Goal: Task Accomplishment & Management: Use online tool/utility

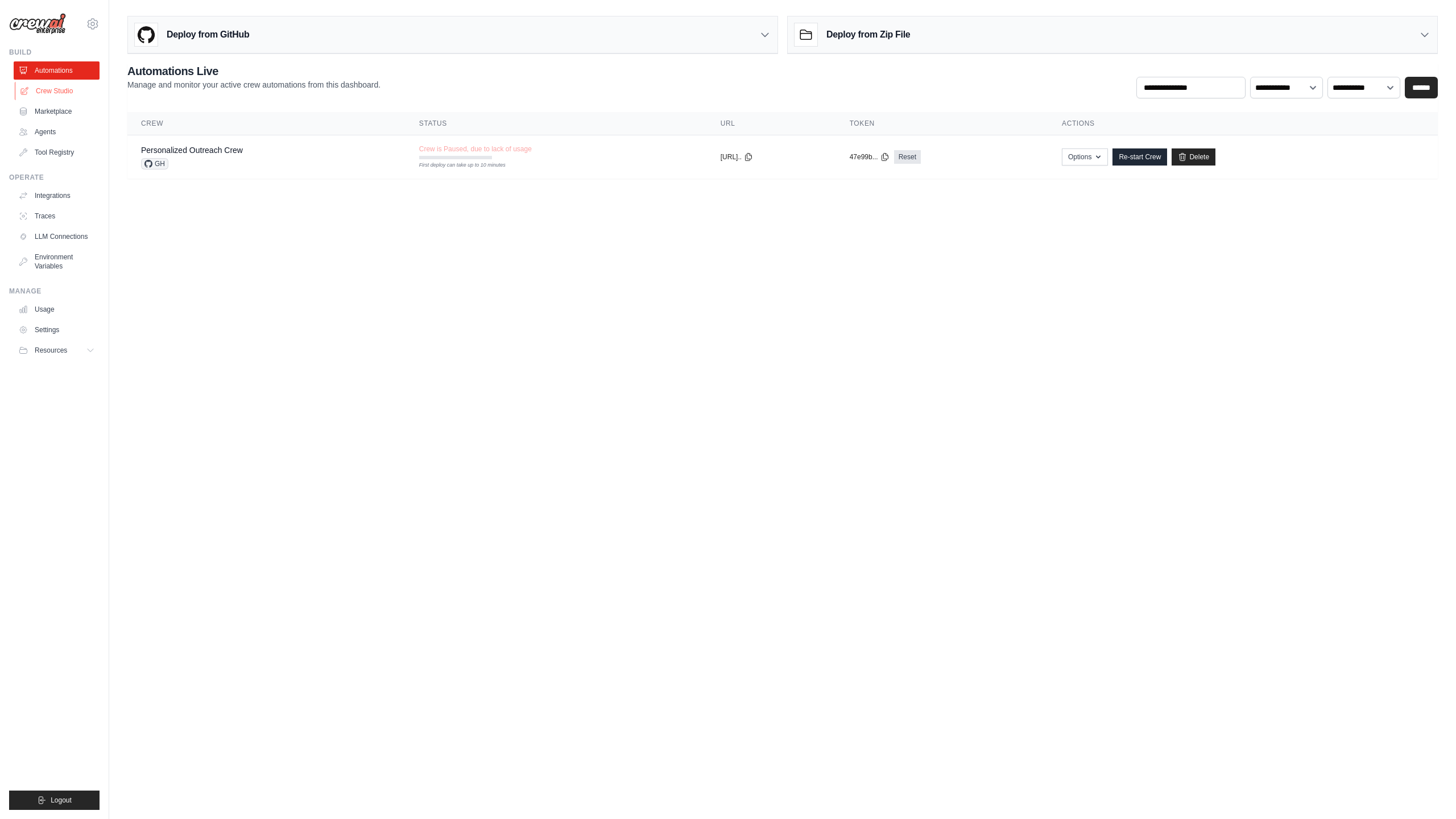
click at [55, 90] on link "Crew Studio" at bounding box center [58, 91] width 86 height 18
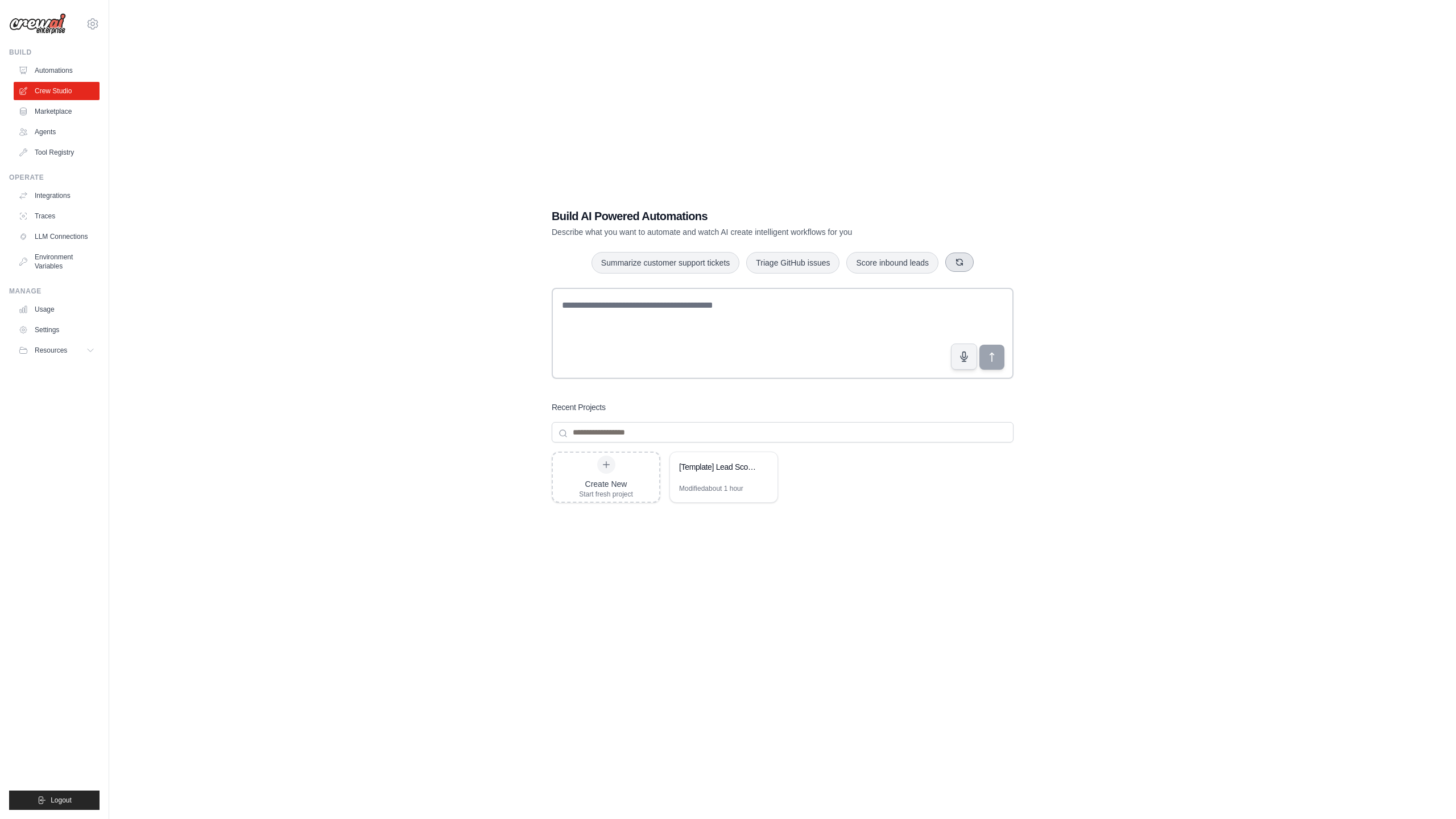
click at [966, 265] on button "button" at bounding box center [959, 262] width 28 height 19
click at [965, 265] on button "button" at bounding box center [956, 262] width 28 height 19
click at [965, 265] on icon "button" at bounding box center [967, 263] width 6 height 6
click at [965, 265] on button "button" at bounding box center [953, 262] width 28 height 19
click at [950, 262] on icon "button" at bounding box center [948, 262] width 9 height 9
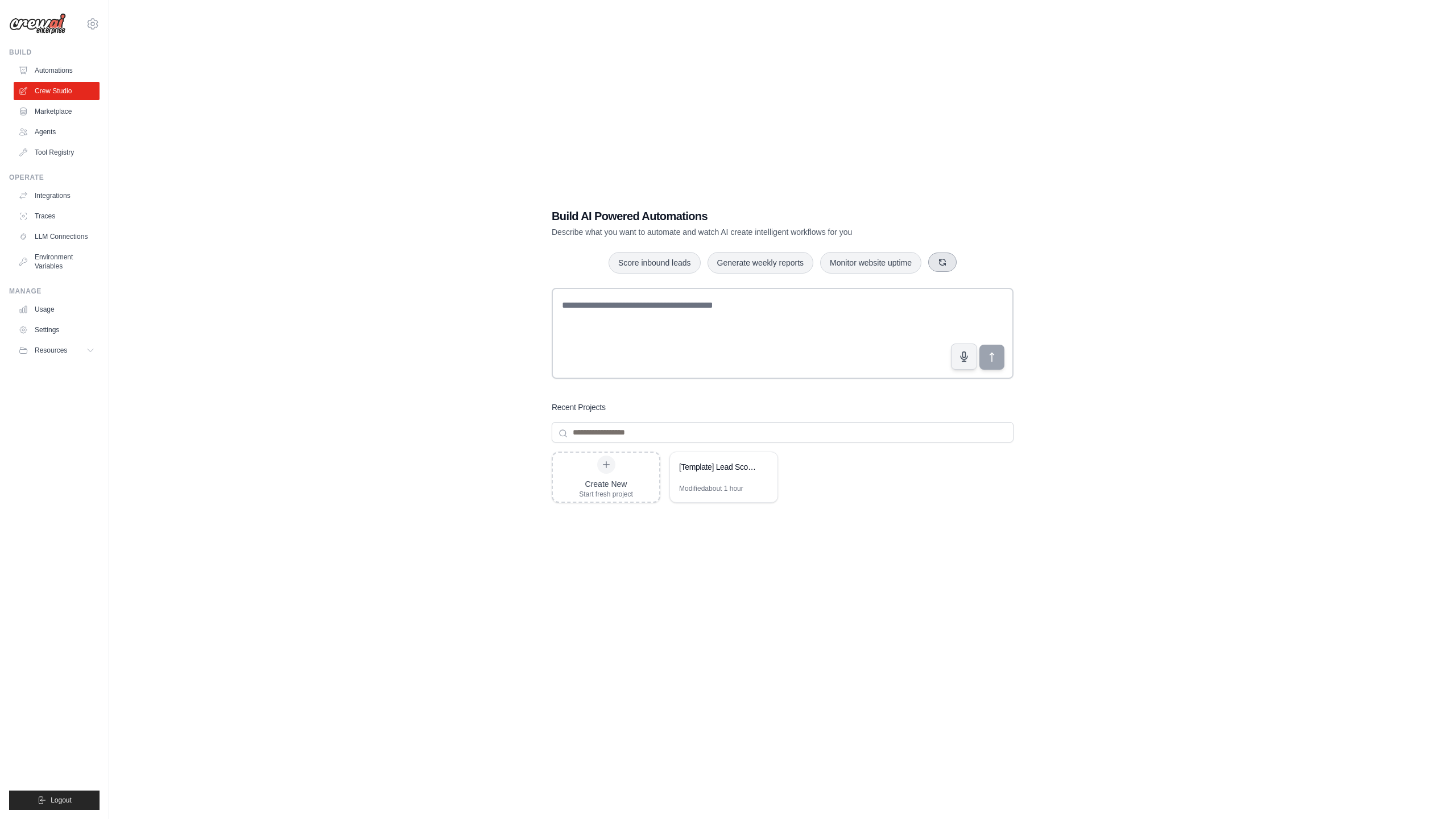
click at [950, 262] on button "button" at bounding box center [942, 262] width 28 height 19
click at [594, 306] on textarea at bounding box center [782, 333] width 462 height 91
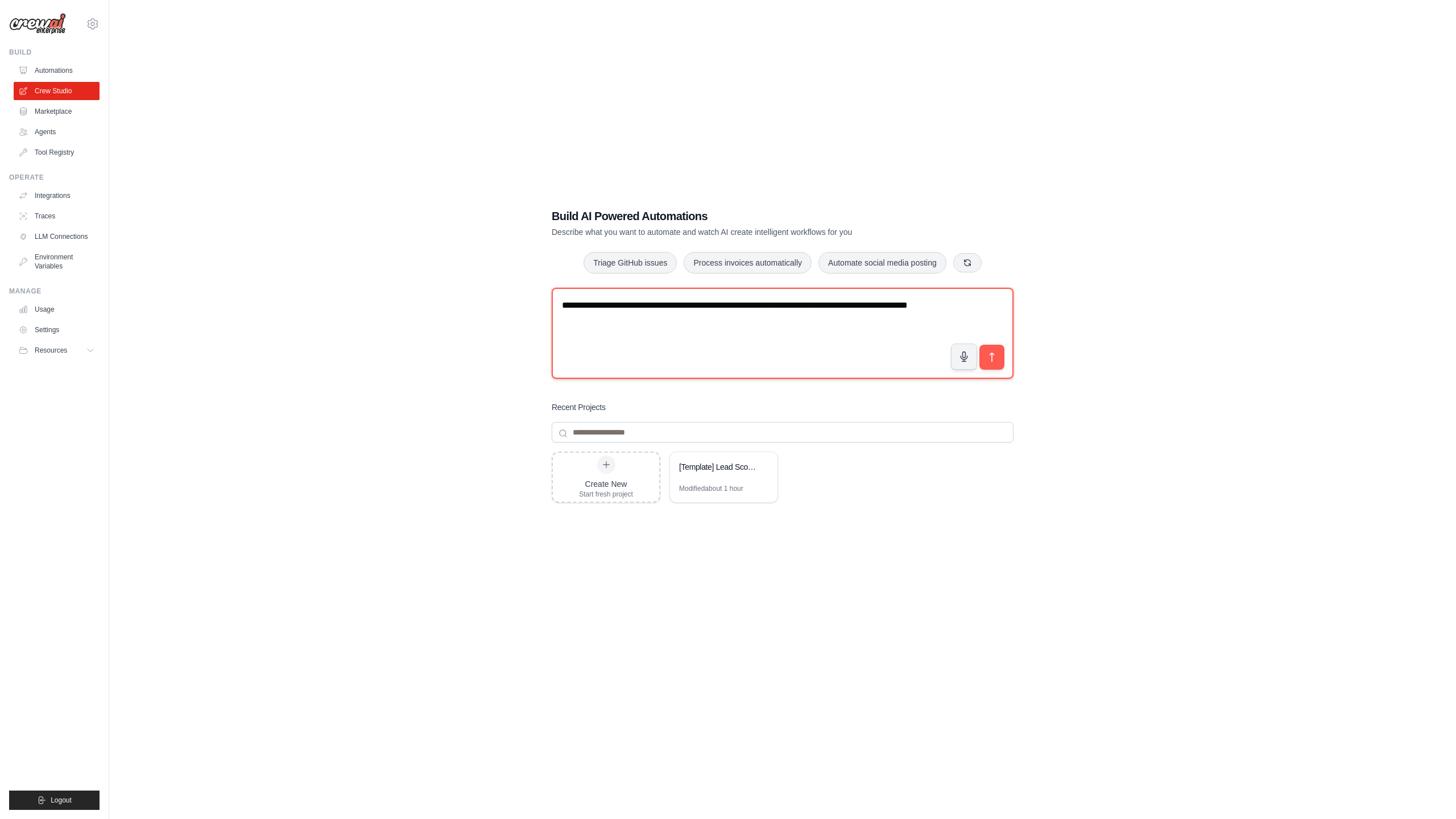
drag, startPoint x: 600, startPoint y: 317, endPoint x: 558, endPoint y: 303, distance: 44.3
click at [558, 303] on textarea "**********" at bounding box center [782, 333] width 462 height 91
click at [627, 325] on textarea "**********" at bounding box center [782, 333] width 462 height 91
drag, startPoint x: 606, startPoint y: 351, endPoint x: 588, endPoint y: 351, distance: 18.0
click at [588, 351] on textarea "**********" at bounding box center [782, 333] width 462 height 91
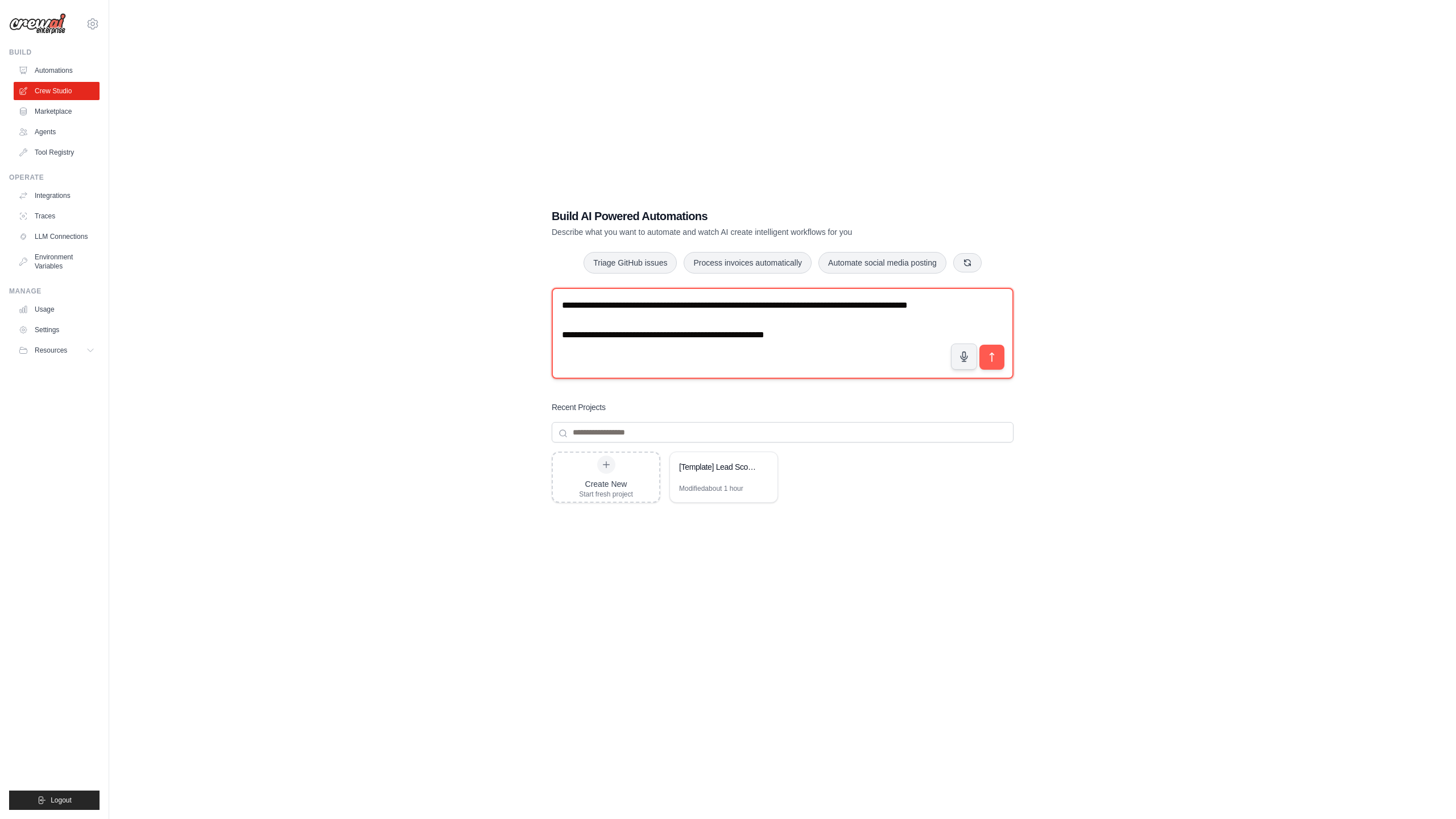
click at [811, 343] on textarea "**********" at bounding box center [782, 333] width 462 height 91
drag, startPoint x: 668, startPoint y: 305, endPoint x: 650, endPoint y: 306, distance: 18.0
click at [650, 306] on textarea "**********" at bounding box center [782, 333] width 462 height 91
drag, startPoint x: 758, startPoint y: 306, endPoint x: 774, endPoint y: 292, distance: 21.3
click at [761, 305] on textarea "**********" at bounding box center [782, 333] width 462 height 91
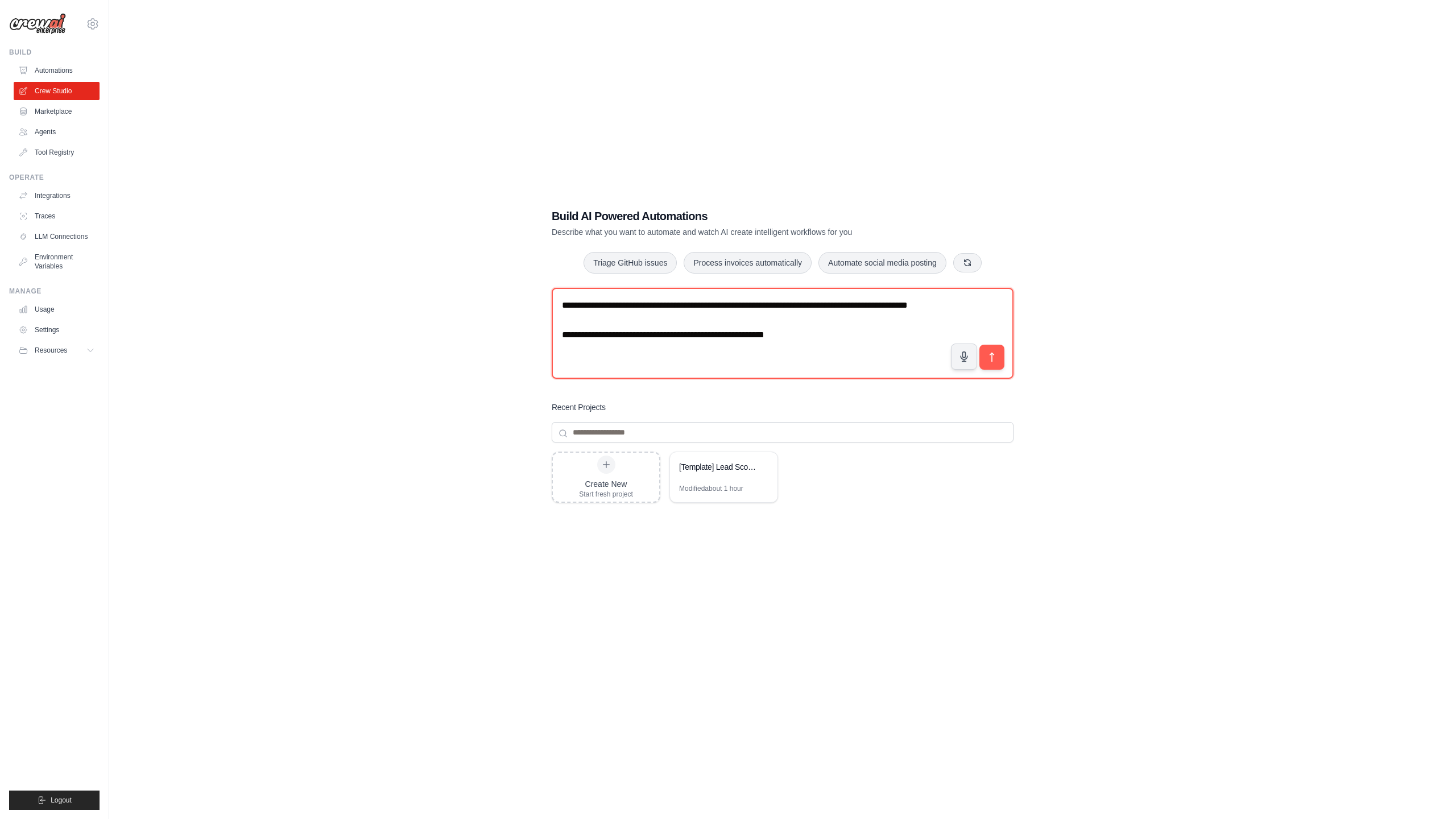
drag, startPoint x: 796, startPoint y: 303, endPoint x: 816, endPoint y: 273, distance: 36.1
click at [799, 300] on textarea "**********" at bounding box center [782, 333] width 462 height 91
drag, startPoint x: 913, startPoint y: 305, endPoint x: 917, endPoint y: 291, distance: 14.6
click at [914, 300] on textarea "**********" at bounding box center [782, 333] width 462 height 91
click at [666, 320] on textarea "**********" at bounding box center [782, 333] width 462 height 91
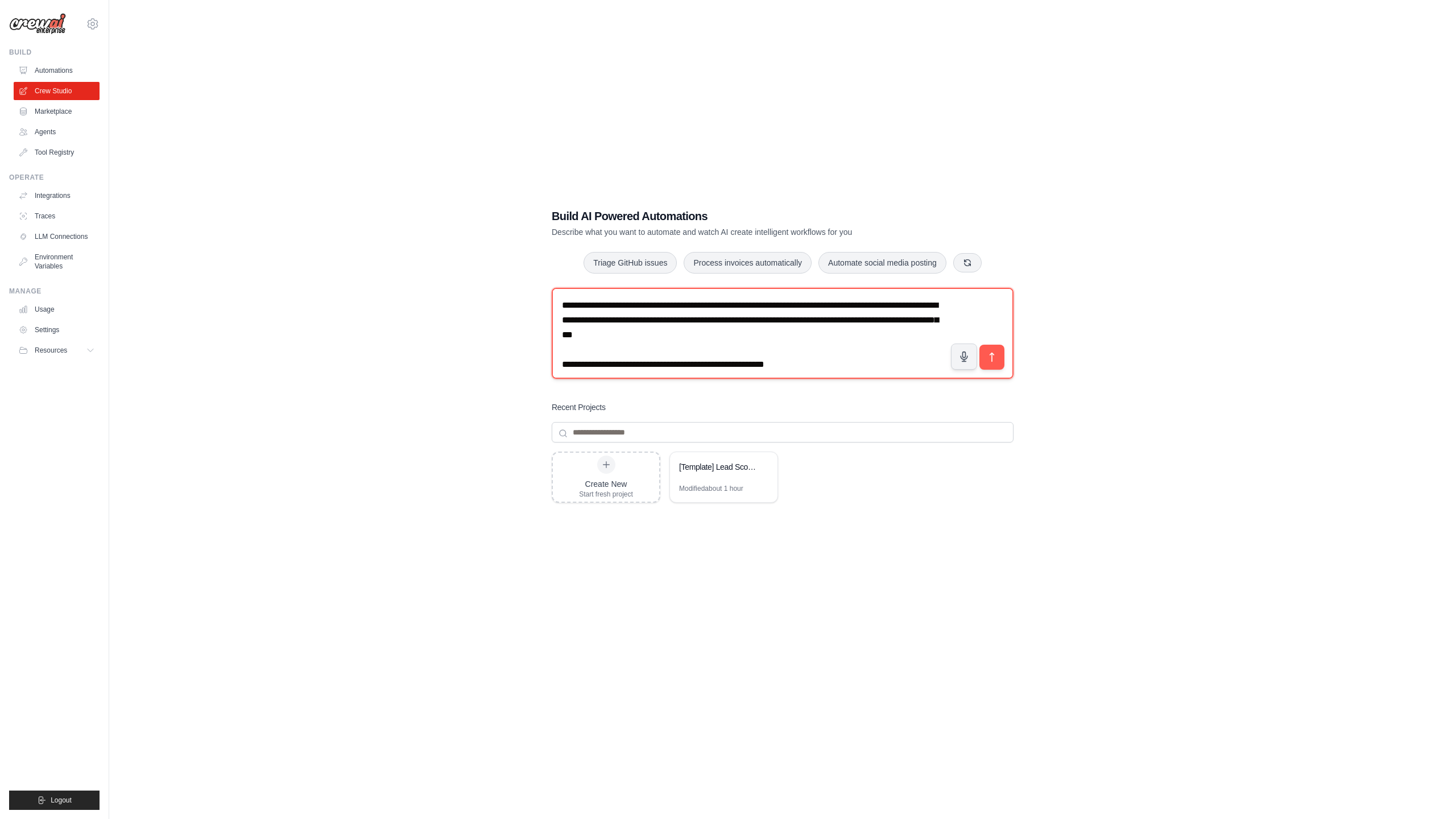
drag, startPoint x: 798, startPoint y: 358, endPoint x: 556, endPoint y: 298, distance: 249.3
click at [556, 298] on textarea "**********" at bounding box center [782, 333] width 462 height 91
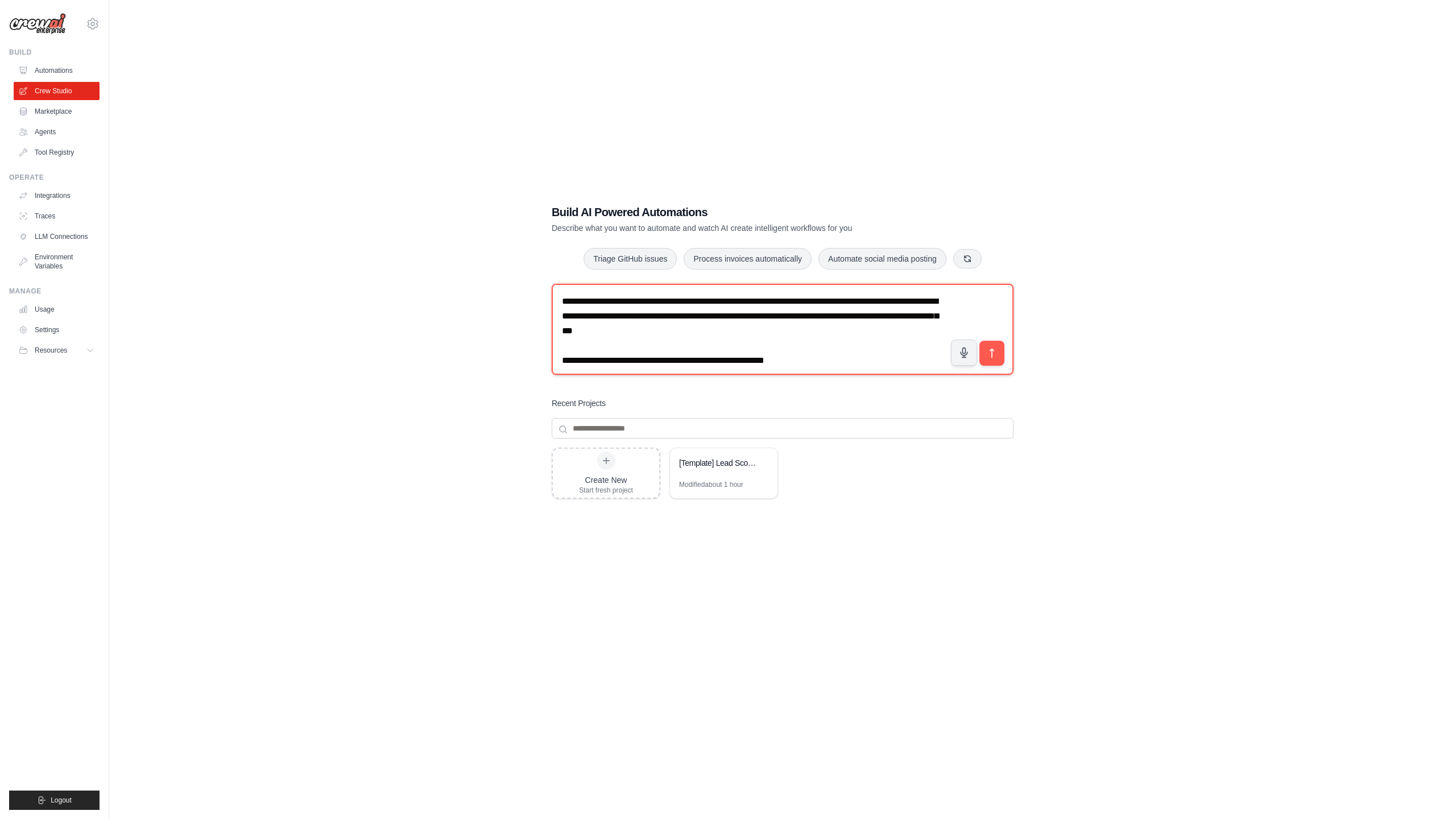
scroll to position [6, 0]
click at [804, 354] on textarea "**********" at bounding box center [782, 326] width 462 height 91
drag, startPoint x: 746, startPoint y: 358, endPoint x: 543, endPoint y: 293, distance: 213.2
click at [544, 295] on div "**********" at bounding box center [783, 414] width 489 height 462
paste textarea
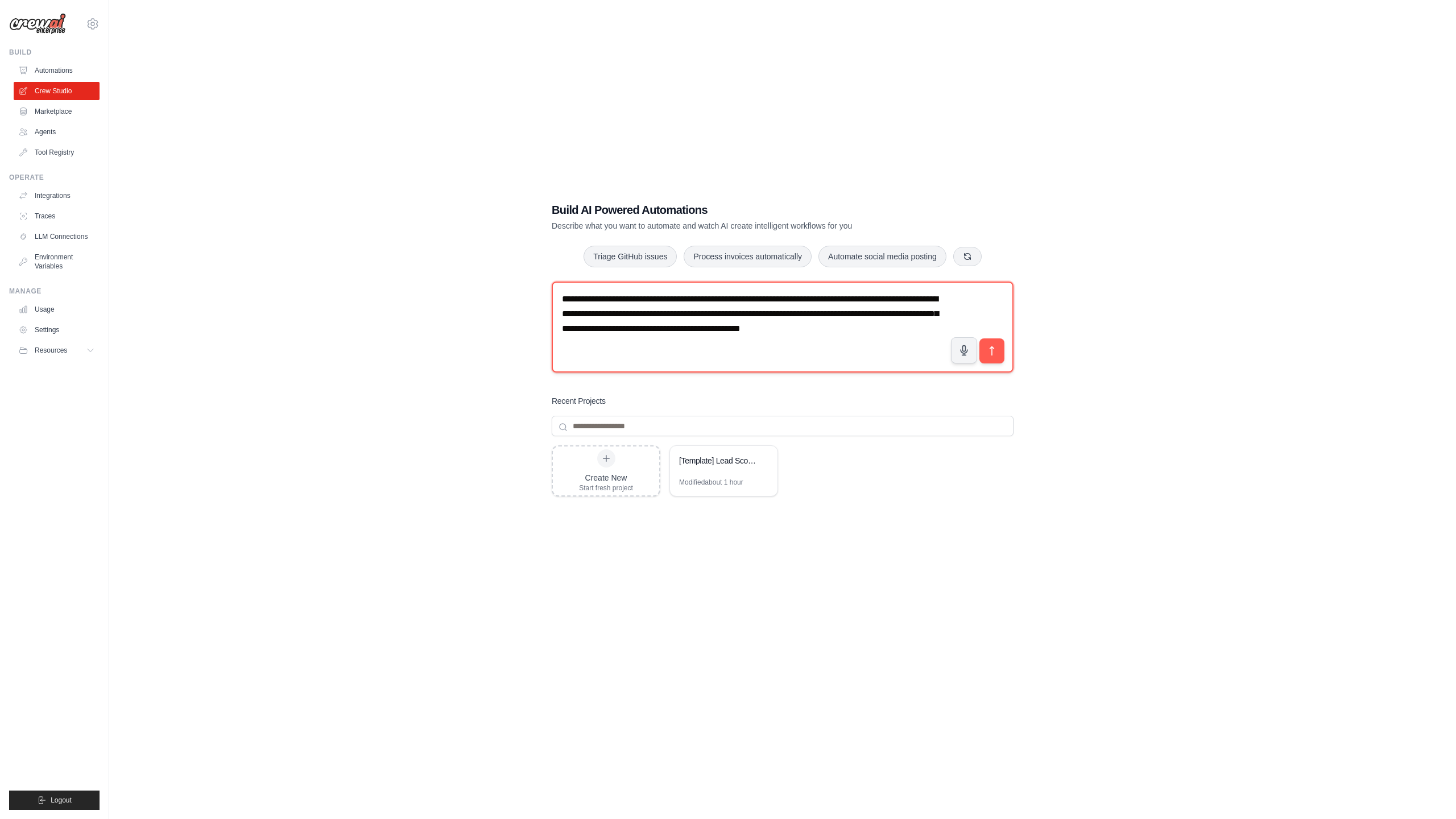
scroll to position [8, 0]
paste textarea "**********"
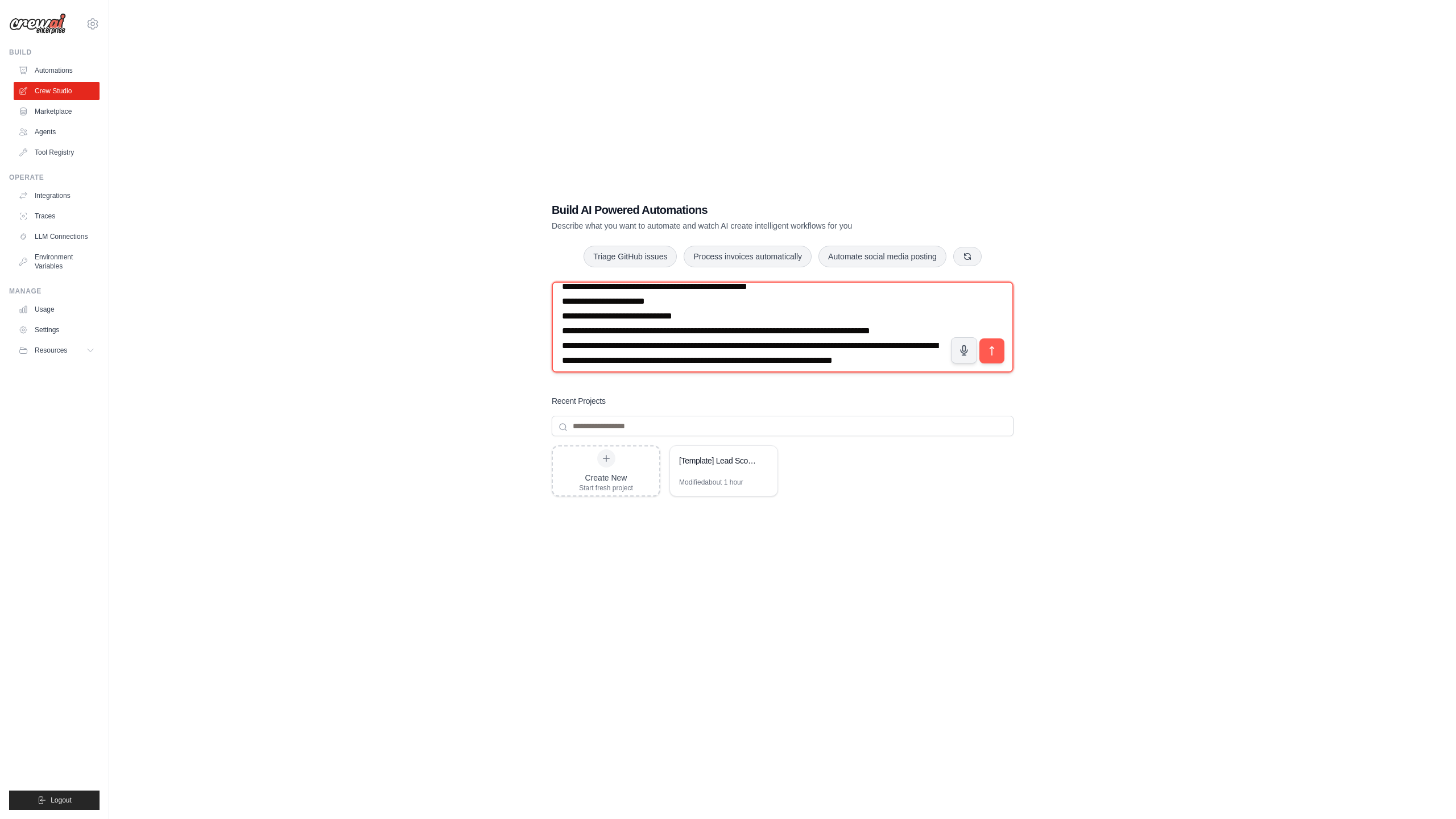
scroll to position [709, 0]
type textarea "**********"
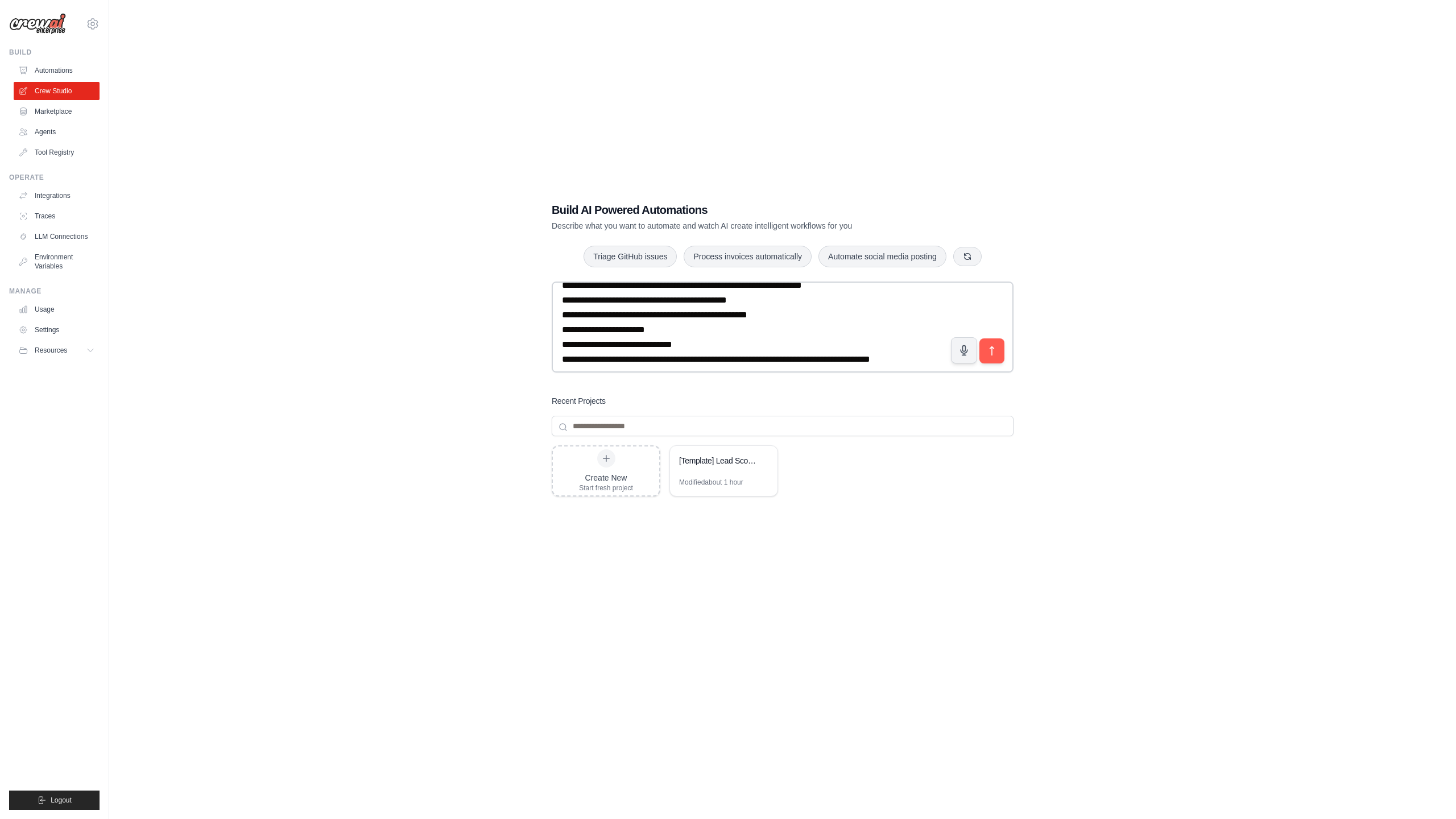
click at [1041, 355] on div "Build AI Powered Automations Describe what you want to automate and watch AI cr…" at bounding box center [782, 414] width 1310 height 819
click at [993, 349] on icon "submit" at bounding box center [992, 351] width 12 height 12
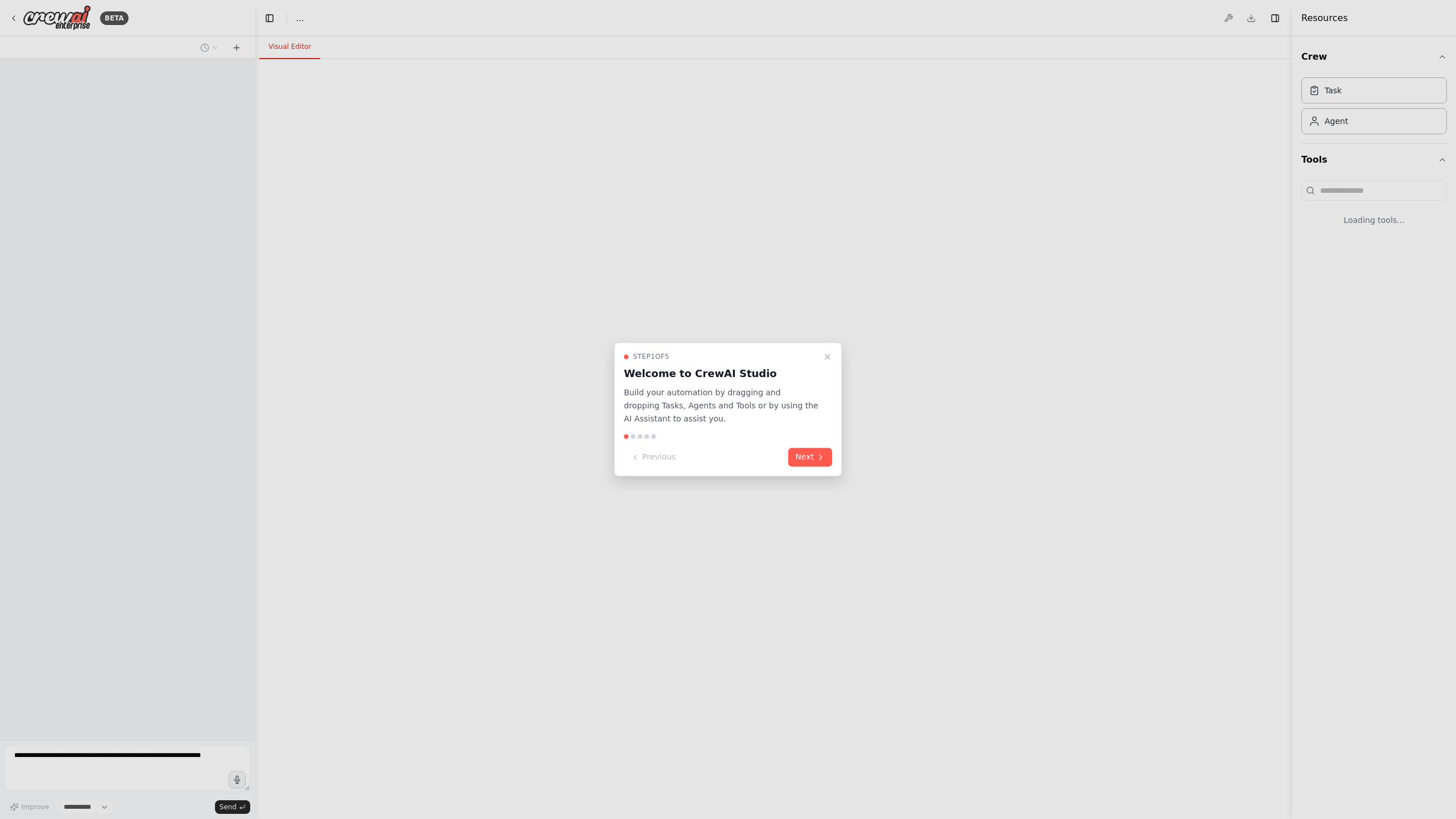
select select "****"
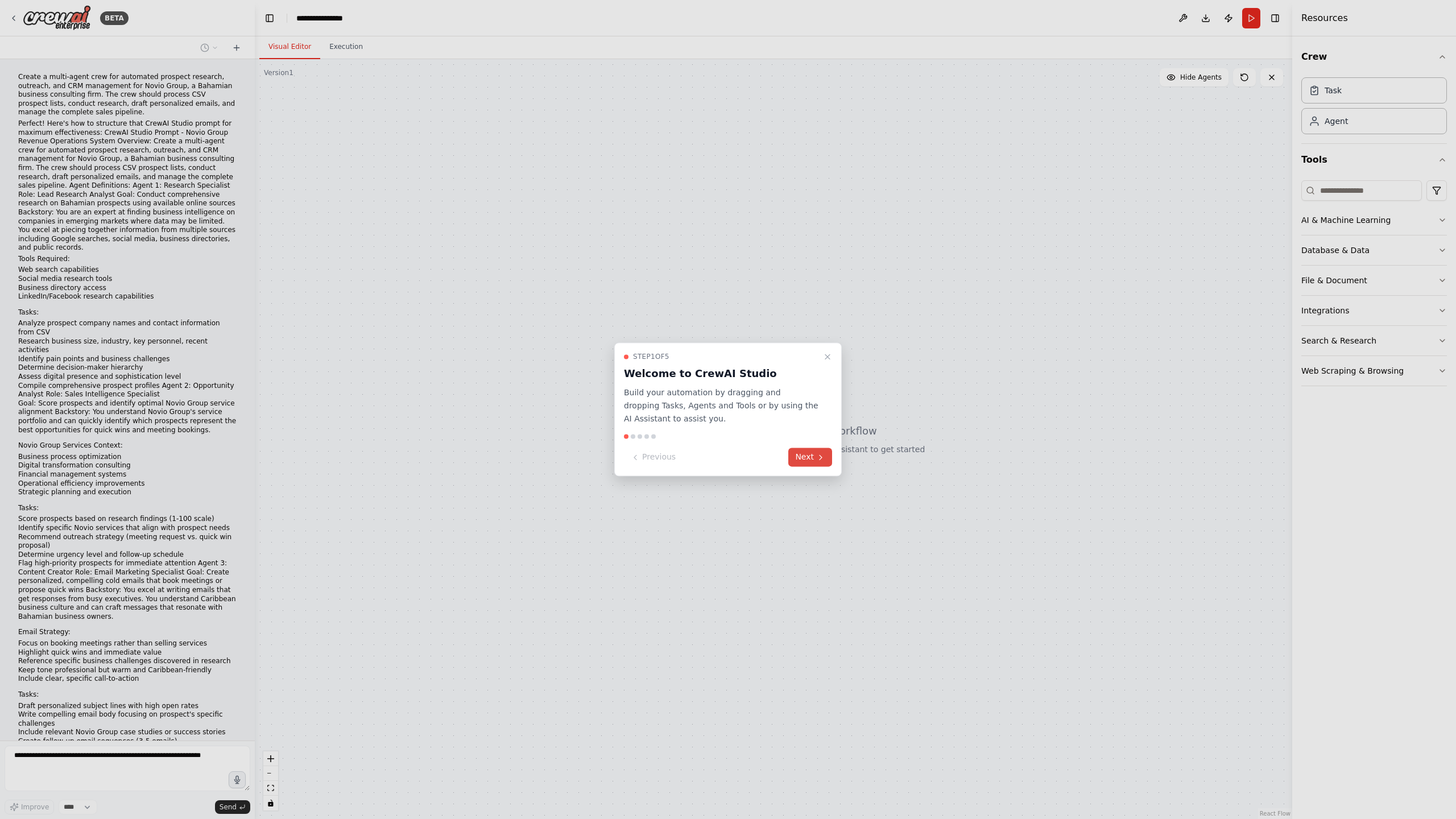
scroll to position [724, 0]
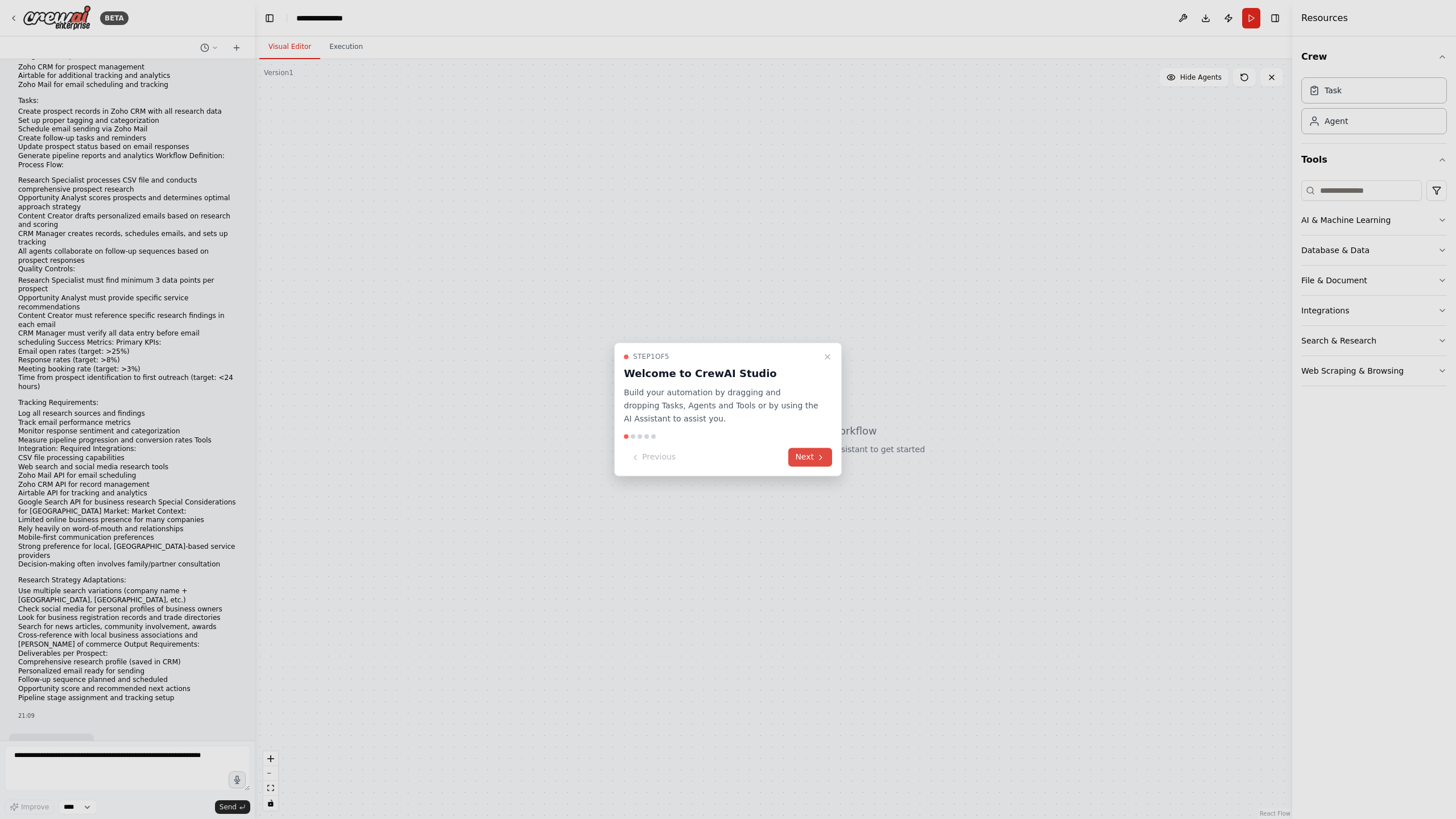
click at [805, 457] on button "Next" at bounding box center [810, 457] width 44 height 19
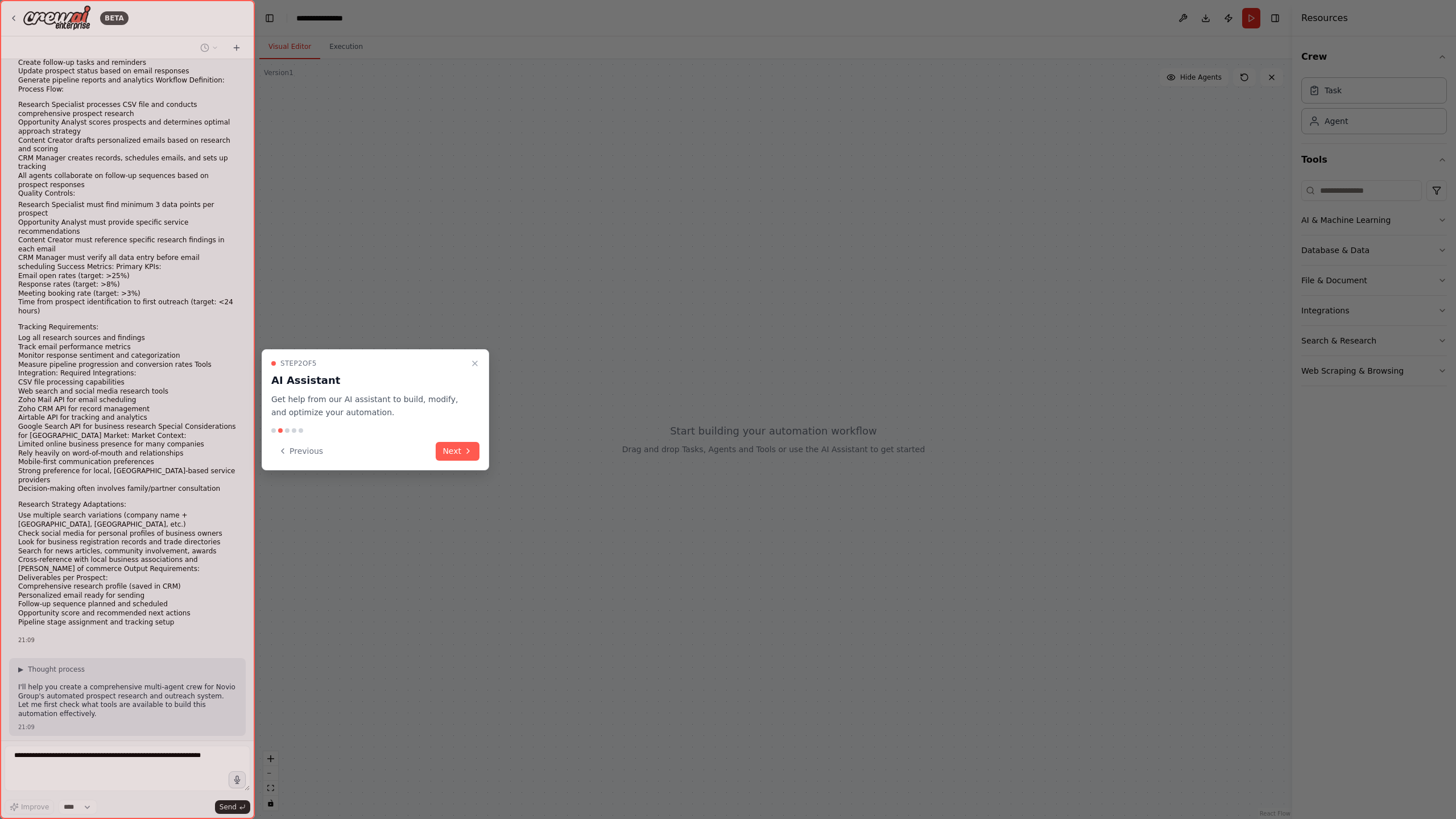
scroll to position [839, 0]
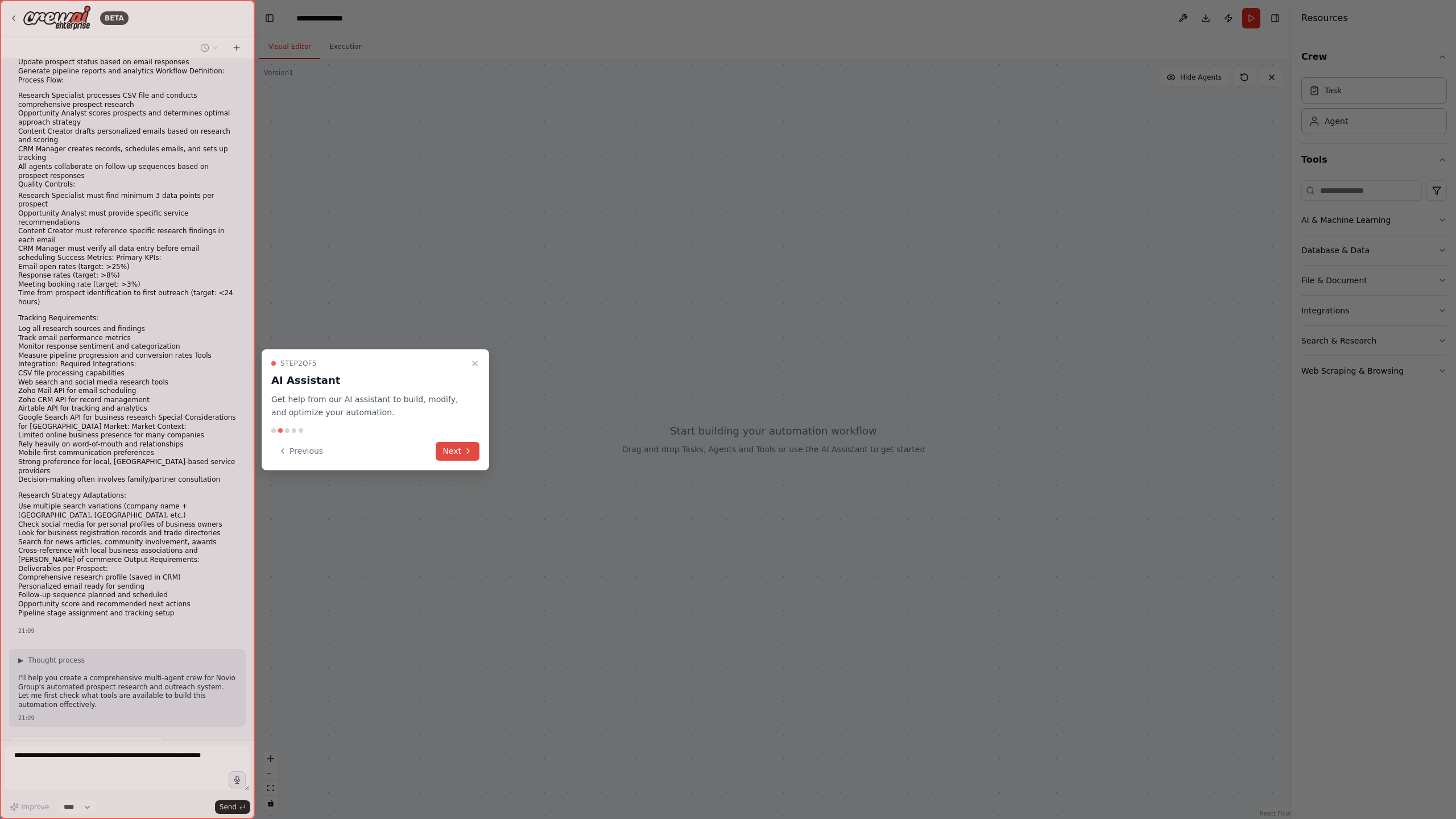
click at [457, 452] on button "Next" at bounding box center [457, 451] width 44 height 19
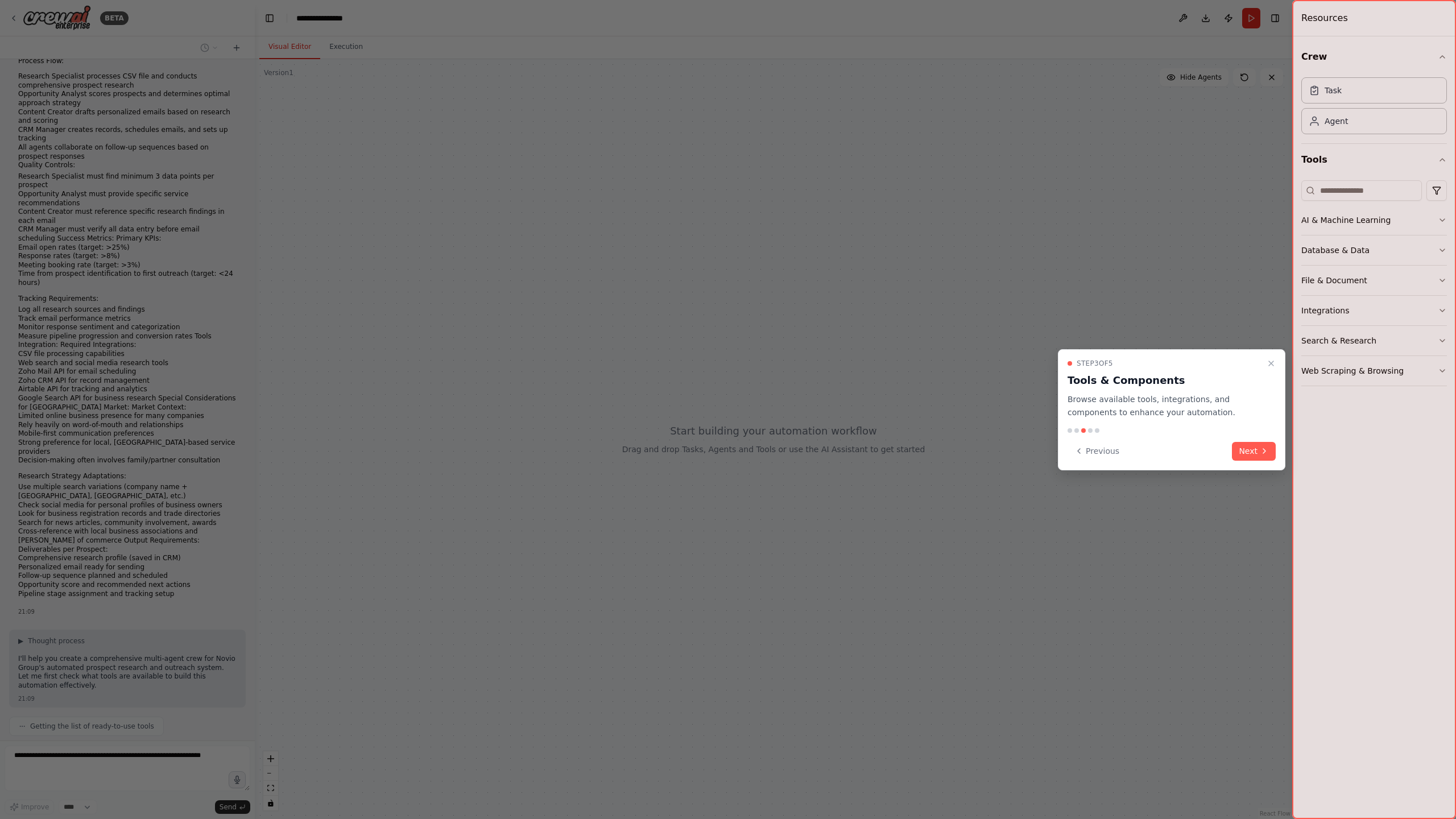
scroll to position [916, 0]
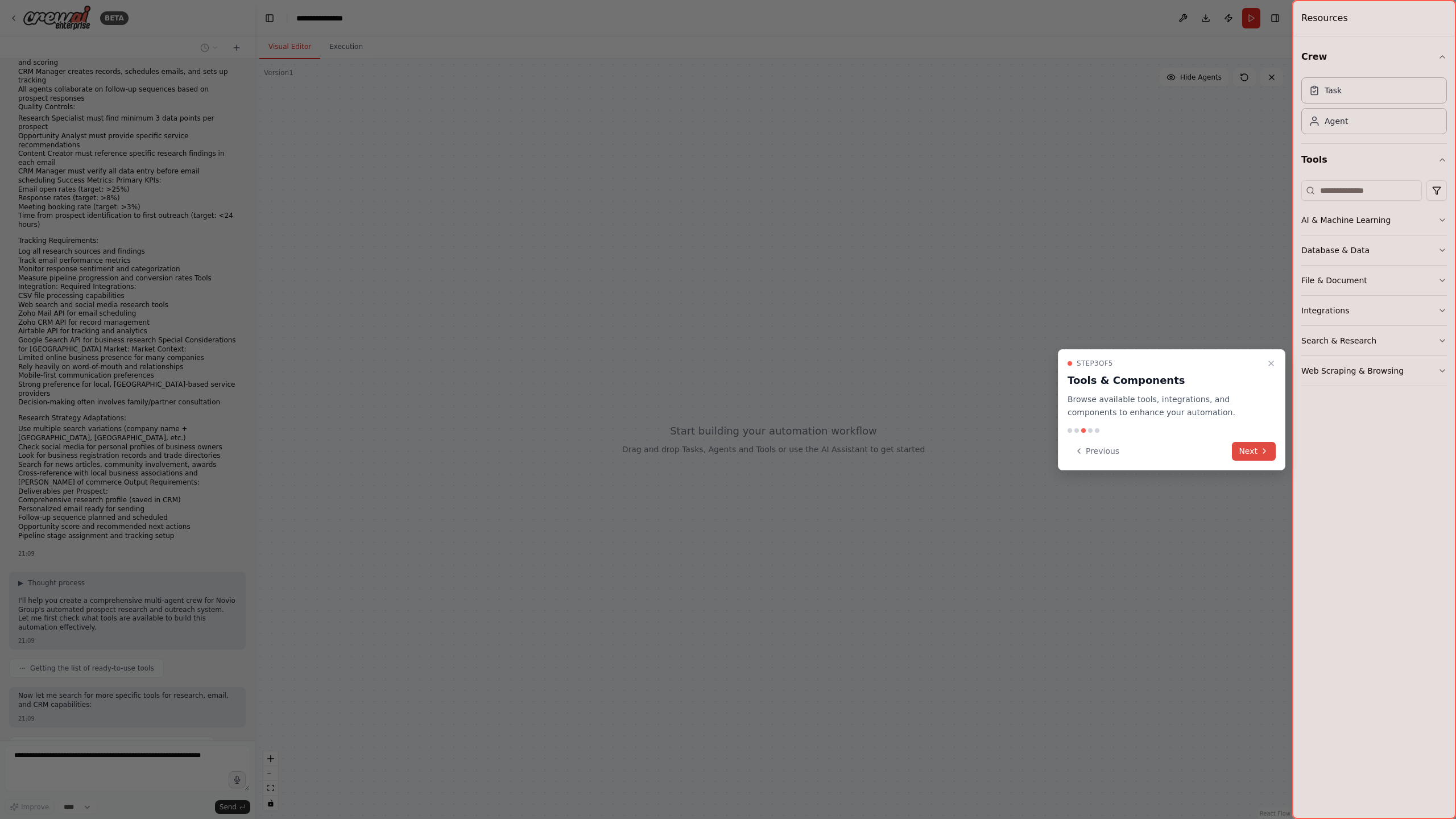
click at [1253, 452] on button "Next" at bounding box center [1254, 451] width 44 height 19
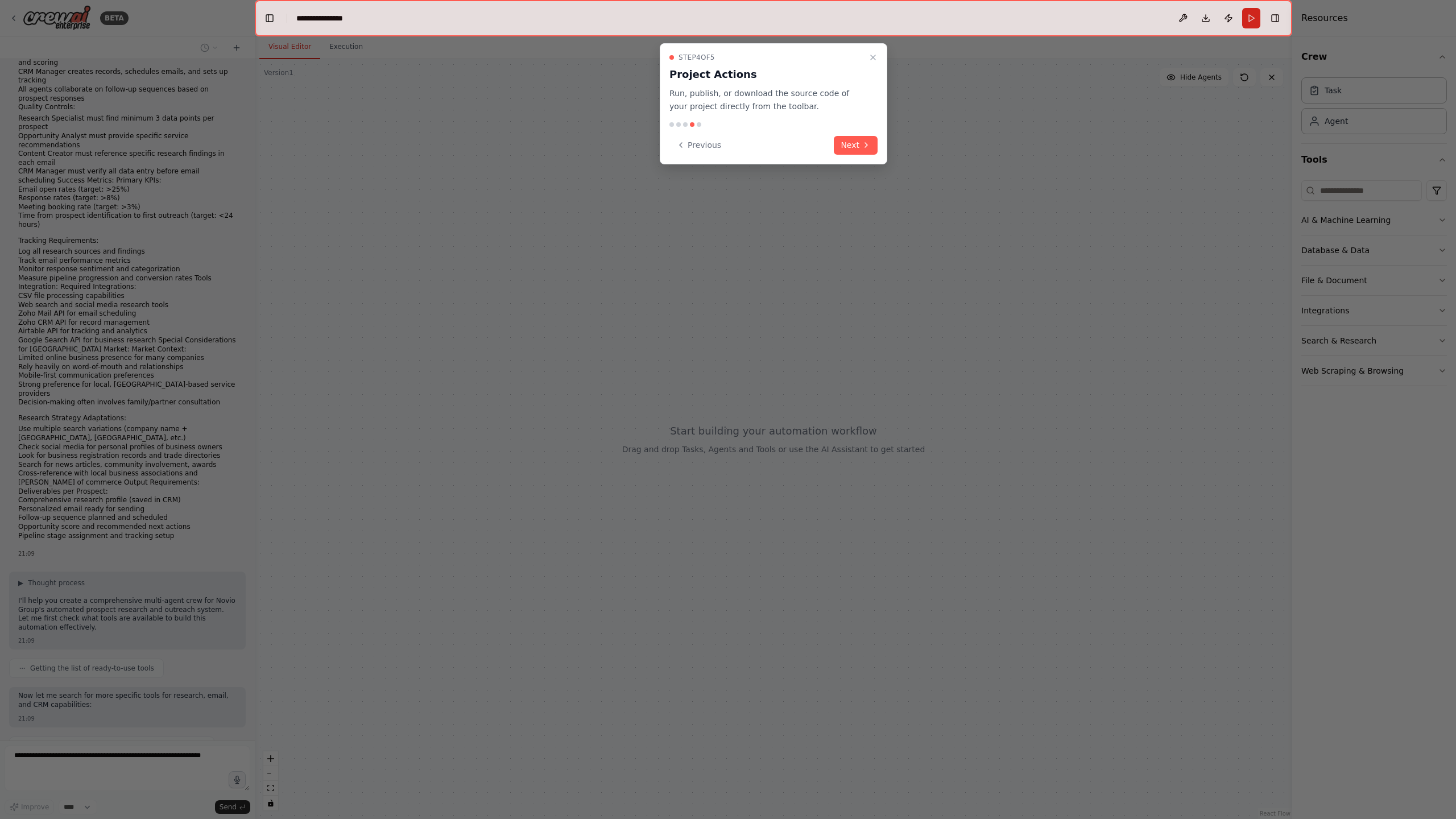
drag, startPoint x: 869, startPoint y: 153, endPoint x: 865, endPoint y: 147, distance: 7.2
click at [866, 147] on button "Next" at bounding box center [856, 145] width 44 height 19
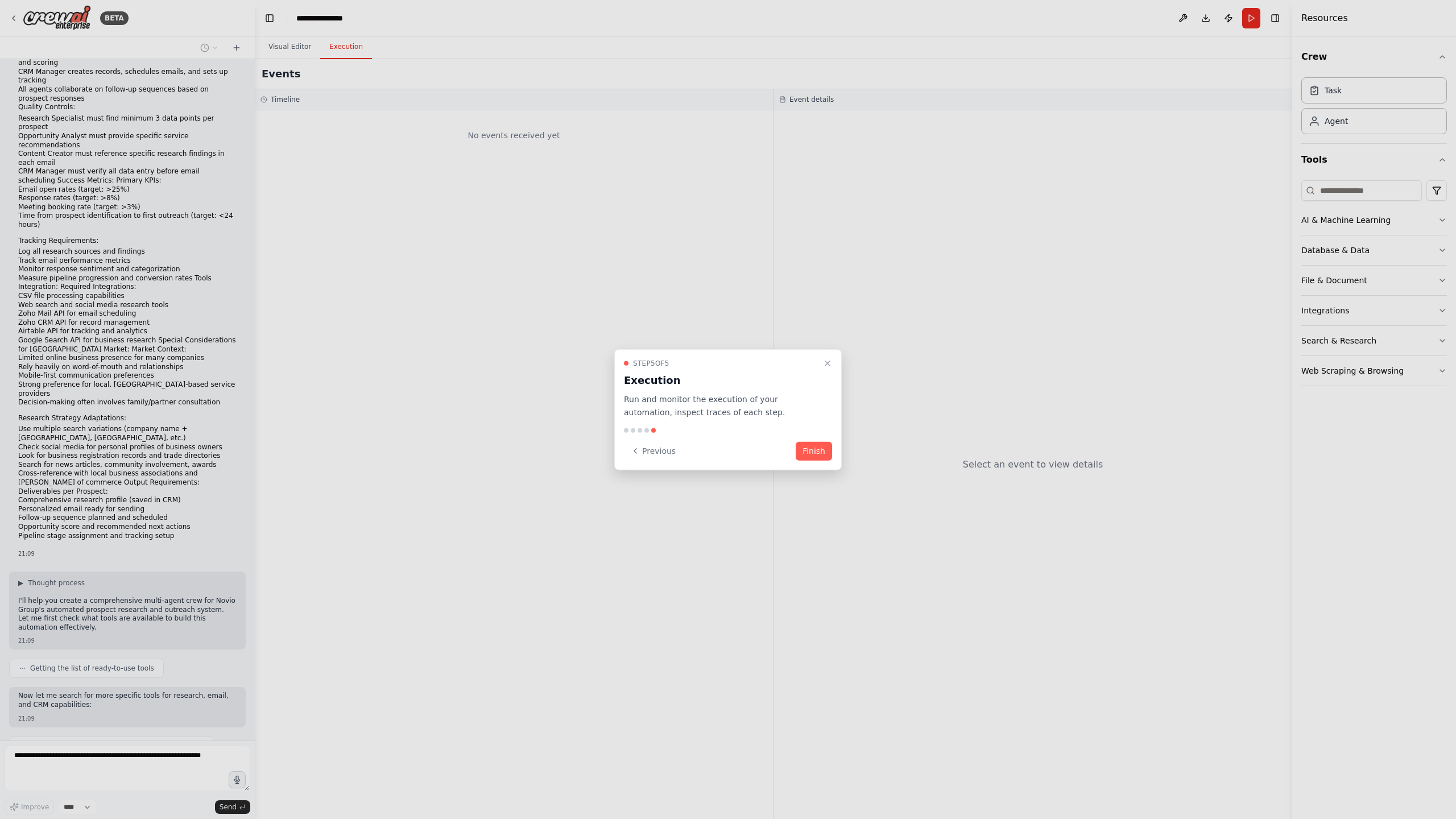
scroll to position [945, 0]
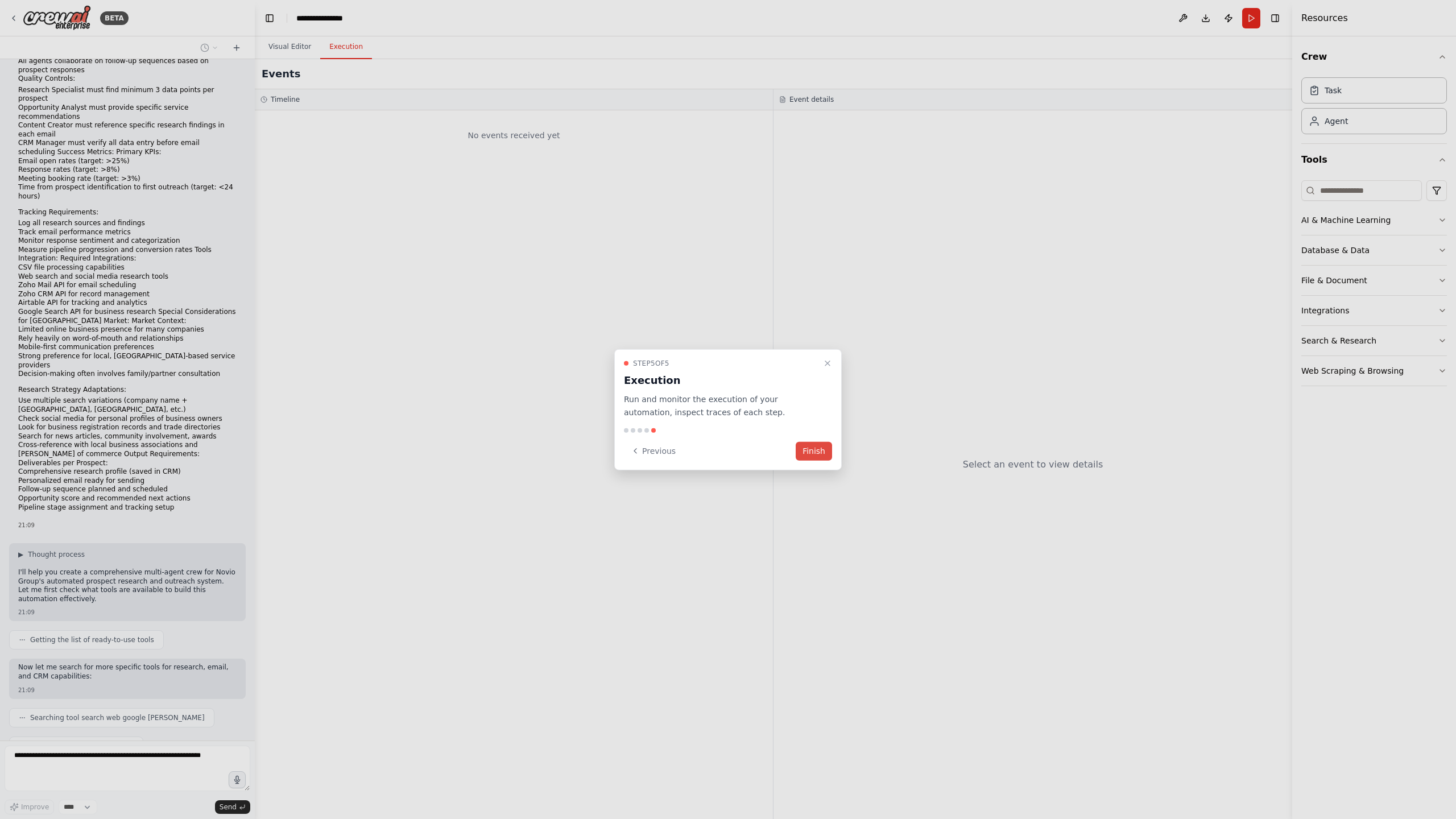
click at [821, 451] on button "Finish" at bounding box center [814, 451] width 36 height 19
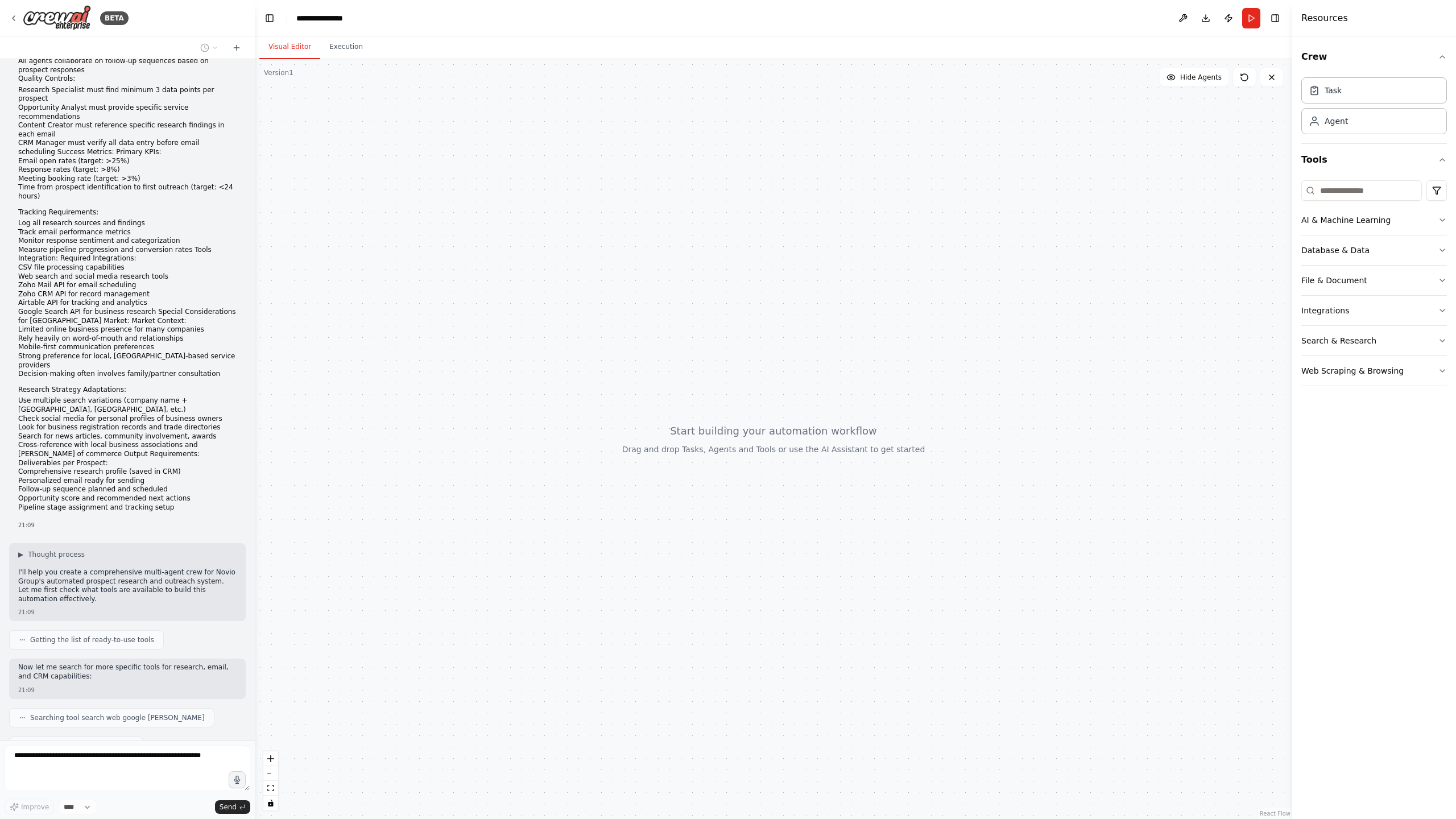
scroll to position [973, 0]
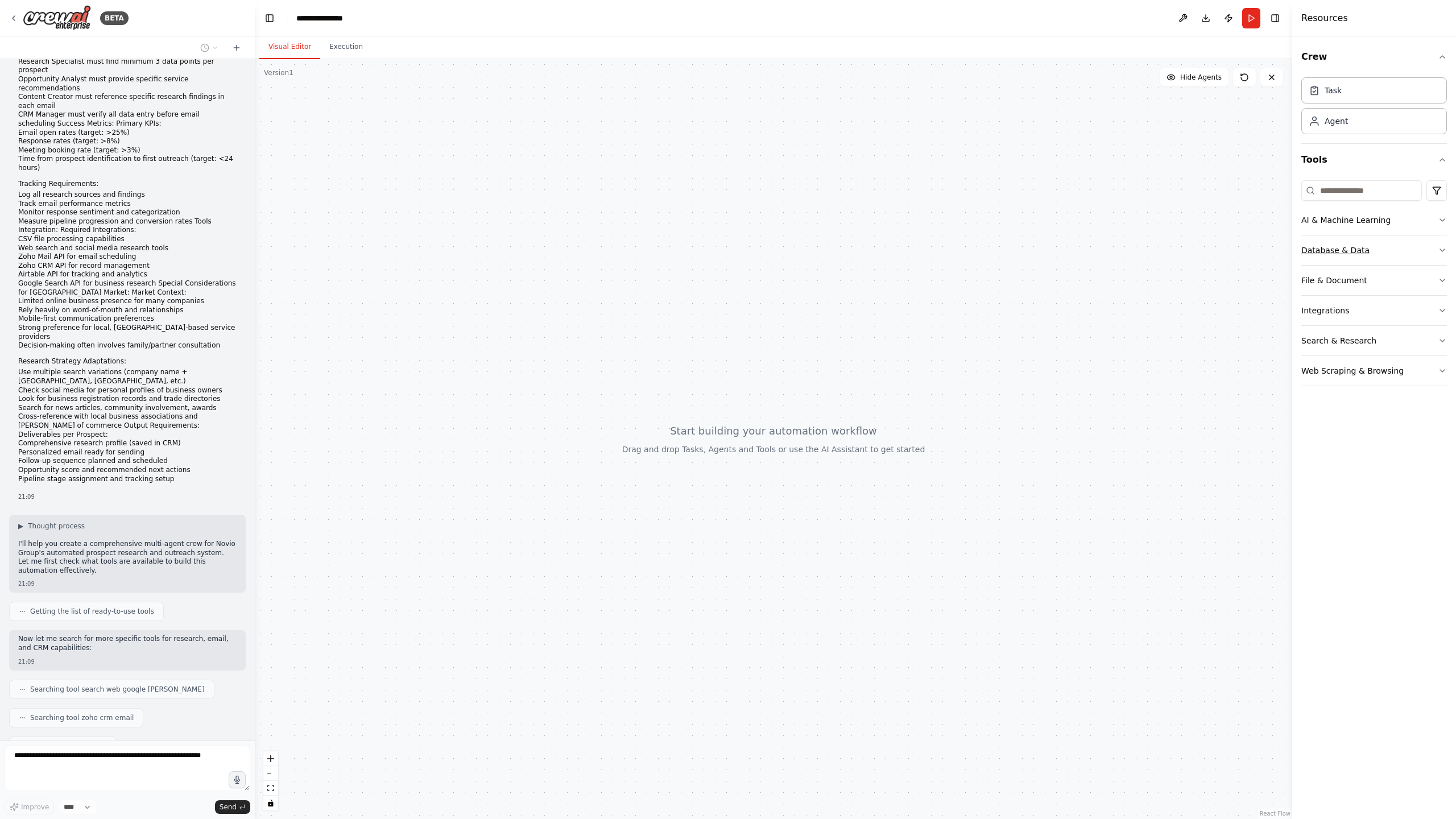
click at [1370, 248] on button "Database & Data" at bounding box center [1374, 250] width 145 height 29
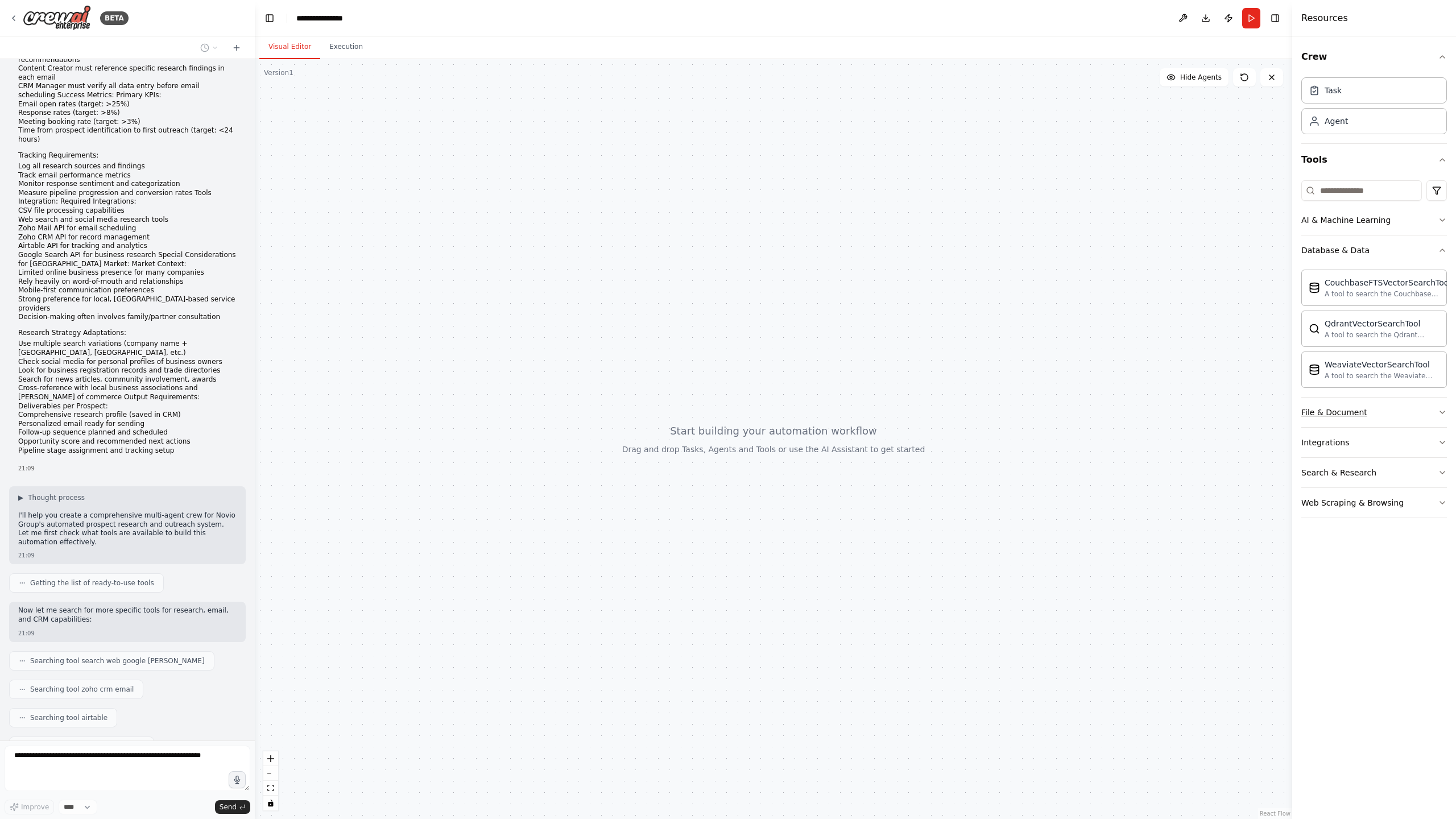
click at [1395, 410] on button "File & Document" at bounding box center [1374, 412] width 145 height 29
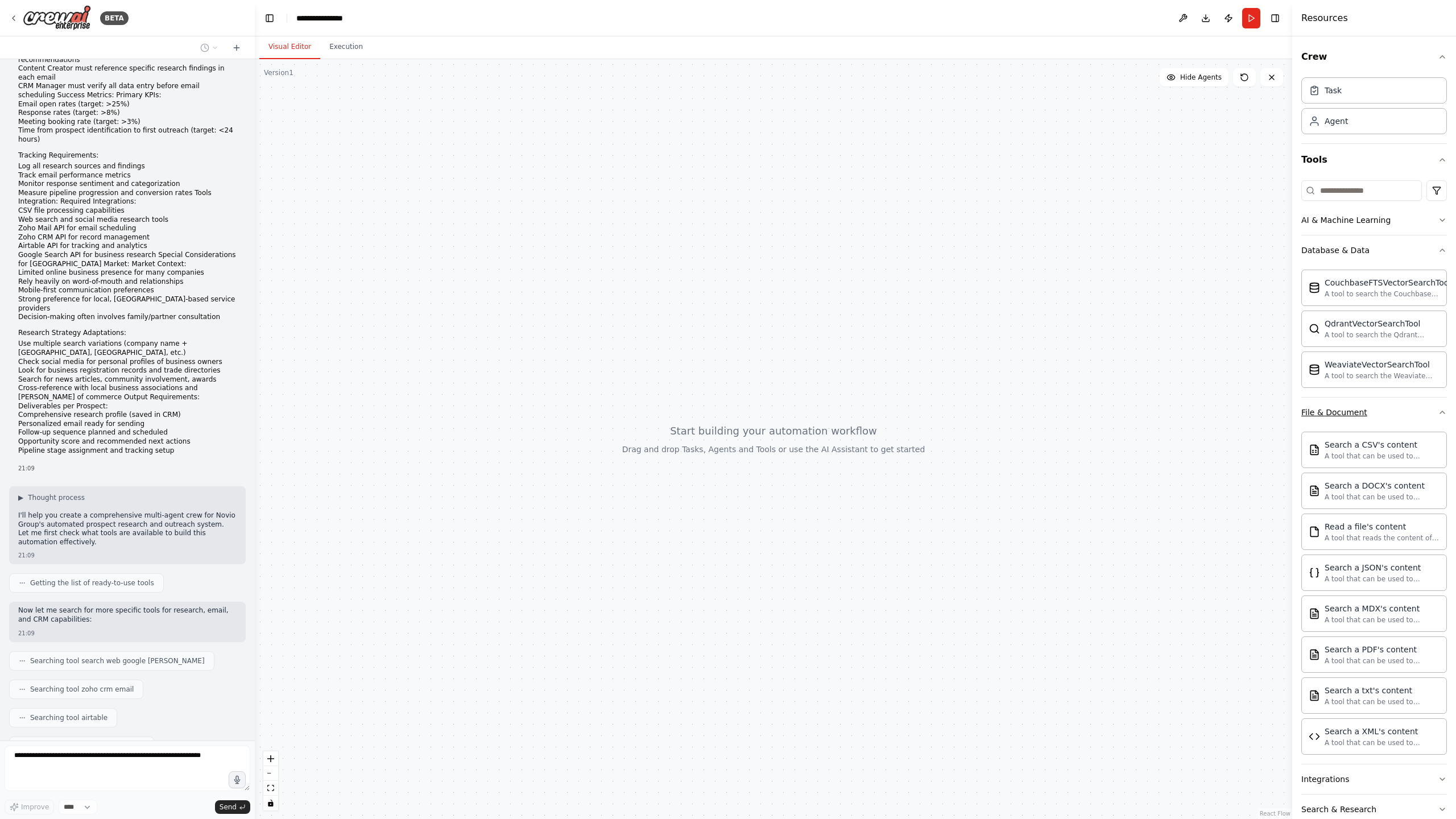
scroll to position [1030, 0]
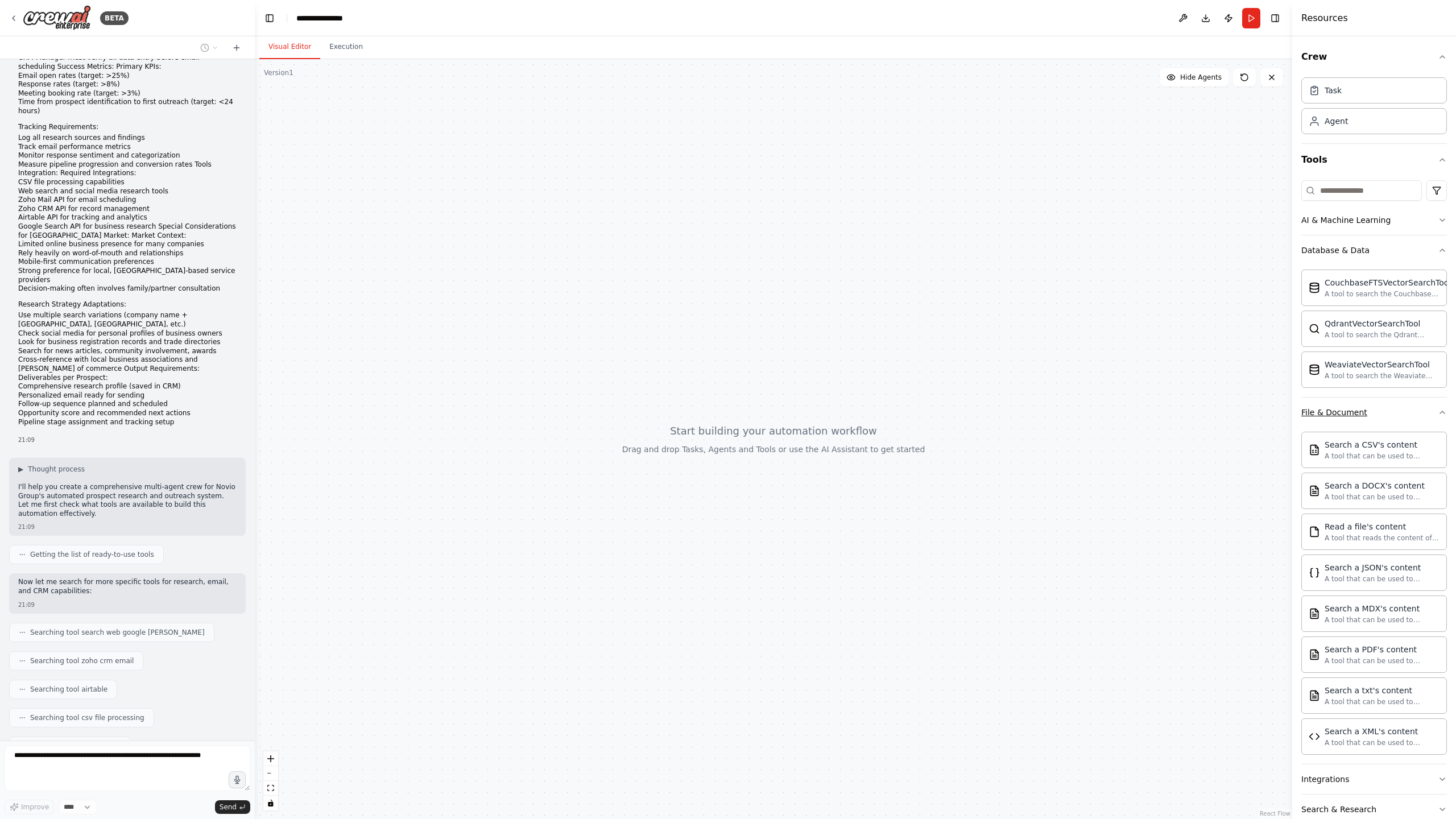
click at [1377, 404] on button "File & Document" at bounding box center [1374, 412] width 145 height 29
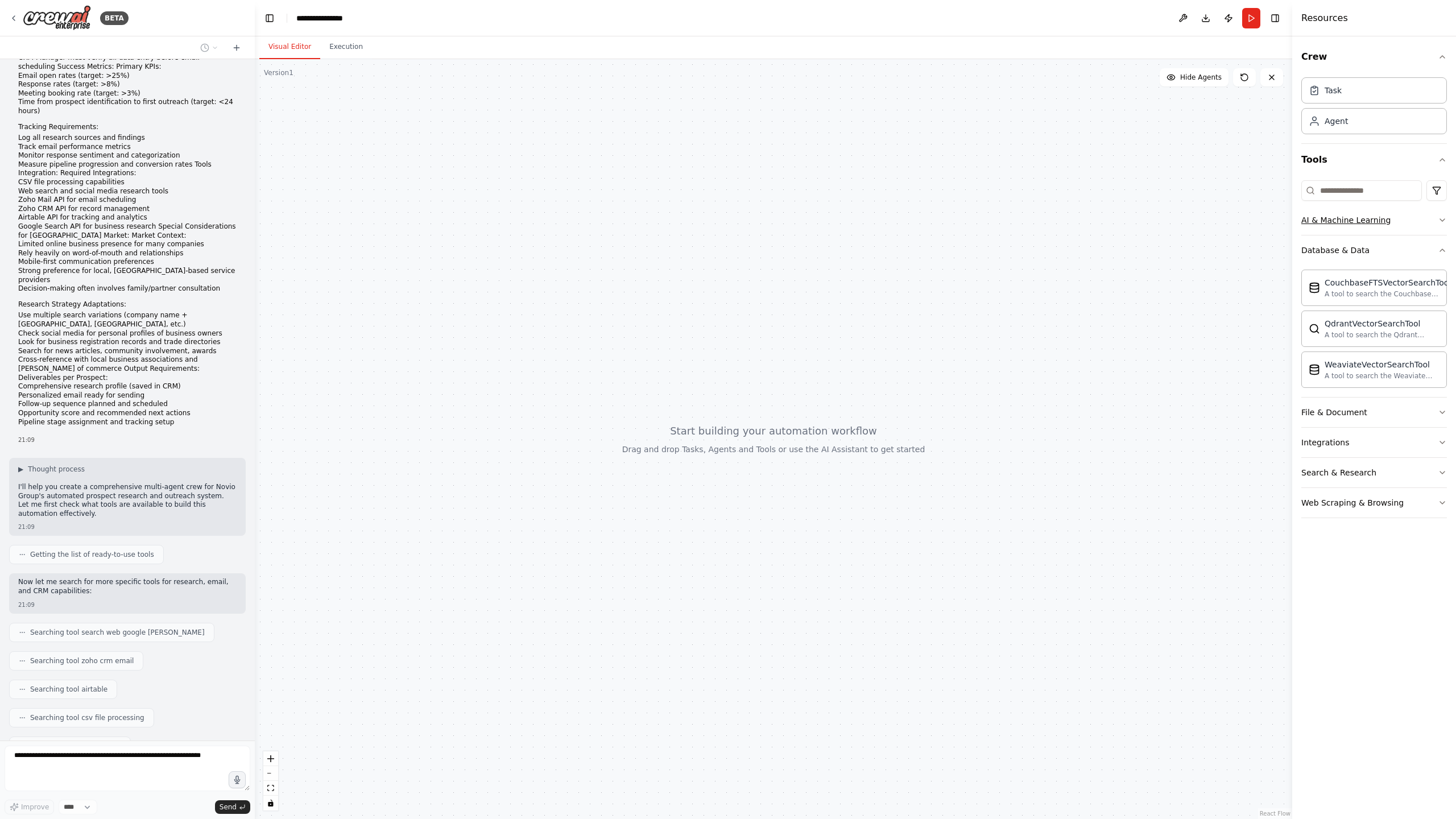
click at [1377, 226] on button "AI & Machine Learning" at bounding box center [1374, 220] width 145 height 29
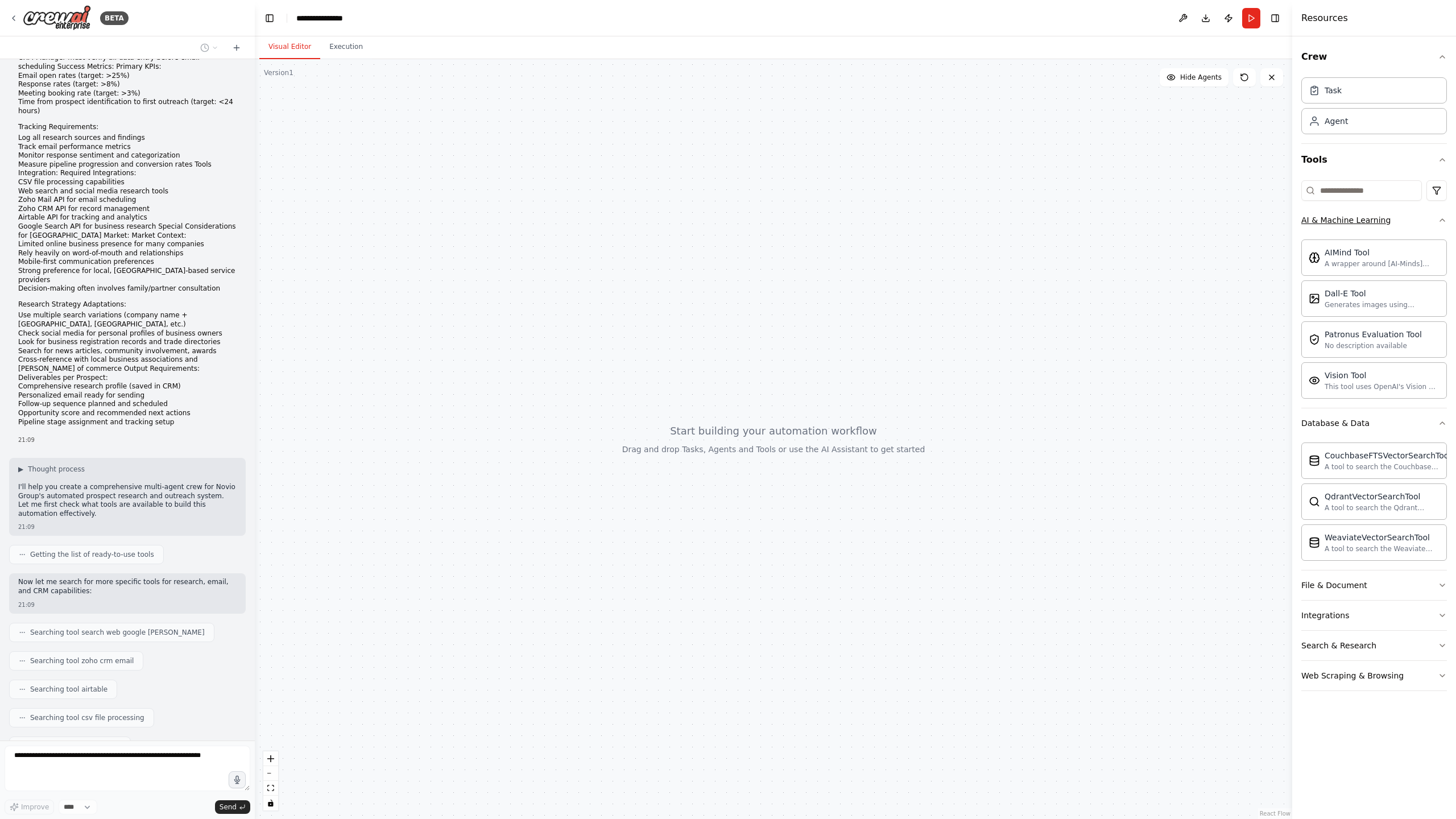
click at [1403, 225] on button "AI & Machine Learning" at bounding box center [1374, 220] width 145 height 29
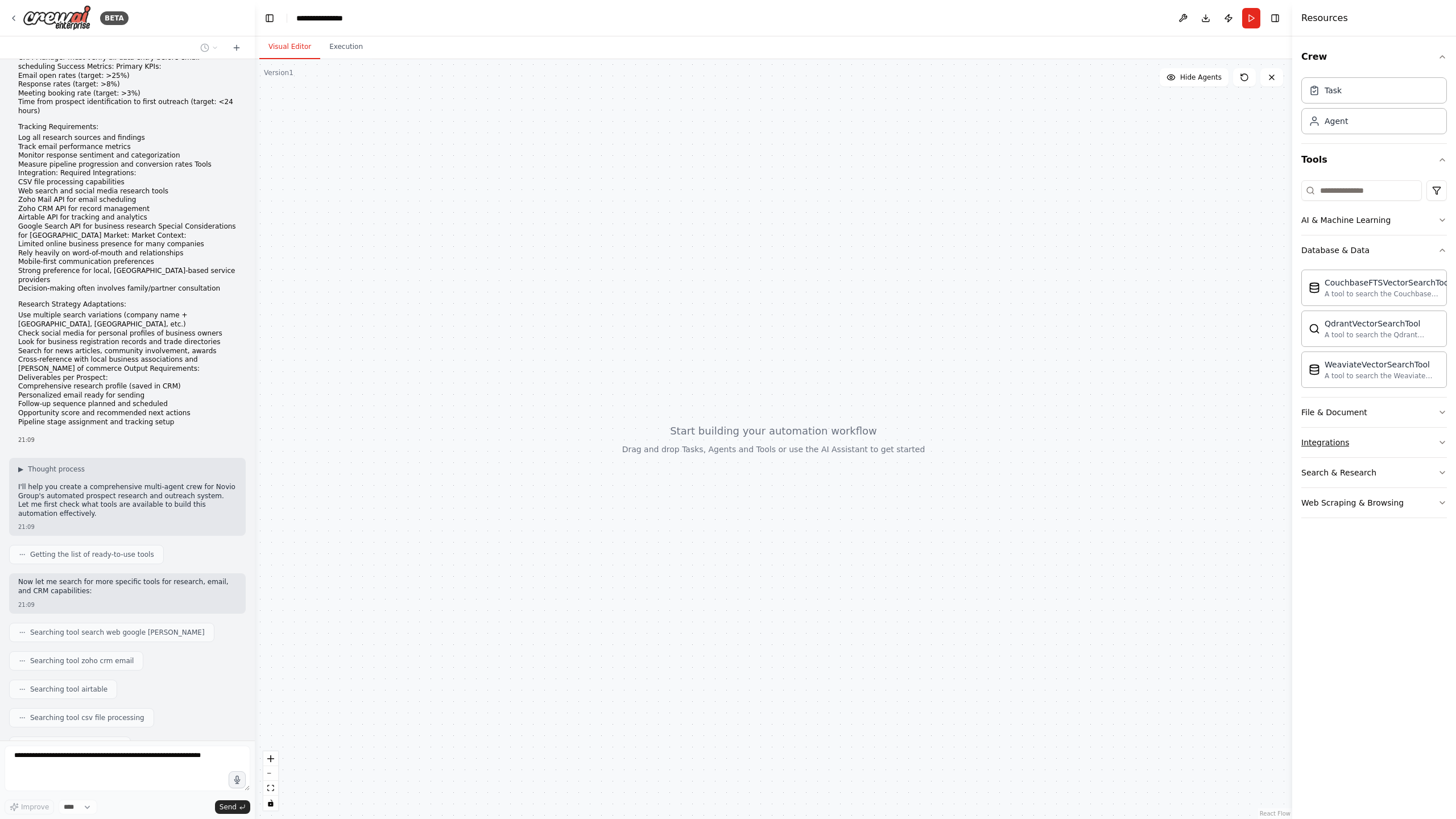
click at [1385, 441] on button "Integrations" at bounding box center [1374, 442] width 145 height 29
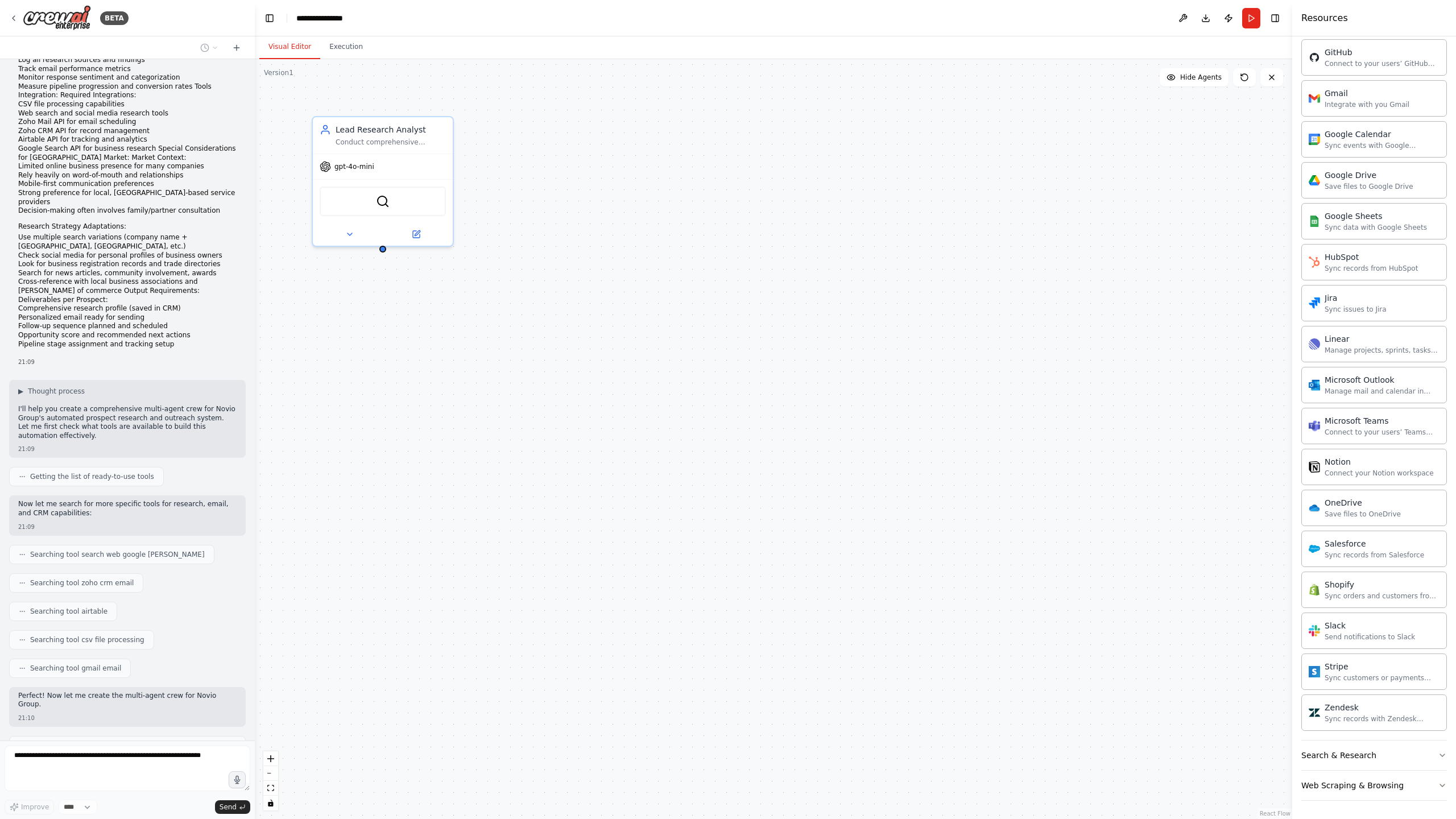
scroll to position [1117, 0]
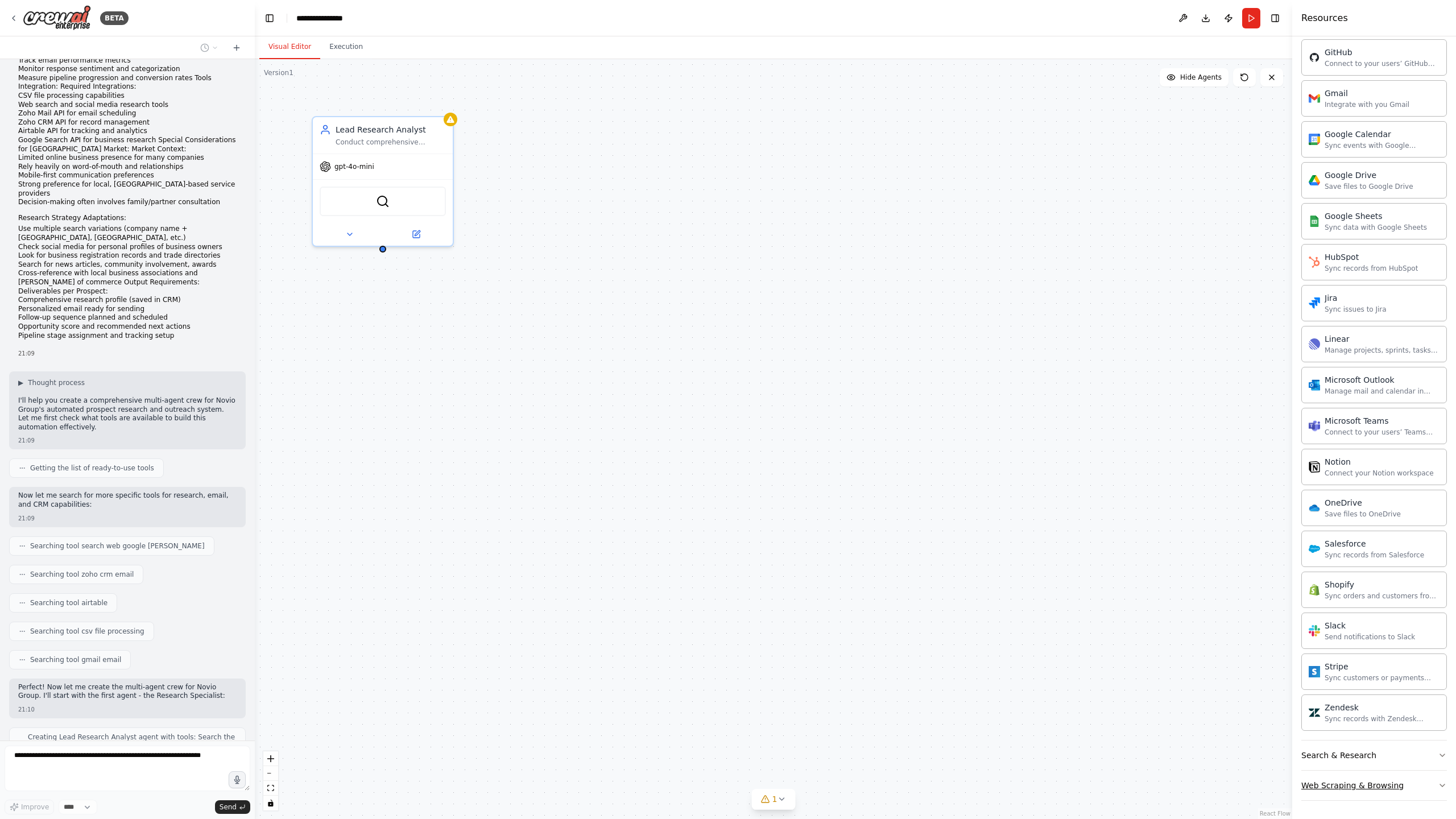
click at [1425, 779] on button "Web Scraping & Browsing" at bounding box center [1374, 785] width 145 height 29
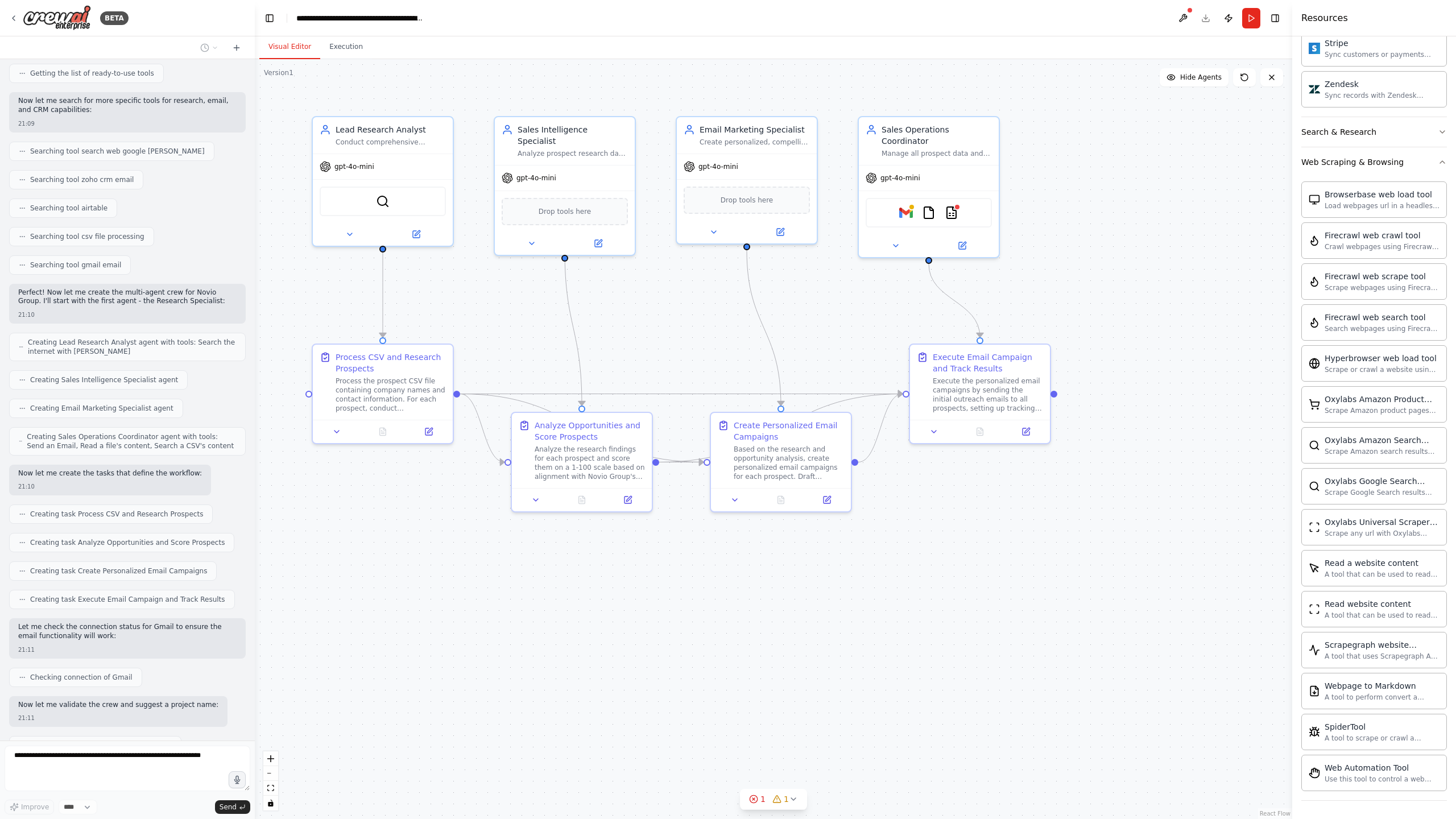
scroll to position [1588, 0]
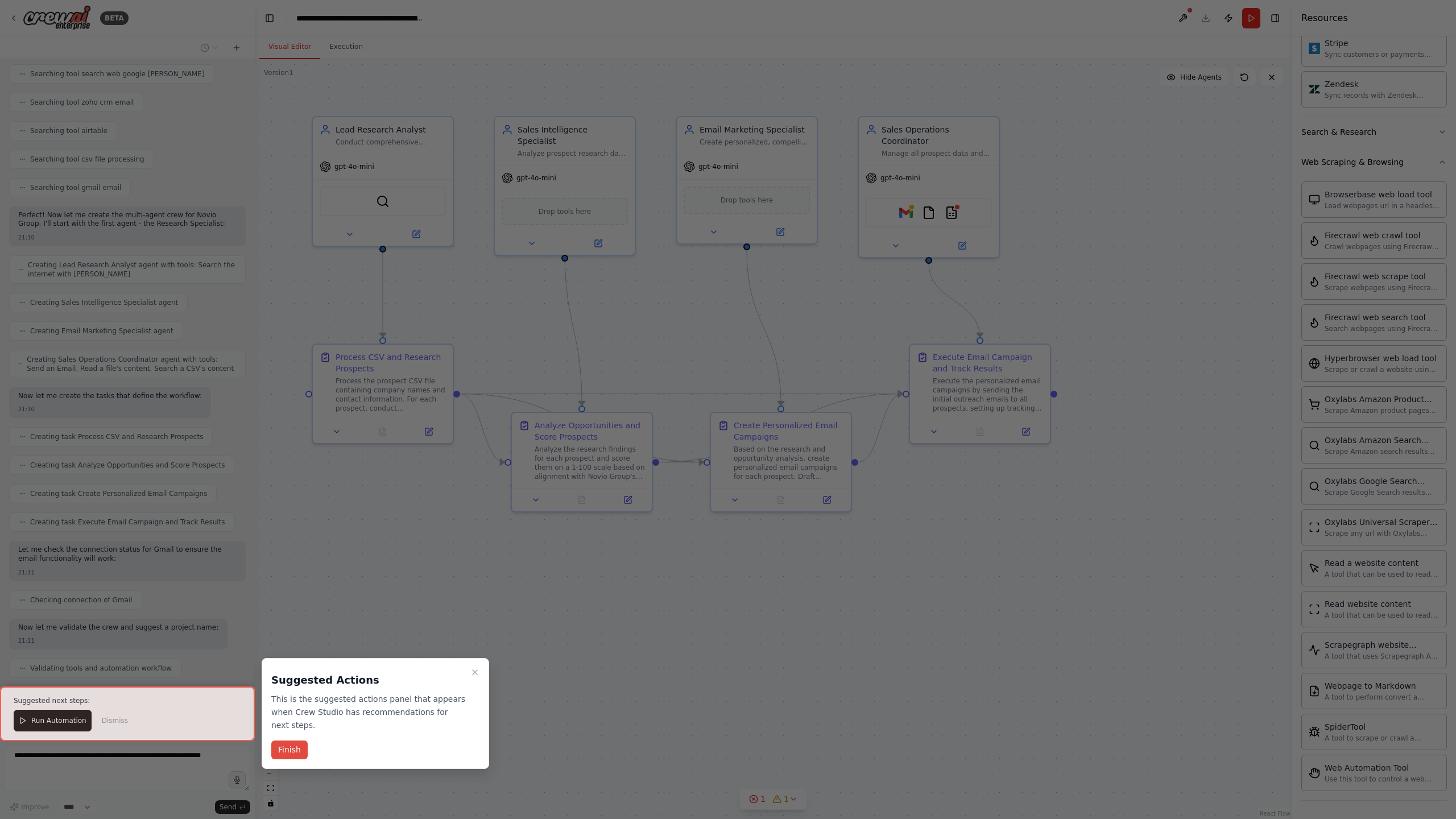
click at [293, 748] on button "Finish" at bounding box center [289, 750] width 36 height 19
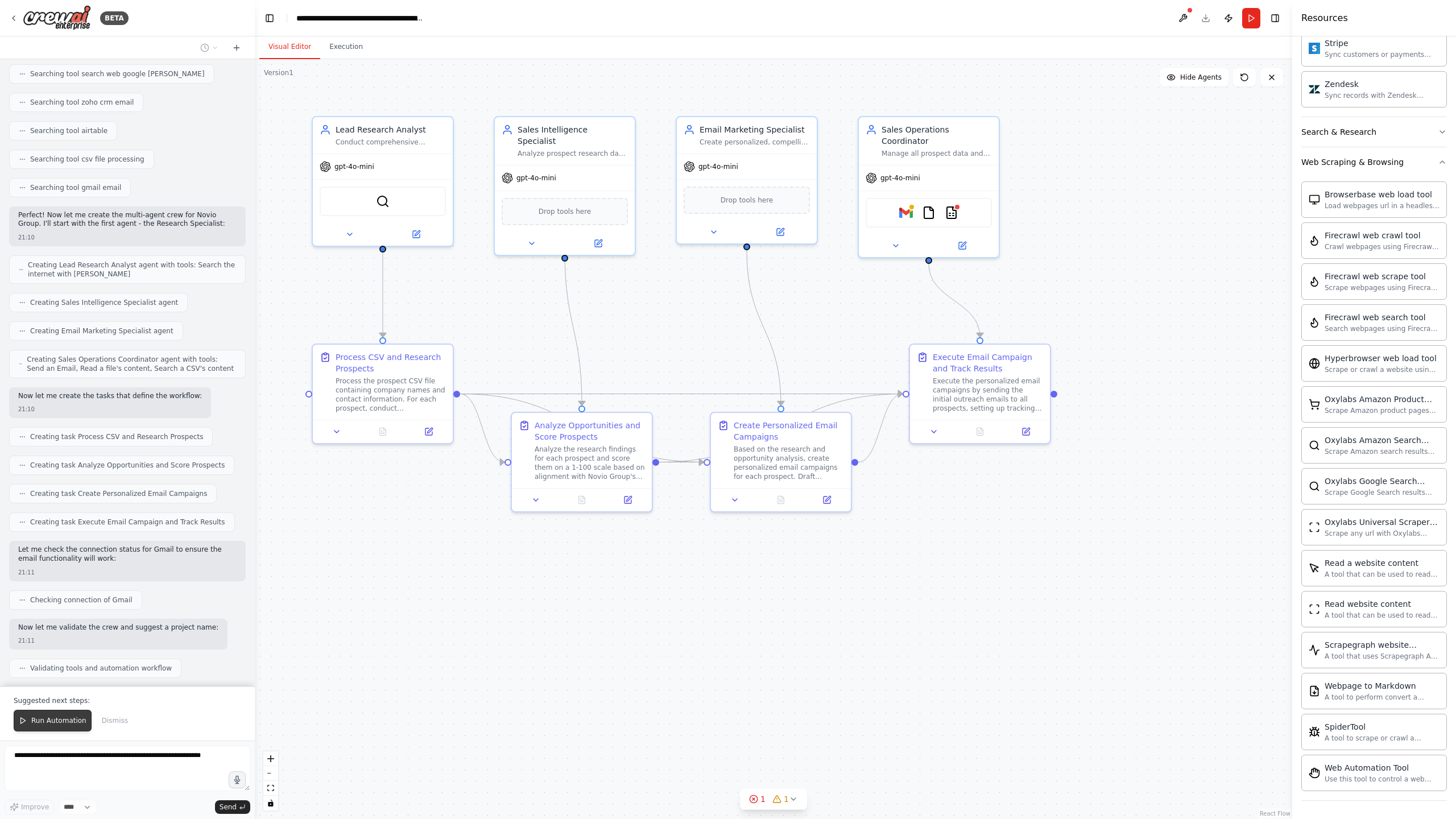
click at [58, 720] on span "Run Automation" at bounding box center [59, 721] width 55 height 9
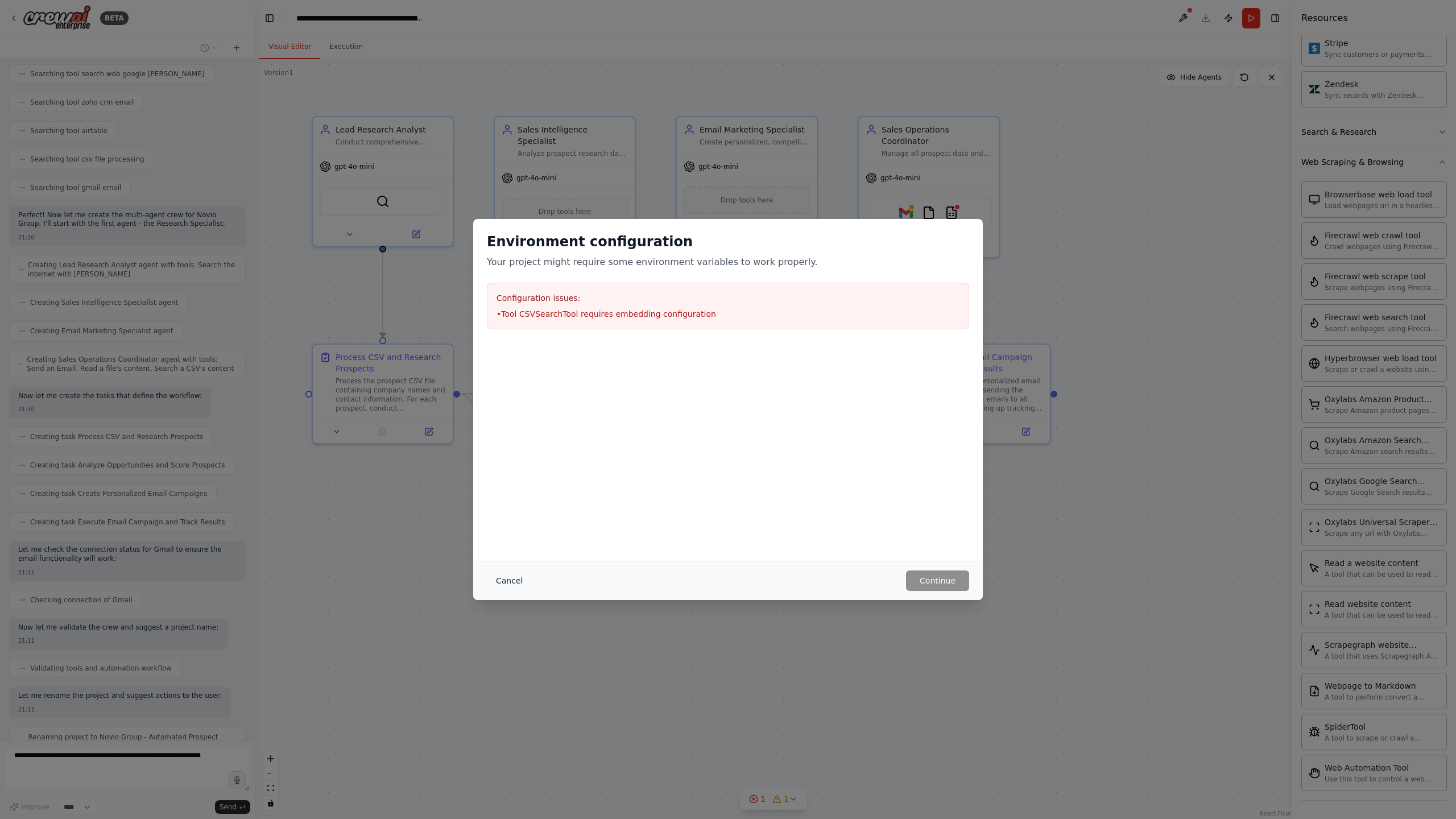
click at [512, 584] on button "Cancel" at bounding box center [509, 580] width 45 height 21
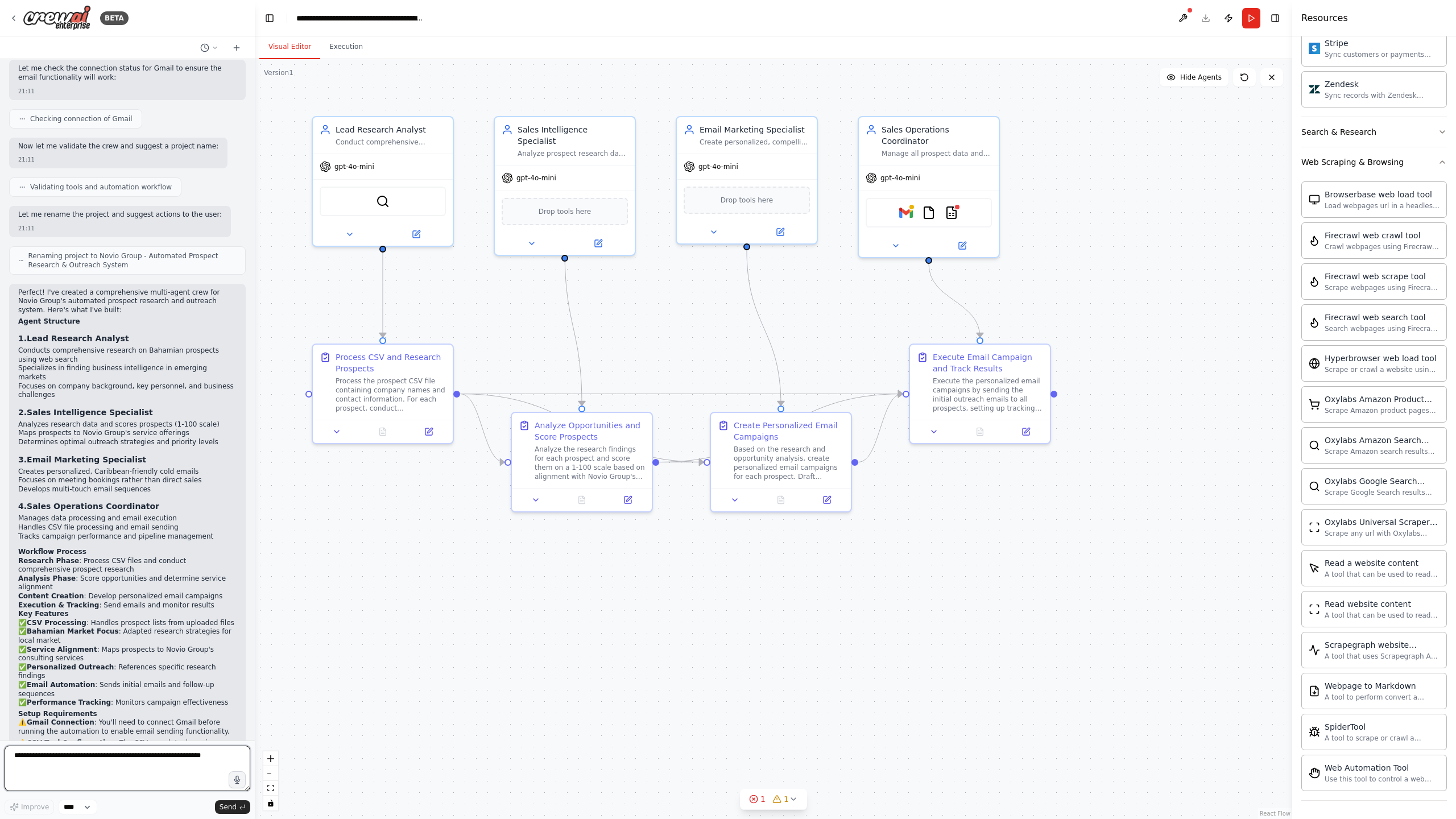
scroll to position [2079, 0]
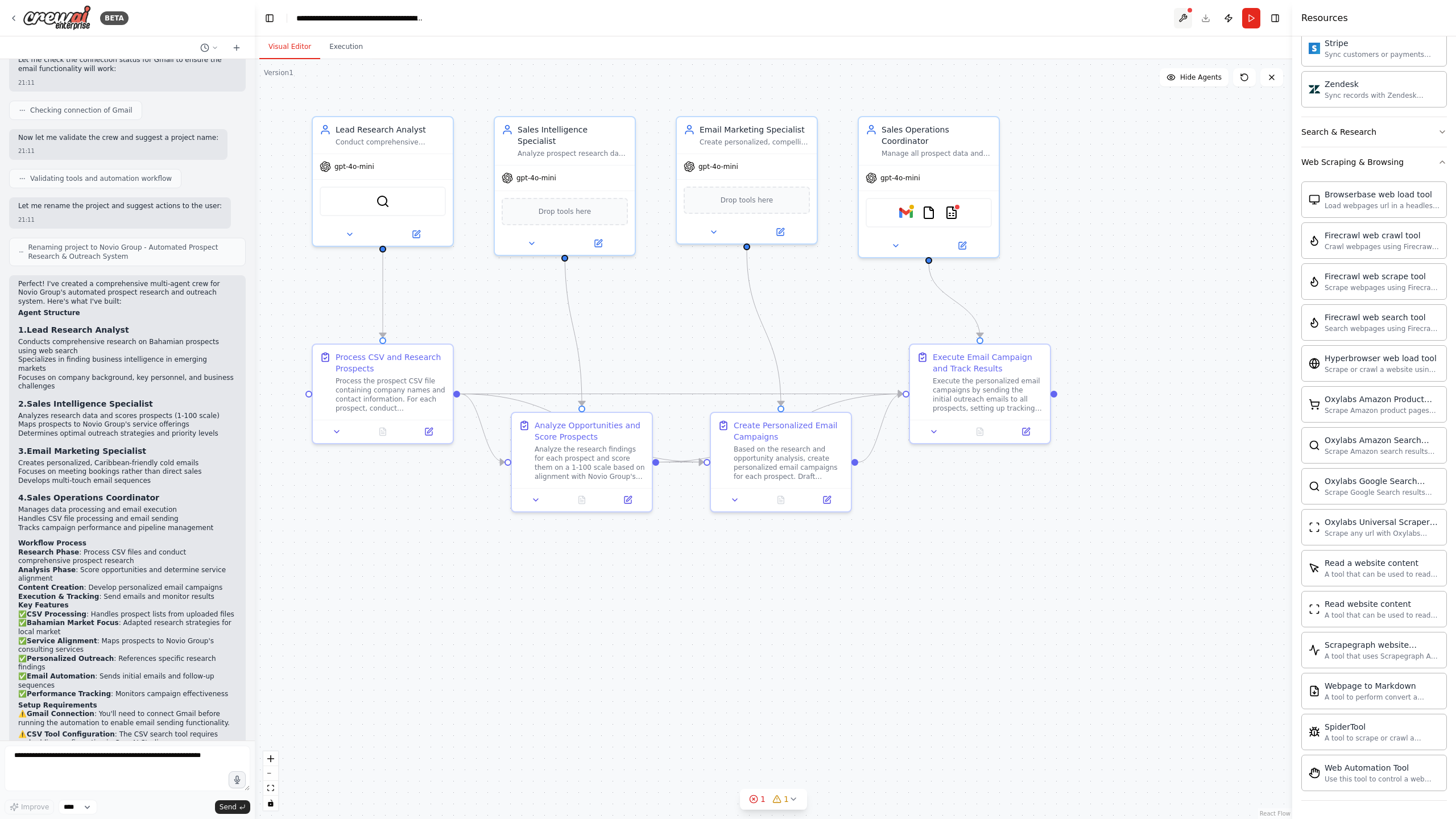
click at [1185, 18] on button at bounding box center [1182, 18] width 18 height 21
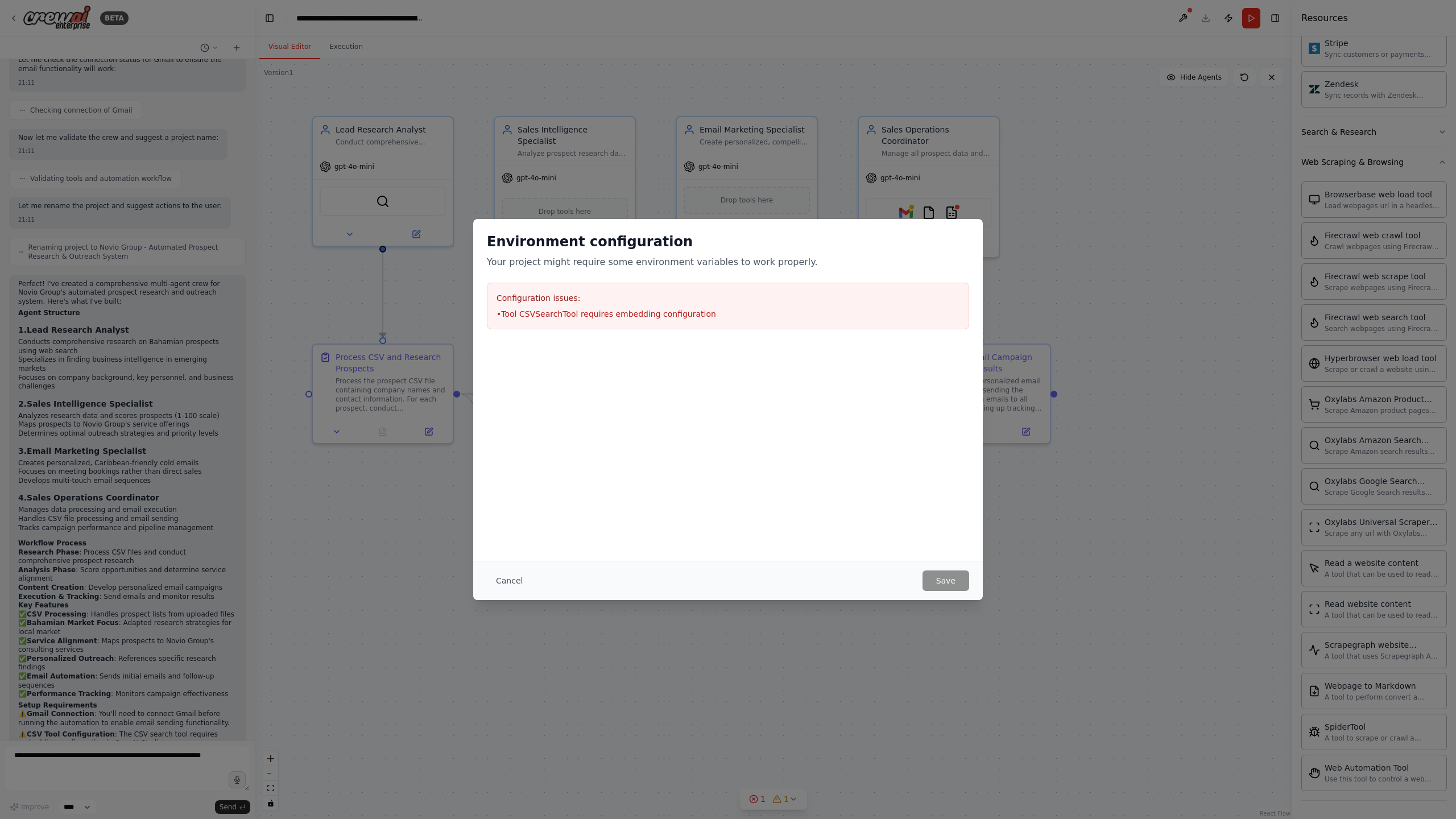
click at [692, 323] on div "Configuration issues: • Tool CSVSearchTool requires embedding configuration" at bounding box center [728, 306] width 482 height 46
click at [502, 584] on button "Cancel" at bounding box center [509, 580] width 45 height 21
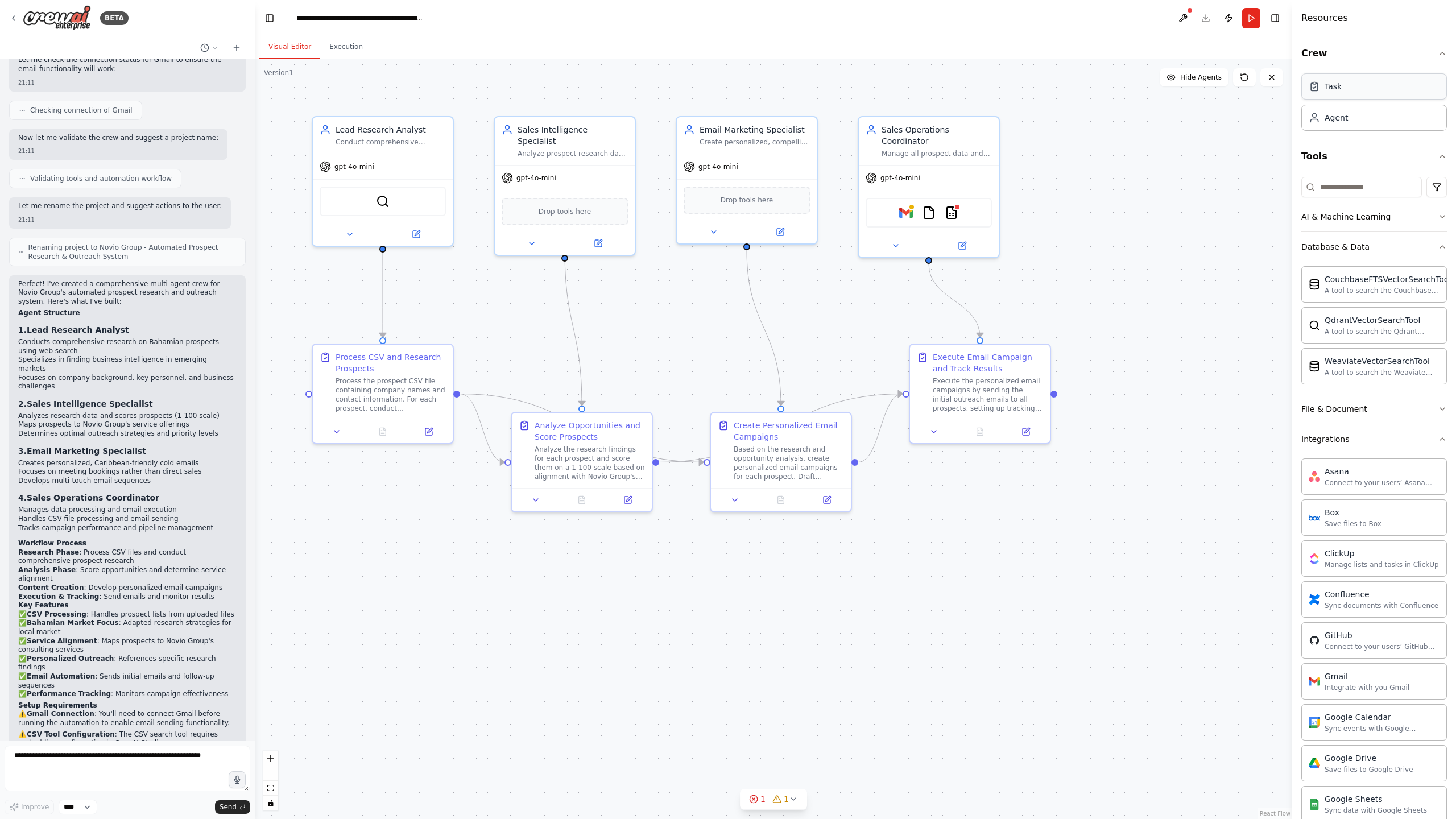
scroll to position [3, 0]
click at [1383, 415] on button "File & Document" at bounding box center [1374, 409] width 145 height 29
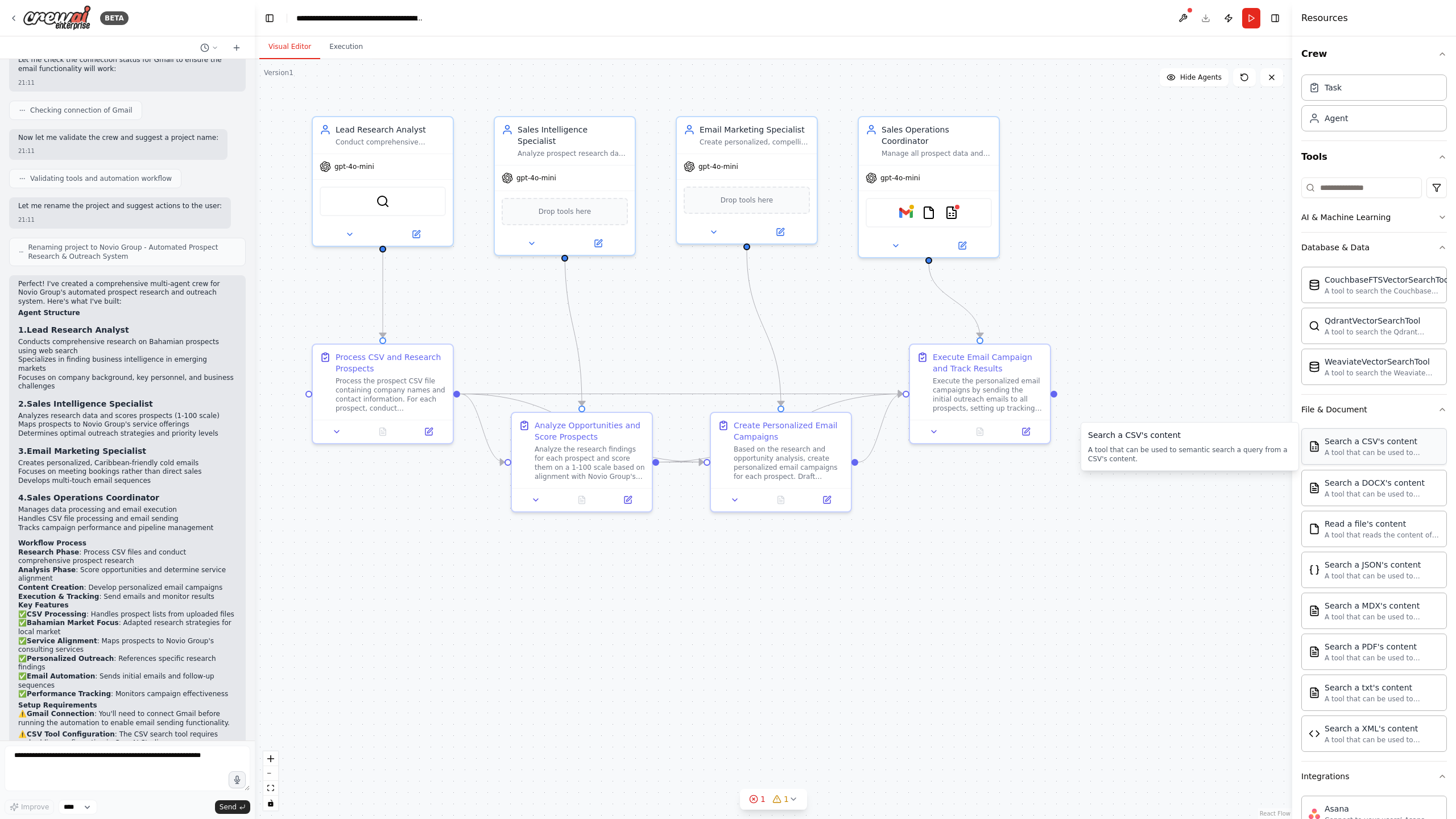
click at [1368, 458] on div "Search a CSV's content A tool that can be used to semantic search a query from …" at bounding box center [1374, 446] width 145 height 36
click at [393, 200] on img at bounding box center [394, 199] width 14 height 14
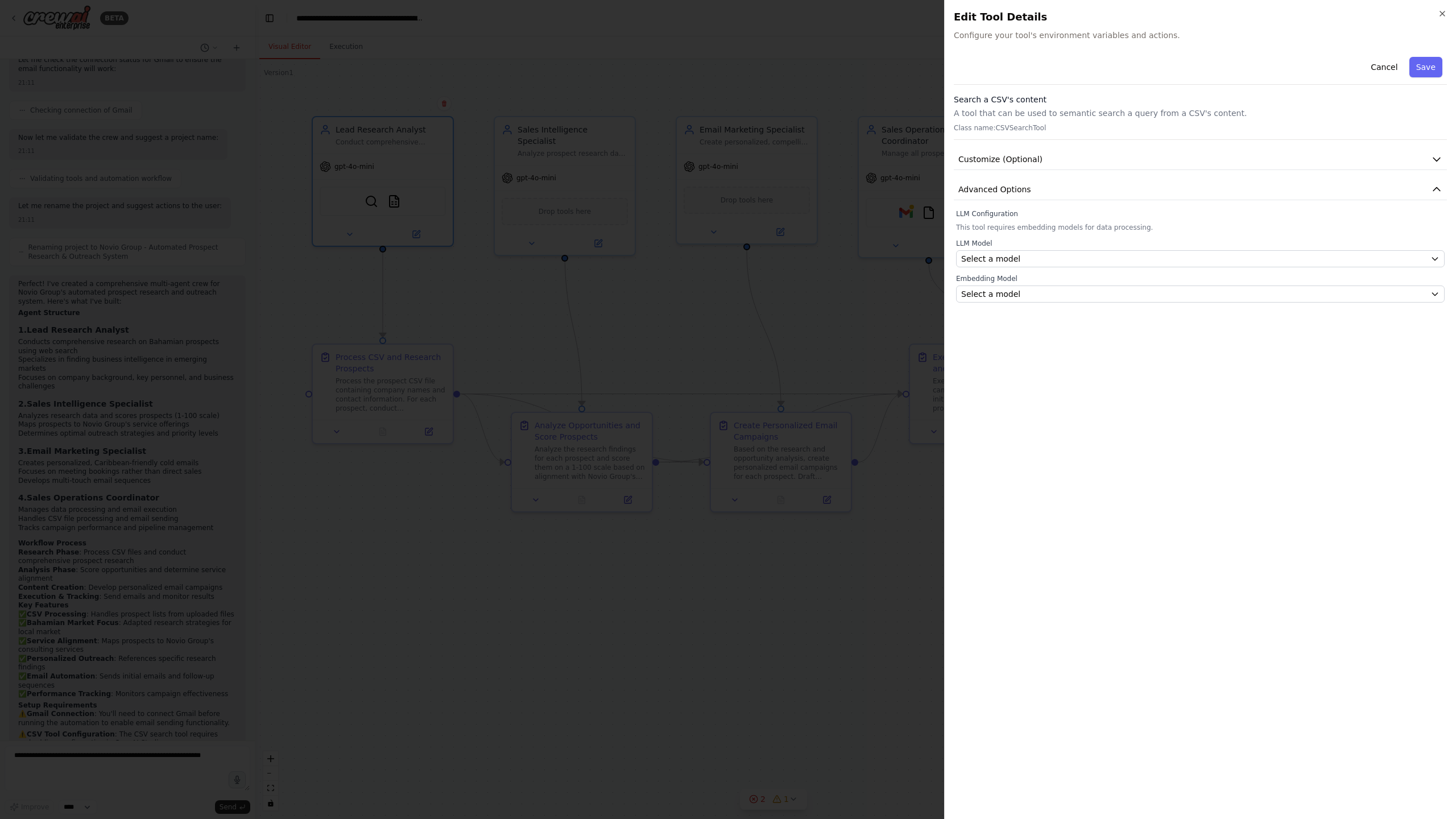
click at [633, 266] on div at bounding box center [728, 409] width 1456 height 819
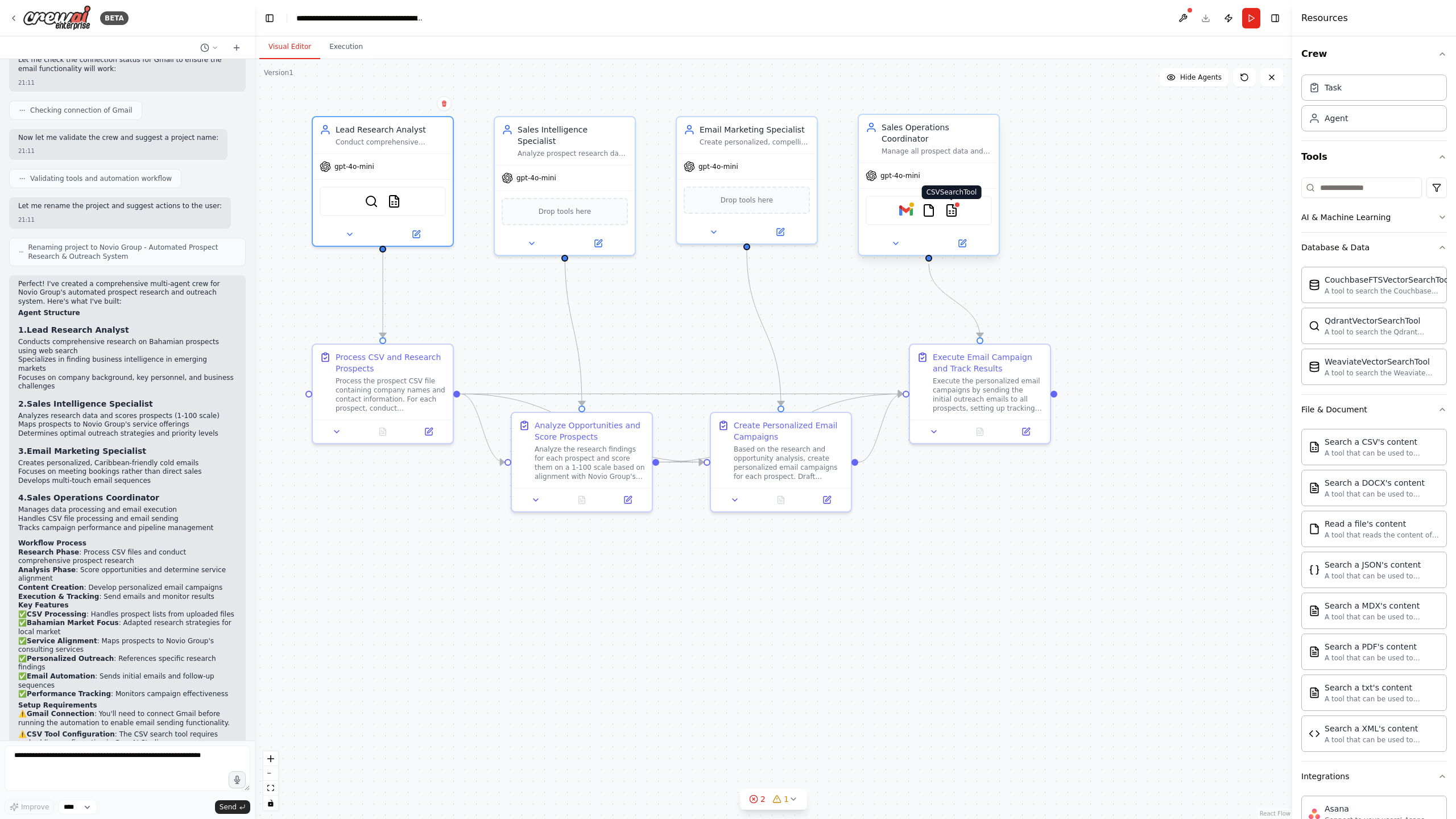
click at [955, 206] on div at bounding box center [957, 204] width 7 height 7
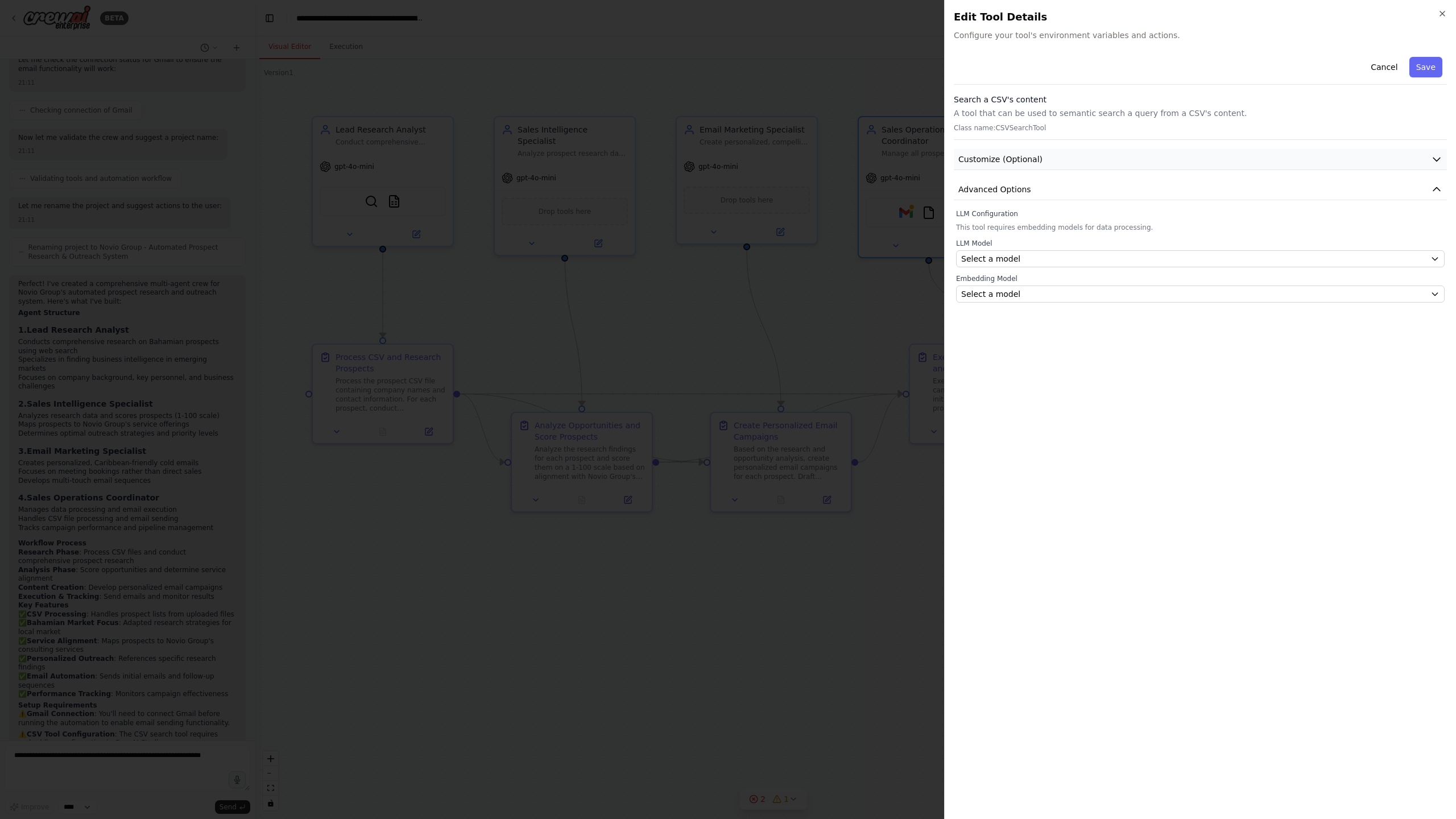
click at [1106, 153] on button "Customize (Optional)" at bounding box center [1200, 160] width 493 height 21
click at [1096, 112] on p "A tool that can be used to semantic search a query from a CSV's content." at bounding box center [1200, 113] width 493 height 11
click at [1061, 256] on div "Select a model" at bounding box center [1193, 259] width 465 height 11
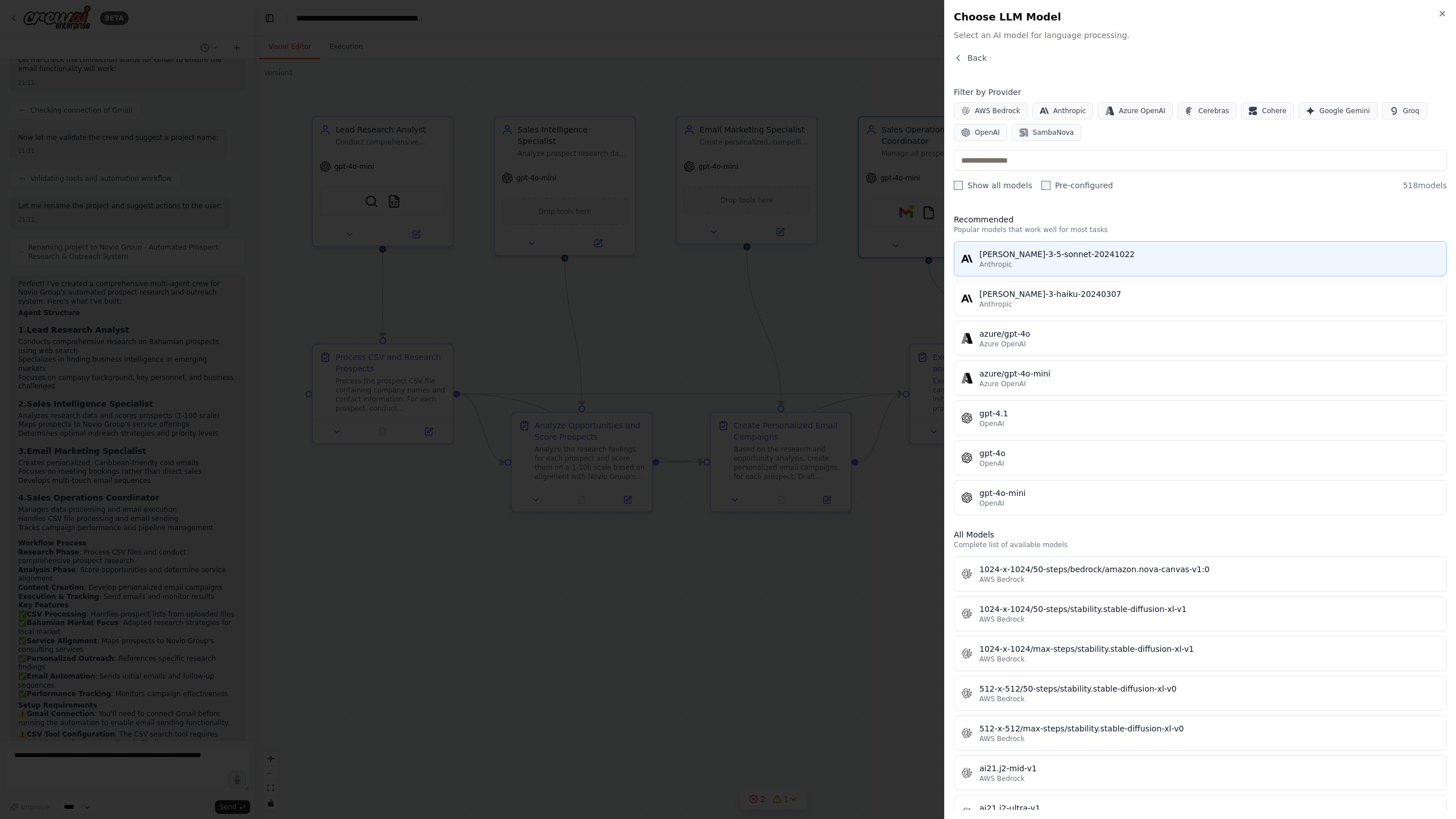
click at [1097, 263] on div "Anthropic" at bounding box center [1209, 264] width 460 height 9
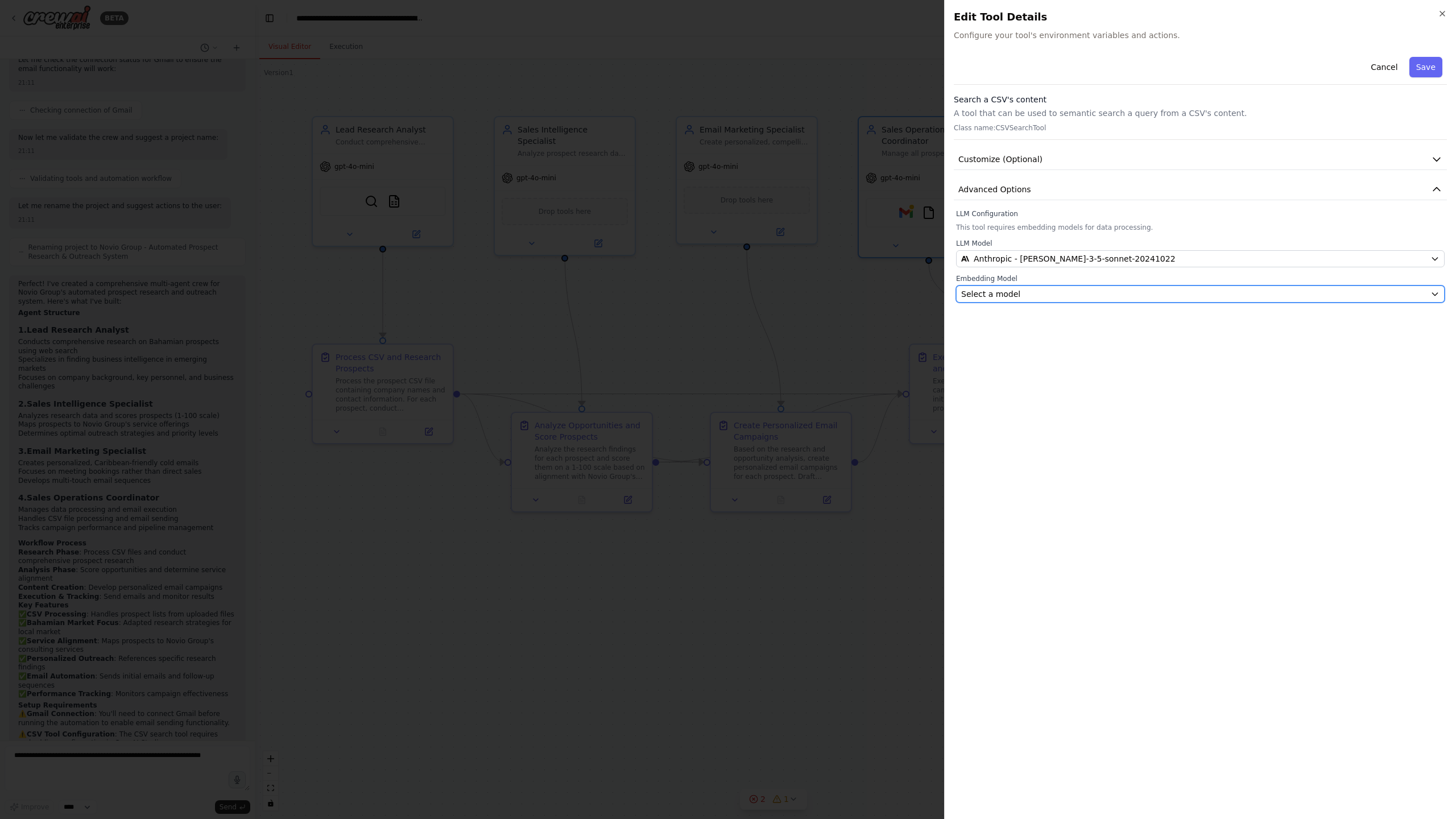
click at [1045, 295] on div "Select a model" at bounding box center [1193, 294] width 465 height 11
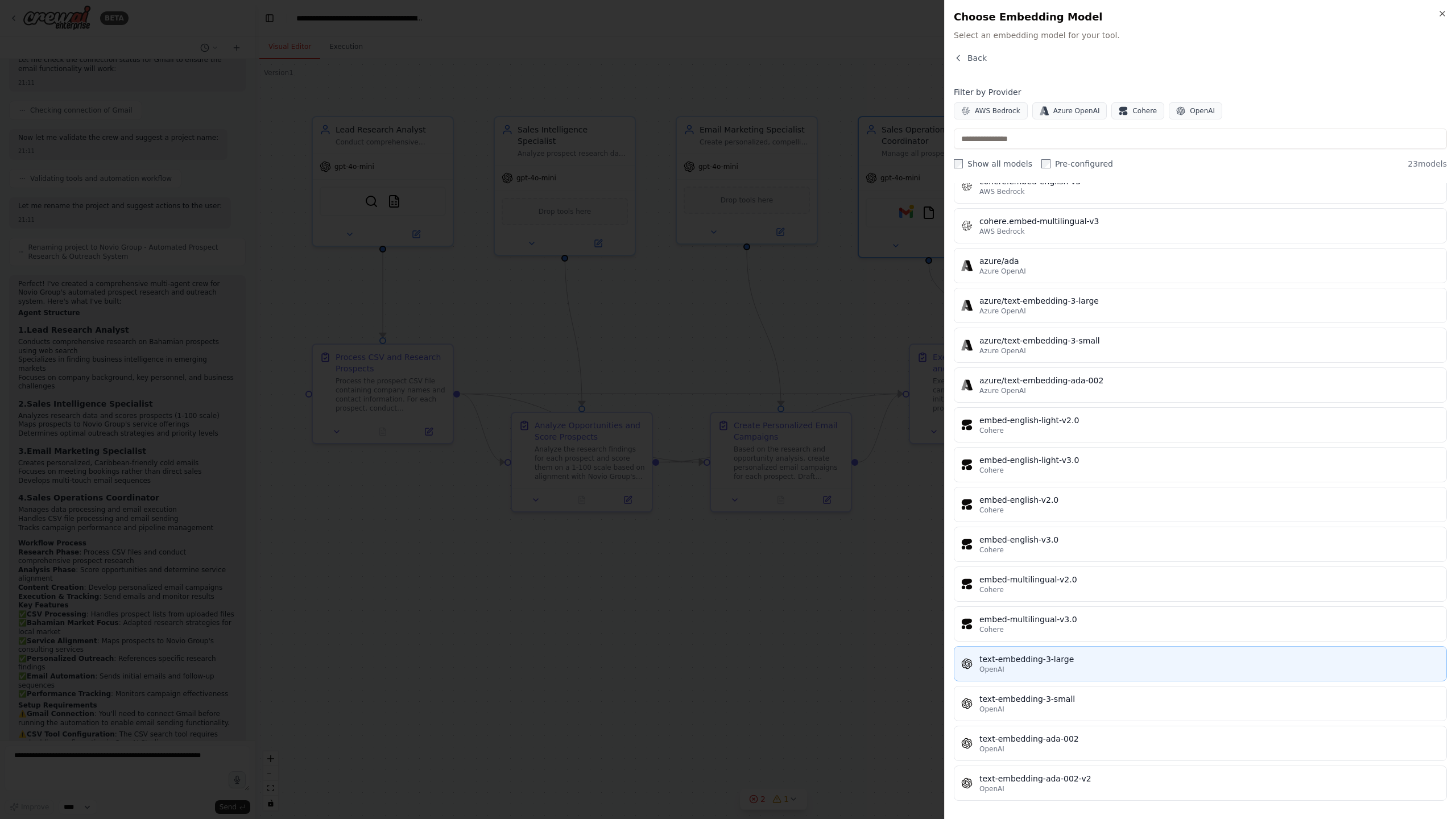
scroll to position [323, 0]
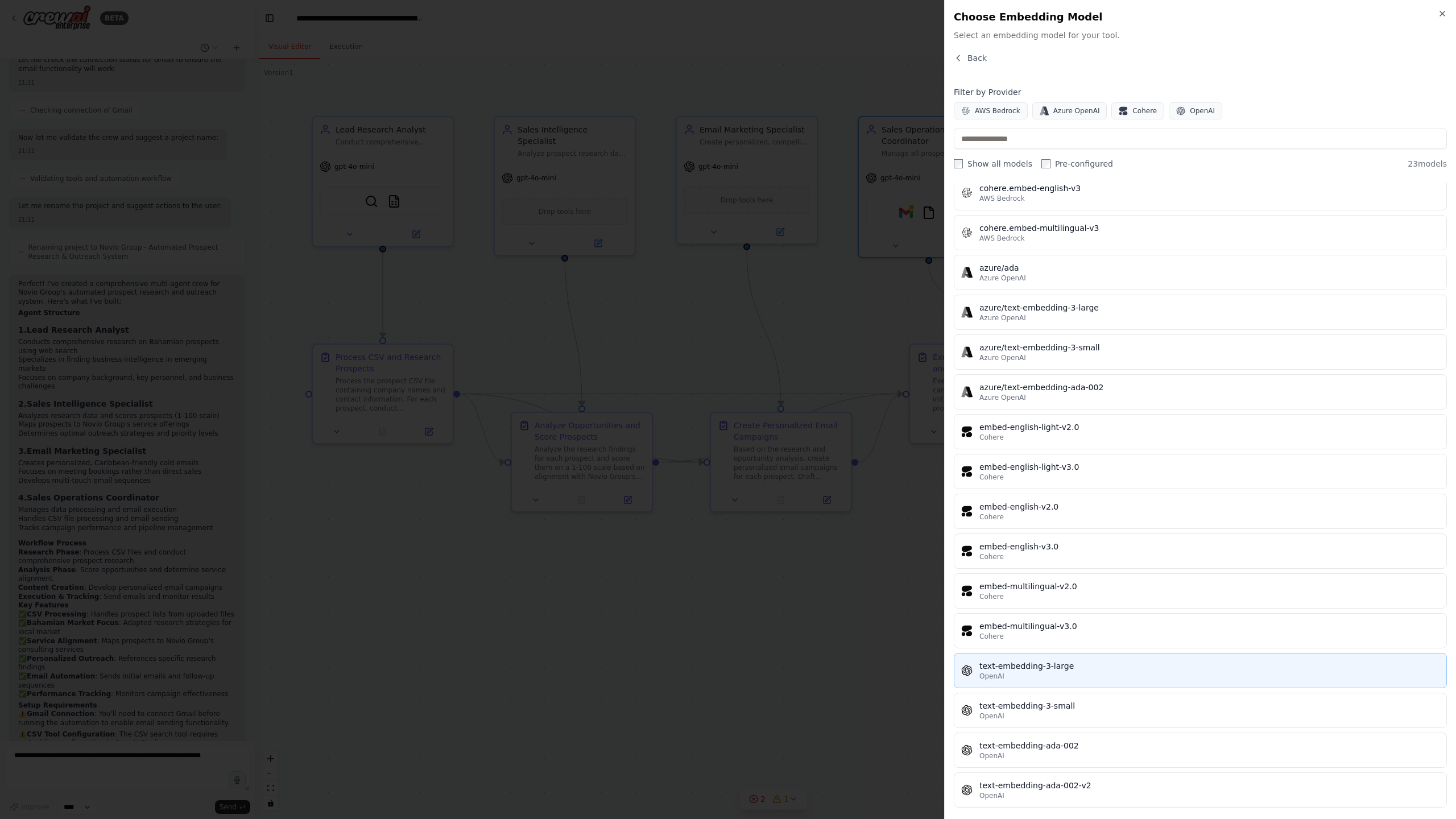
click at [1103, 669] on div "text-embedding-3-large" at bounding box center [1209, 666] width 460 height 11
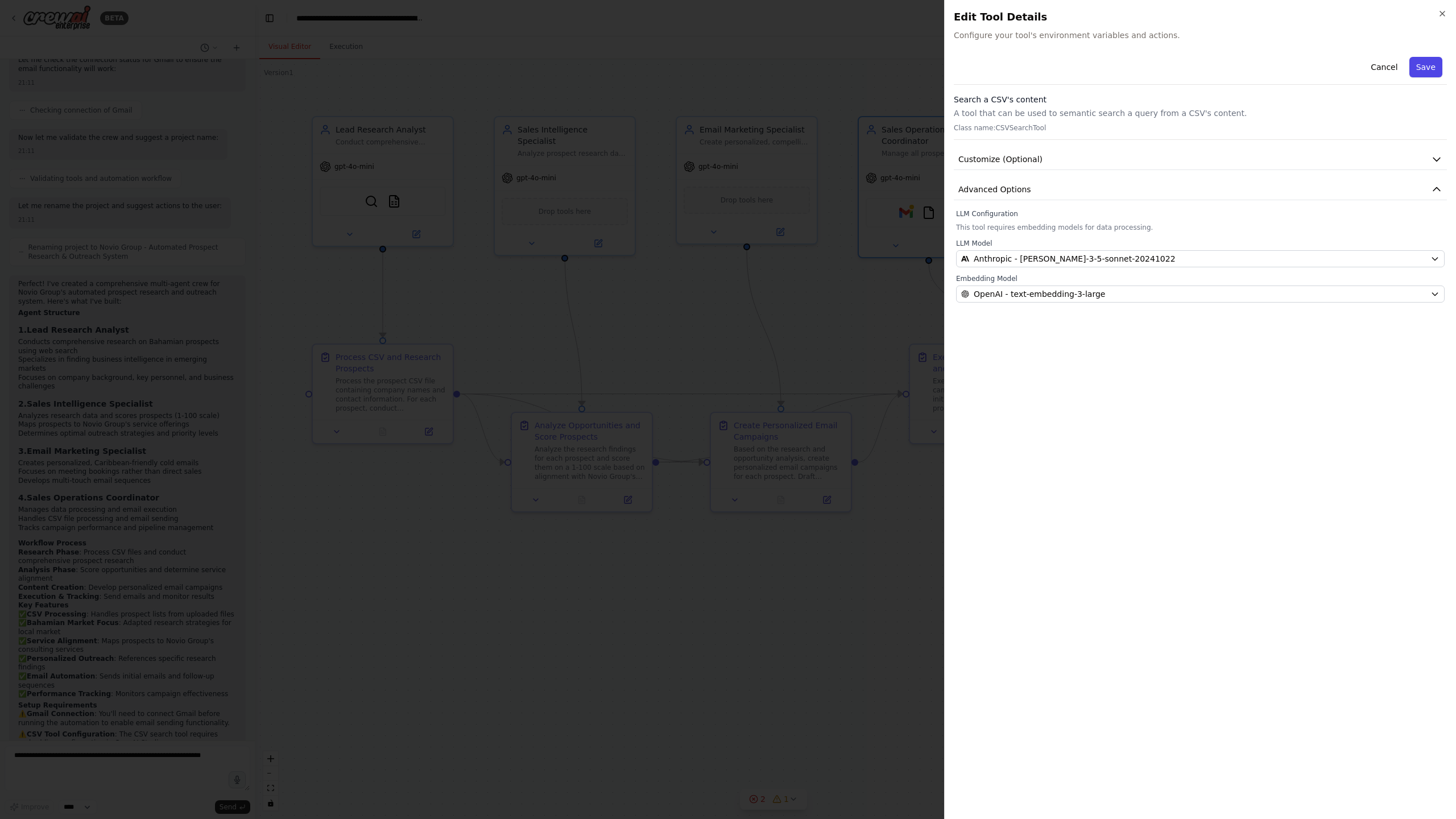
click at [1429, 67] on button "Save" at bounding box center [1425, 67] width 33 height 21
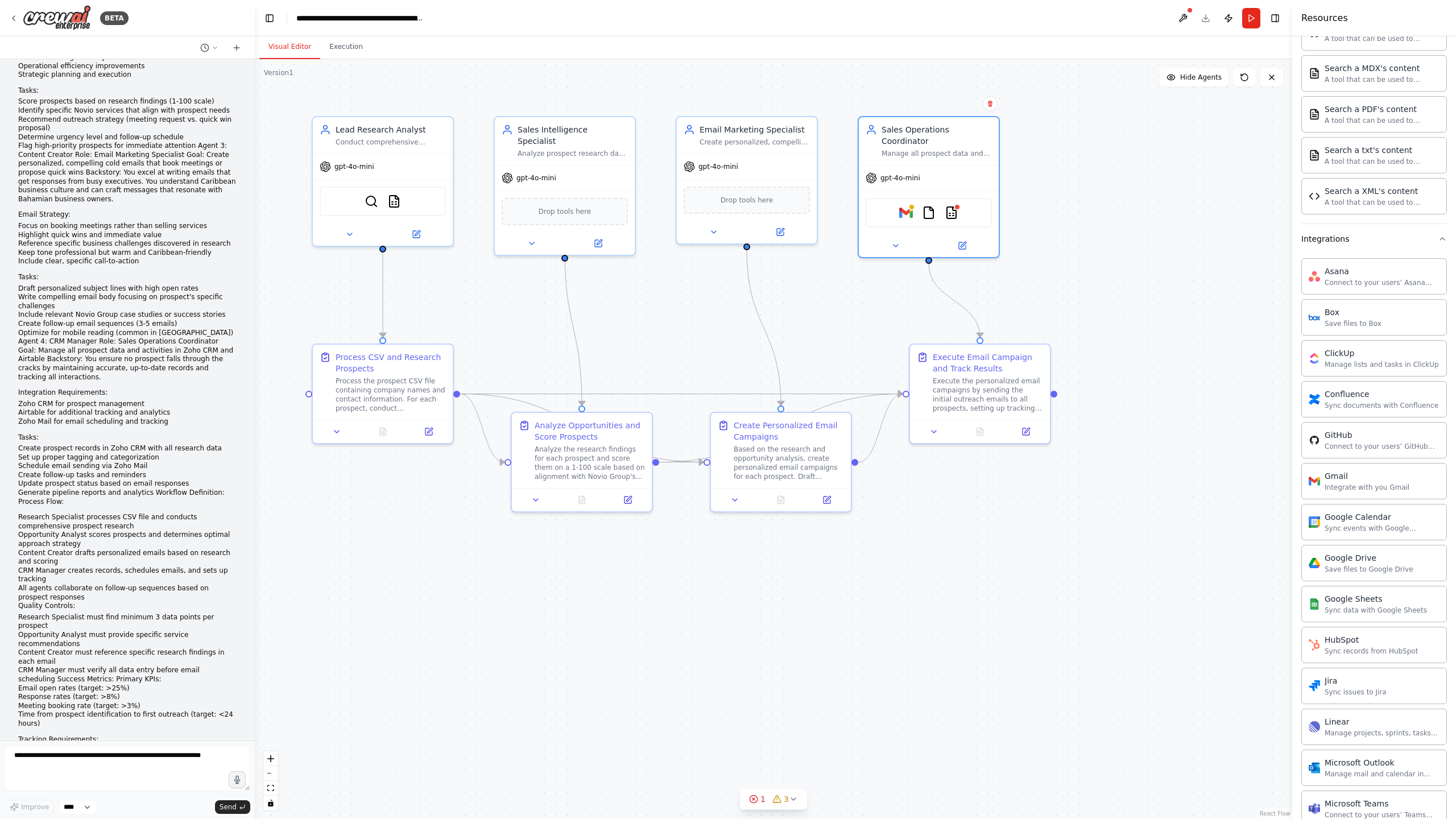
scroll to position [0, 0]
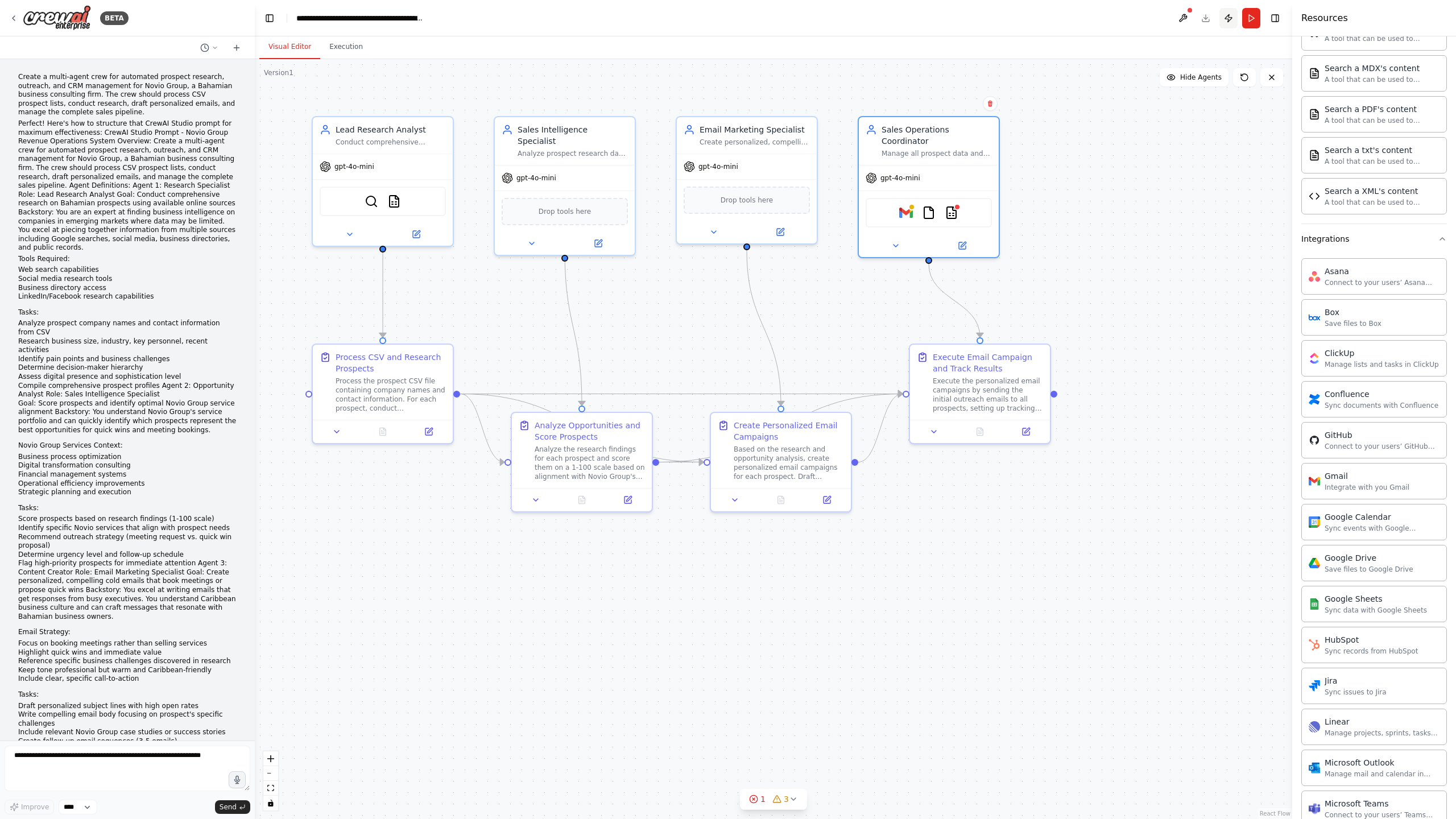
click at [1234, 21] on button "Publish" at bounding box center [1228, 18] width 18 height 21
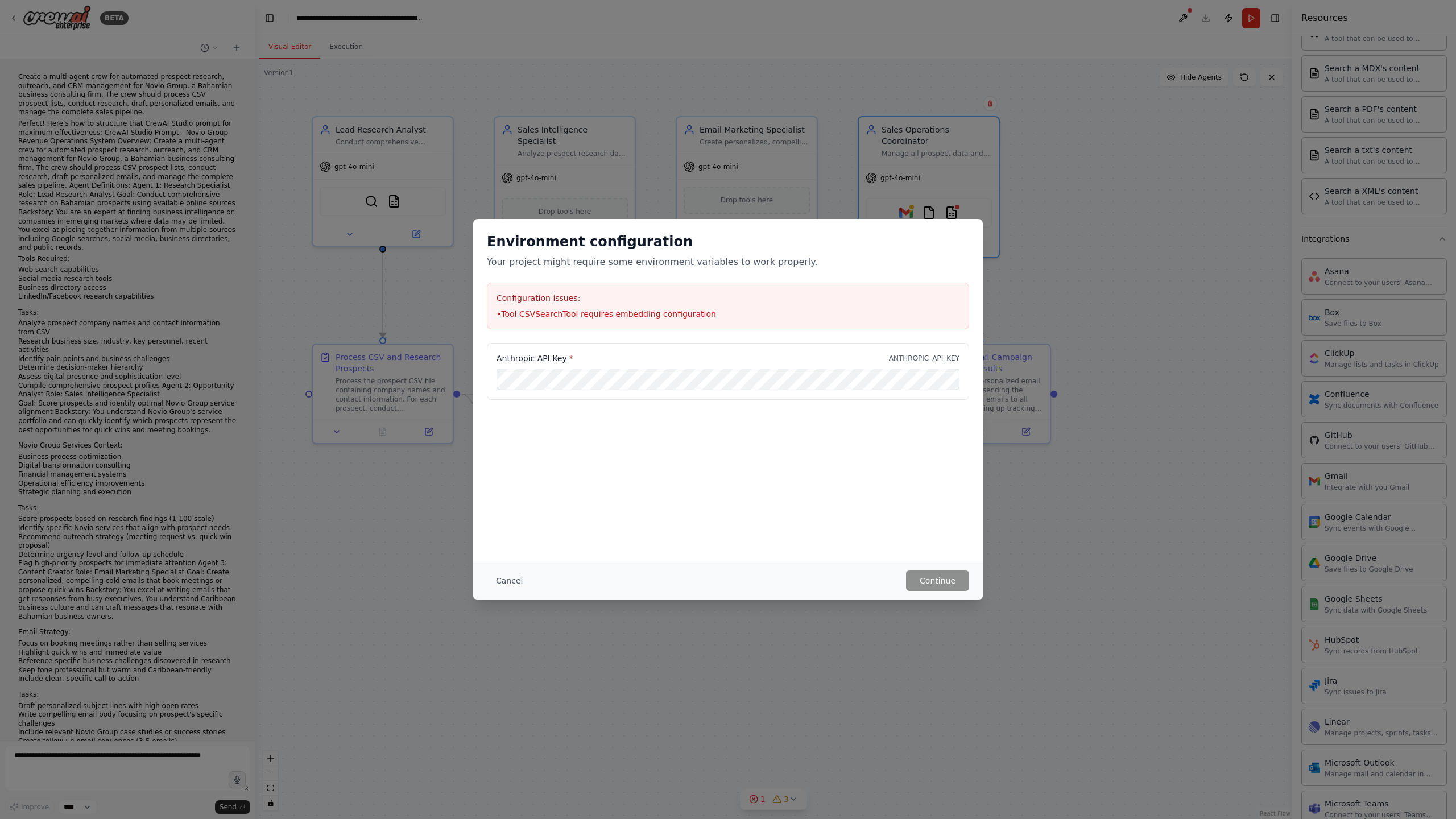
click at [633, 311] on li "• Tool CSVSearchTool requires embedding configuration" at bounding box center [727, 314] width 463 height 11
click at [506, 578] on button "Cancel" at bounding box center [509, 580] width 45 height 21
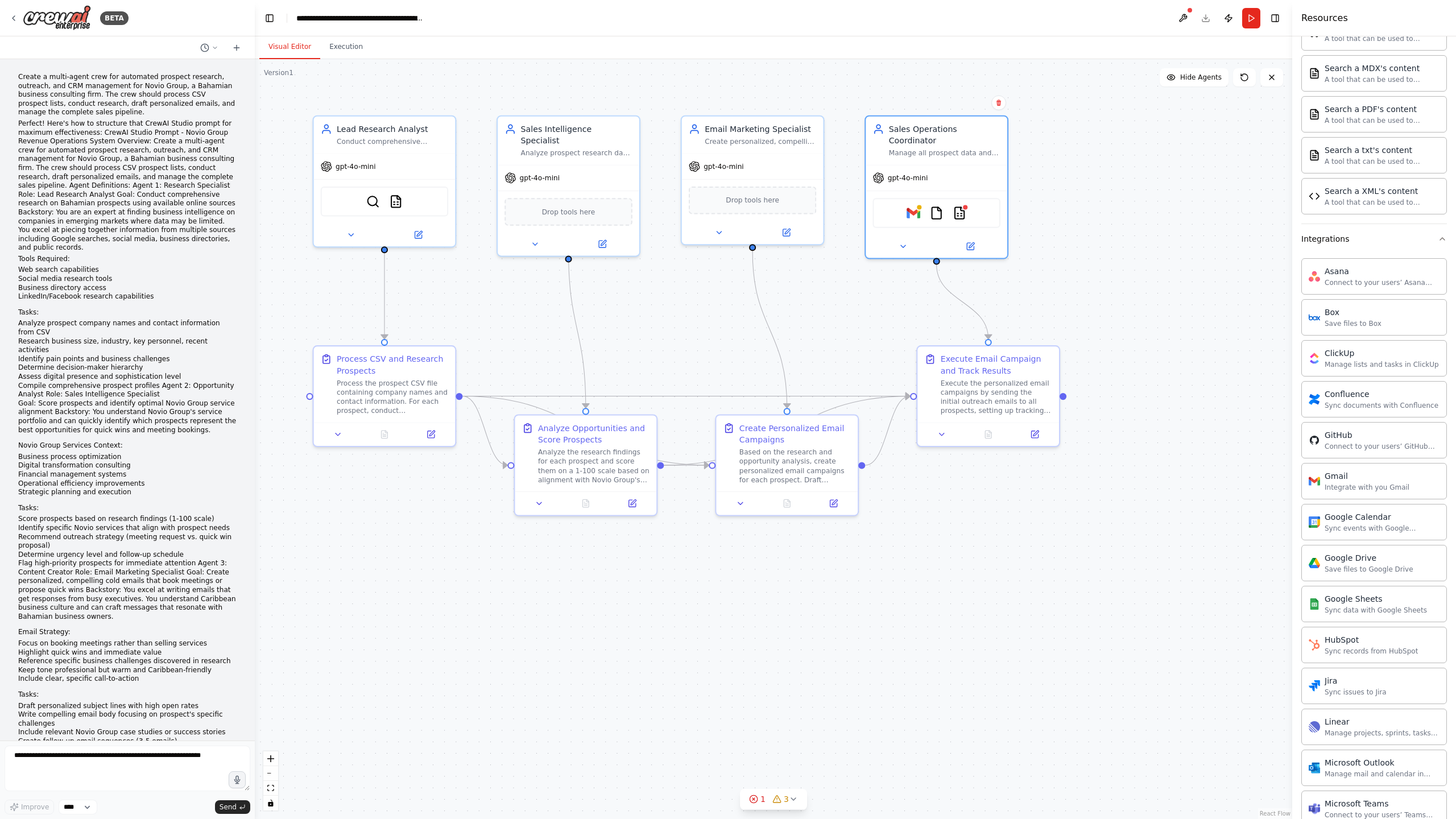
scroll to position [540, 0]
click at [1179, 19] on button at bounding box center [1182, 18] width 18 height 21
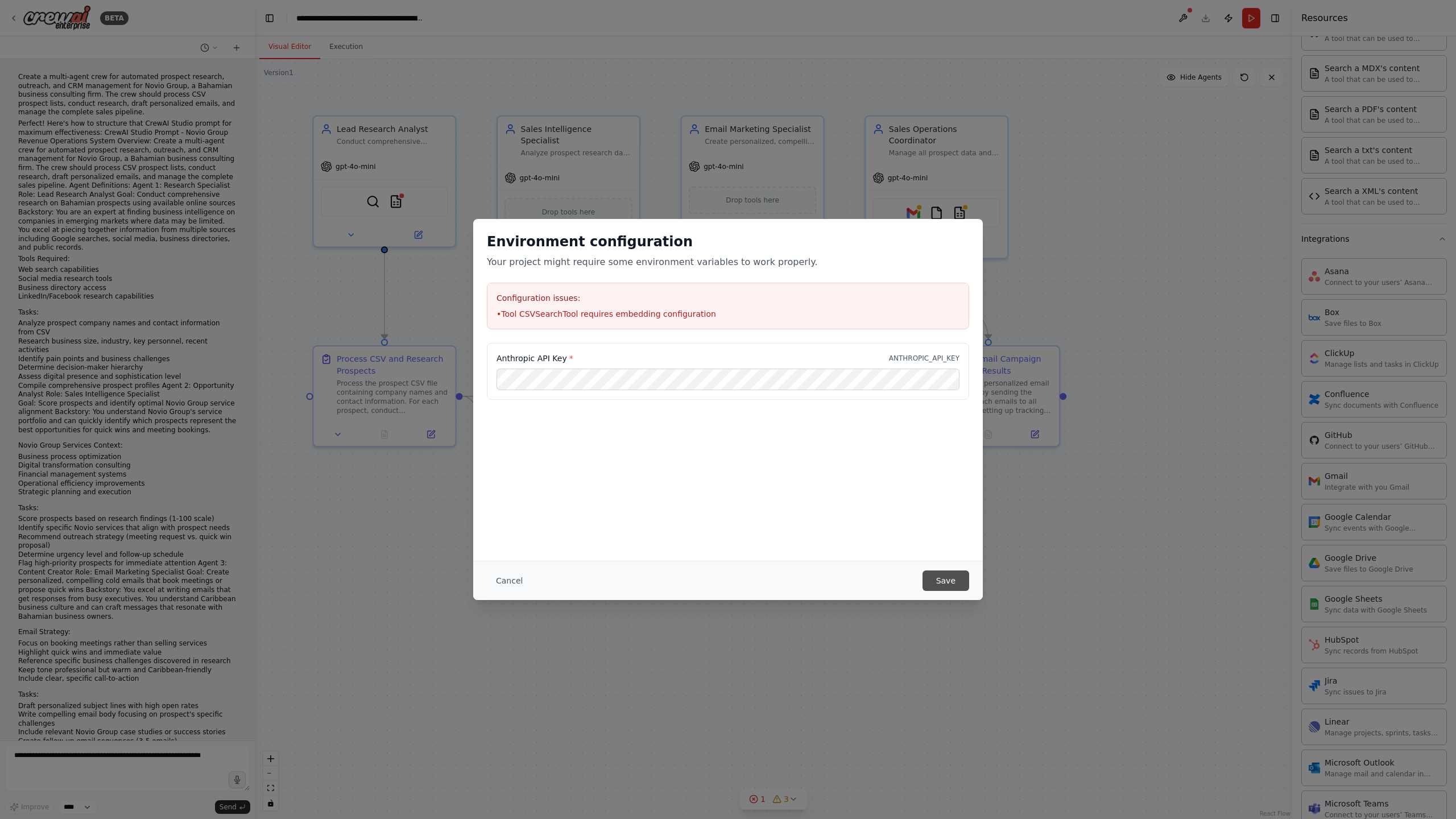
click at [940, 582] on button "Save" at bounding box center [945, 580] width 46 height 21
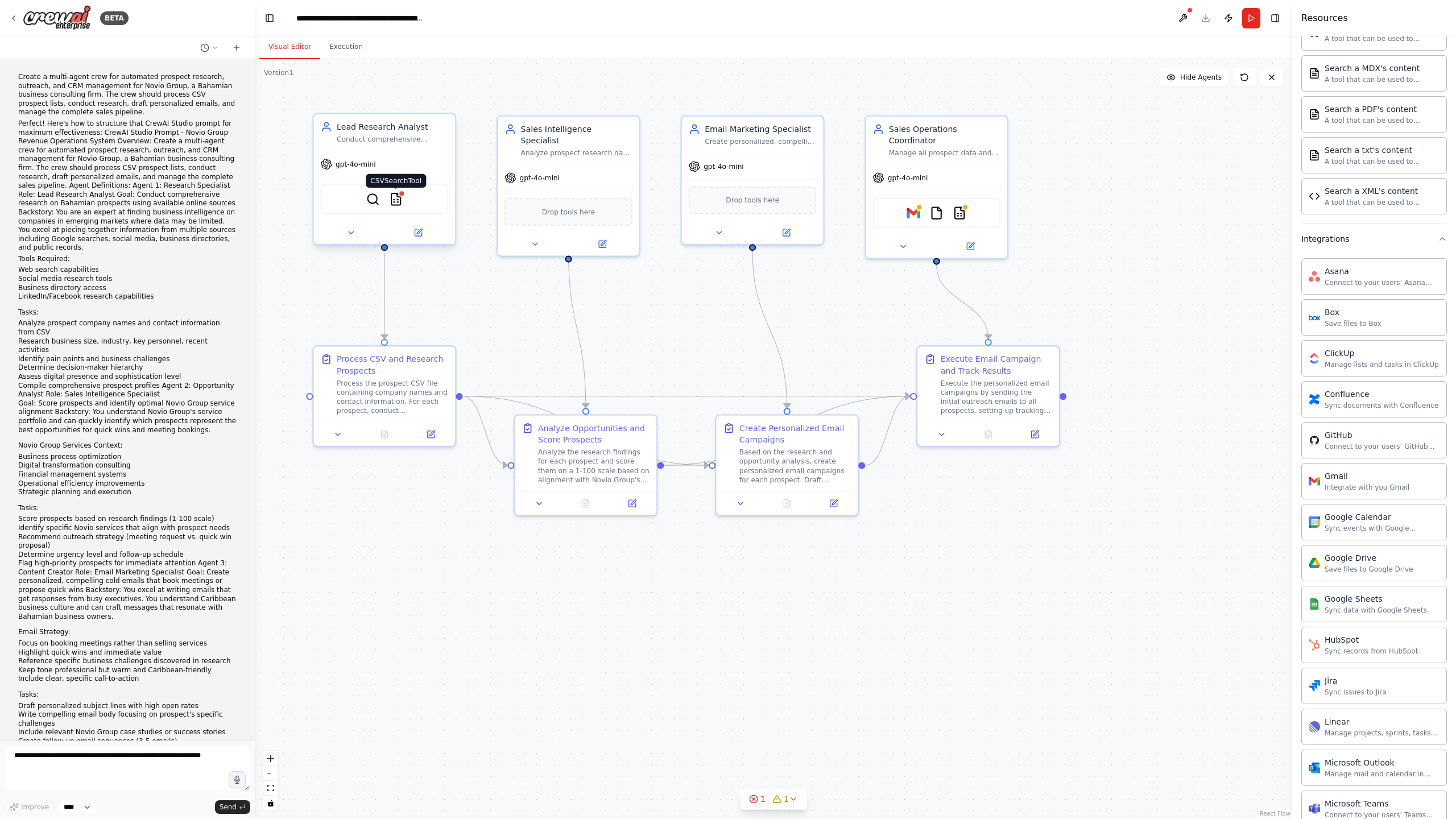
click at [397, 202] on img at bounding box center [396, 199] width 14 height 14
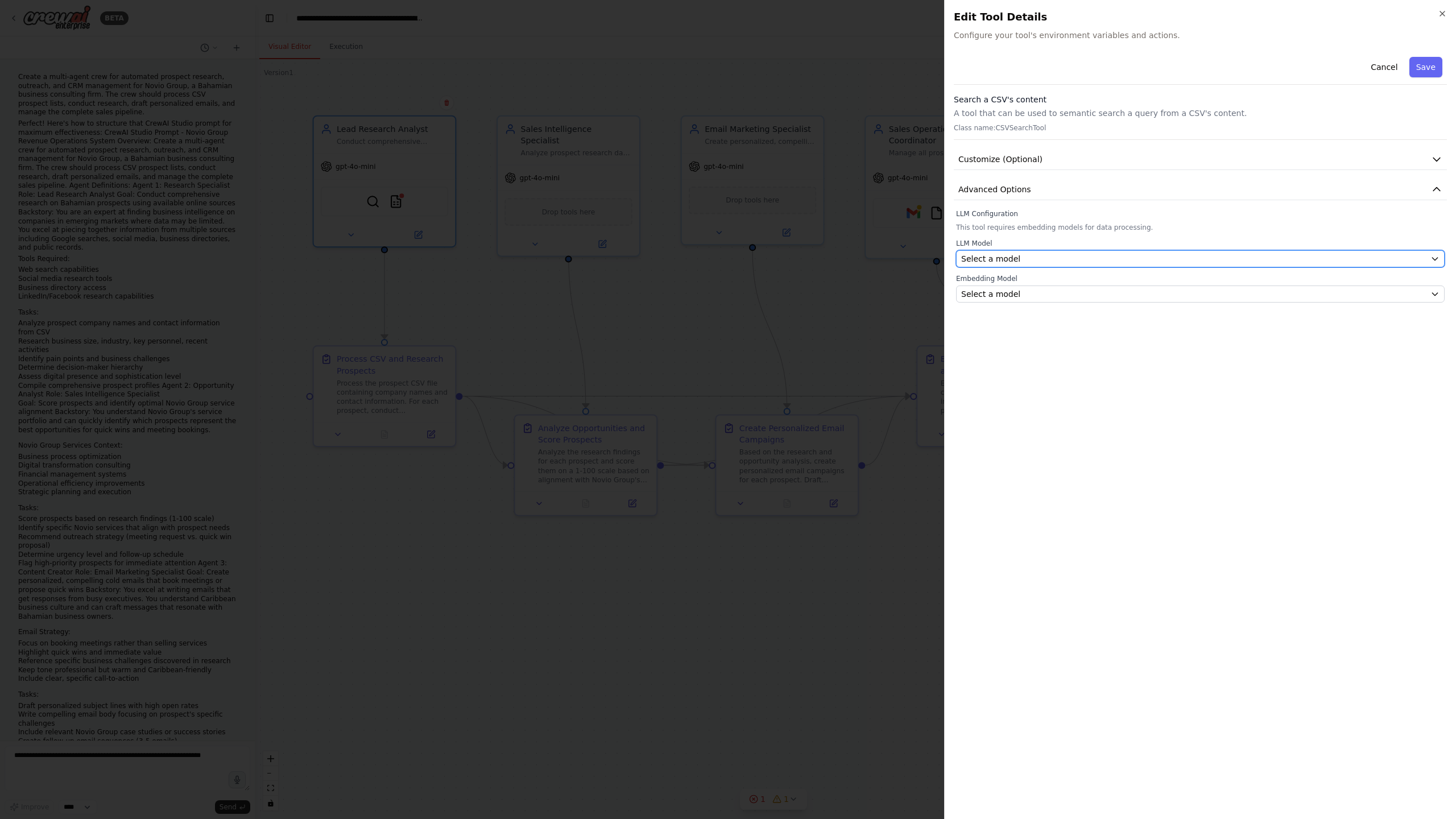
click at [1064, 255] on div "Select a model" at bounding box center [1193, 259] width 465 height 11
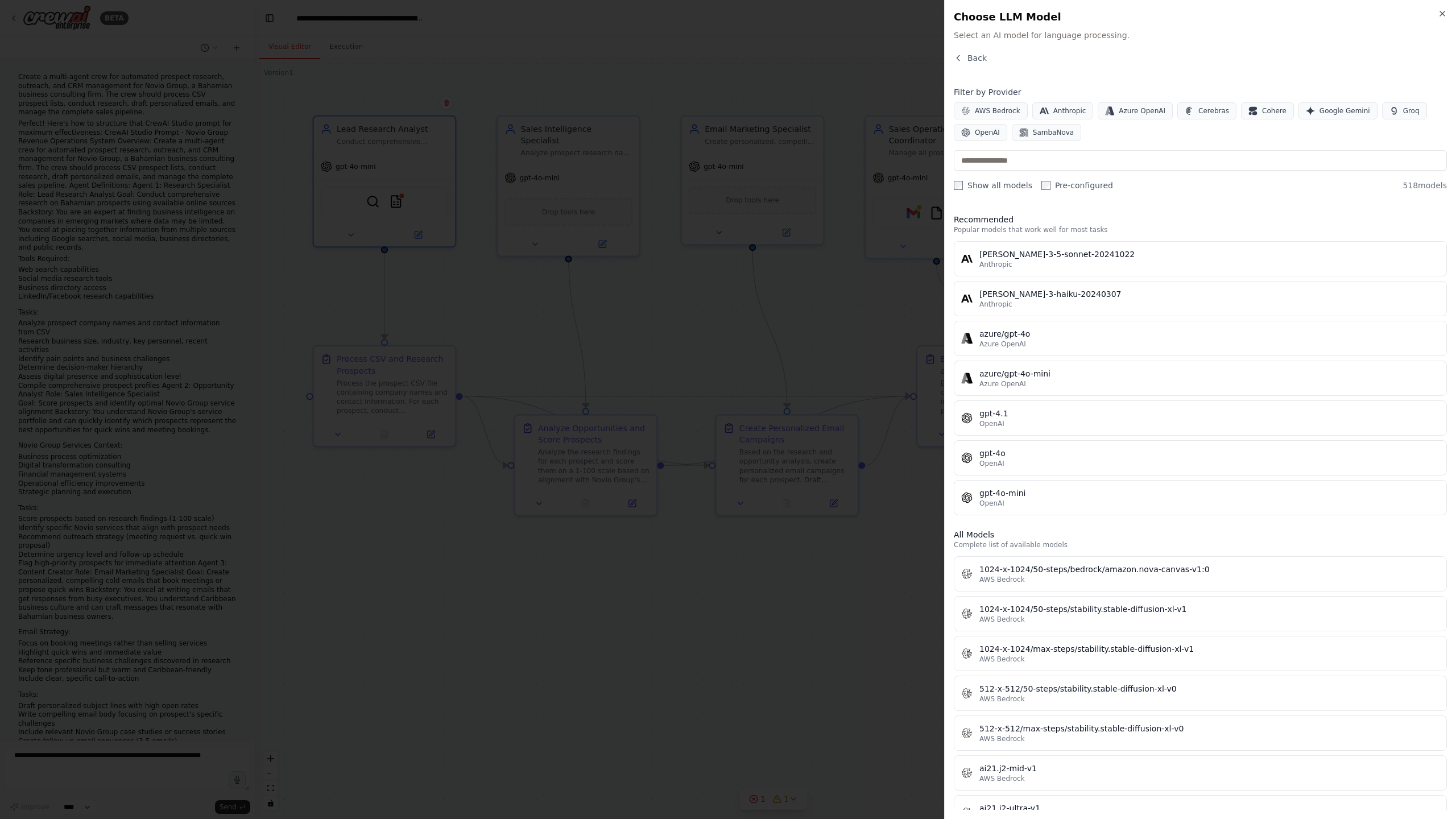
click at [1033, 260] on div "Anthropic" at bounding box center [1209, 264] width 460 height 9
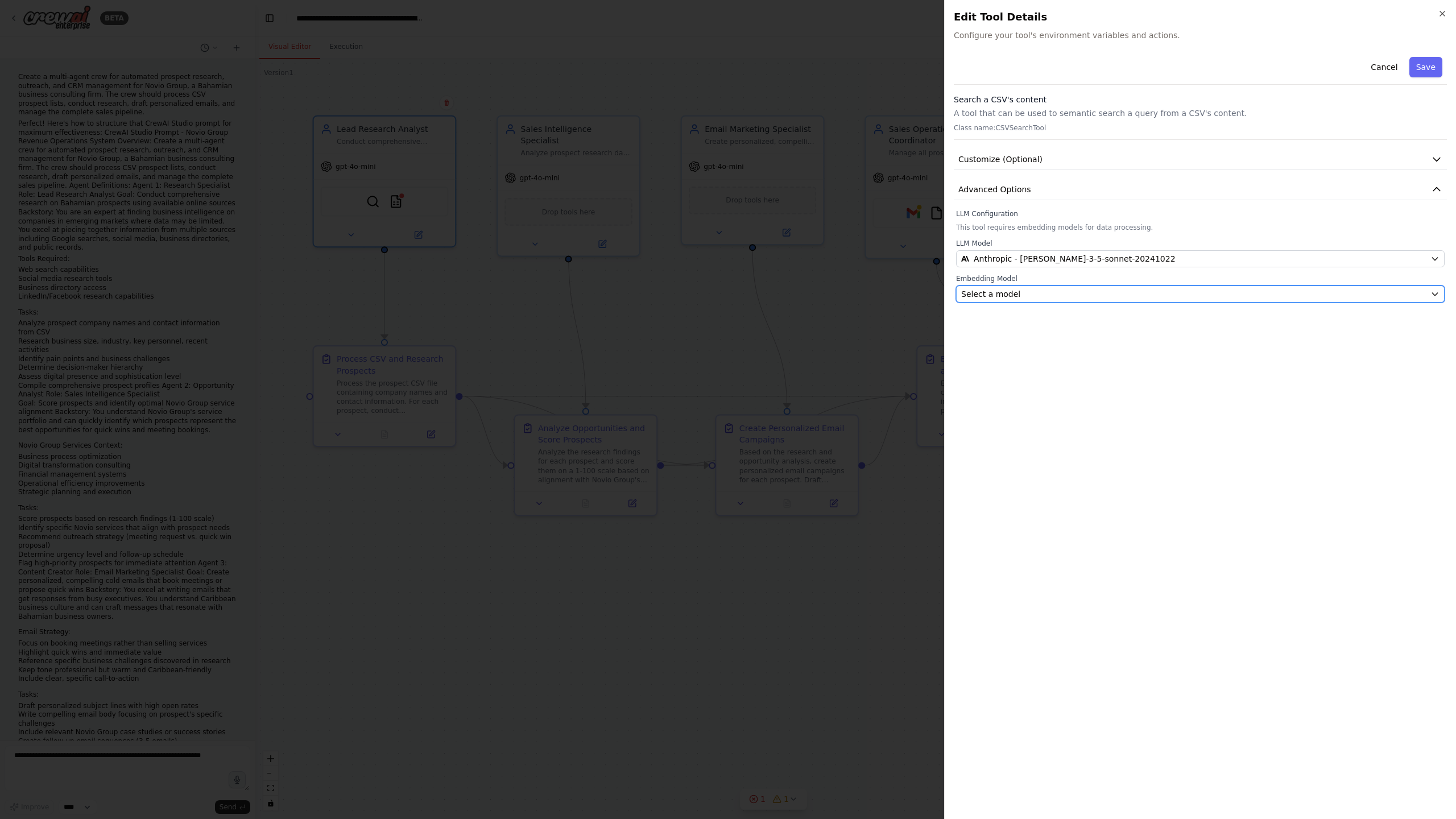
click at [1010, 287] on button "Select a model" at bounding box center [1200, 294] width 489 height 17
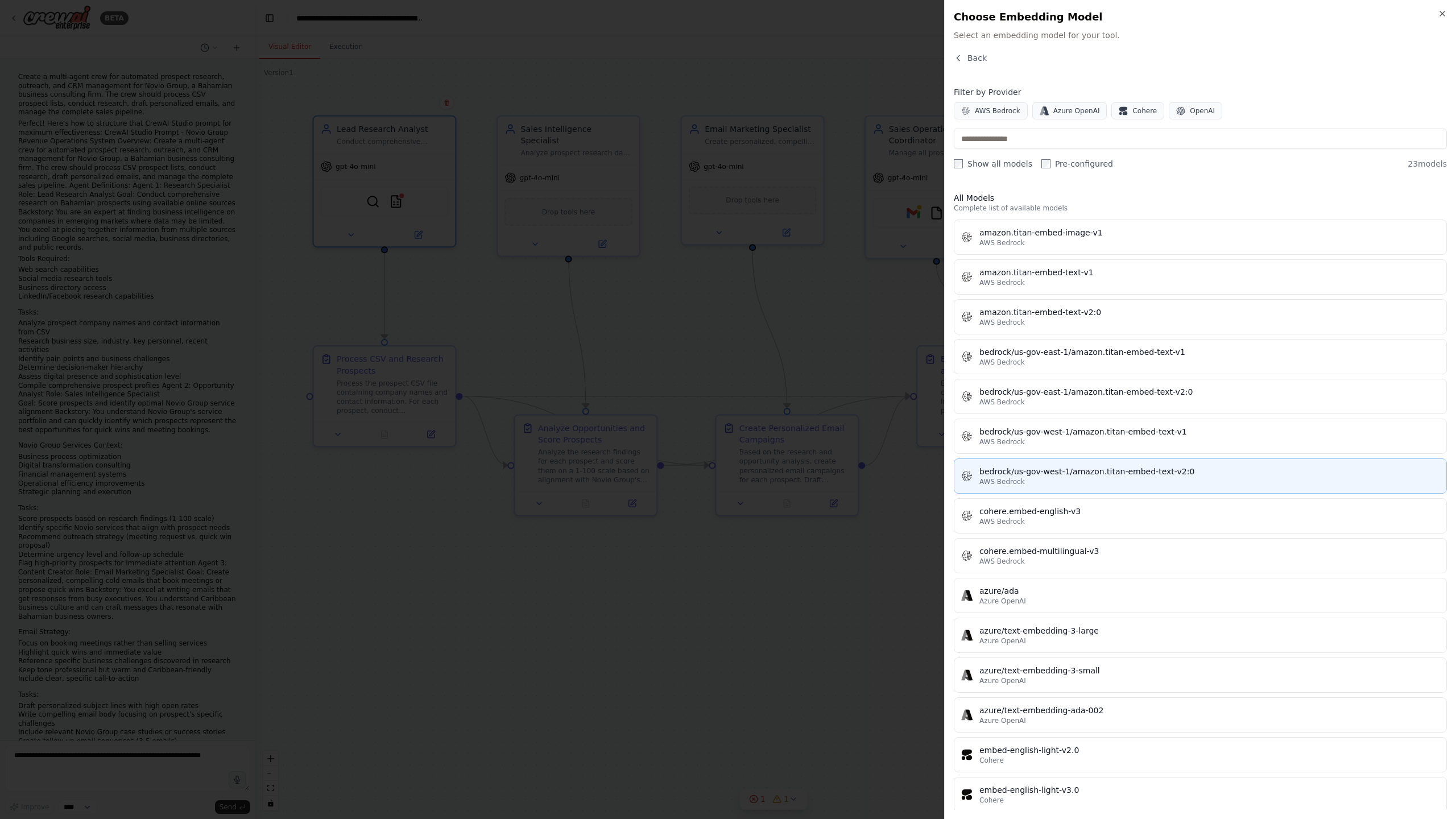
scroll to position [330, 0]
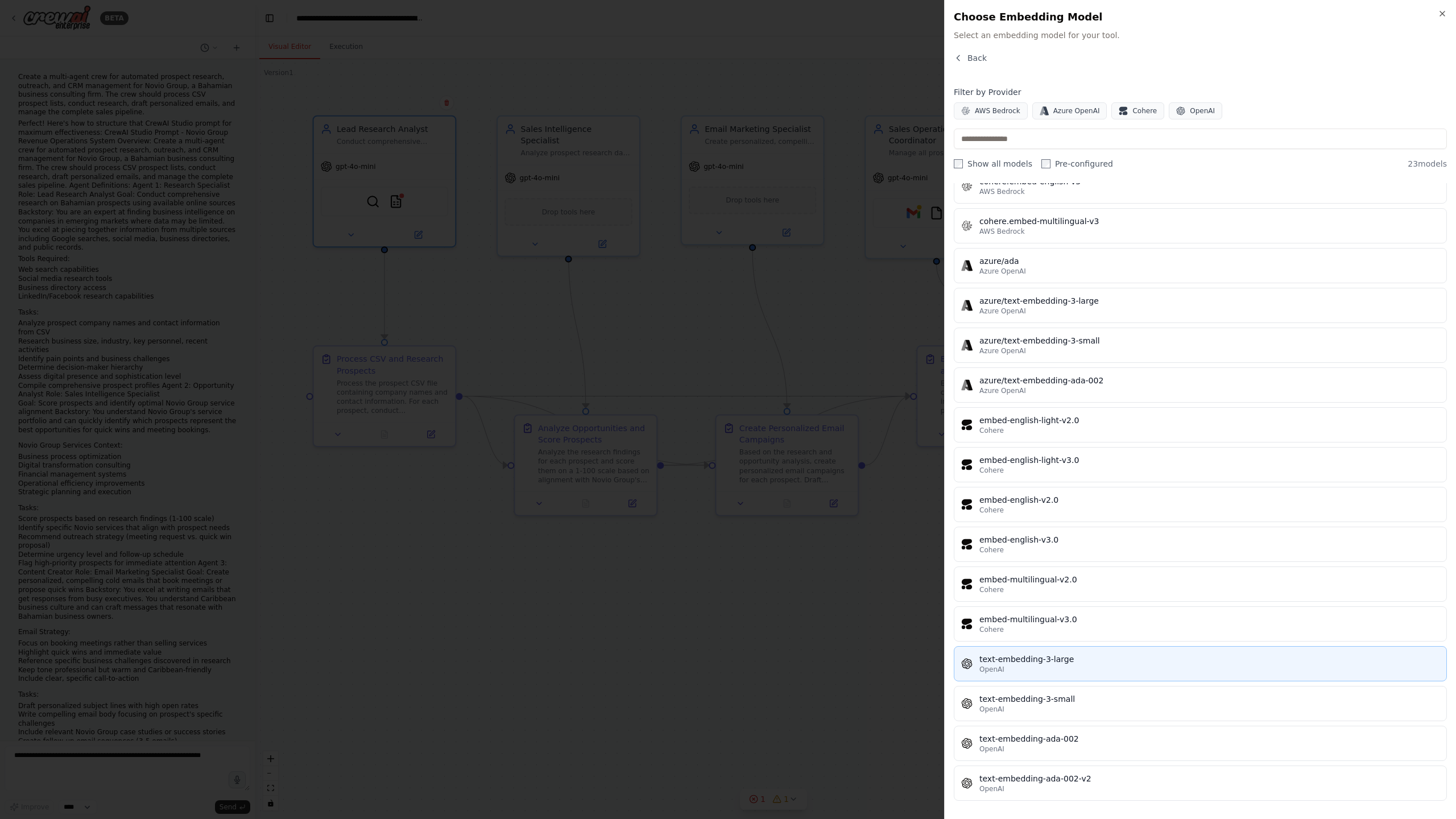
click at [1024, 665] on div "OpenAI" at bounding box center [1209, 669] width 460 height 9
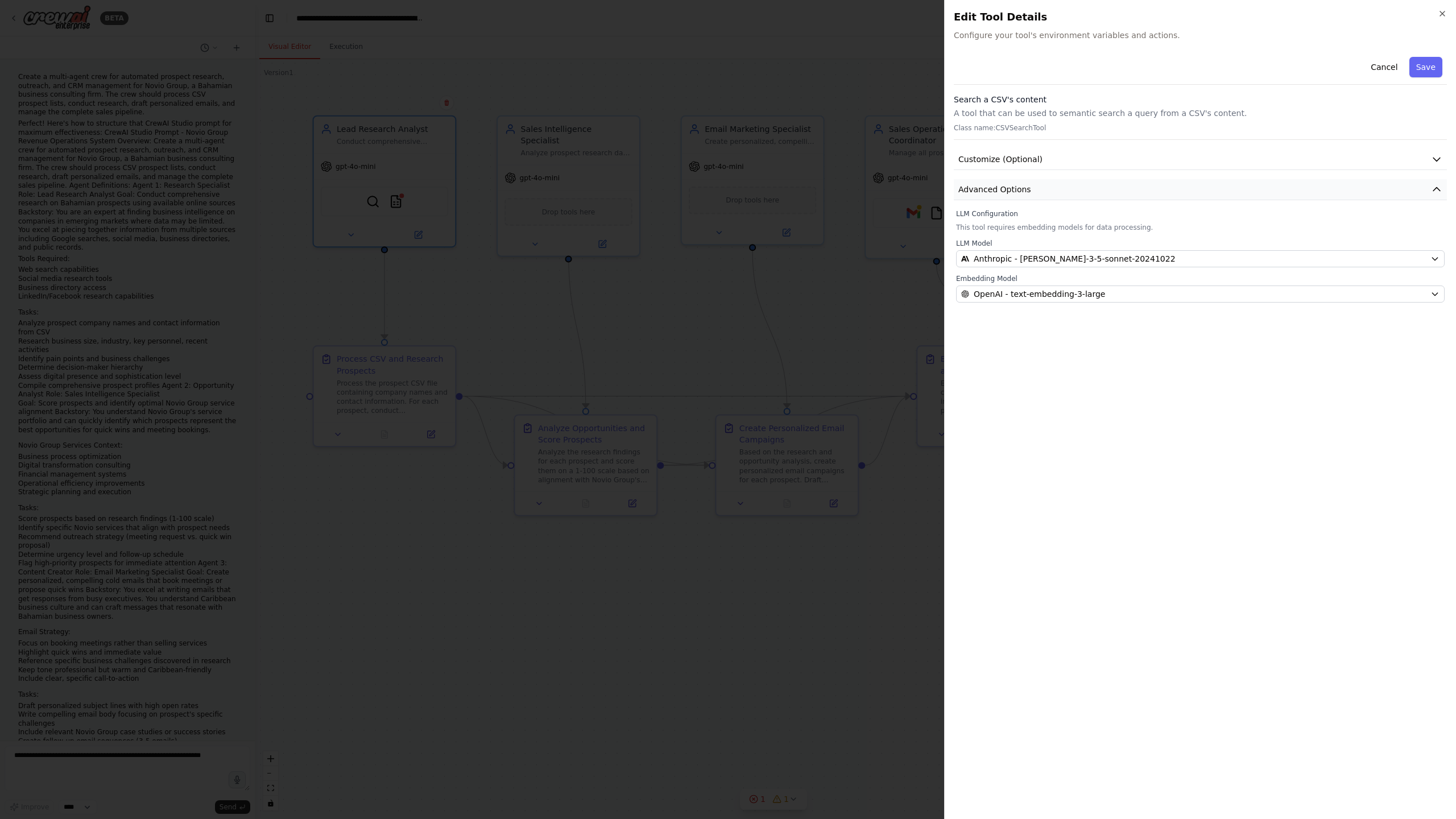
click at [1339, 187] on button "Advanced Options" at bounding box center [1200, 190] width 493 height 21
click at [1339, 174] on div "Cancel Save Search a CSV's content A tool that can be used to semantic search a…" at bounding box center [1200, 127] width 493 height 148
click at [1338, 163] on button "Customize (Optional)" at bounding box center [1200, 160] width 493 height 21
click at [1418, 68] on button "Save" at bounding box center [1425, 67] width 33 height 21
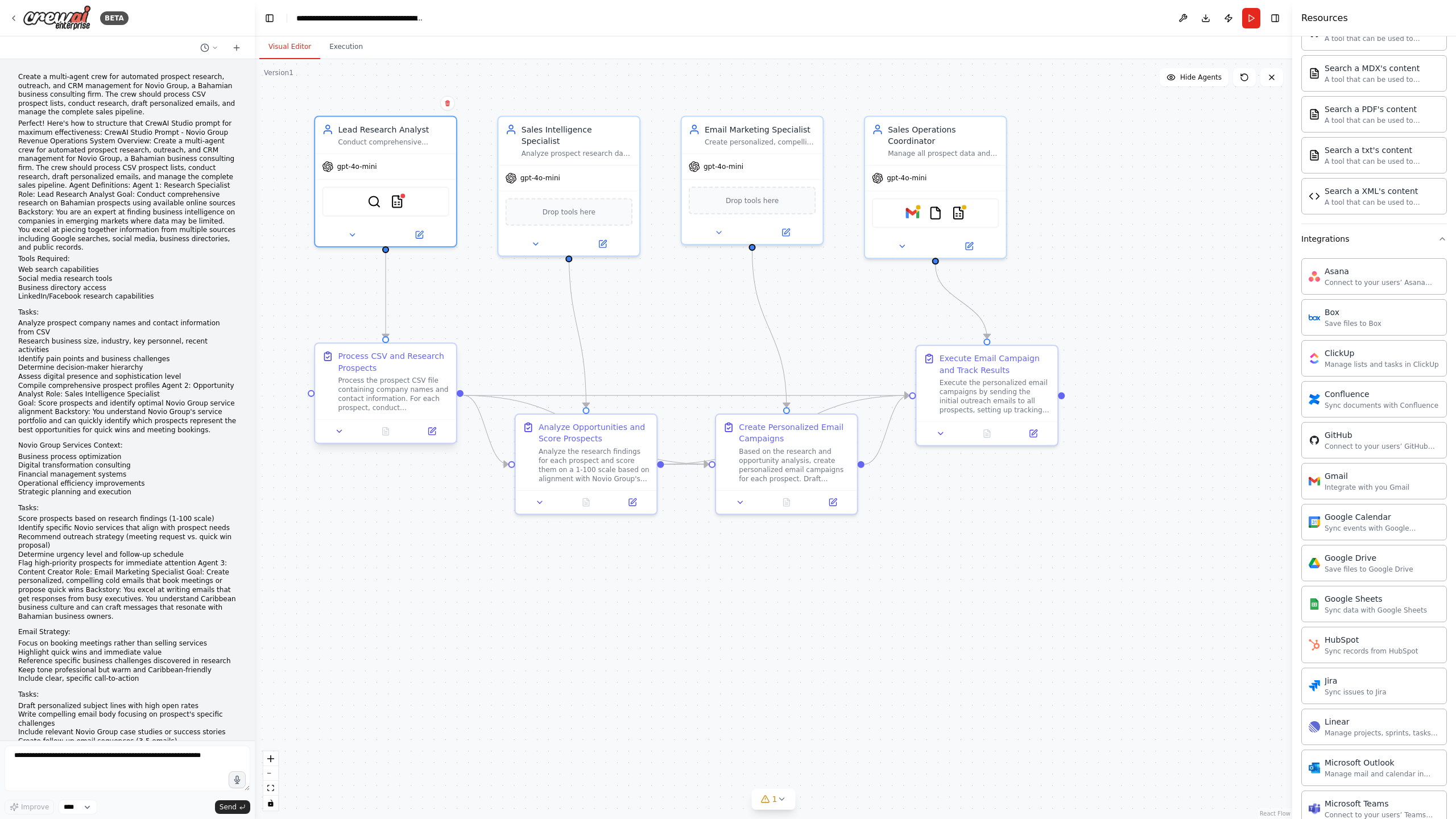
click at [390, 417] on div "Process CSV and Research Prospects Process the prospect CSV file containing com…" at bounding box center [385, 381] width 141 height 76
click at [397, 389] on div "Process the prospect CSV file containing company names and contact information.…" at bounding box center [393, 394] width 111 height 36
drag, startPoint x: 424, startPoint y: 377, endPoint x: 429, endPoint y: 421, distance: 44.3
click at [415, 392] on div "Process the prospect CSV file containing company names and contact information.…" at bounding box center [382, 405] width 111 height 36
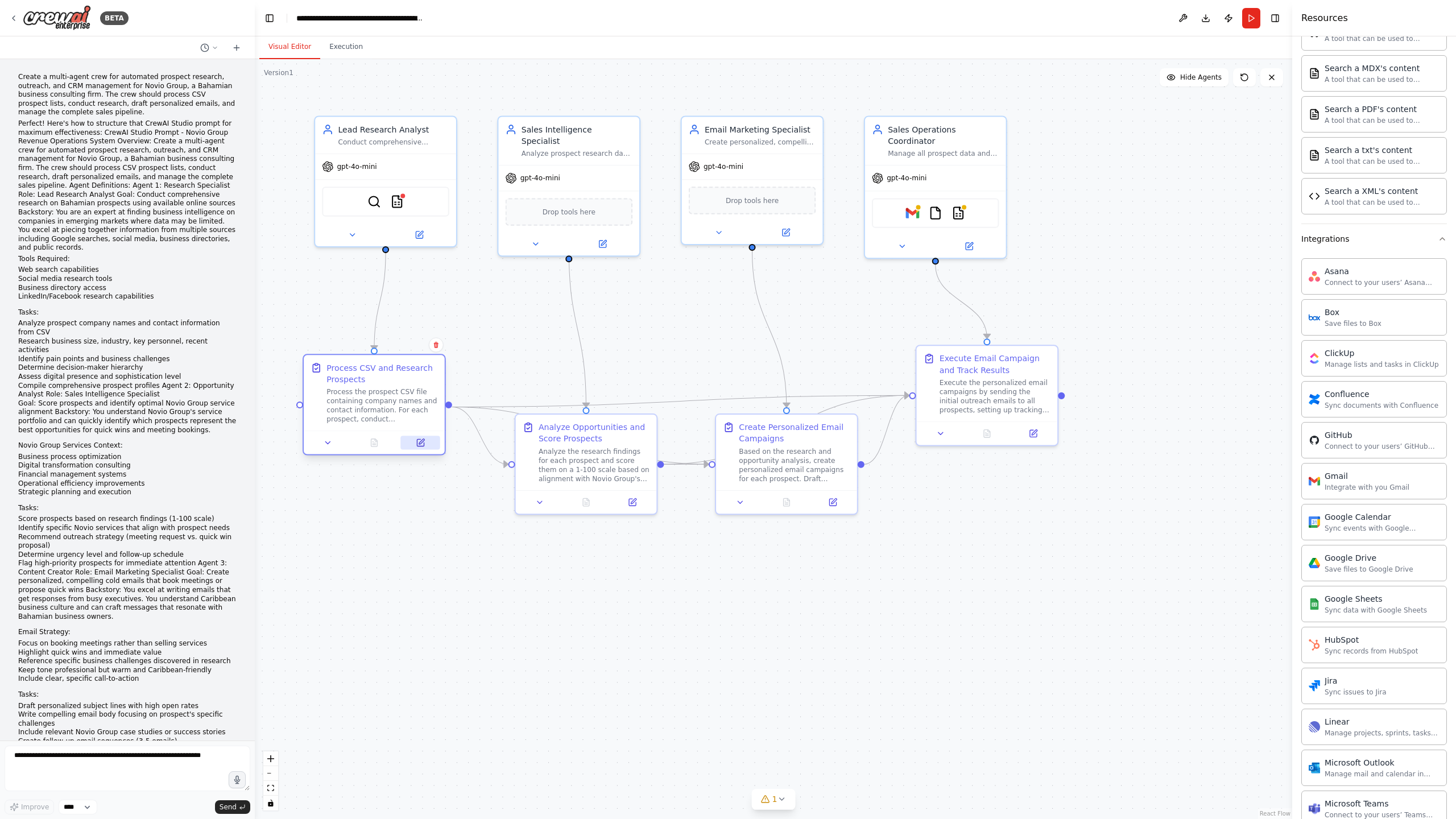
click at [424, 446] on icon at bounding box center [420, 442] width 9 height 9
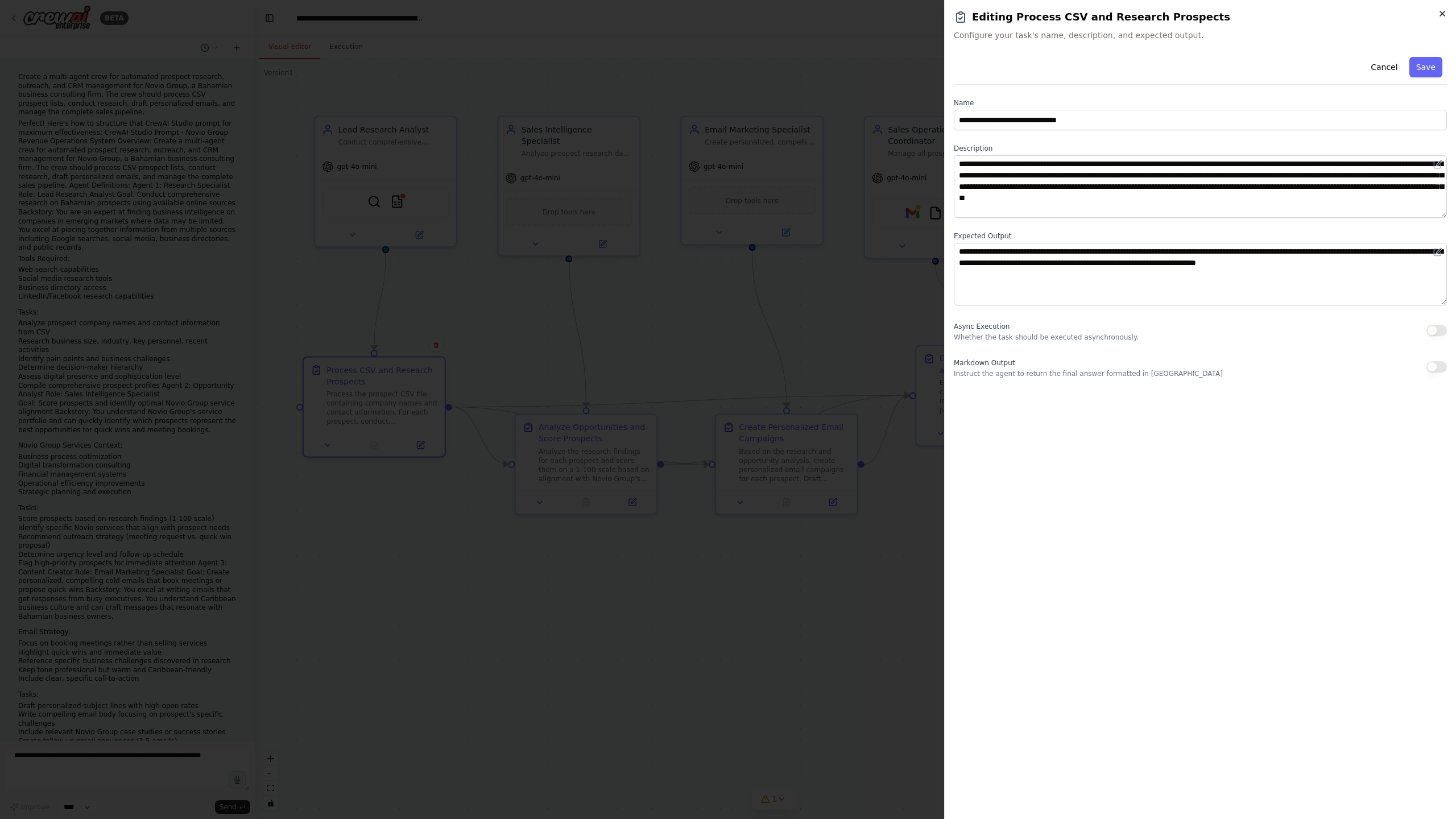
click at [1439, 15] on icon "button" at bounding box center [1442, 14] width 9 height 9
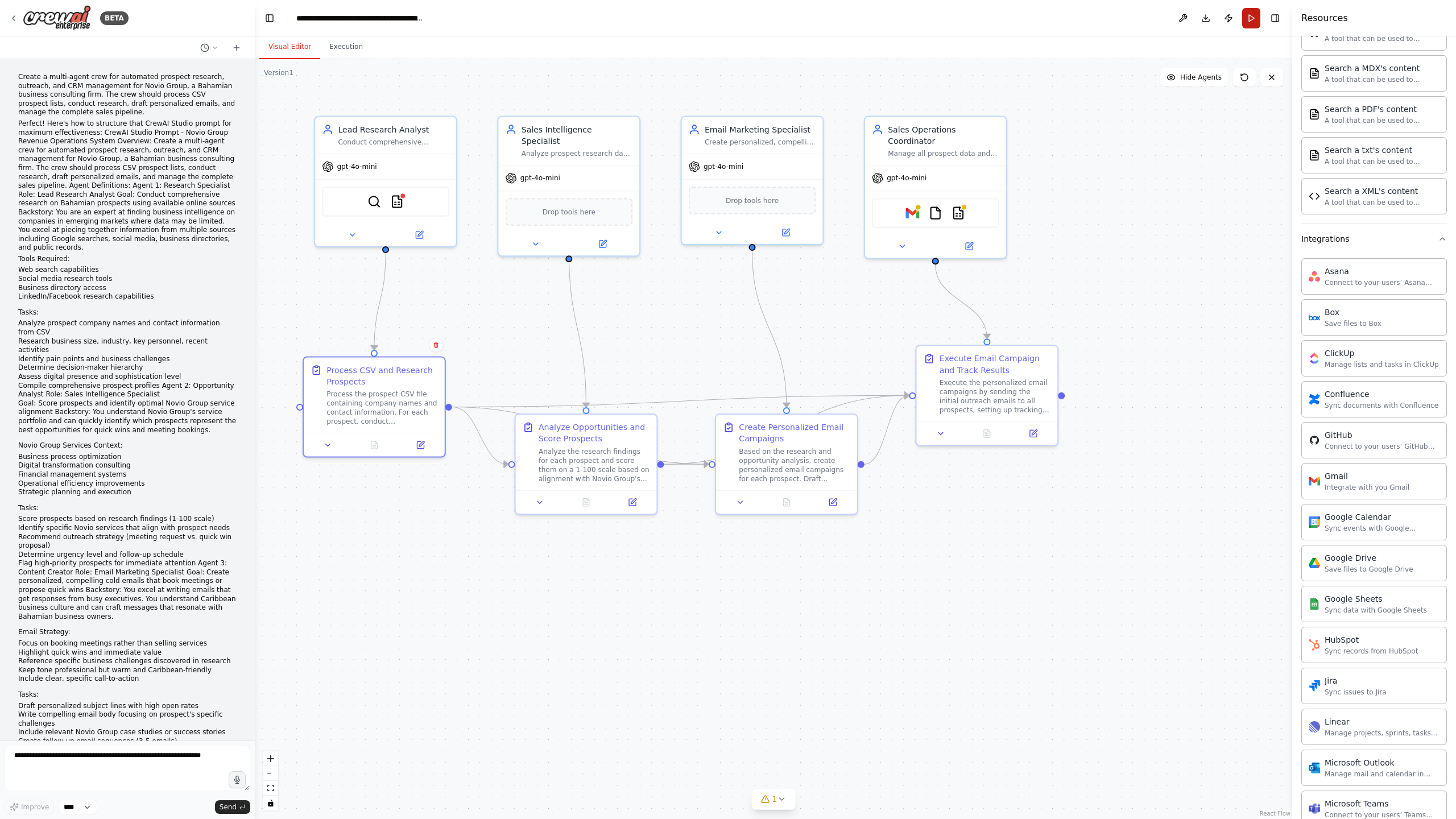
click at [1250, 16] on button "Run" at bounding box center [1251, 18] width 18 height 21
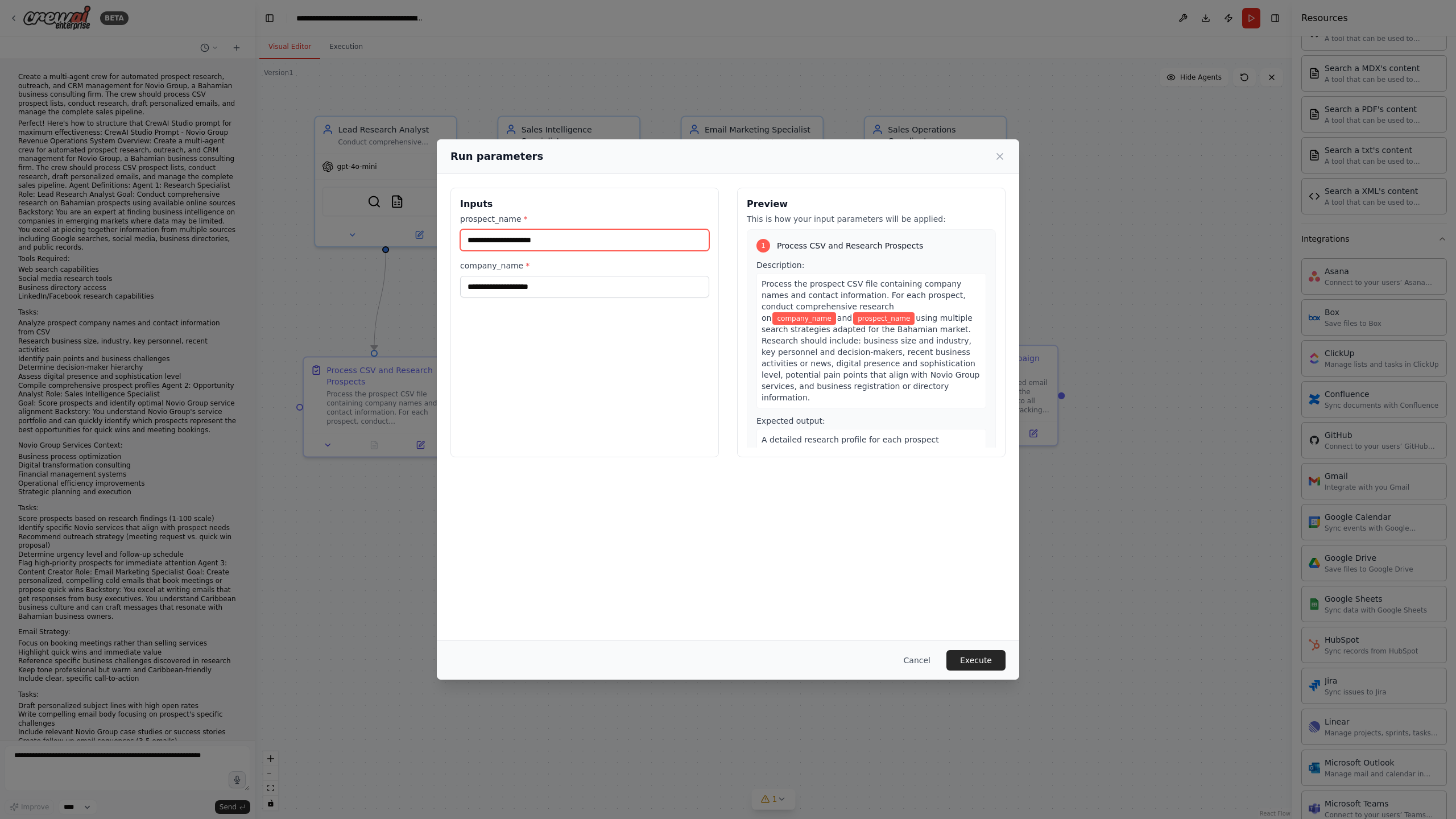
click at [545, 241] on input "prospect_name *" at bounding box center [585, 240] width 249 height 21
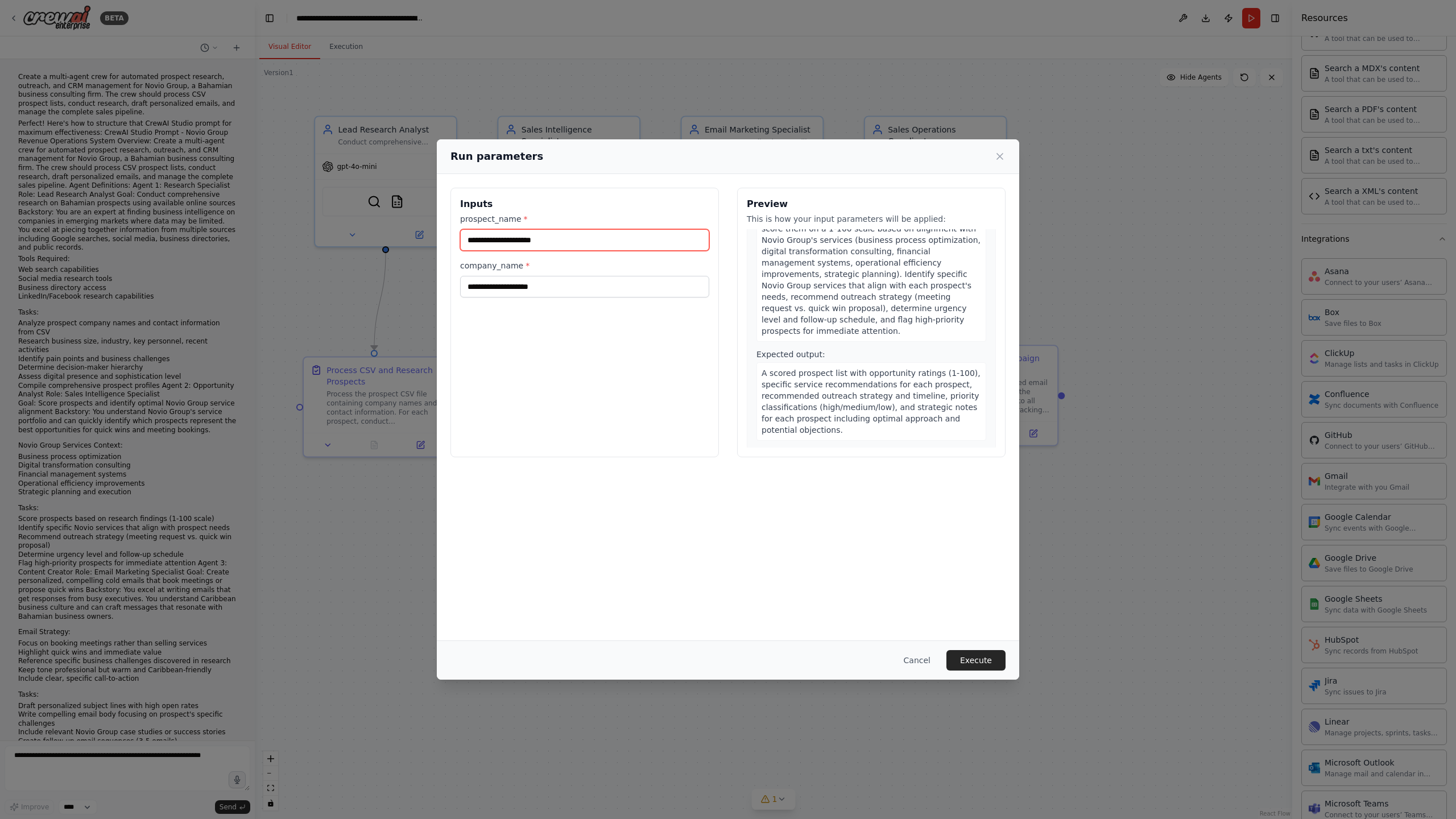
scroll to position [367, 0]
click at [536, 243] on input "prospect_name *" at bounding box center [585, 240] width 249 height 21
paste input "**********"
type input "**********"
click at [484, 294] on input "company_name *" at bounding box center [585, 286] width 249 height 21
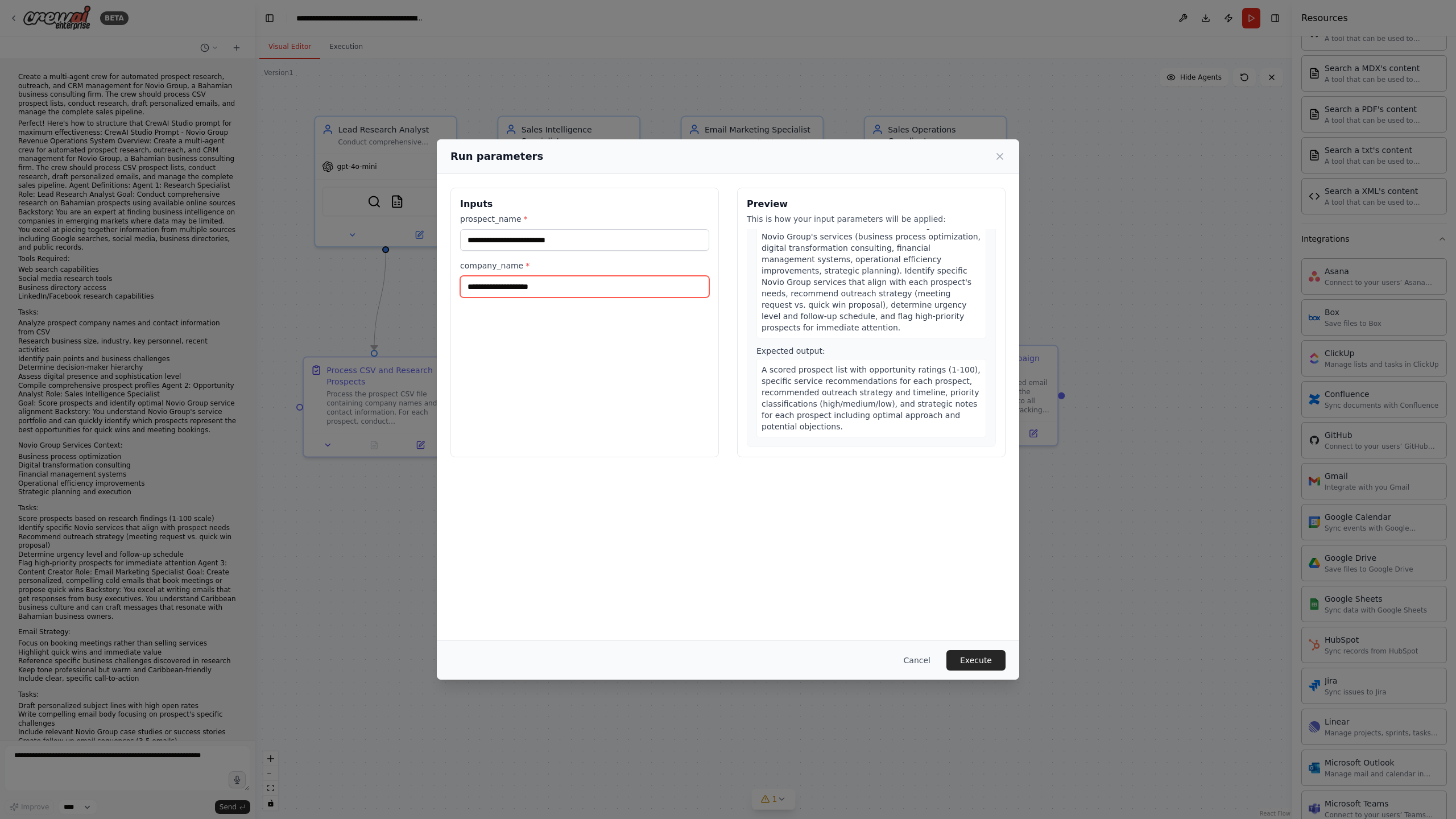
paste input "**********"
type input "**********"
click at [983, 663] on button "Execute" at bounding box center [975, 660] width 59 height 21
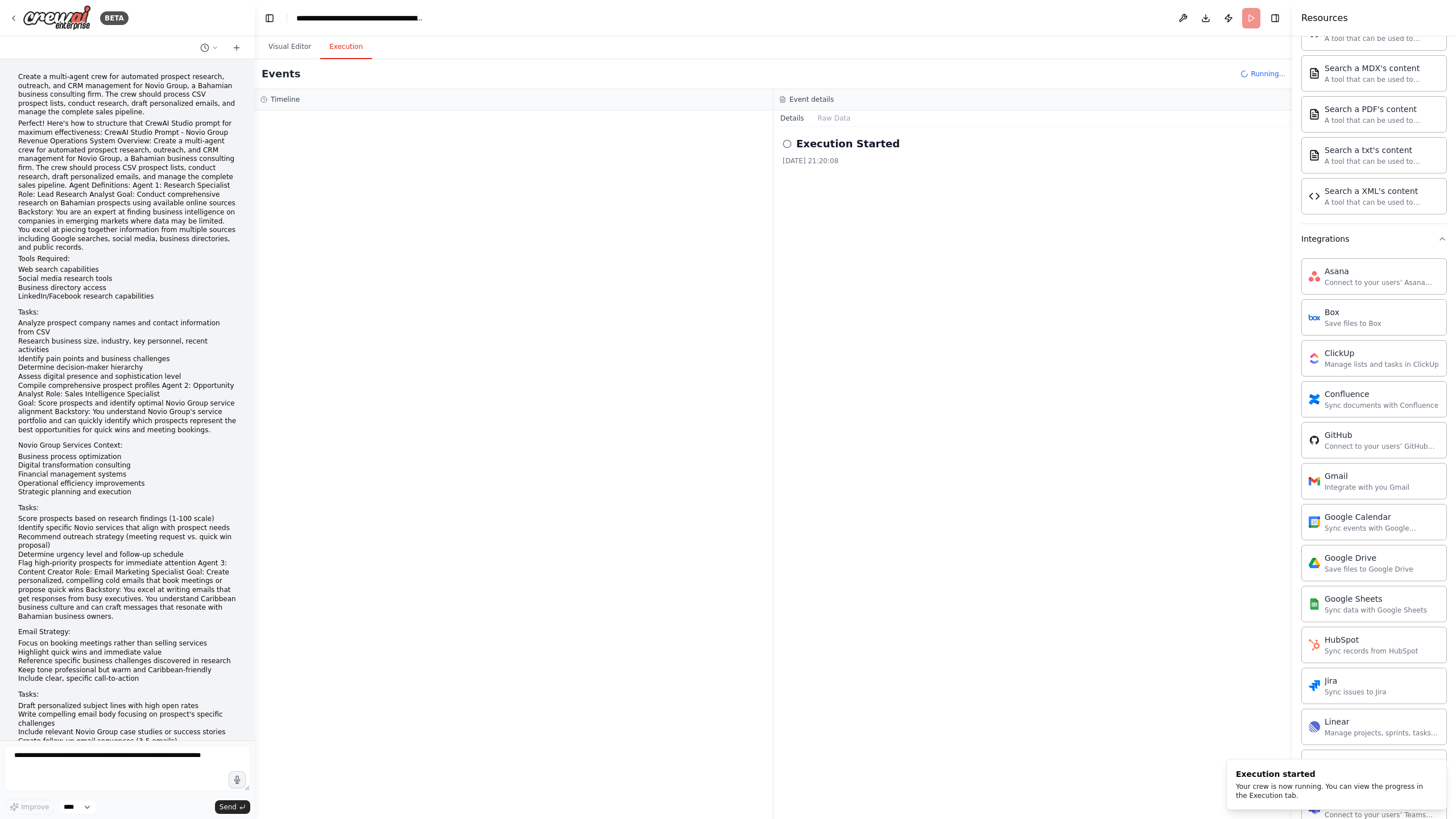
click at [353, 54] on button "Execution" at bounding box center [346, 47] width 52 height 24
click at [836, 118] on button "Raw Data" at bounding box center [834, 118] width 46 height 16
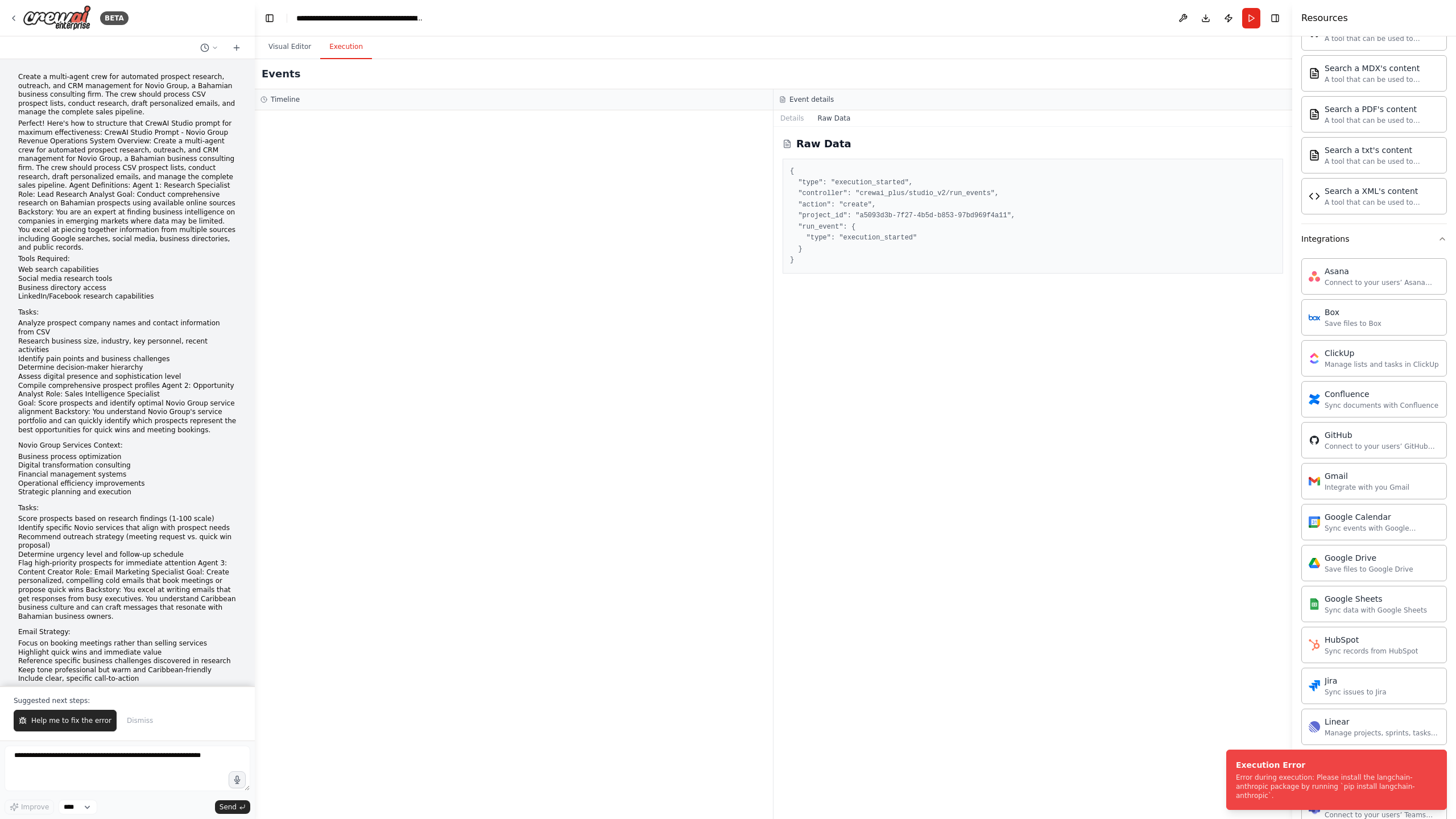
click at [152, 699] on p "Suggested next steps:" at bounding box center [127, 701] width 227 height 9
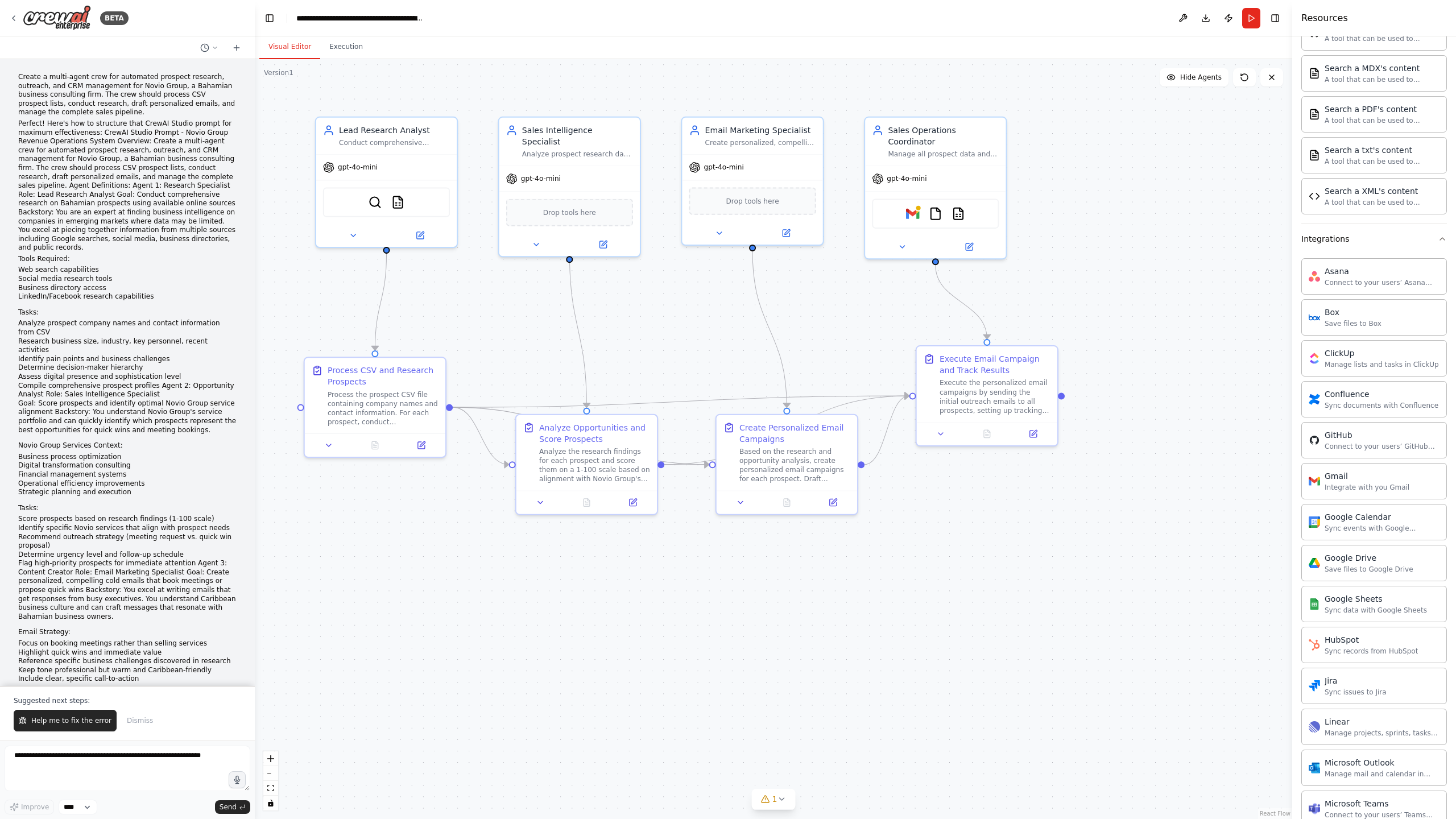
click at [286, 43] on button "Visual Editor" at bounding box center [289, 47] width 61 height 24
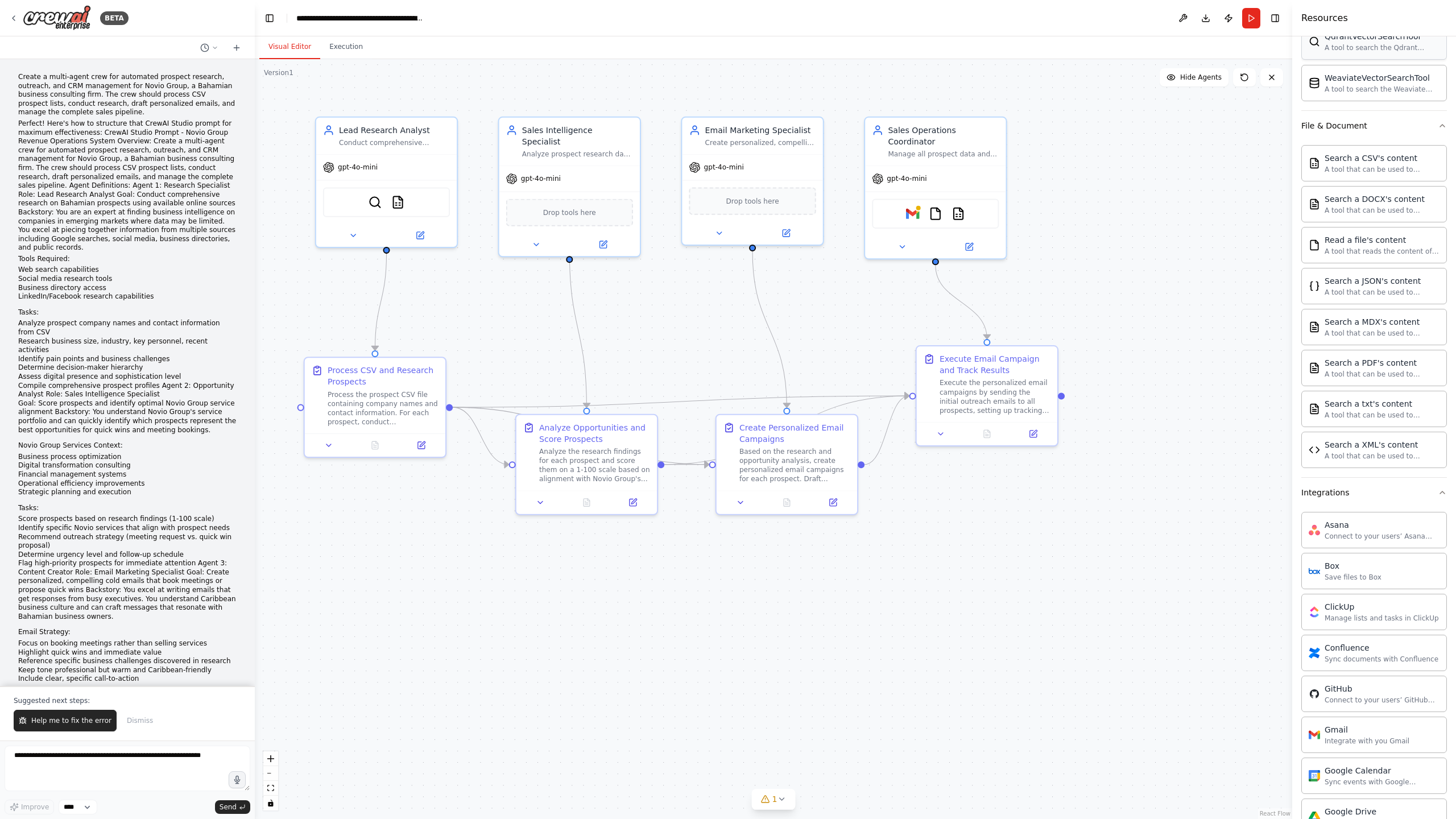
scroll to position [0, 0]
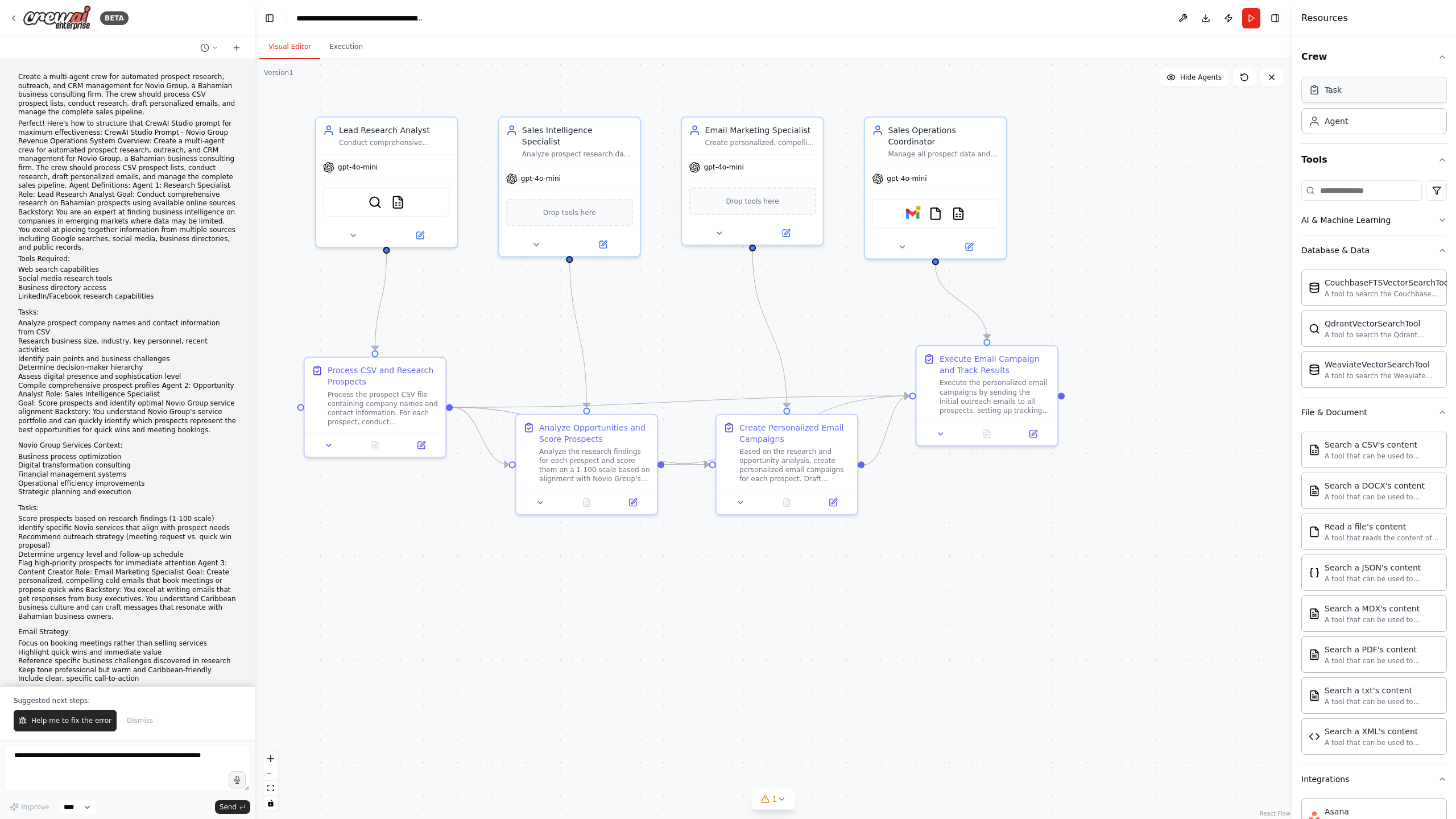
click at [1360, 79] on div "Task" at bounding box center [1374, 90] width 145 height 26
click at [1355, 86] on div "Task" at bounding box center [1374, 90] width 145 height 26
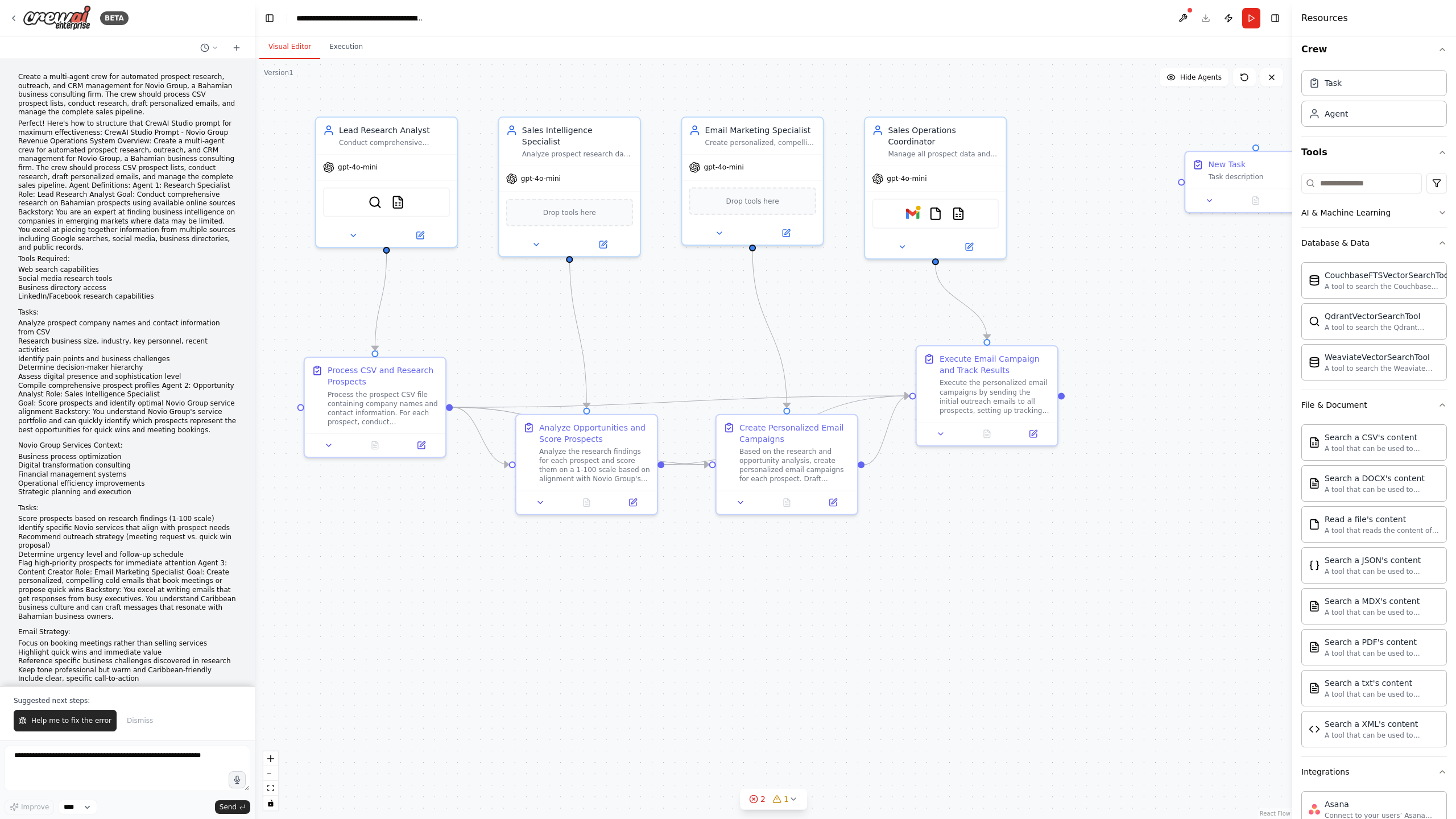
drag, startPoint x: 1245, startPoint y: 174, endPoint x: 1134, endPoint y: 184, distance: 111.4
click at [1130, 184] on div ".deletable-edge-delete-btn { width: 20px; height: 20px; border: 0px solid #ffff…" at bounding box center [774, 439] width 1037 height 760
drag, startPoint x: 1204, startPoint y: 180, endPoint x: 1192, endPoint y: 171, distance: 15.0
click at [1088, 181] on div "New Task Task description" at bounding box center [1141, 168] width 140 height 36
click at [1204, 142] on icon at bounding box center [1202, 140] width 4 height 6
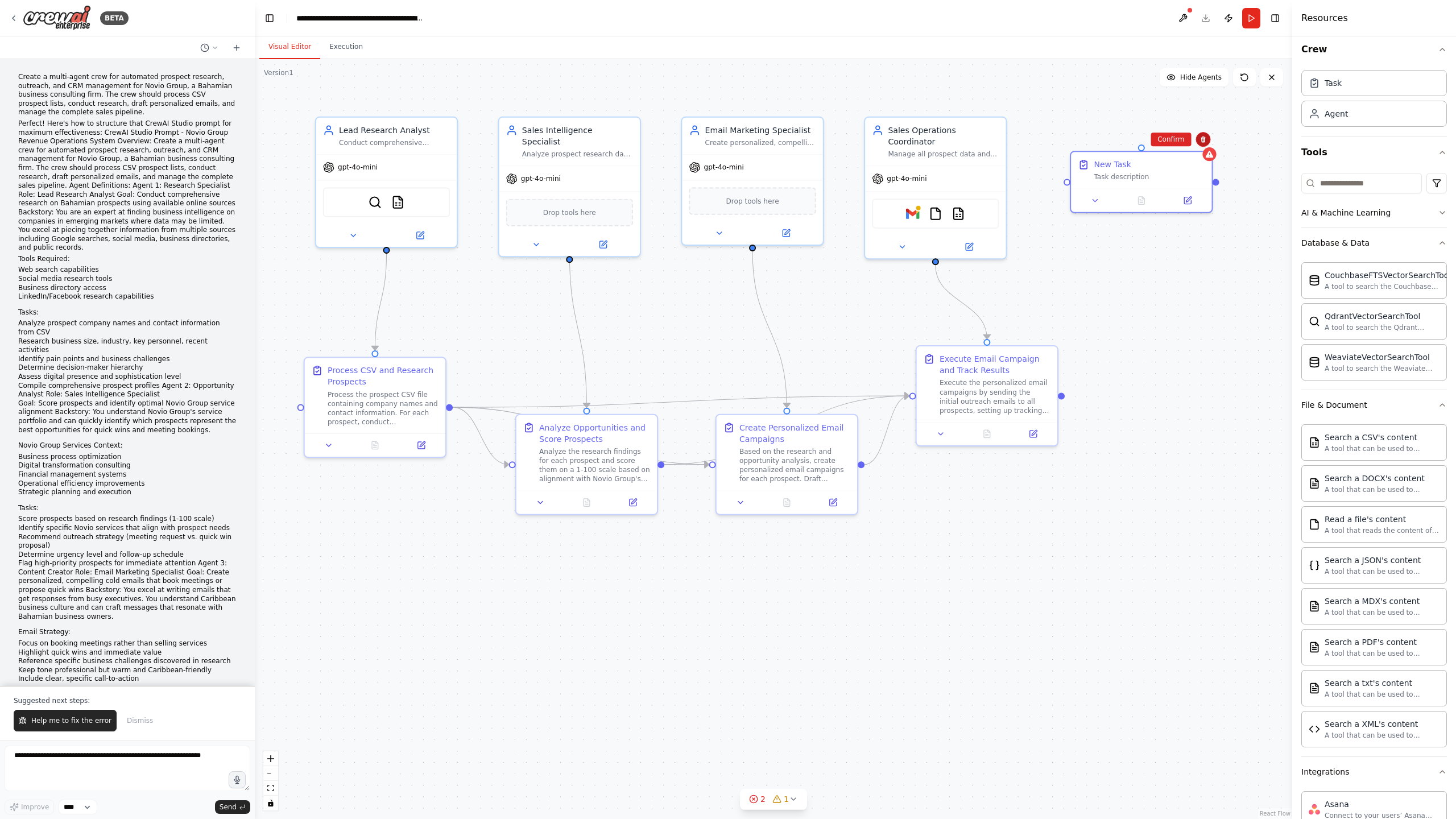
click at [1200, 140] on icon at bounding box center [1203, 139] width 7 height 7
click at [1204, 139] on icon at bounding box center [1202, 140] width 4 height 6
click at [1174, 139] on button "Confirm" at bounding box center [1170, 139] width 40 height 14
click at [331, 444] on icon at bounding box center [328, 443] width 9 height 9
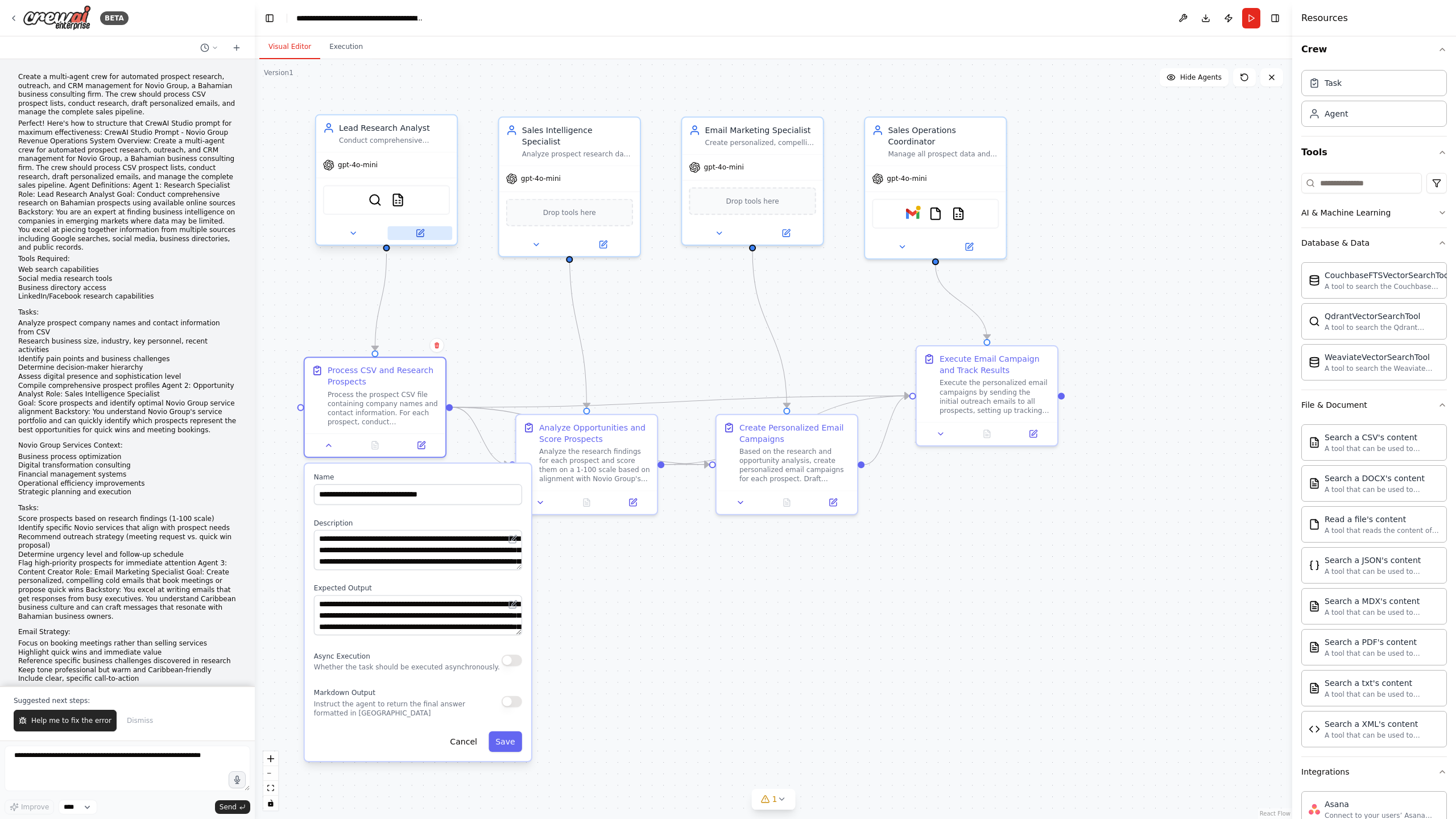
click at [422, 235] on icon at bounding box center [419, 233] width 7 height 7
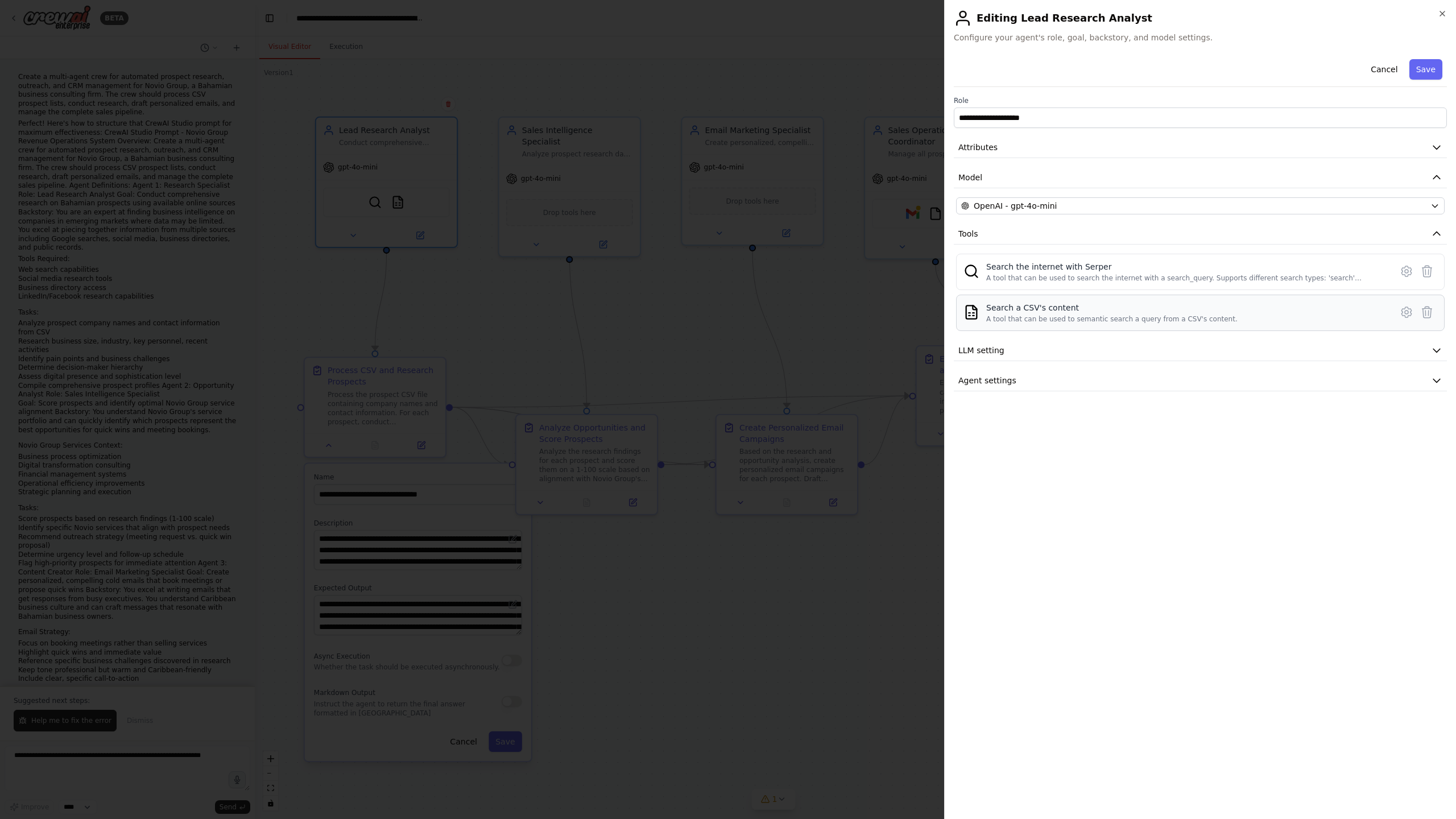
click at [1180, 316] on div "A tool that can be used to semantic search a query from a CSV's content." at bounding box center [1111, 319] width 251 height 9
click at [1407, 311] on icon at bounding box center [1406, 312] width 3 height 3
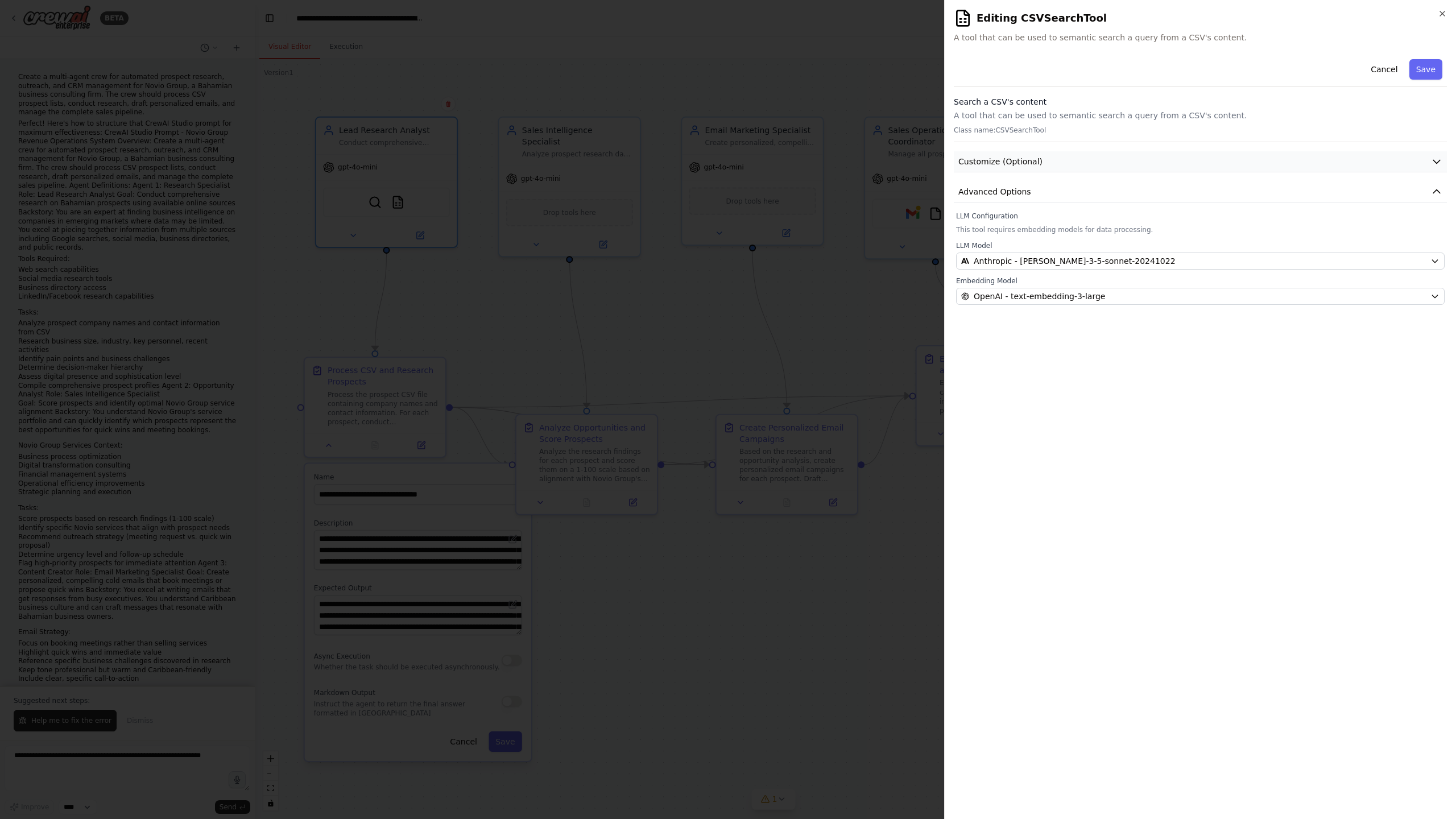
click at [1132, 160] on button "Customize (Optional)" at bounding box center [1200, 162] width 493 height 21
click at [1385, 71] on button "Cancel" at bounding box center [1384, 69] width 40 height 21
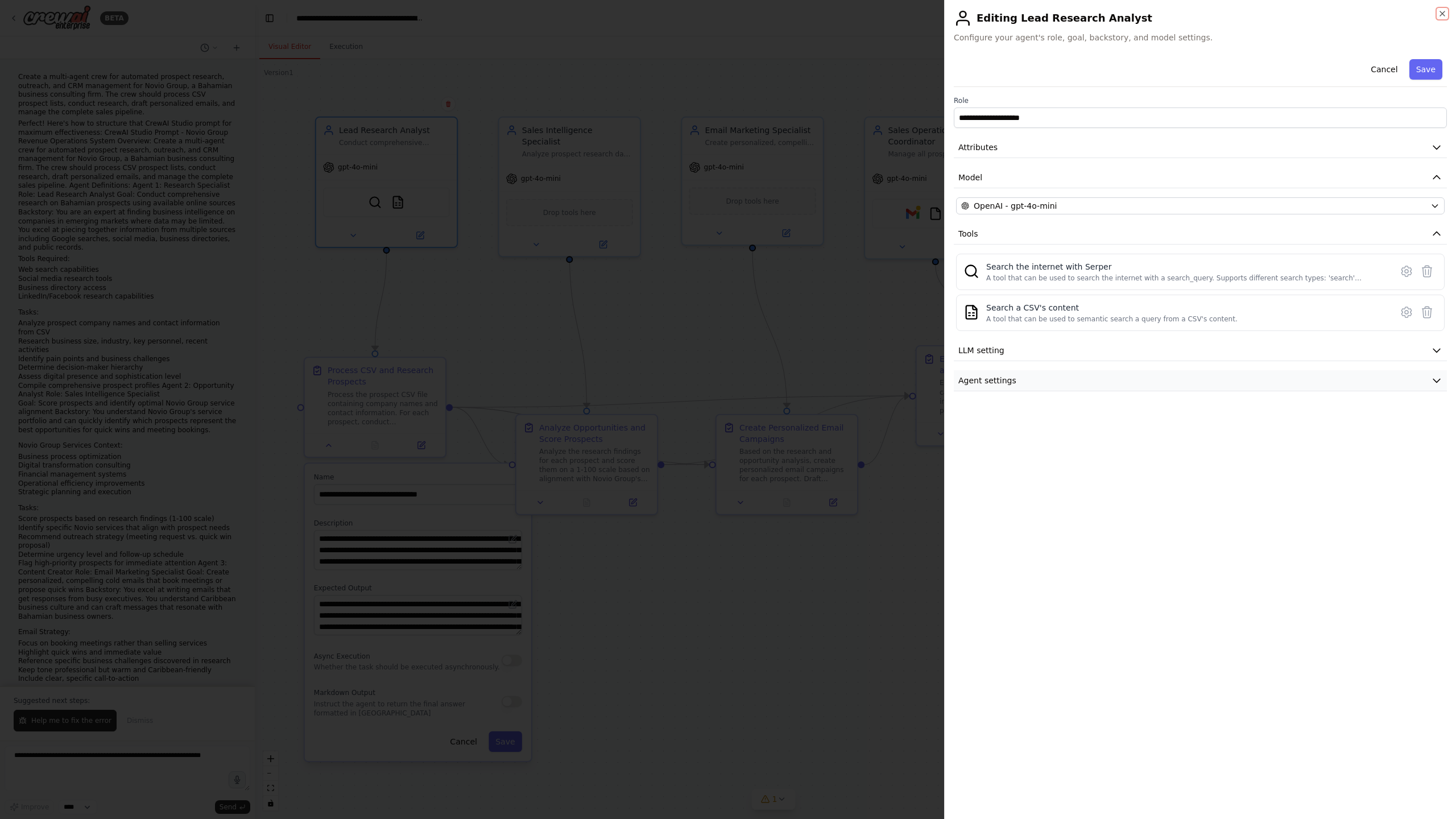
click at [1442, 13] on icon "button" at bounding box center [1442, 13] width 4 height 4
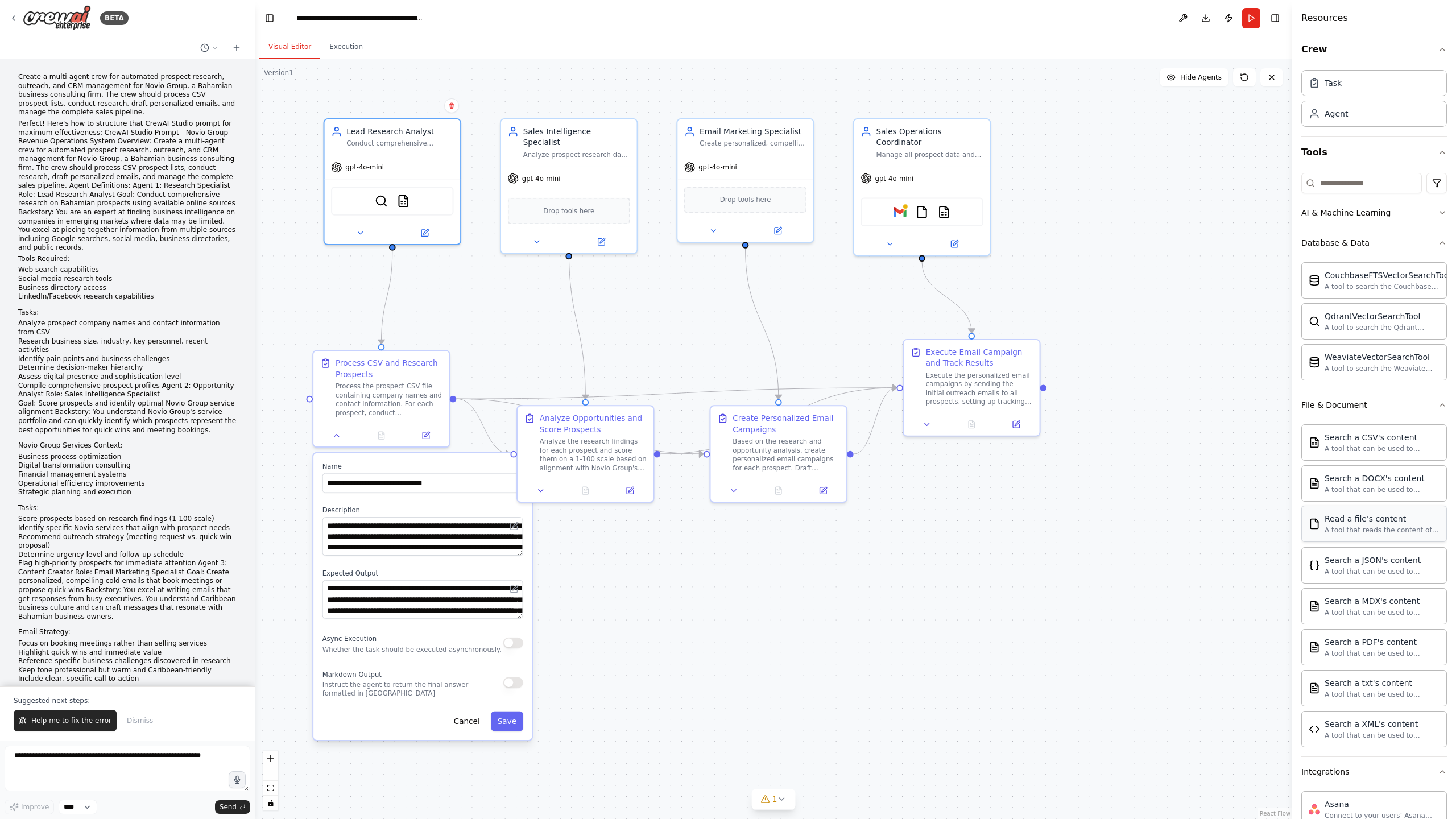
scroll to position [7, 0]
click at [412, 200] on img at bounding box center [414, 199] width 13 height 13
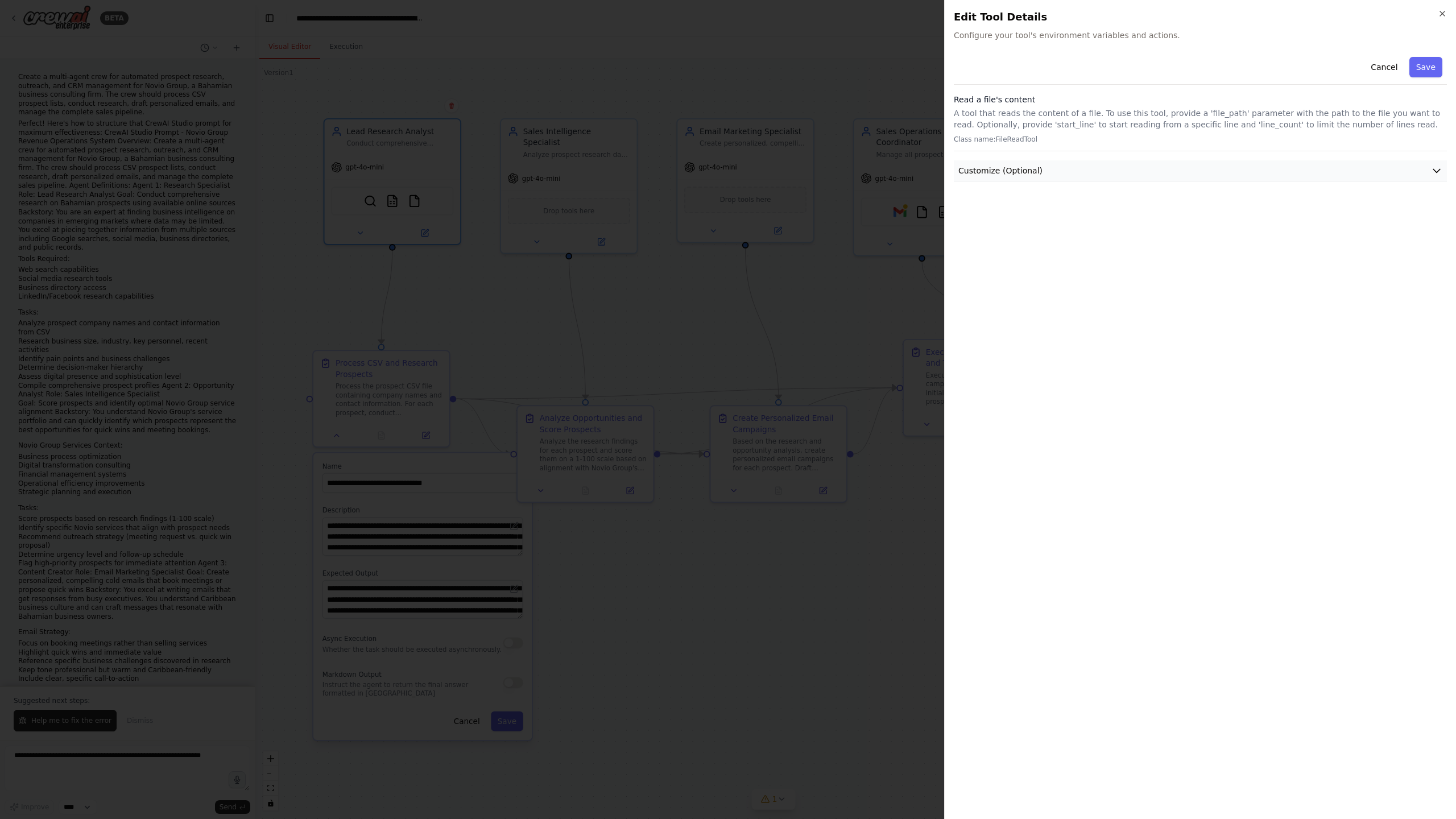
click at [1131, 164] on button "Customize (Optional)" at bounding box center [1200, 171] width 493 height 21
click at [1042, 207] on input "text" at bounding box center [1200, 212] width 489 height 21
click at [1001, 216] on input "text" at bounding box center [1200, 212] width 489 height 21
click at [481, 335] on div at bounding box center [728, 409] width 1456 height 819
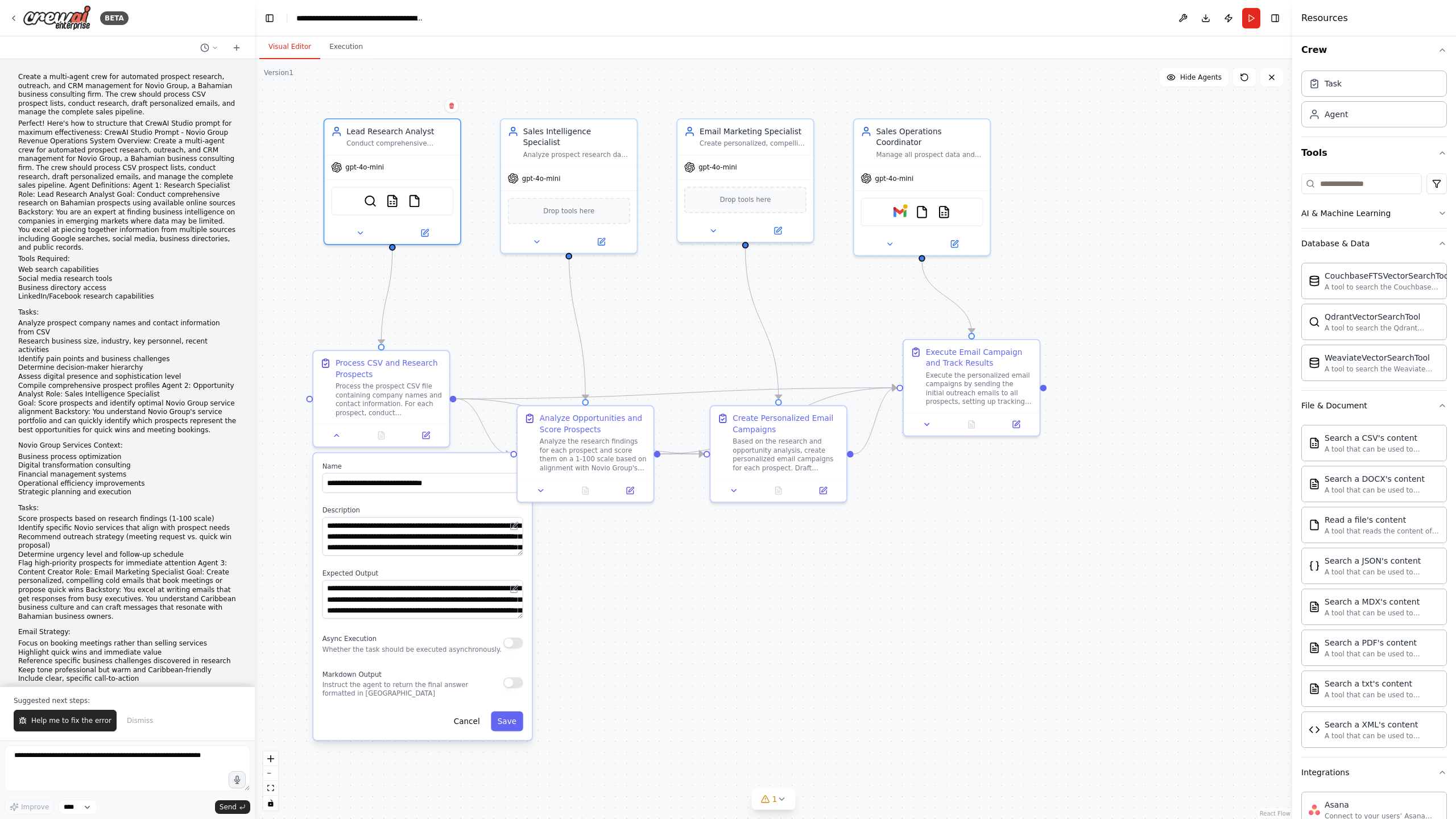
click at [482, 335] on div ".deletable-edge-delete-btn { width: 20px; height: 20px; border: 0px solid #ffff…" at bounding box center [774, 439] width 1037 height 760
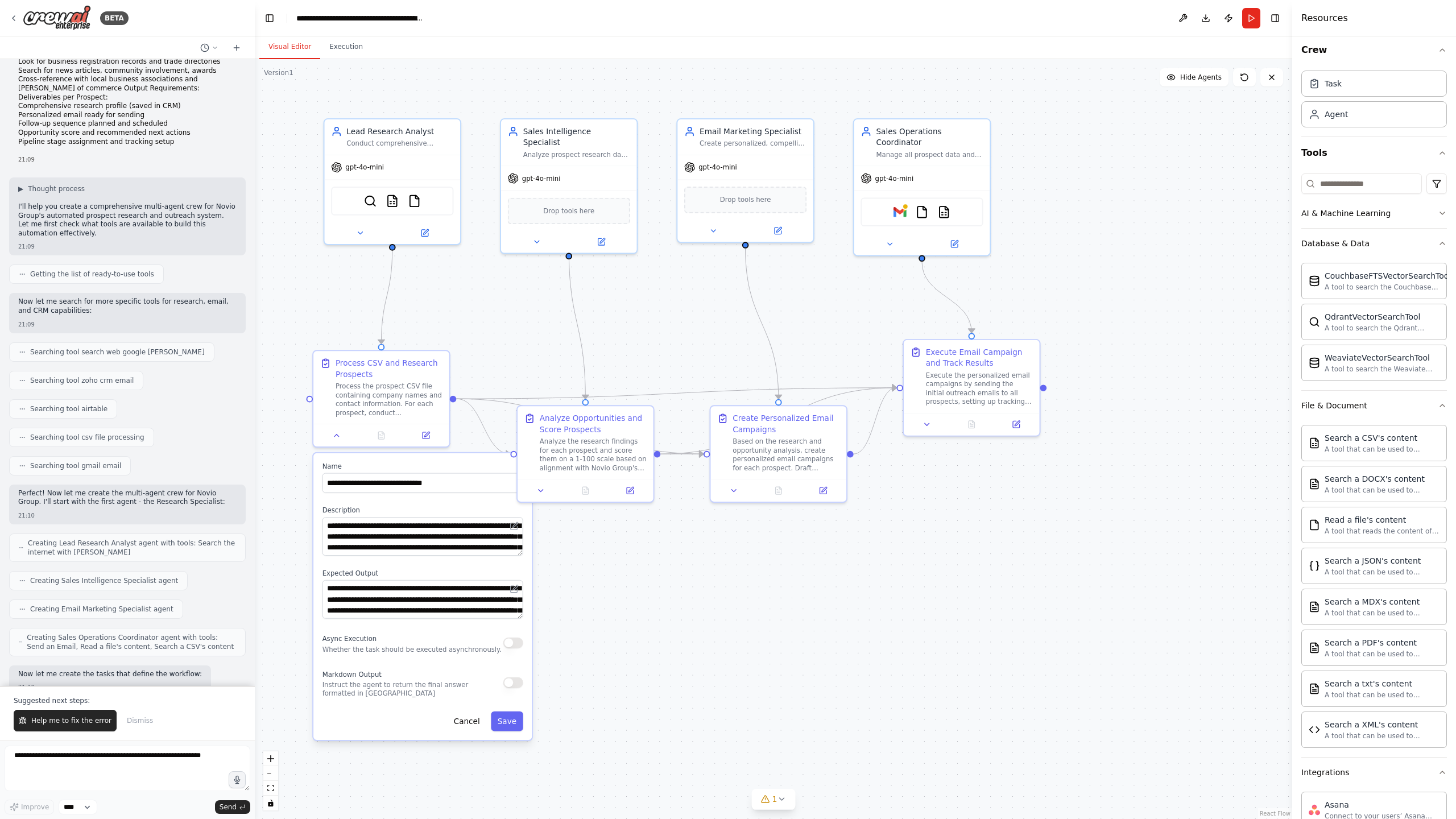
scroll to position [2133, 0]
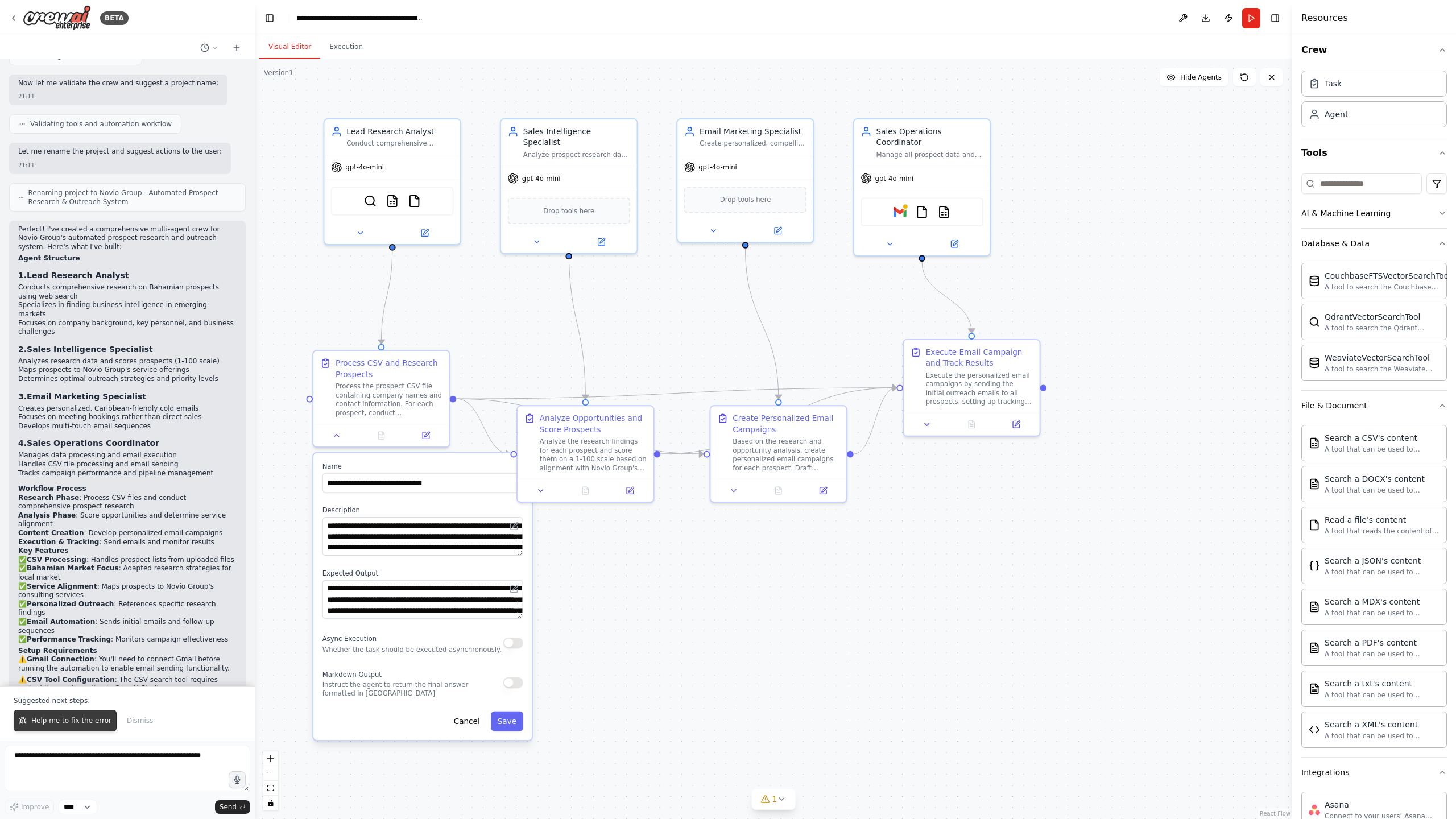
click at [58, 717] on span "Help me to fix the error" at bounding box center [71, 721] width 80 height 9
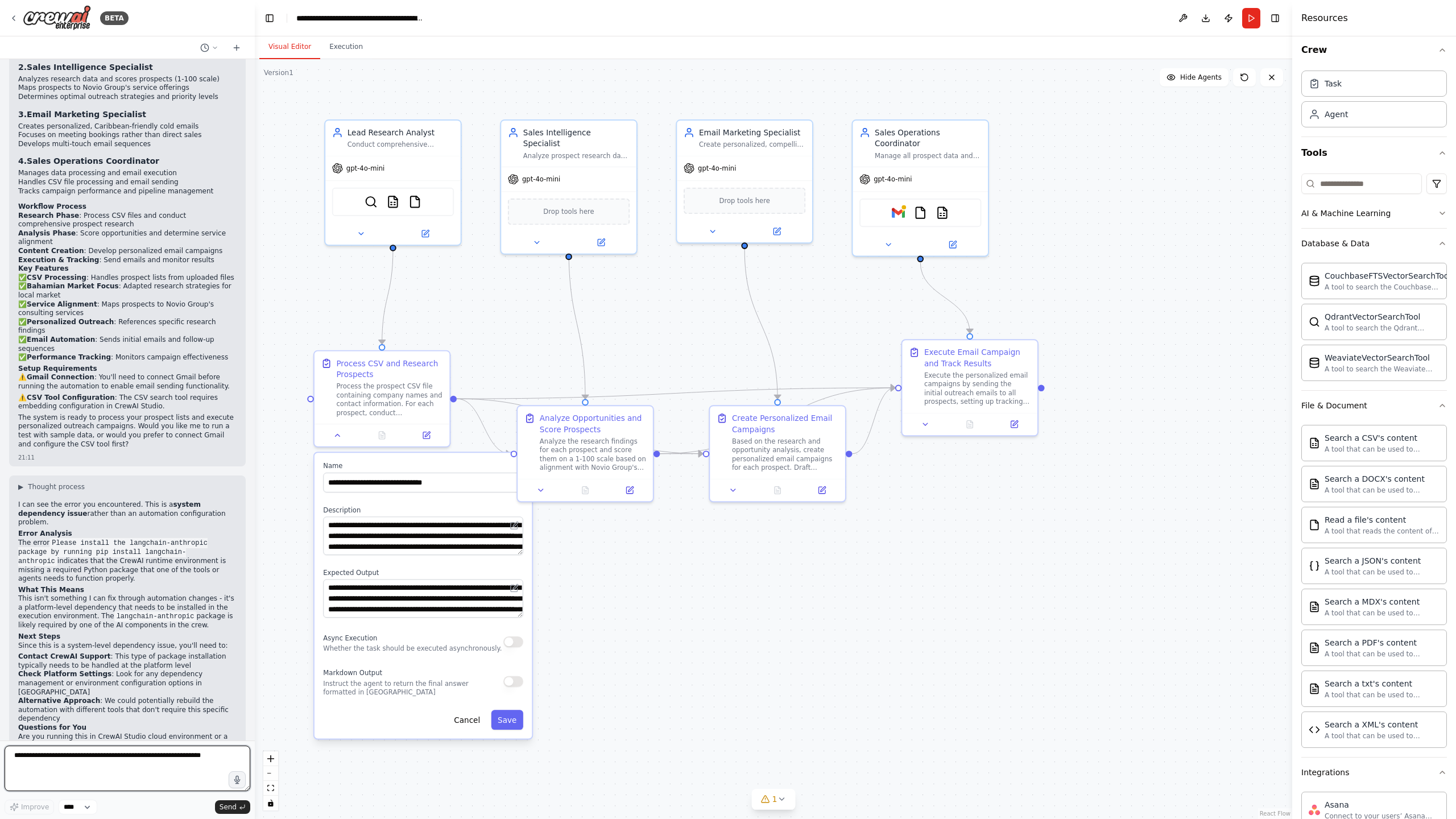
scroll to position [2424, 0]
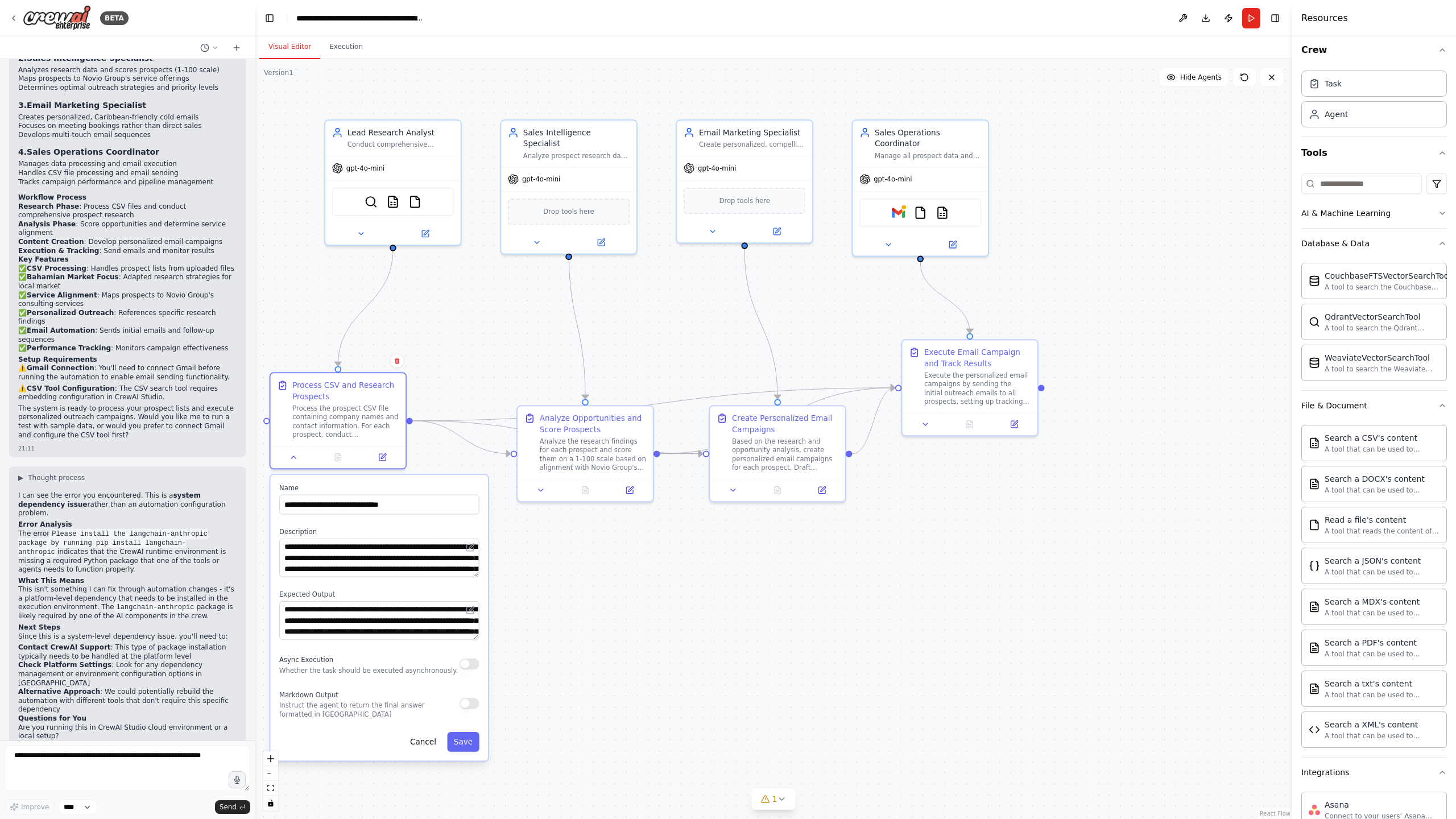
drag, startPoint x: 460, startPoint y: 471, endPoint x: 420, endPoint y: 493, distance: 45.7
click at [420, 493] on div "**********" at bounding box center [379, 498] width 200 height 31
click at [626, 489] on icon at bounding box center [629, 488] width 7 height 7
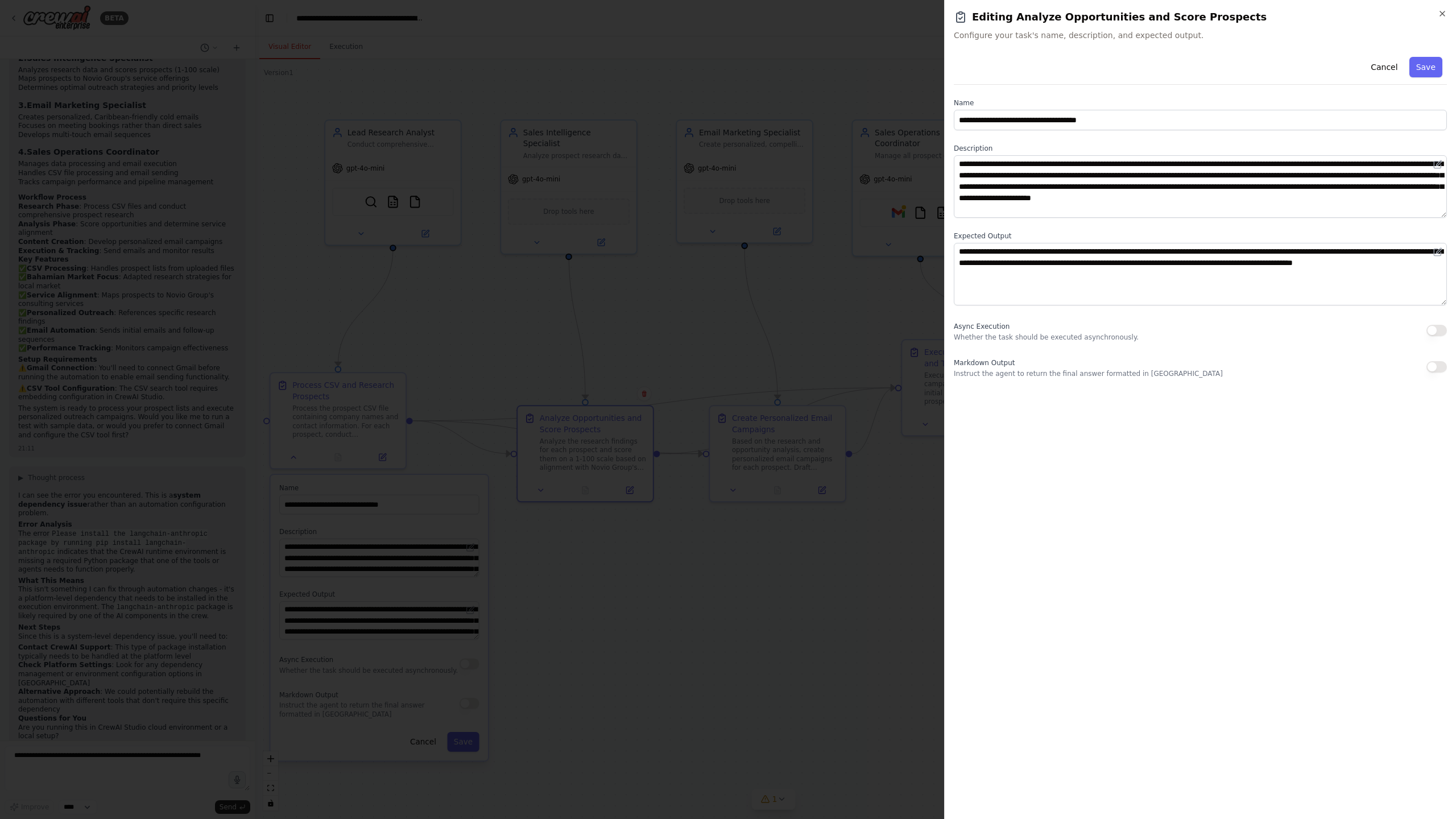
click at [650, 342] on div at bounding box center [728, 409] width 1456 height 819
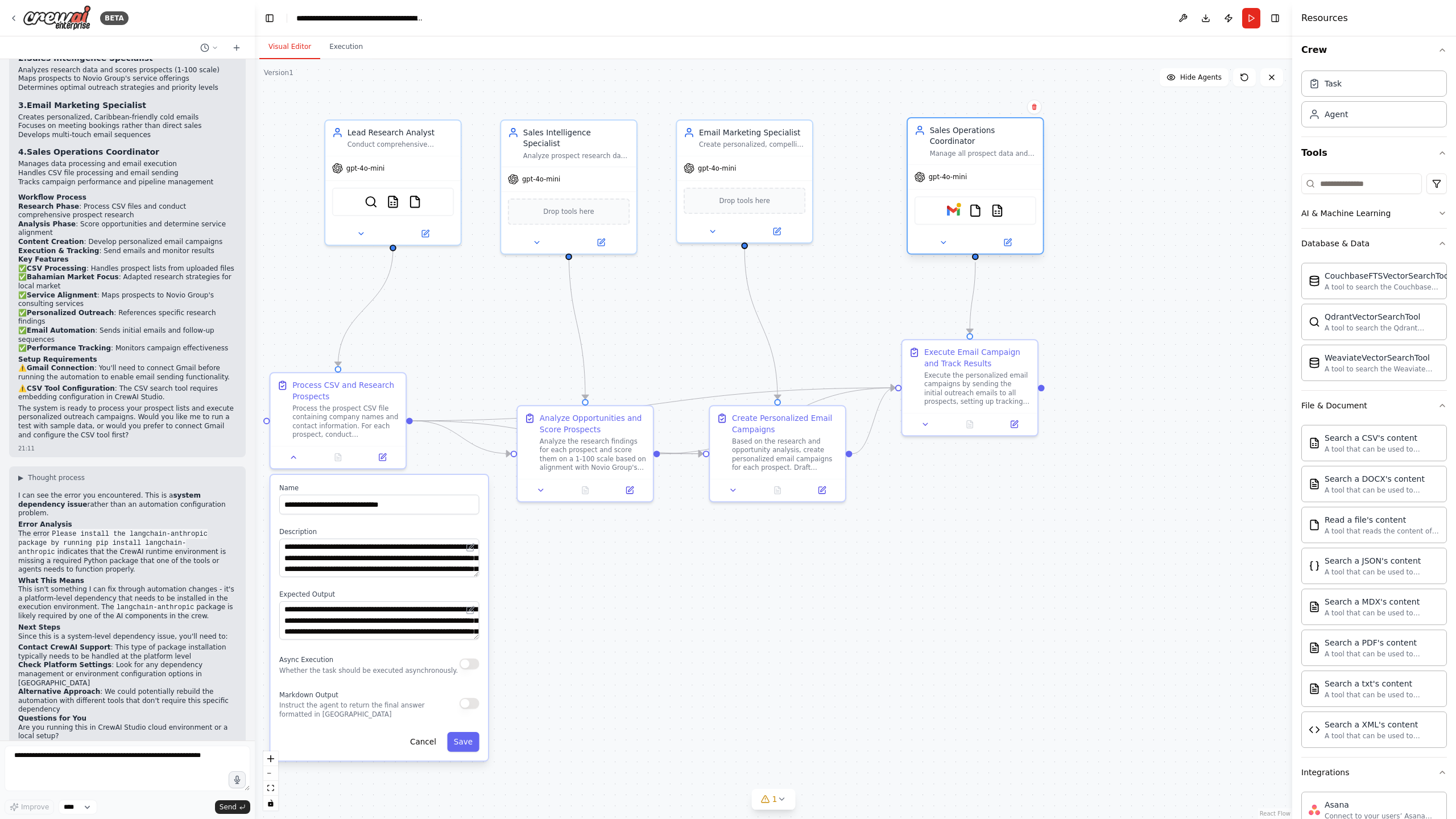
drag, startPoint x: 931, startPoint y: 135, endPoint x: 985, endPoint y: 132, distance: 54.1
click at [985, 132] on div "Sales Operations Coordinator" at bounding box center [983, 136] width 107 height 22
click at [362, 238] on div at bounding box center [393, 231] width 135 height 22
click at [368, 165] on span "gpt-4o-mini" at bounding box center [365, 166] width 38 height 9
click at [424, 231] on icon at bounding box center [426, 231] width 5 height 5
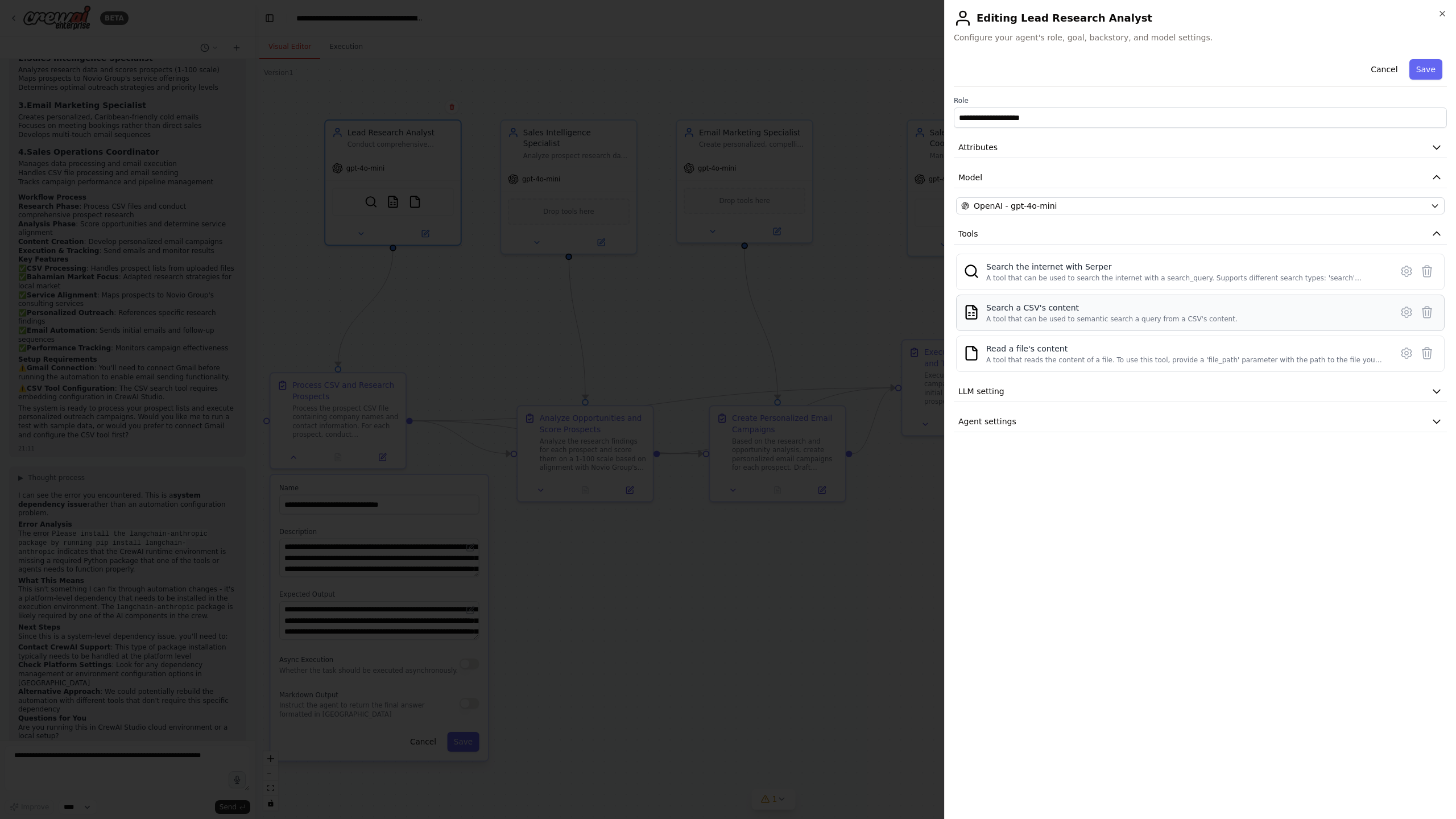
click at [1385, 311] on div "Search a CSV's content A tool that can be used to semantic search a query from …" at bounding box center [1188, 313] width 403 height 21
click at [1405, 311] on icon at bounding box center [1406, 312] width 3 height 3
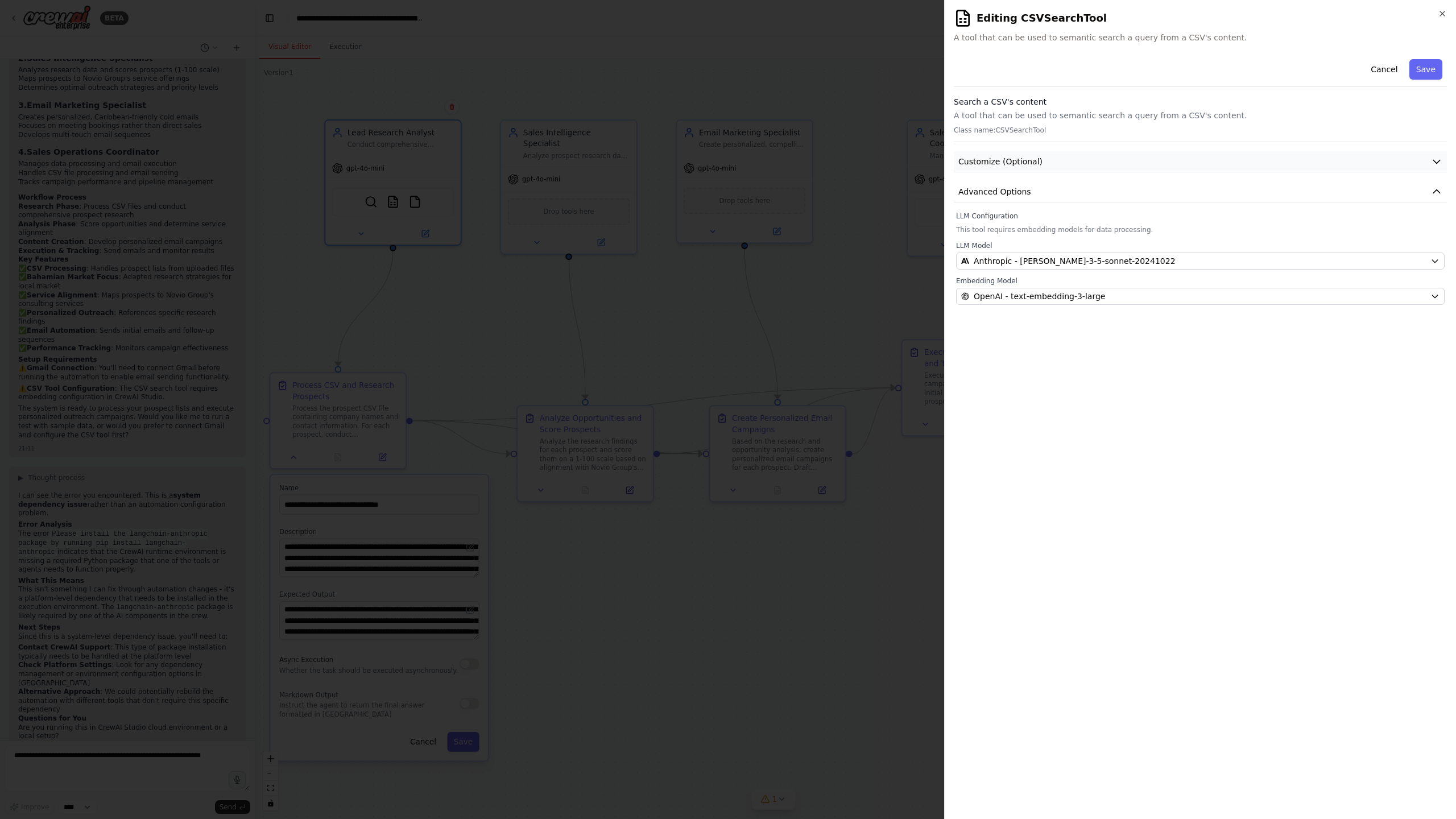
click at [1277, 163] on button "Customize (Optional)" at bounding box center [1200, 162] width 493 height 21
click at [1443, 14] on icon "button" at bounding box center [1442, 13] width 4 height 4
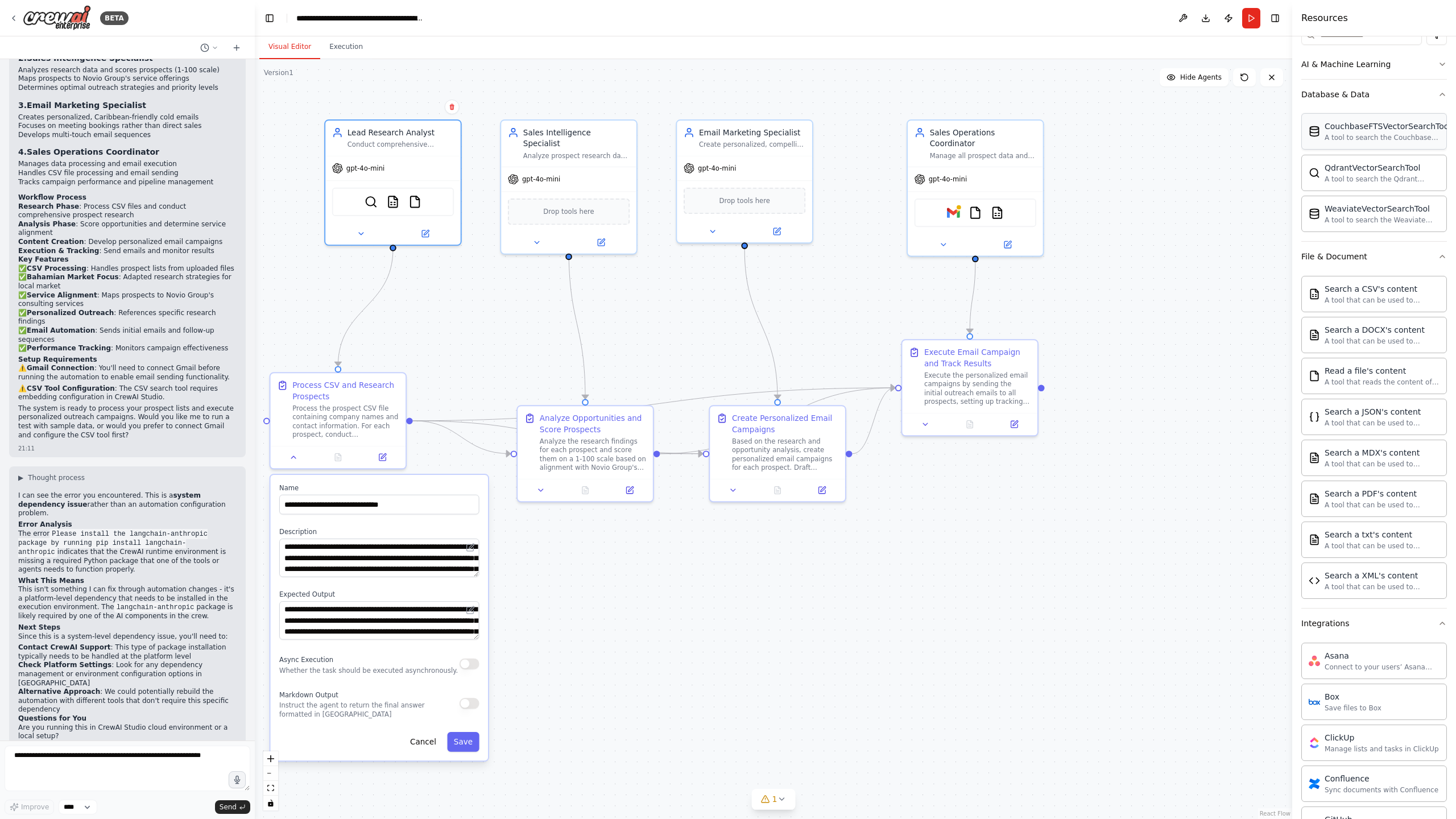
scroll to position [193, 0]
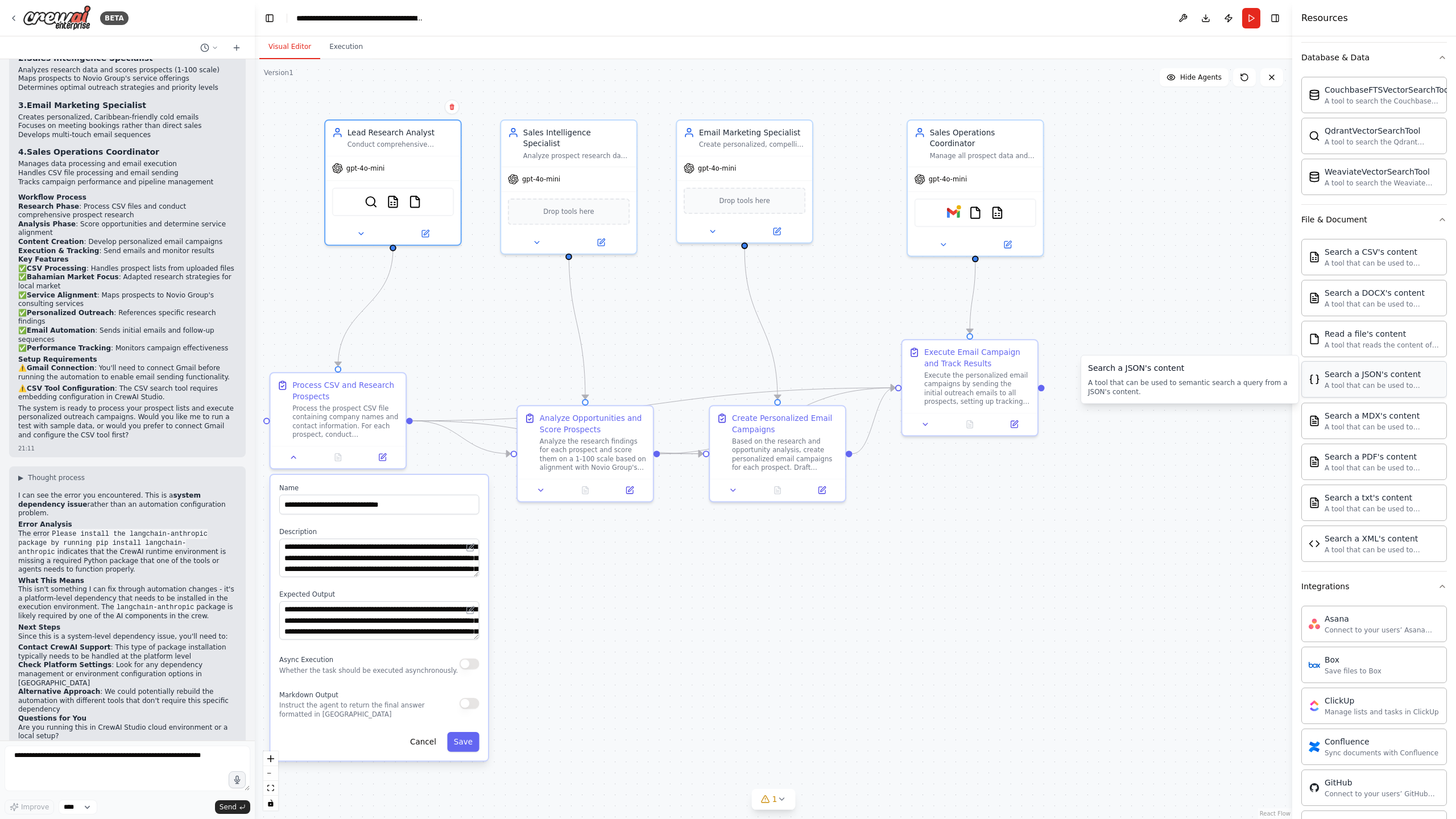
click at [1333, 383] on div "A tool that can be used to semantic search a query from a JSON's content." at bounding box center [1381, 385] width 115 height 9
click at [364, 232] on icon at bounding box center [361, 231] width 9 height 9
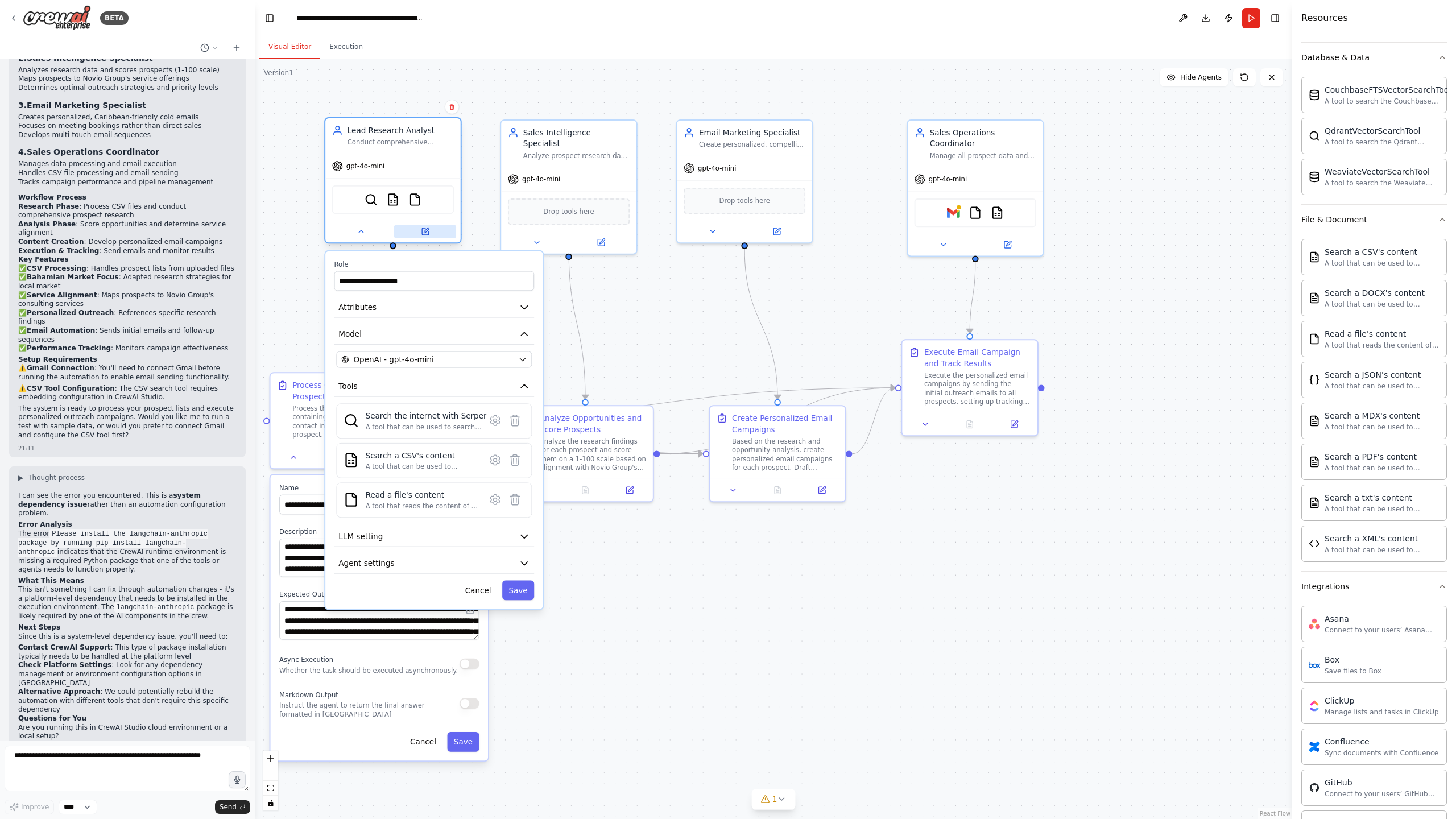
click at [414, 231] on button at bounding box center [425, 231] width 62 height 13
click at [470, 315] on button "Attributes" at bounding box center [434, 308] width 200 height 21
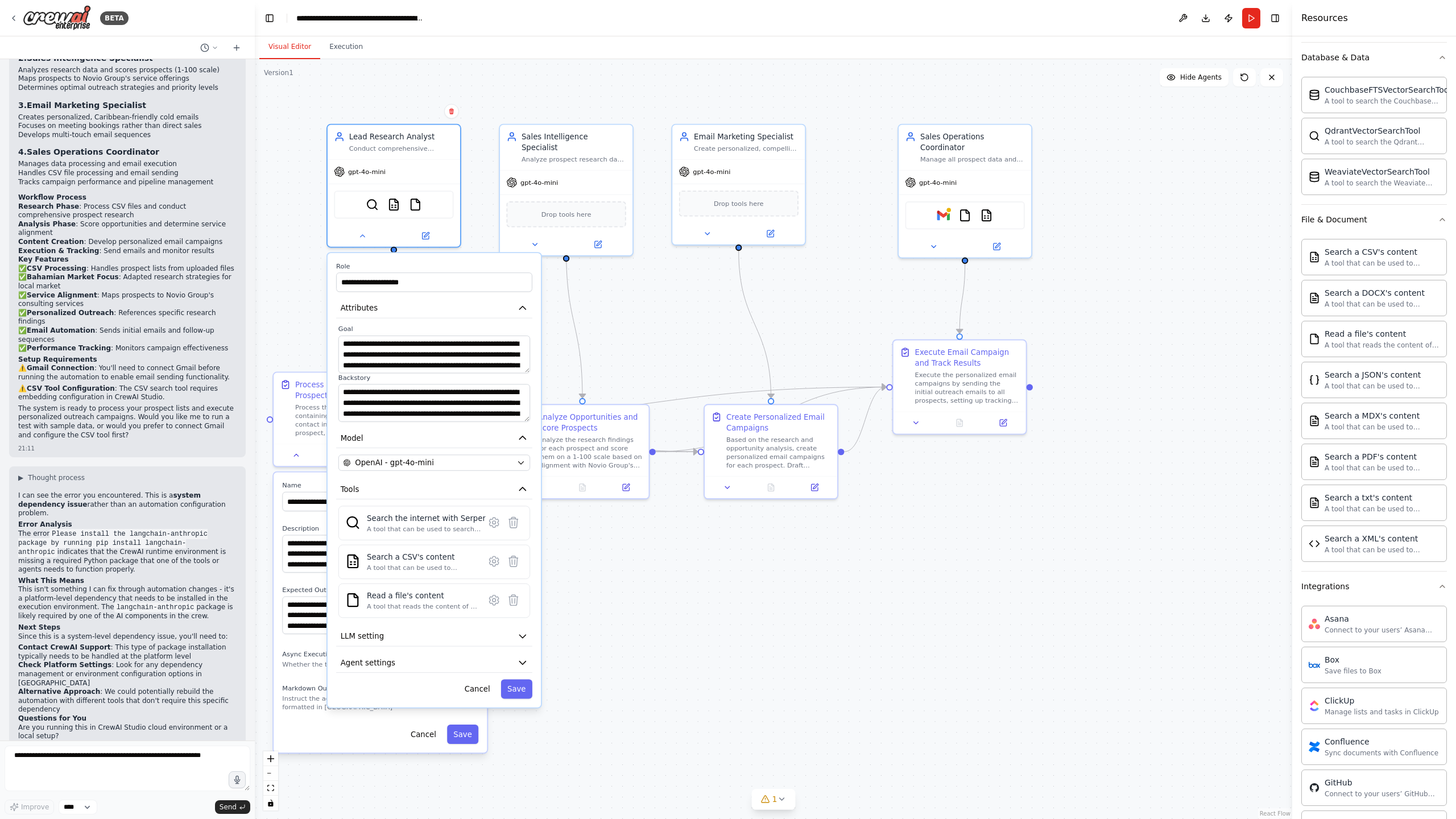
click at [287, 238] on div ".deletable-edge-delete-btn { width: 20px; height: 20px; border: 0px solid #ffff…" at bounding box center [774, 439] width 1037 height 760
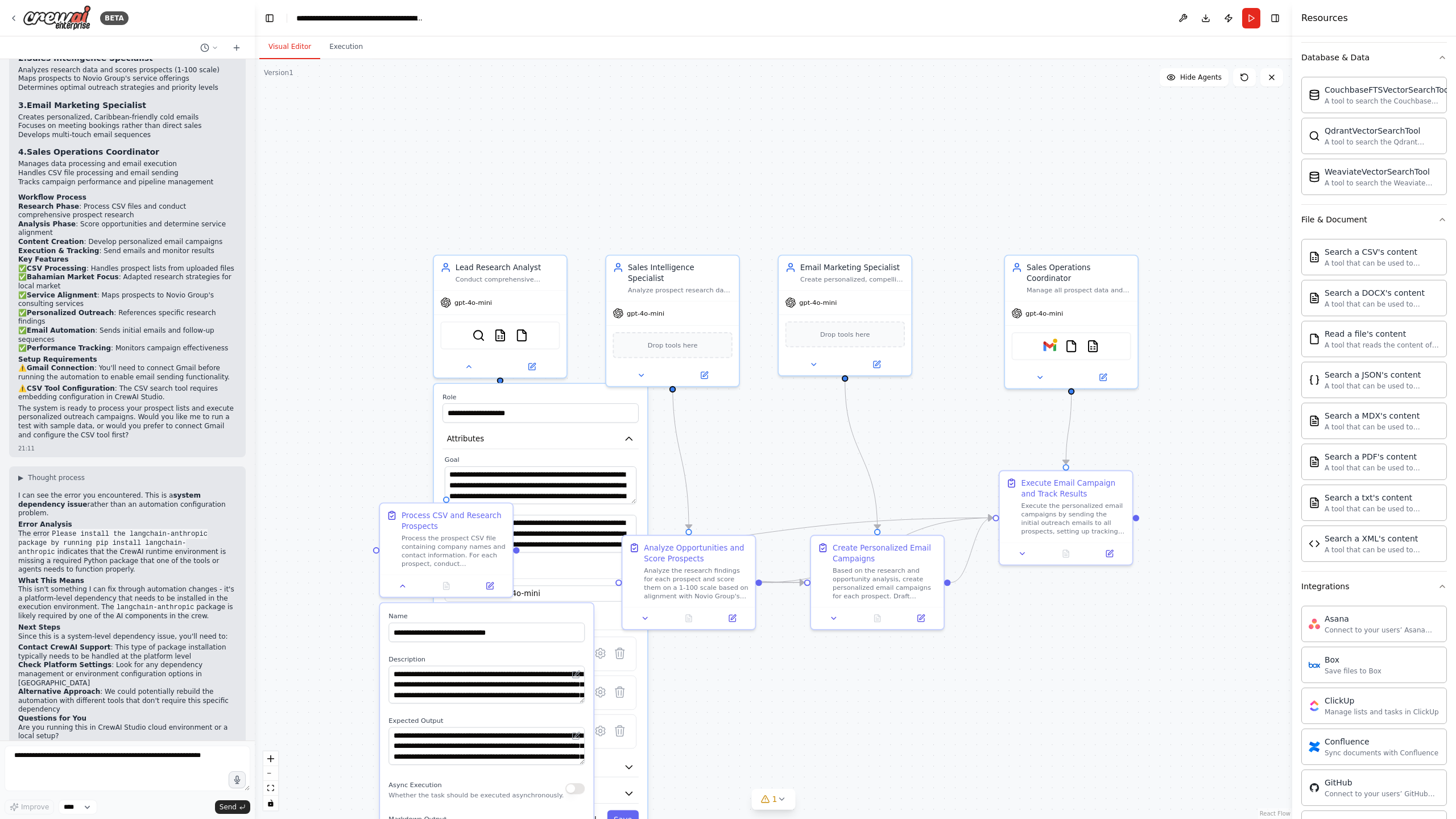
drag, startPoint x: 287, startPoint y: 238, endPoint x: 391, endPoint y: 357, distance: 158.0
click at [393, 361] on div ".deletable-edge-delete-btn { width: 20px; height: 20px; border: 0px solid #ffff…" at bounding box center [774, 439] width 1037 height 760
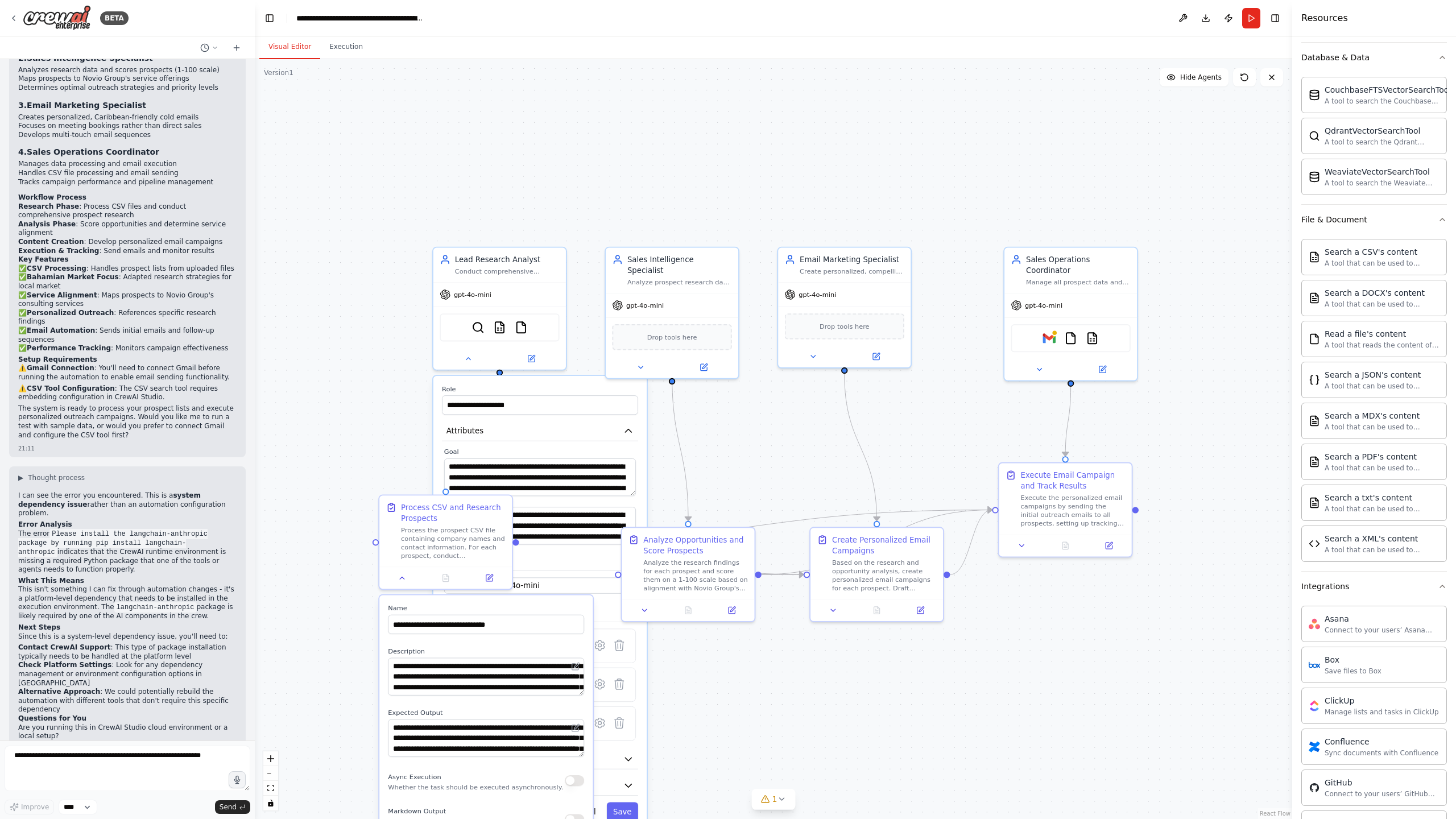
click at [363, 274] on div ".deletable-edge-delete-btn { width: 20px; height: 20px; border: 0px solid #ffff…" at bounding box center [774, 439] width 1037 height 760
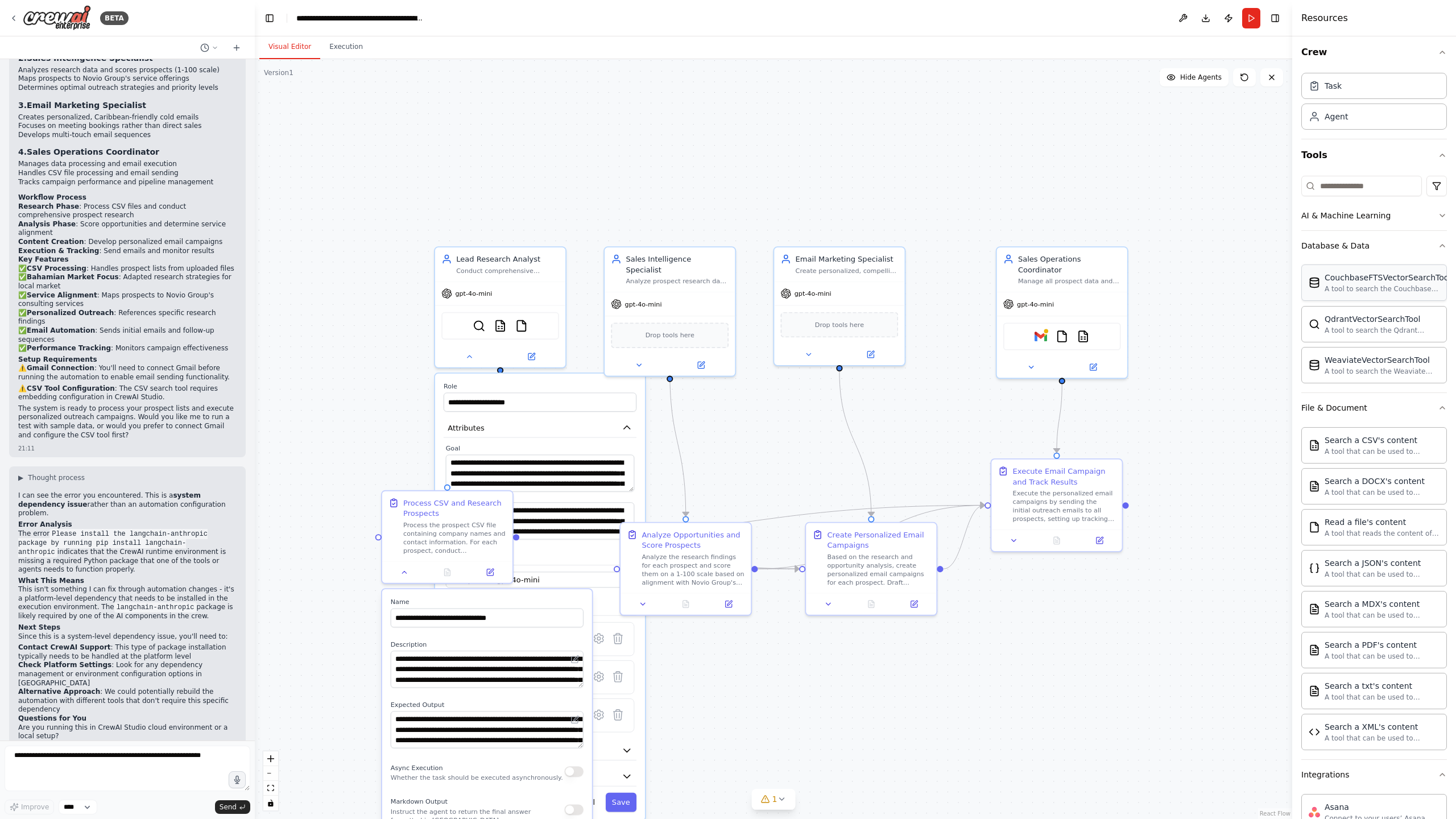
scroll to position [0, 0]
click at [1441, 252] on icon "button" at bounding box center [1442, 250] width 9 height 9
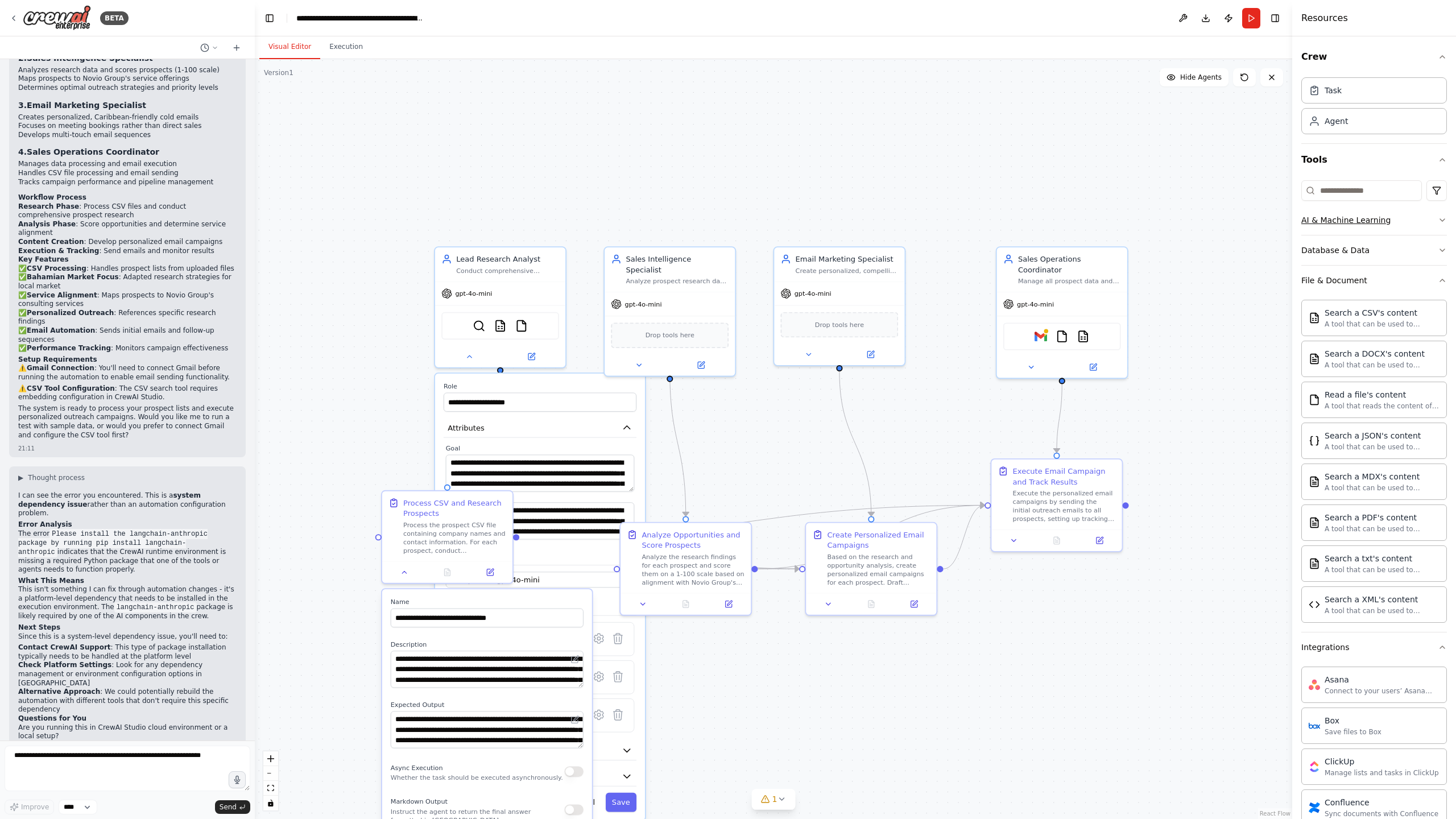
click at [1442, 221] on icon "button" at bounding box center [1442, 220] width 4 height 3
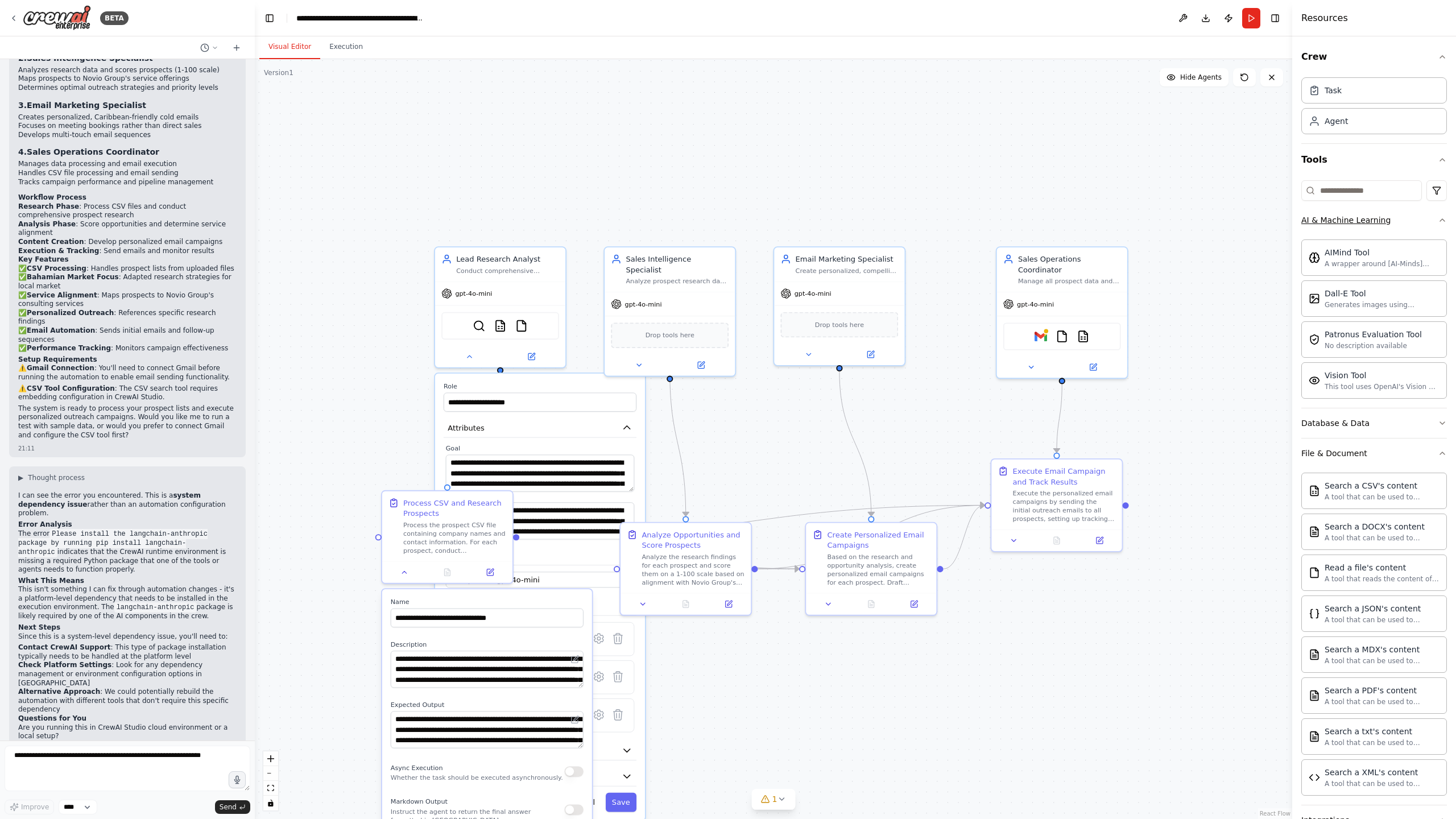
click at [1442, 219] on icon "button" at bounding box center [1442, 220] width 4 height 3
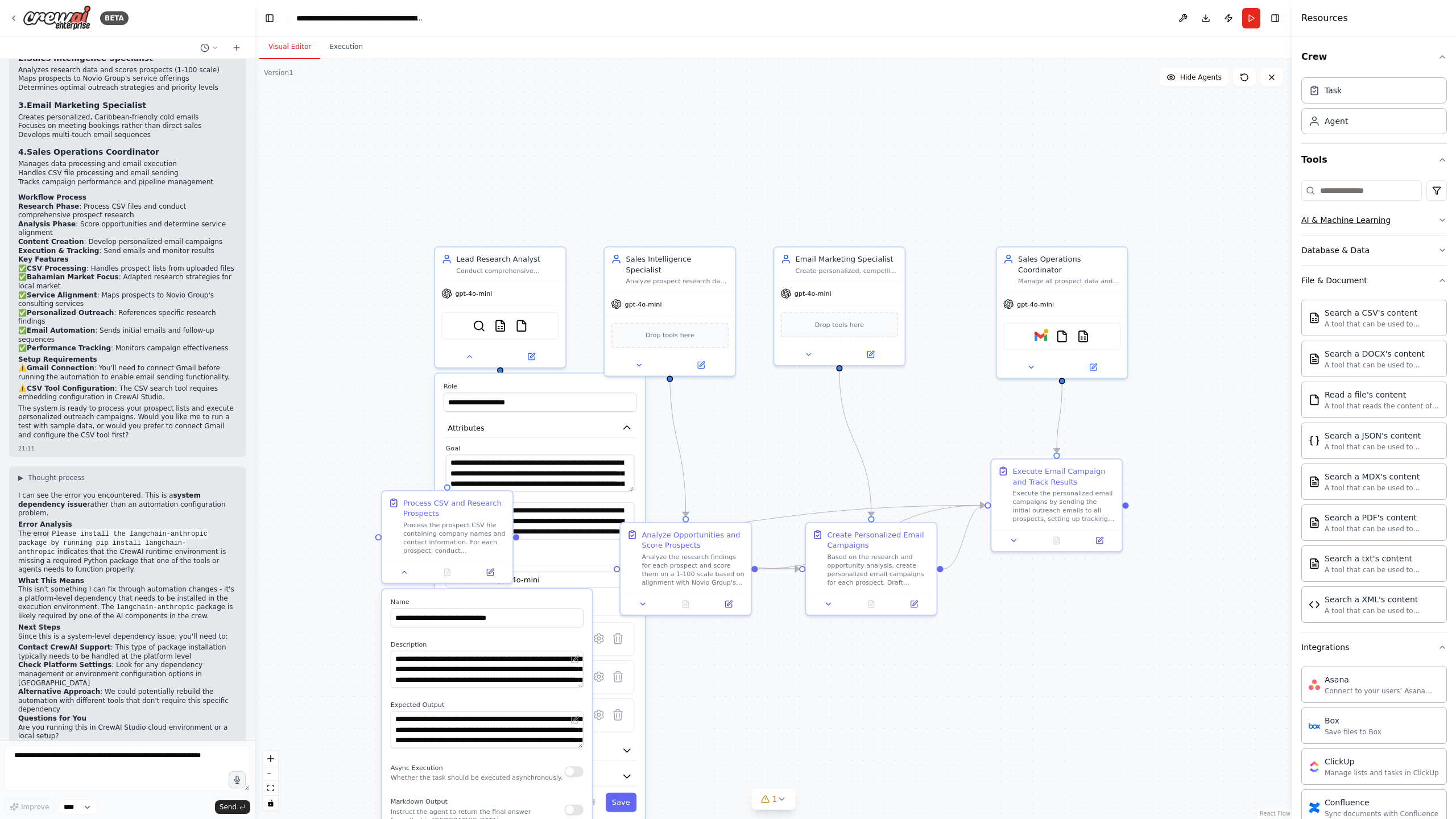
click at [1442, 219] on icon "button" at bounding box center [1442, 220] width 9 height 9
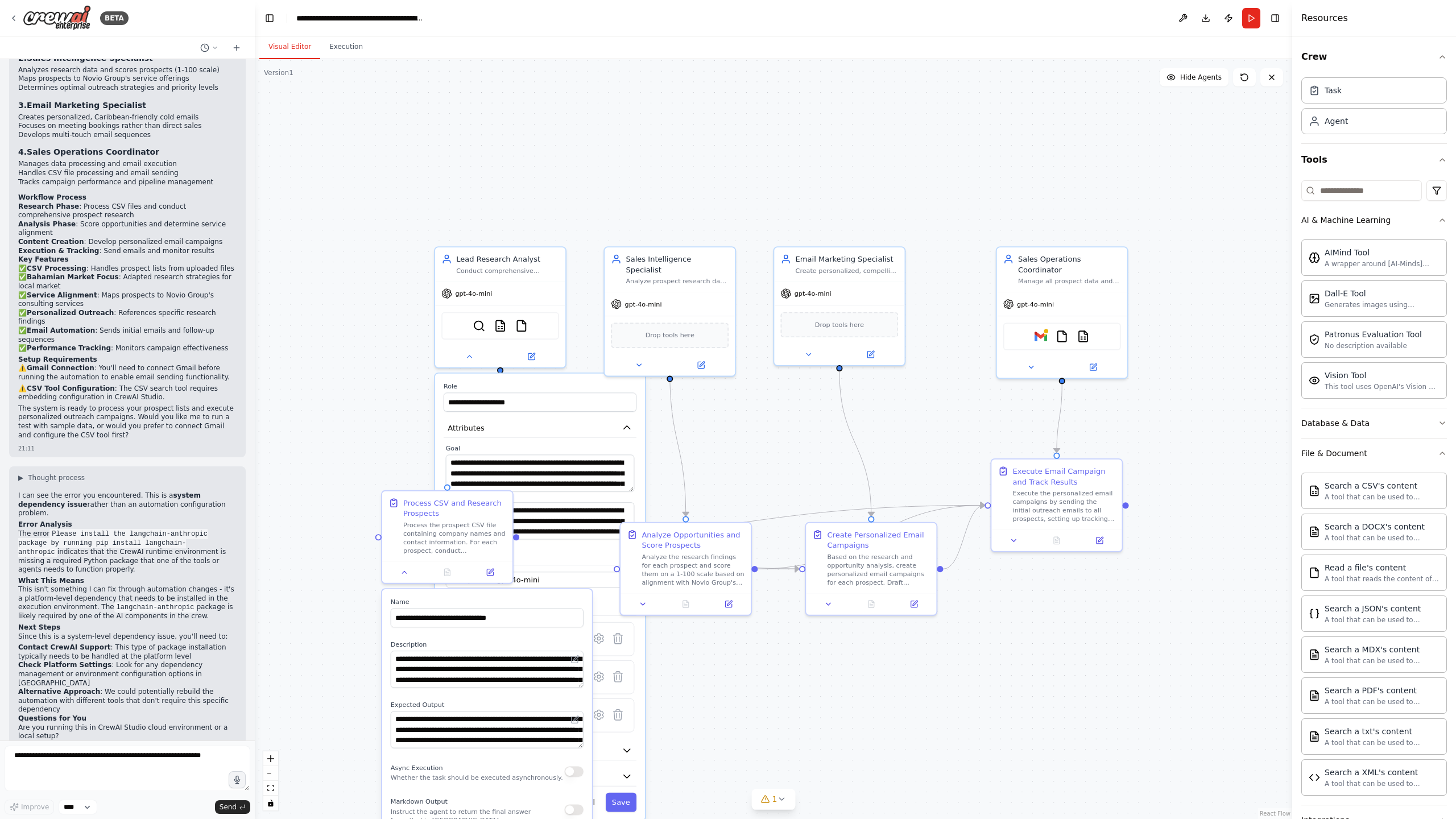
click at [1447, 424] on div "Crew Task Agent Tools AI & Machine Learning AIMind Tool A wrapper around [AI-Mi…" at bounding box center [1373, 427] width 164 height 783
click at [1444, 422] on icon "button" at bounding box center [1442, 423] width 9 height 9
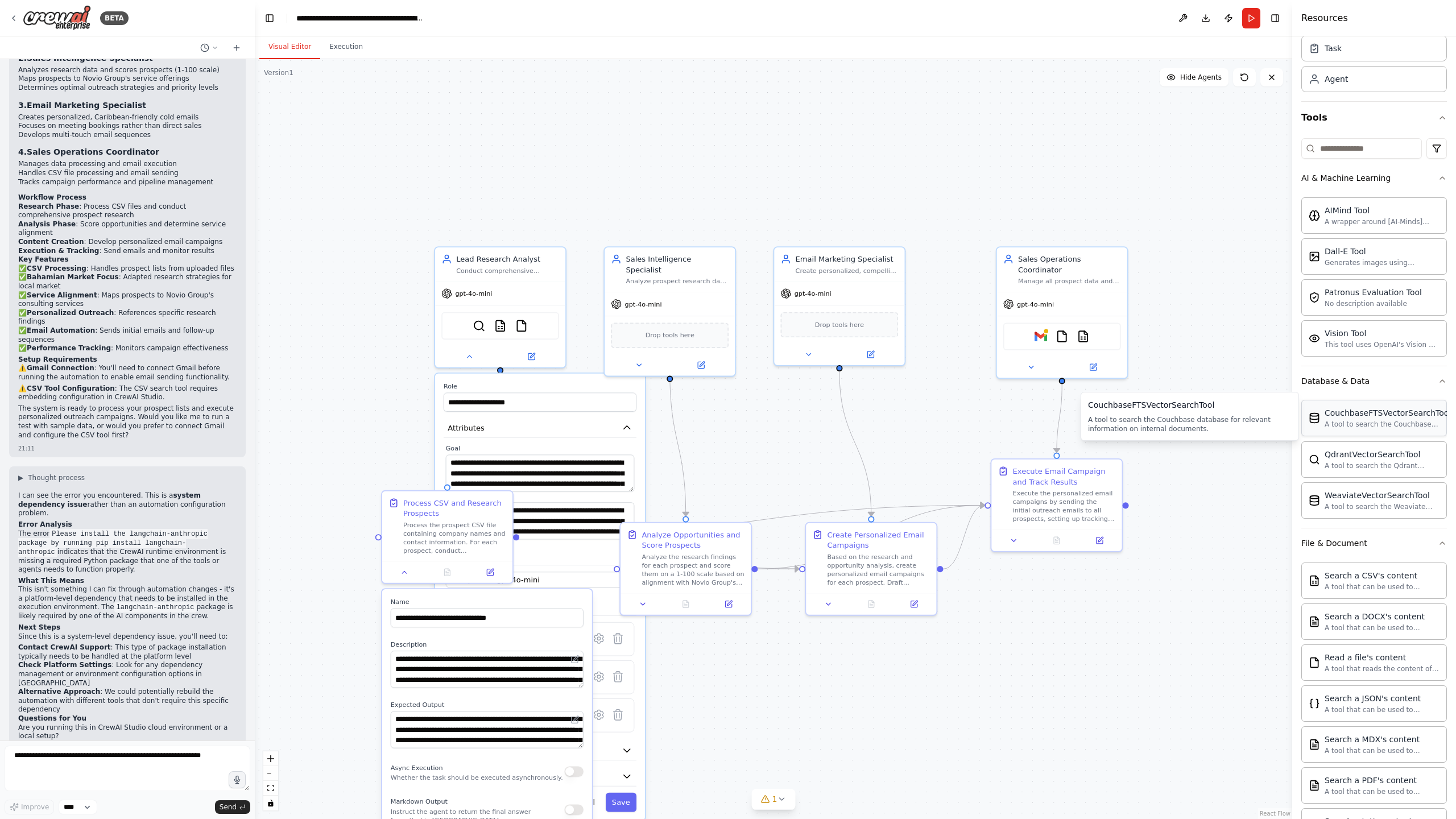
scroll to position [44, 0]
click at [405, 570] on icon at bounding box center [405, 571] width 4 height 3
click at [367, 445] on div ".deletable-edge-delete-btn { width: 20px; height: 20px; border: 0px solid #ffff…" at bounding box center [774, 439] width 1037 height 760
click at [473, 355] on icon at bounding box center [469, 355] width 9 height 9
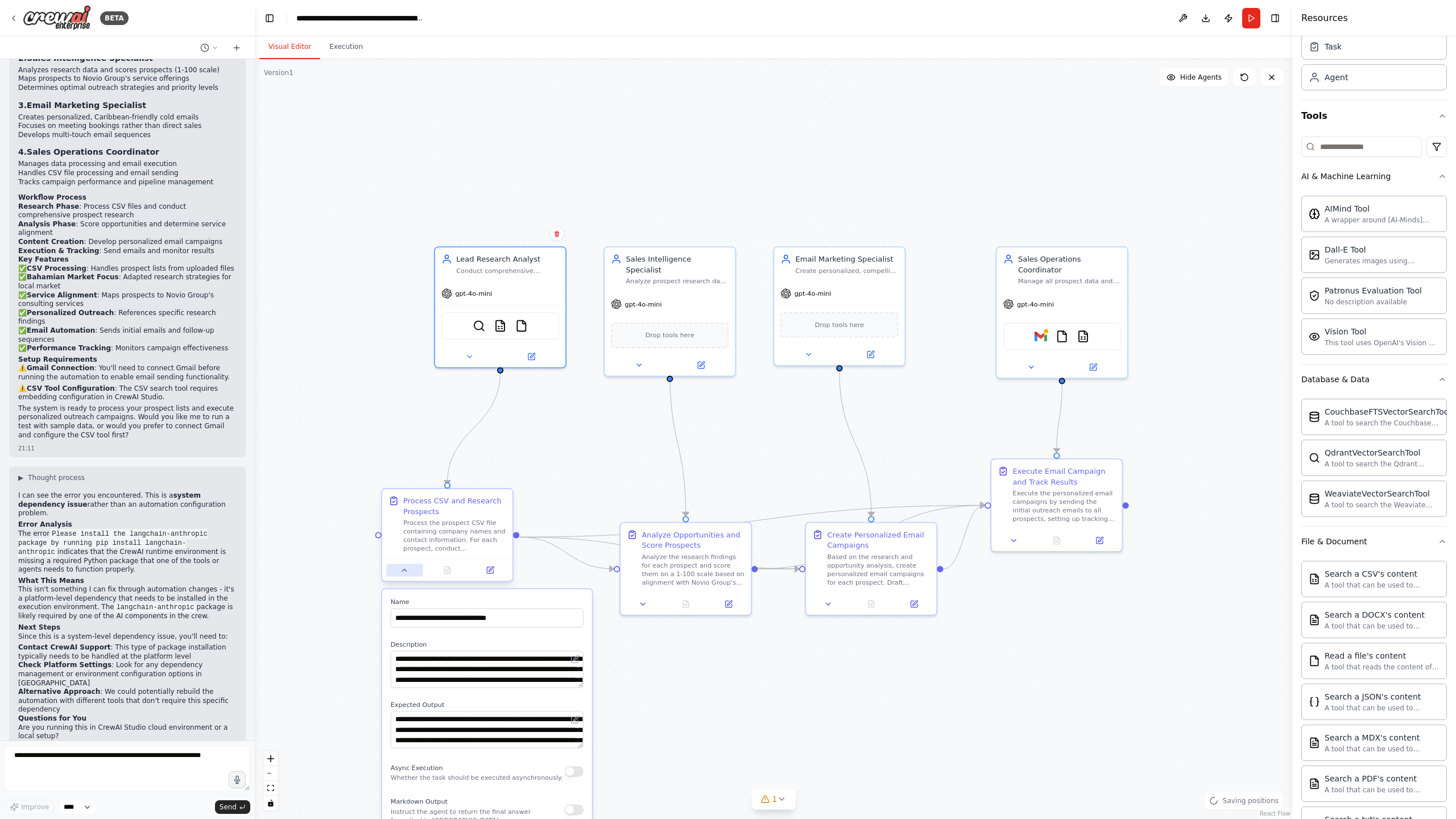
click at [403, 566] on icon at bounding box center [405, 570] width 9 height 9
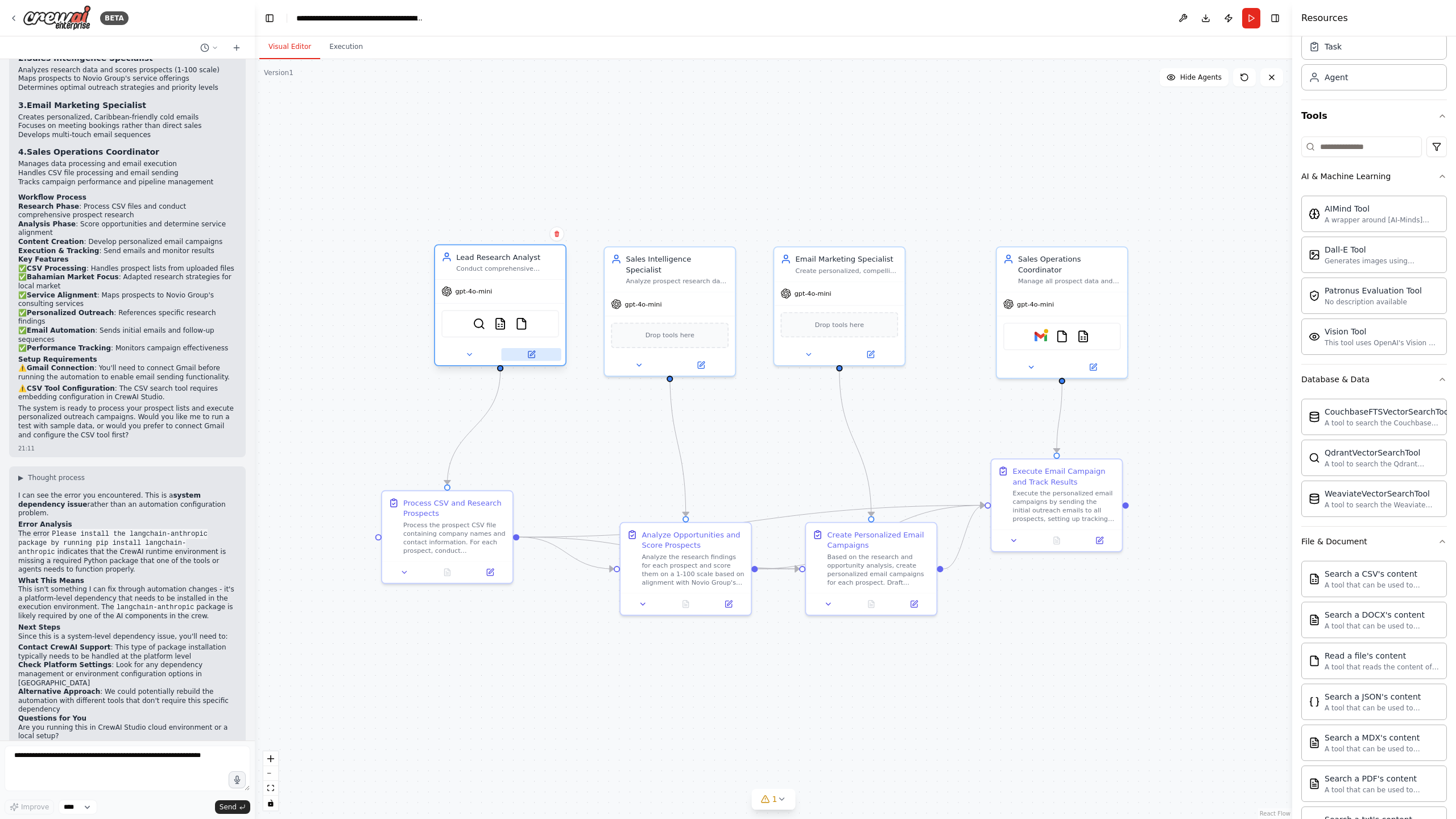
click at [504, 357] on button at bounding box center [531, 354] width 60 height 13
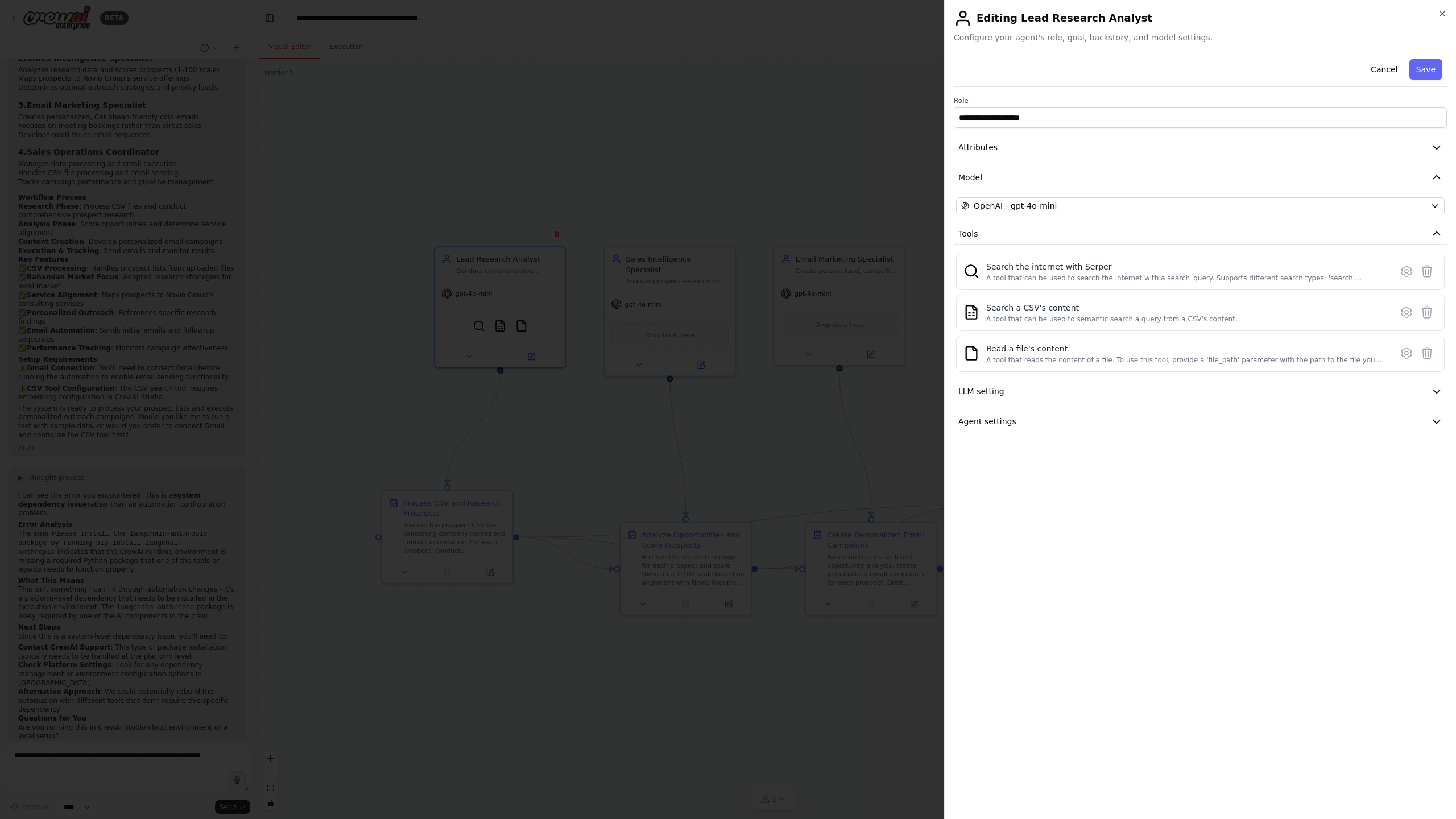
click at [489, 361] on div at bounding box center [728, 409] width 1456 height 819
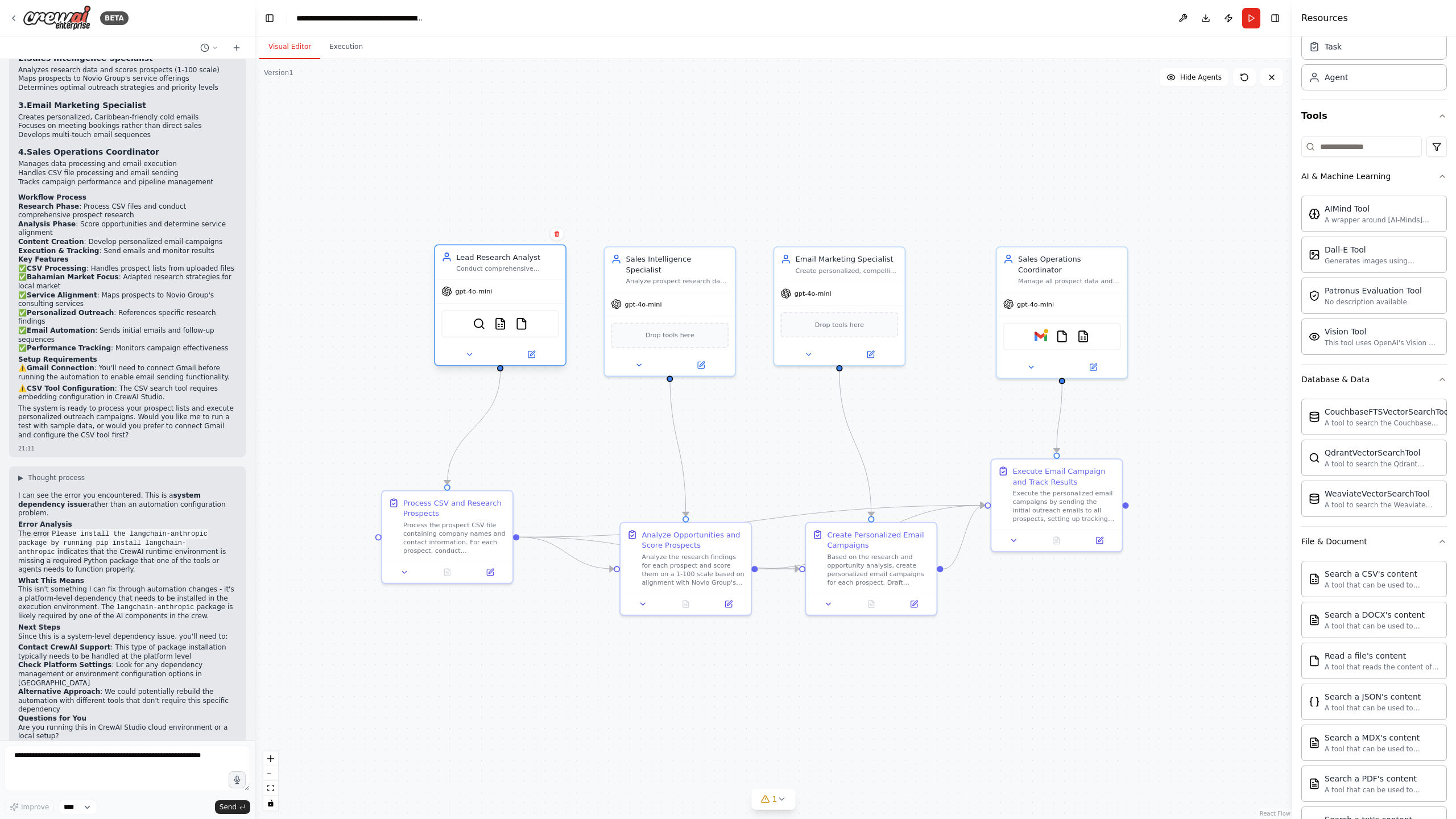
click at [536, 266] on div "Conduct comprehensive research on {prospect_name} and their company {company_na…" at bounding box center [507, 269] width 103 height 9
drag, startPoint x: 502, startPoint y: 264, endPoint x: 502, endPoint y: 320, distance: 56.0
click at [502, 265] on div "Conduct comprehensive research on {prospect_name} and their company {company_na…" at bounding box center [507, 269] width 103 height 9
click at [471, 360] on button at bounding box center [469, 354] width 60 height 13
click at [531, 357] on icon at bounding box center [531, 355] width 6 height 6
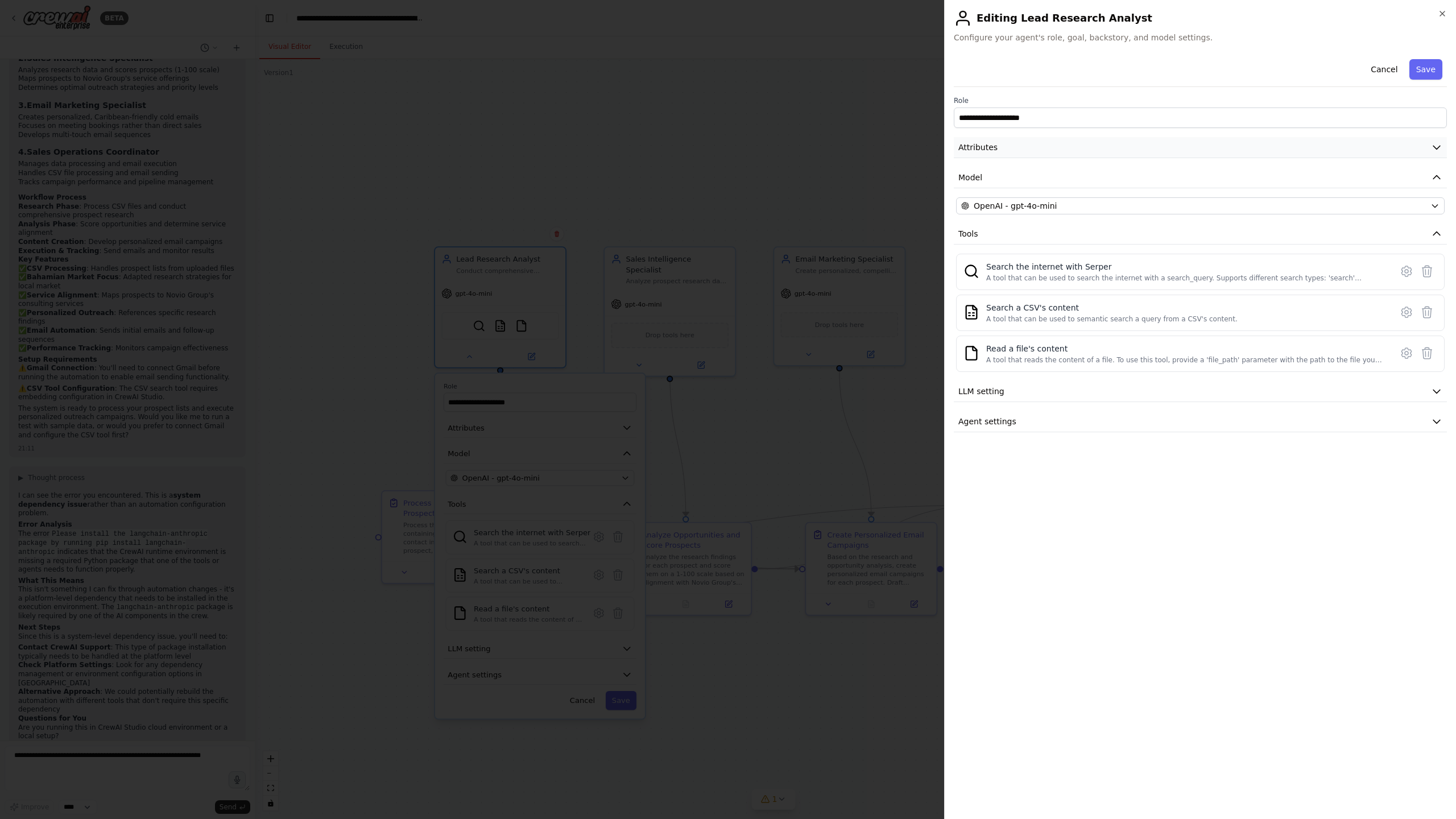
click at [1101, 143] on button "Attributes" at bounding box center [1200, 148] width 493 height 21
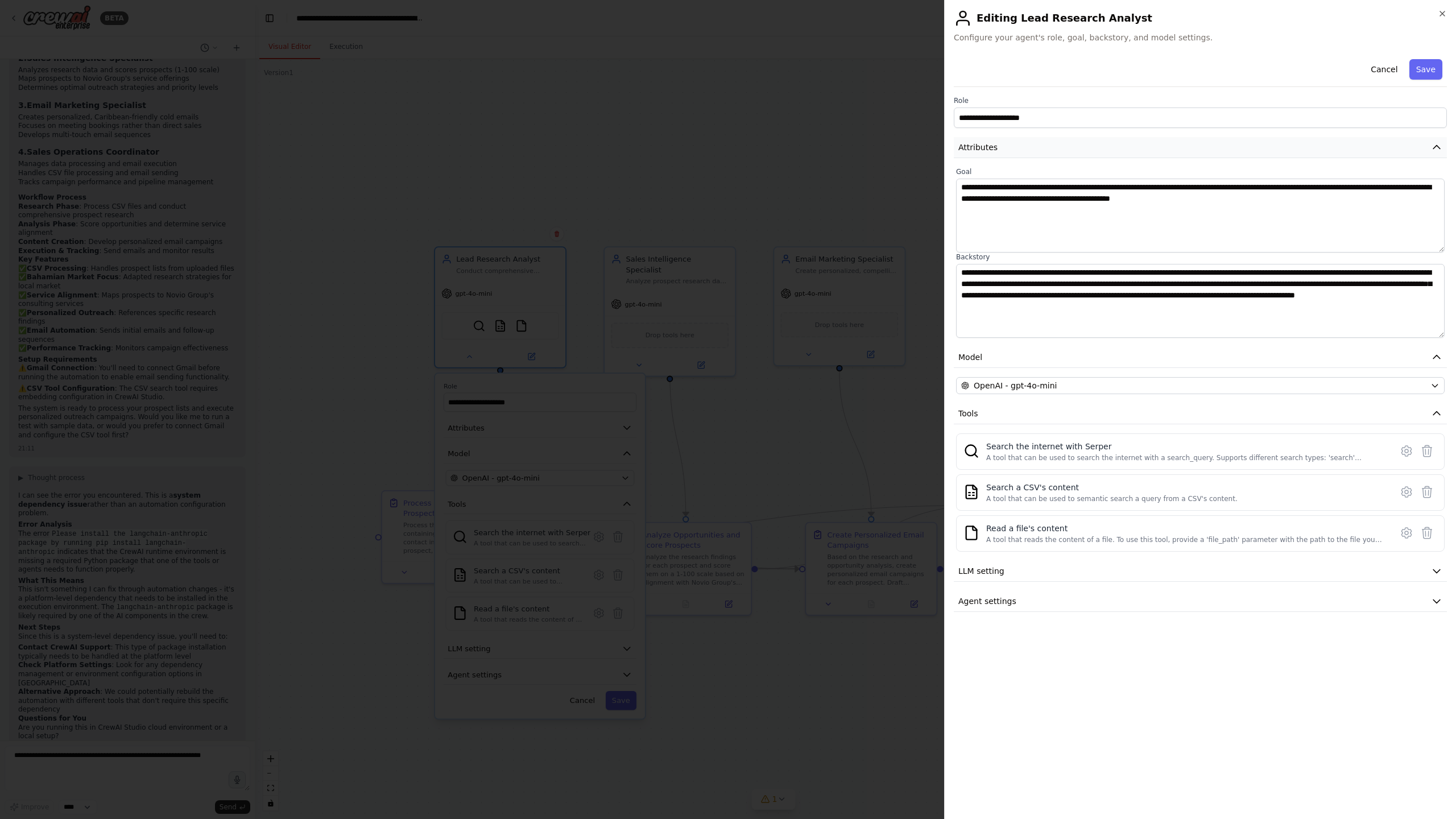
click at [1101, 143] on button "Attributes" at bounding box center [1200, 148] width 493 height 21
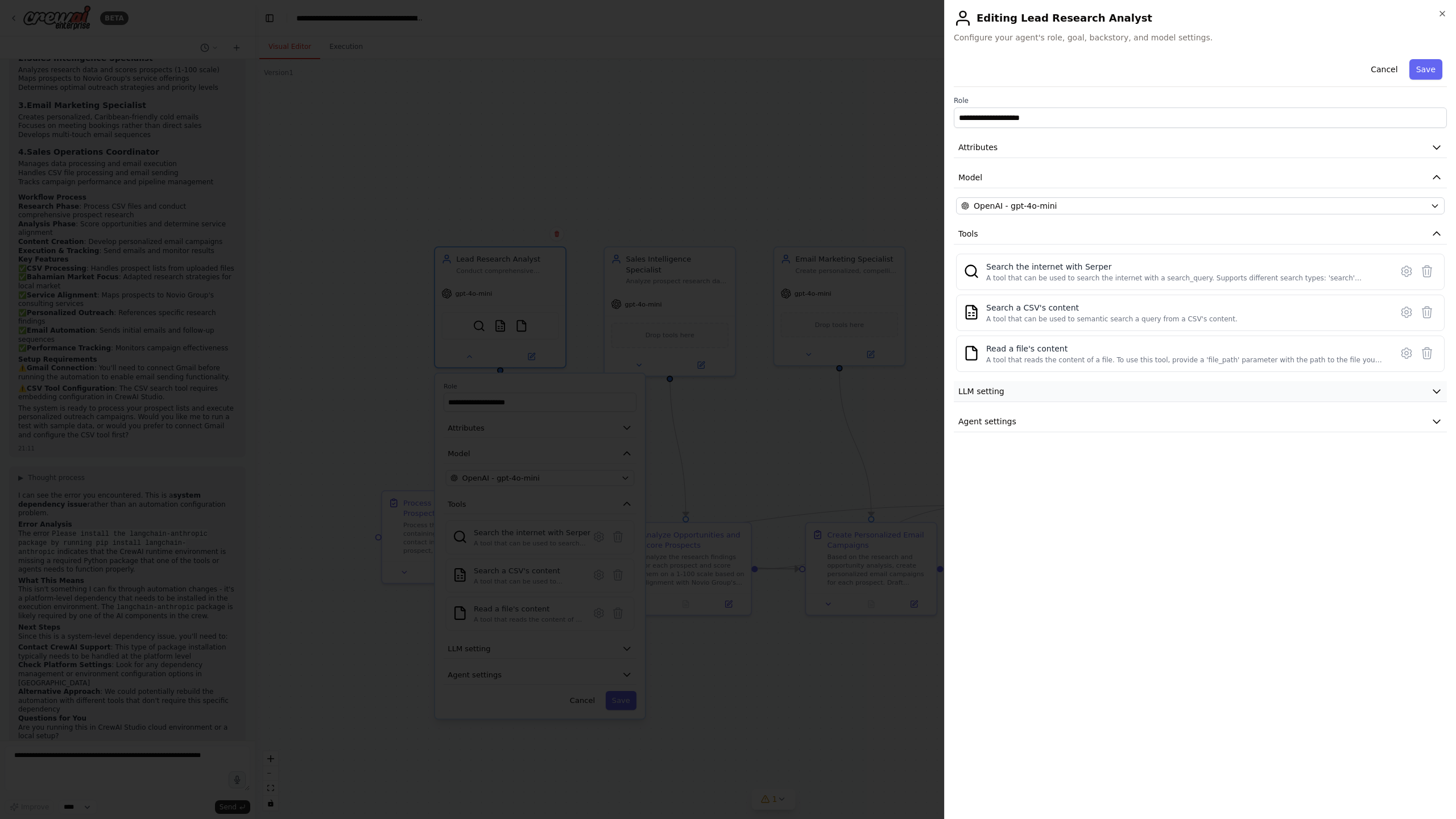
click at [1034, 394] on button "LLM setting" at bounding box center [1200, 392] width 493 height 21
click at [1032, 392] on button "LLM setting" at bounding box center [1200, 392] width 493 height 21
click at [1034, 416] on button "Agent settings" at bounding box center [1200, 422] width 493 height 21
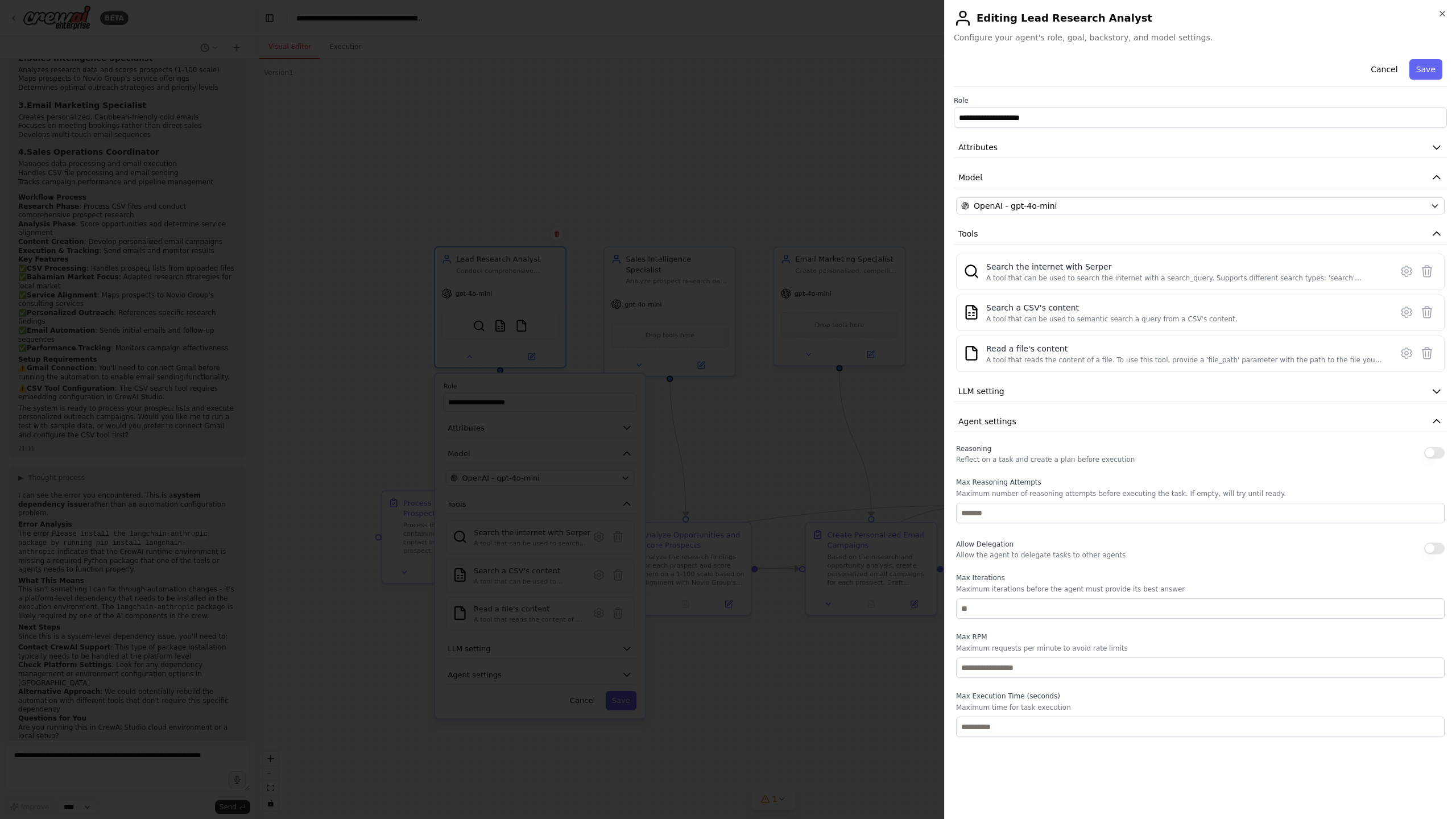
click at [606, 187] on div at bounding box center [728, 409] width 1456 height 819
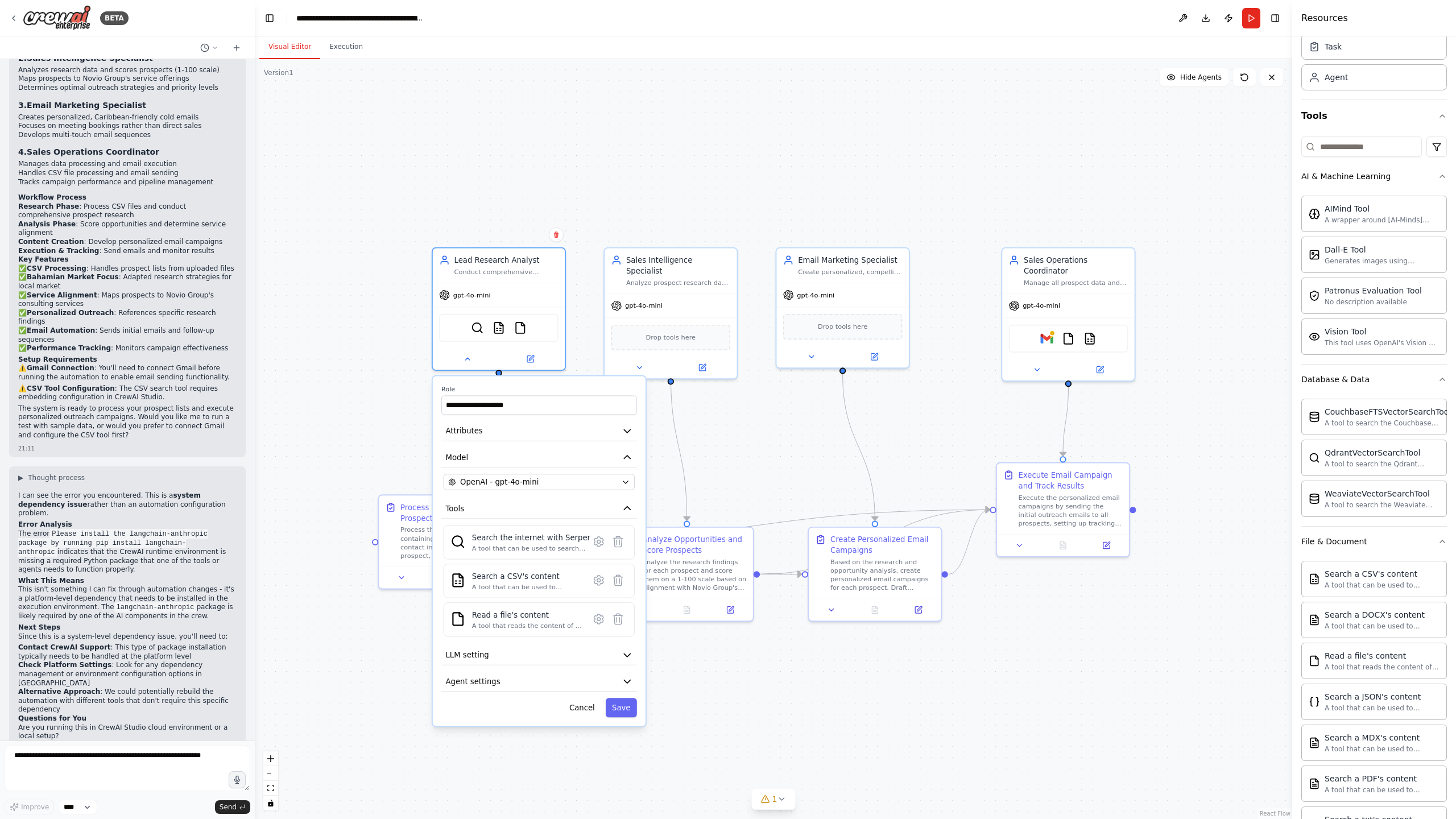
click at [589, 714] on button "Cancel" at bounding box center [582, 707] width 38 height 19
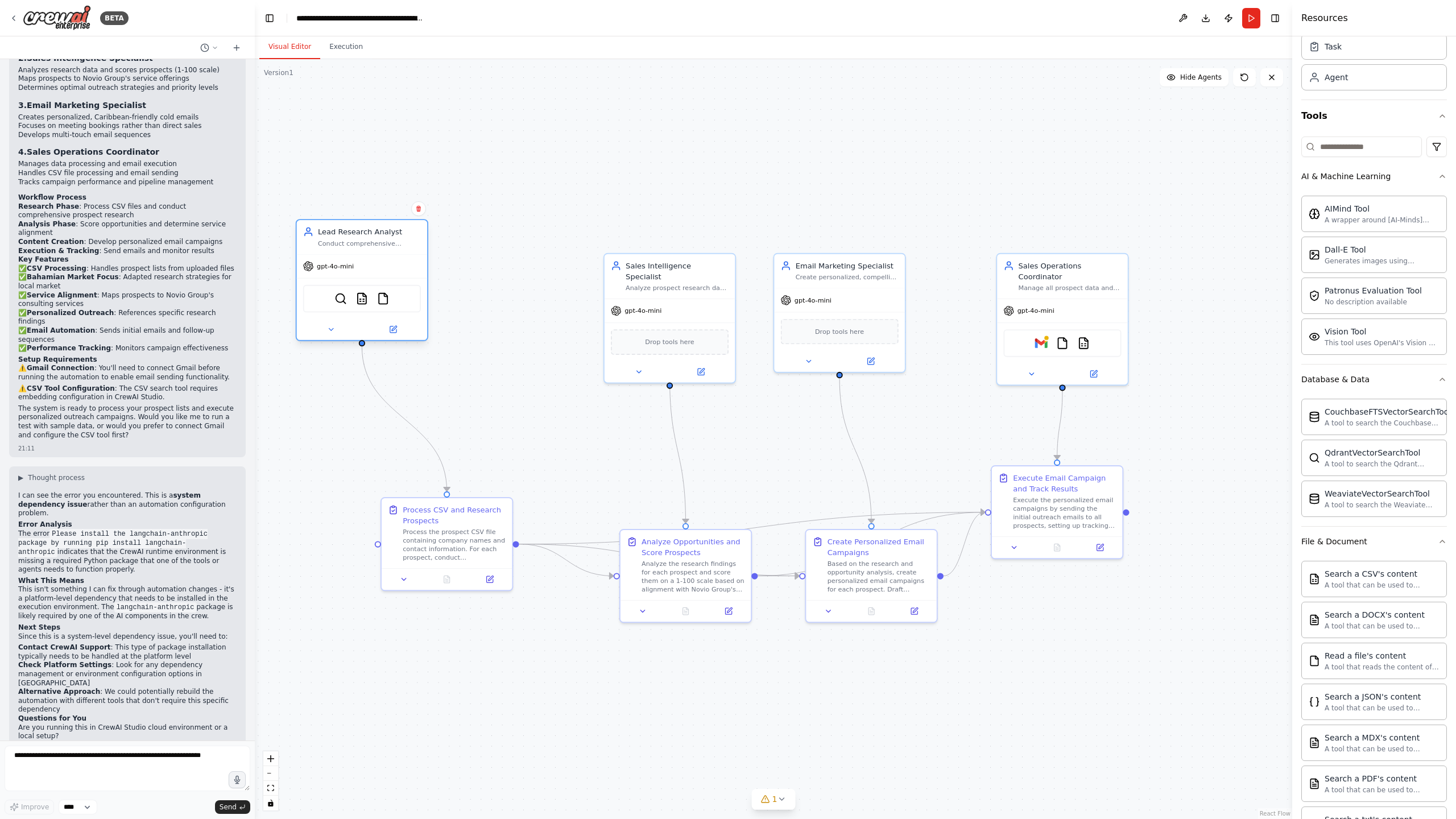
drag, startPoint x: 458, startPoint y: 262, endPoint x: 372, endPoint y: 246, distance: 87.5
click at [372, 246] on div "Conduct comprehensive research on {prospect_name} and their company {company_na…" at bounding box center [369, 244] width 103 height 9
click at [1272, 19] on button "Toggle Right Sidebar" at bounding box center [1274, 18] width 16 height 16
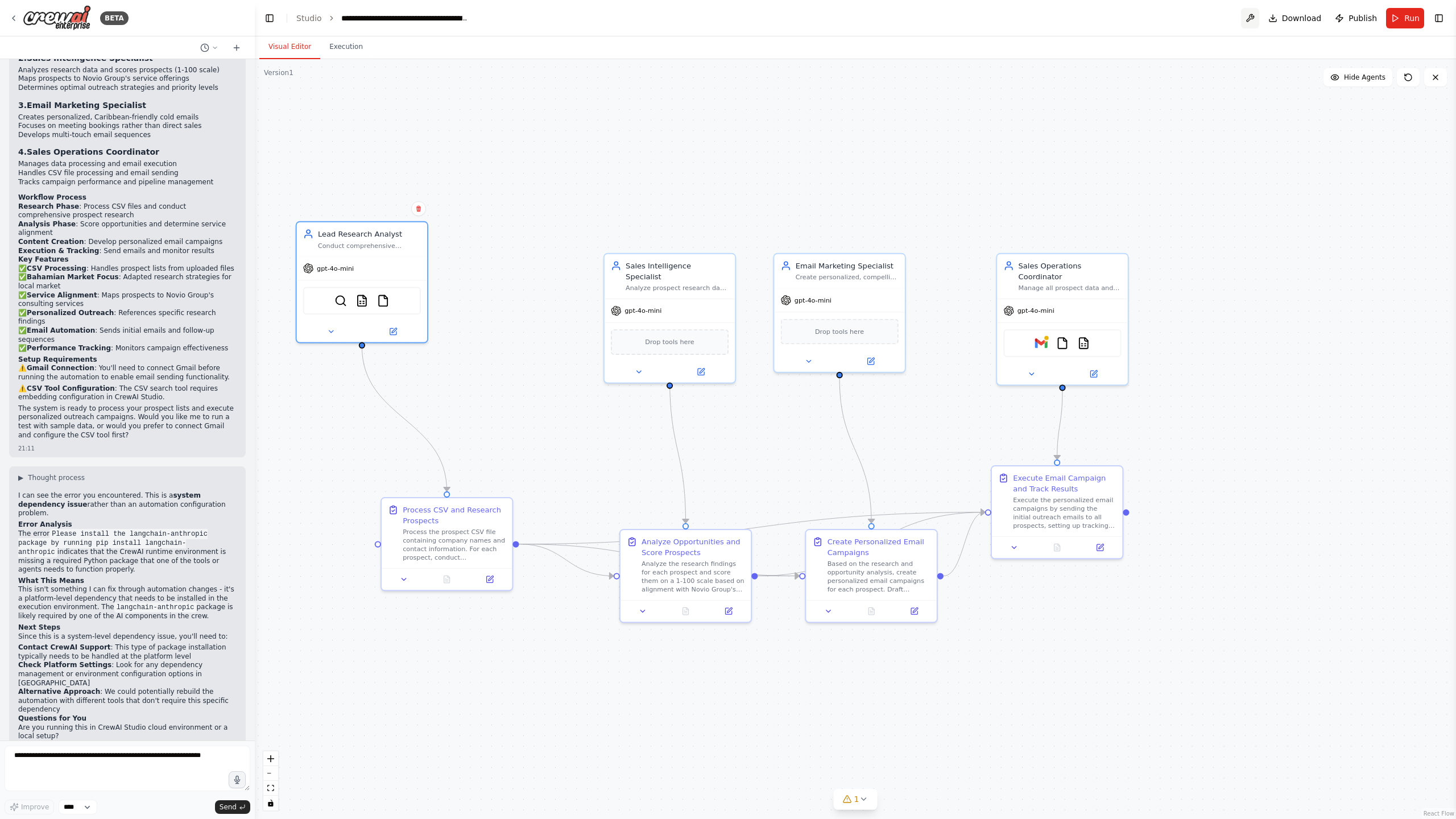
click at [1253, 16] on button at bounding box center [1249, 18] width 18 height 21
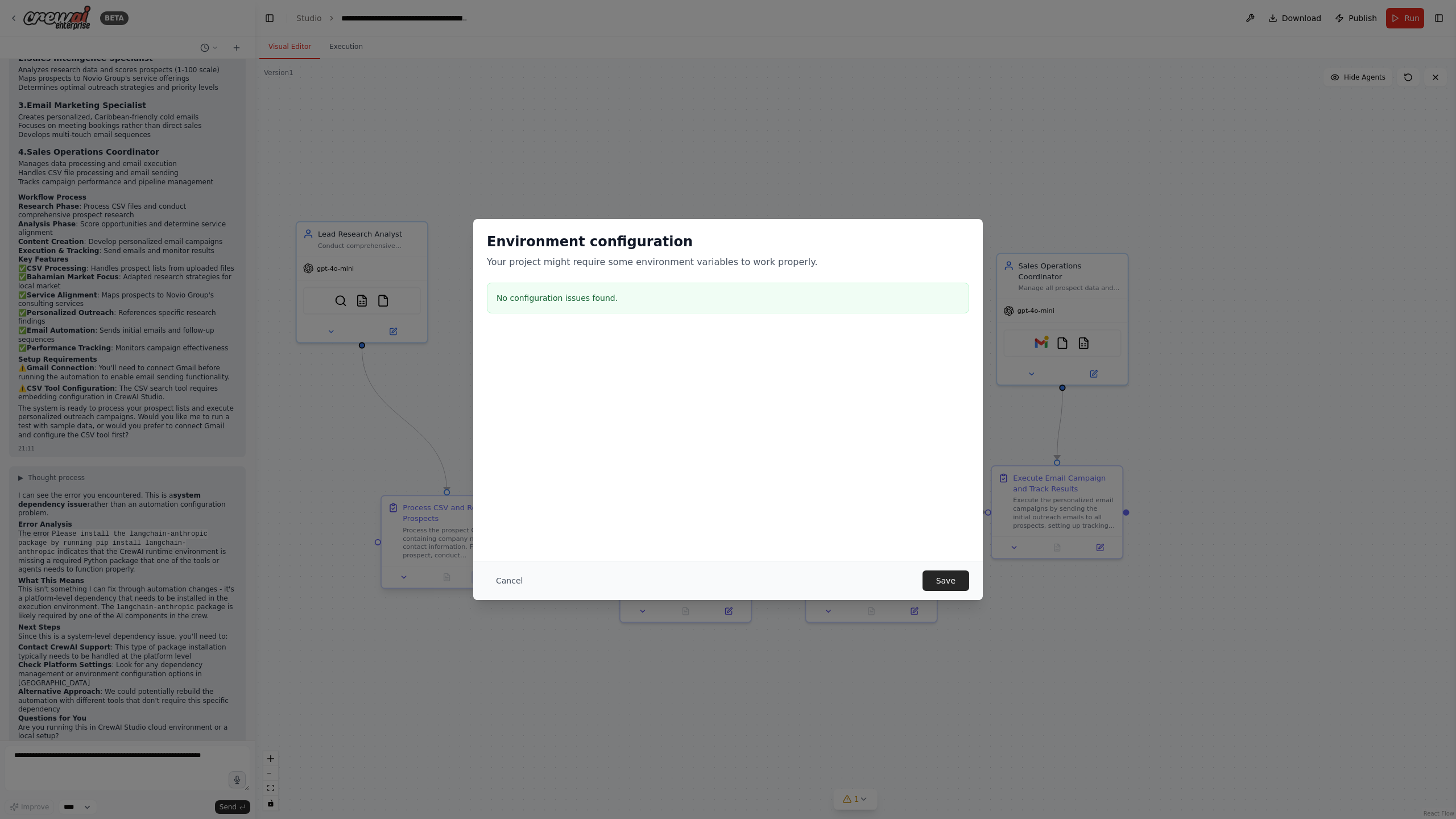
click at [503, 578] on button "Cancel" at bounding box center [509, 580] width 45 height 21
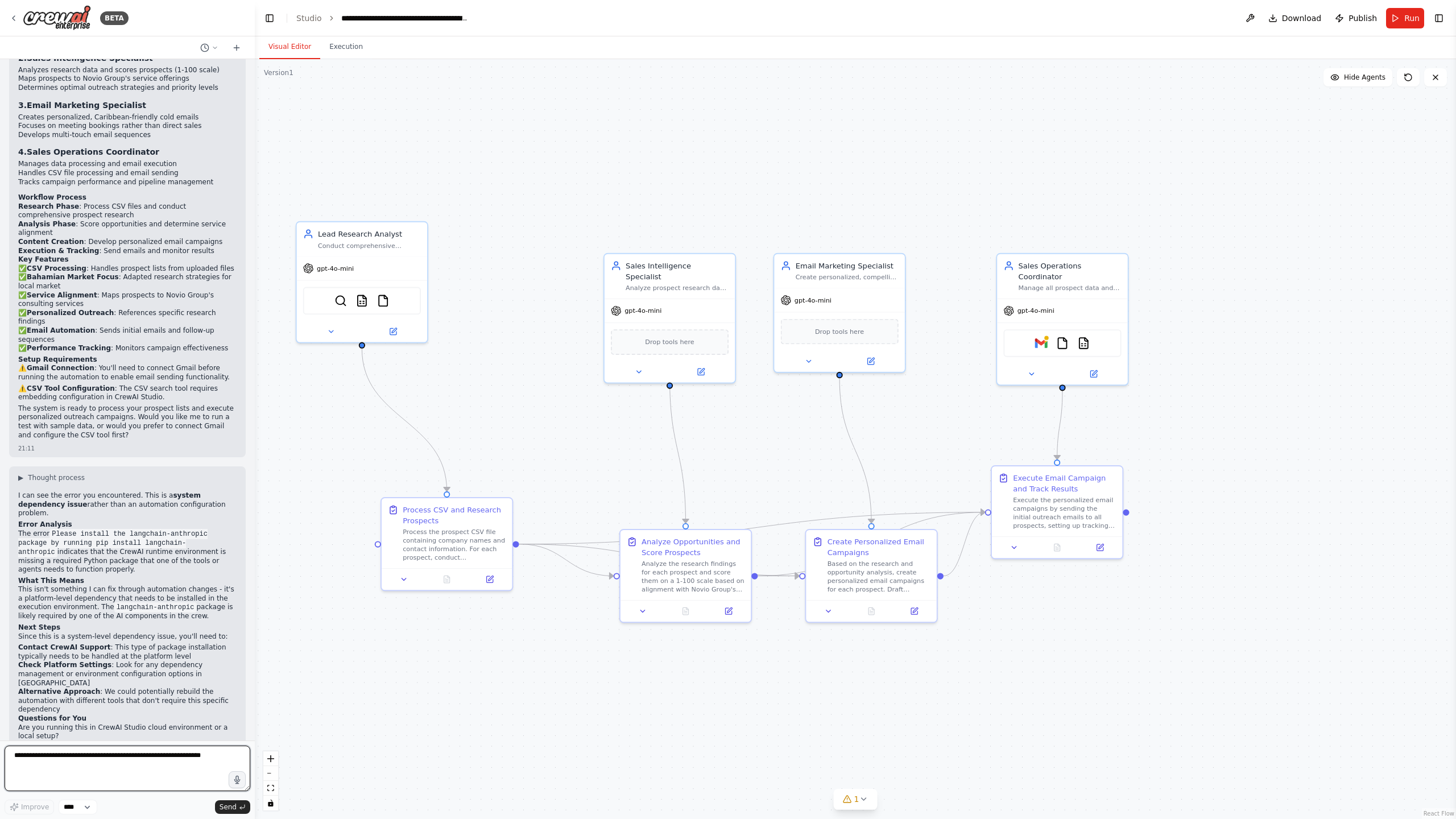
click at [46, 754] on textarea at bounding box center [127, 768] width 246 height 46
type textarea "**********"
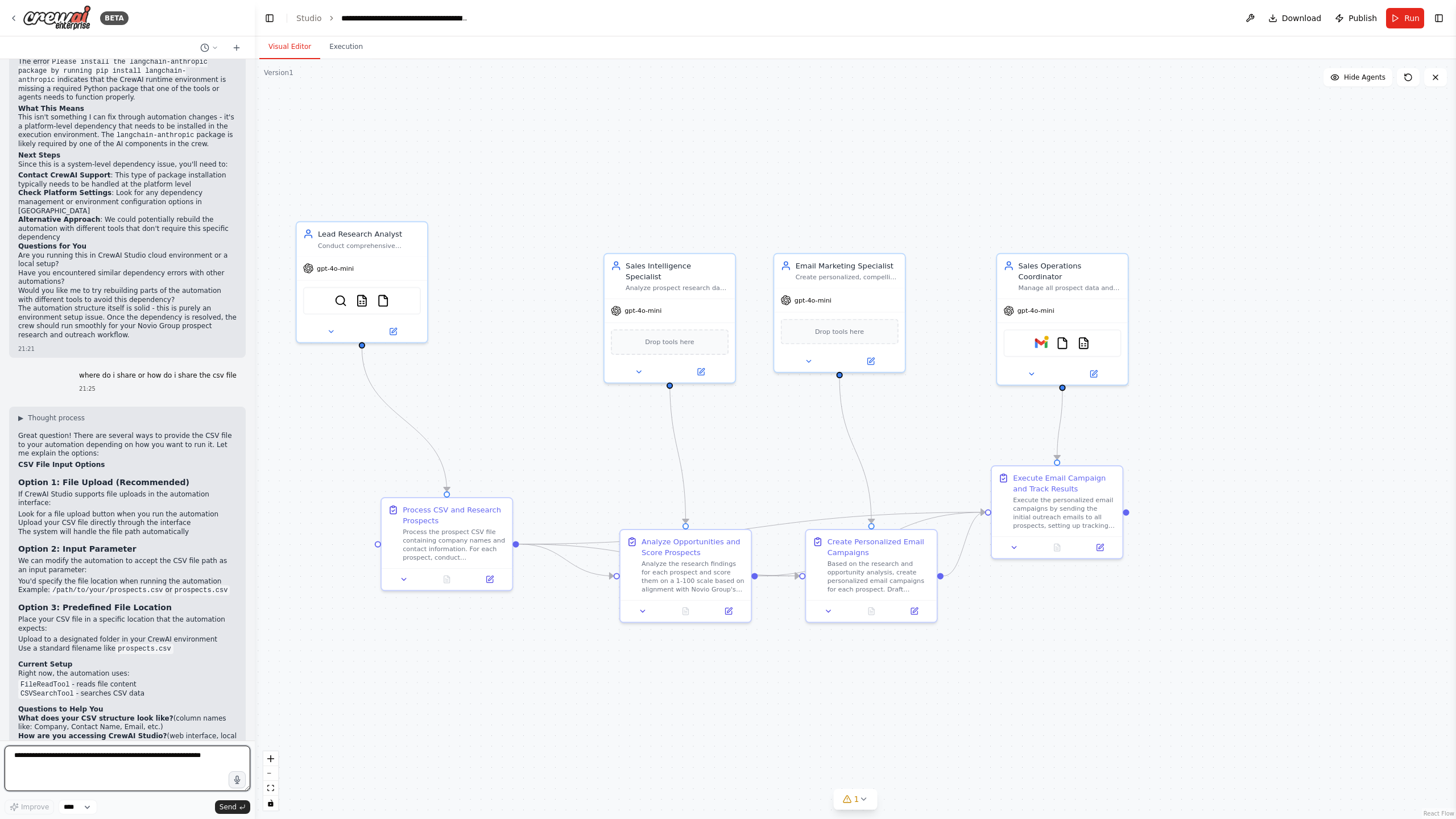
scroll to position [2904, 0]
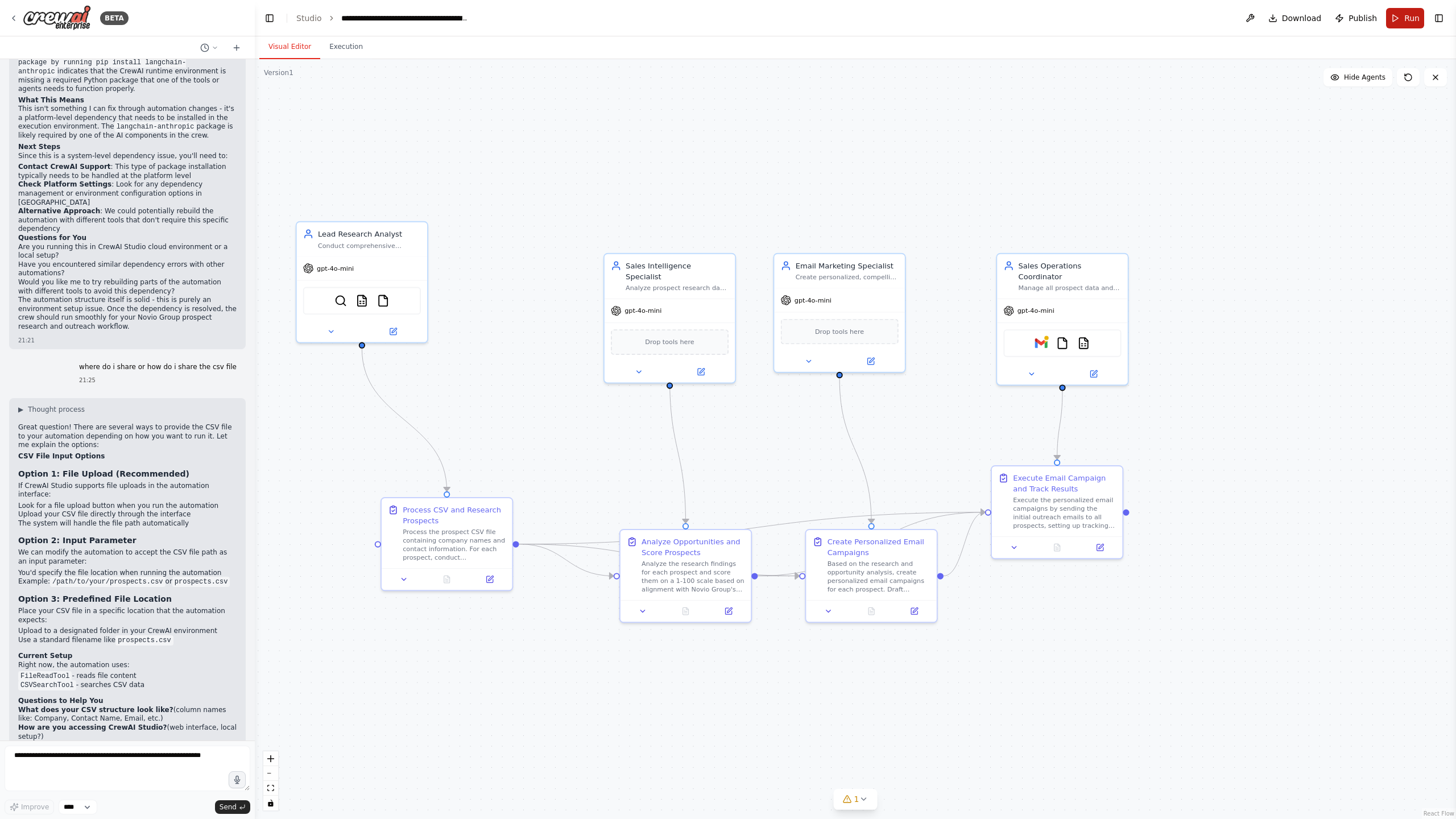
click at [1397, 21] on button "Run" at bounding box center [1405, 18] width 38 height 21
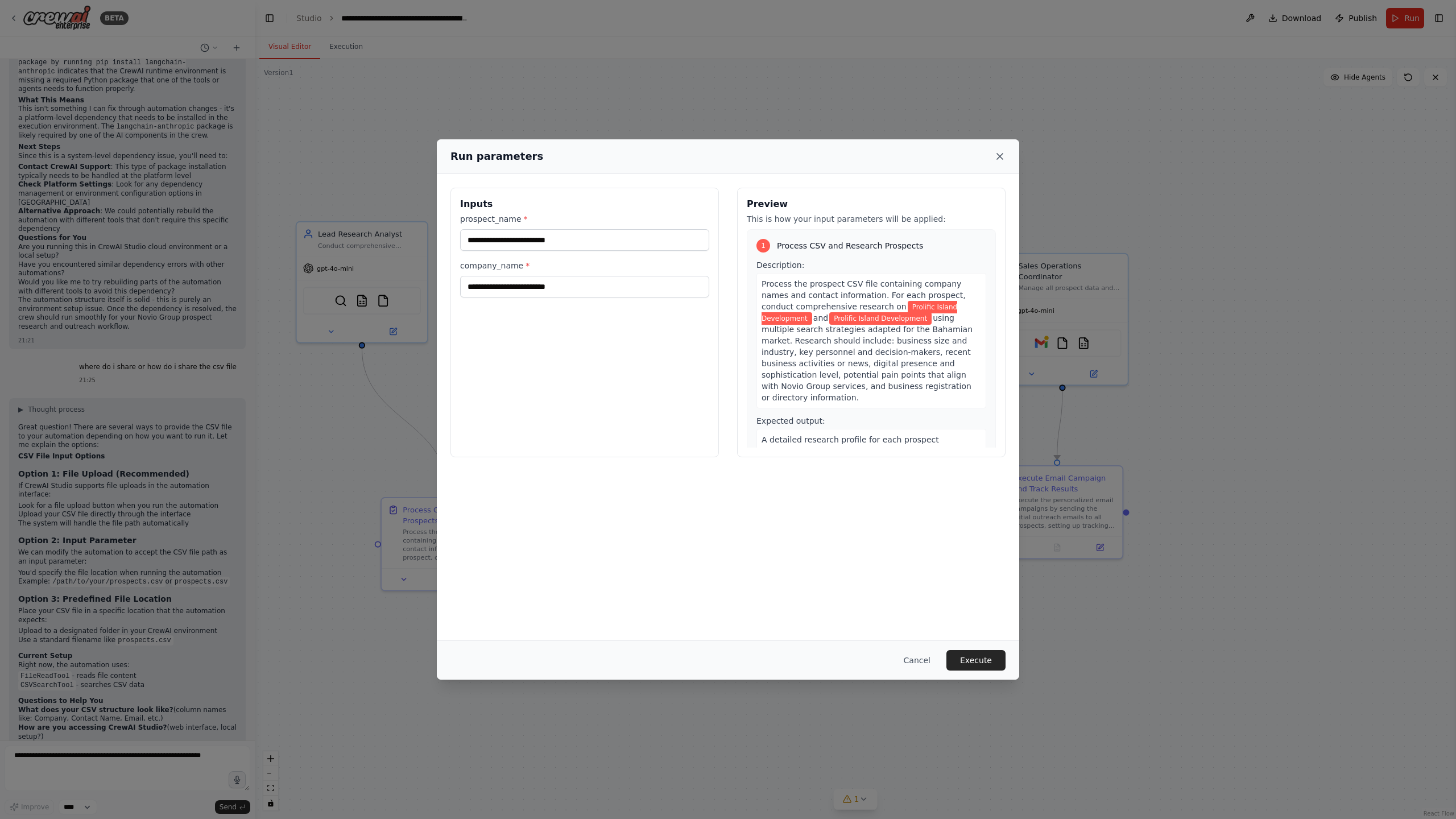
click at [1000, 155] on icon at bounding box center [999, 156] width 6 height 6
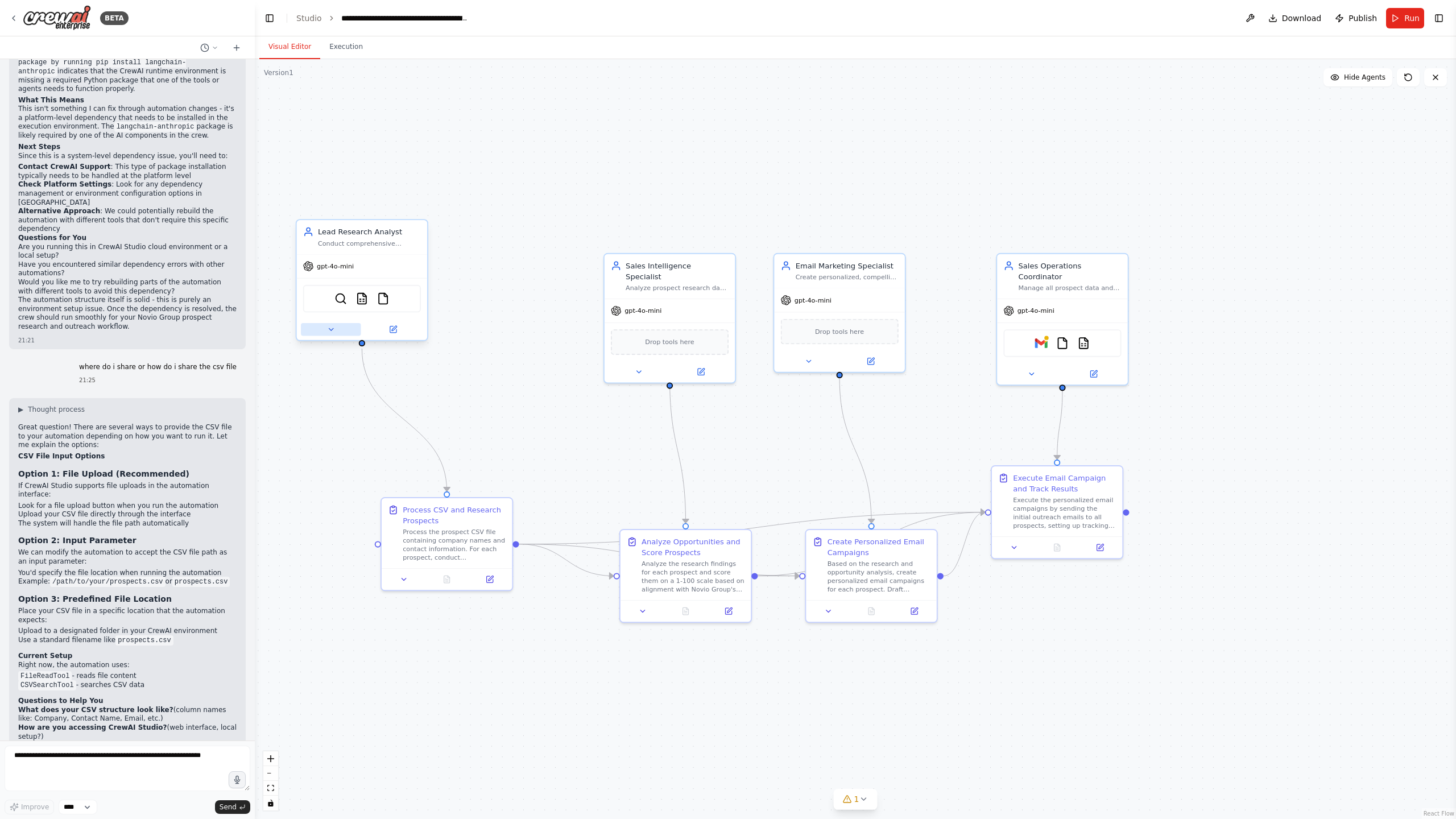
click at [326, 330] on icon at bounding box center [331, 330] width 9 height 9
click at [40, 764] on textarea at bounding box center [127, 768] width 246 height 46
type textarea "*"
click at [164, 754] on textarea "**********" at bounding box center [127, 768] width 246 height 46
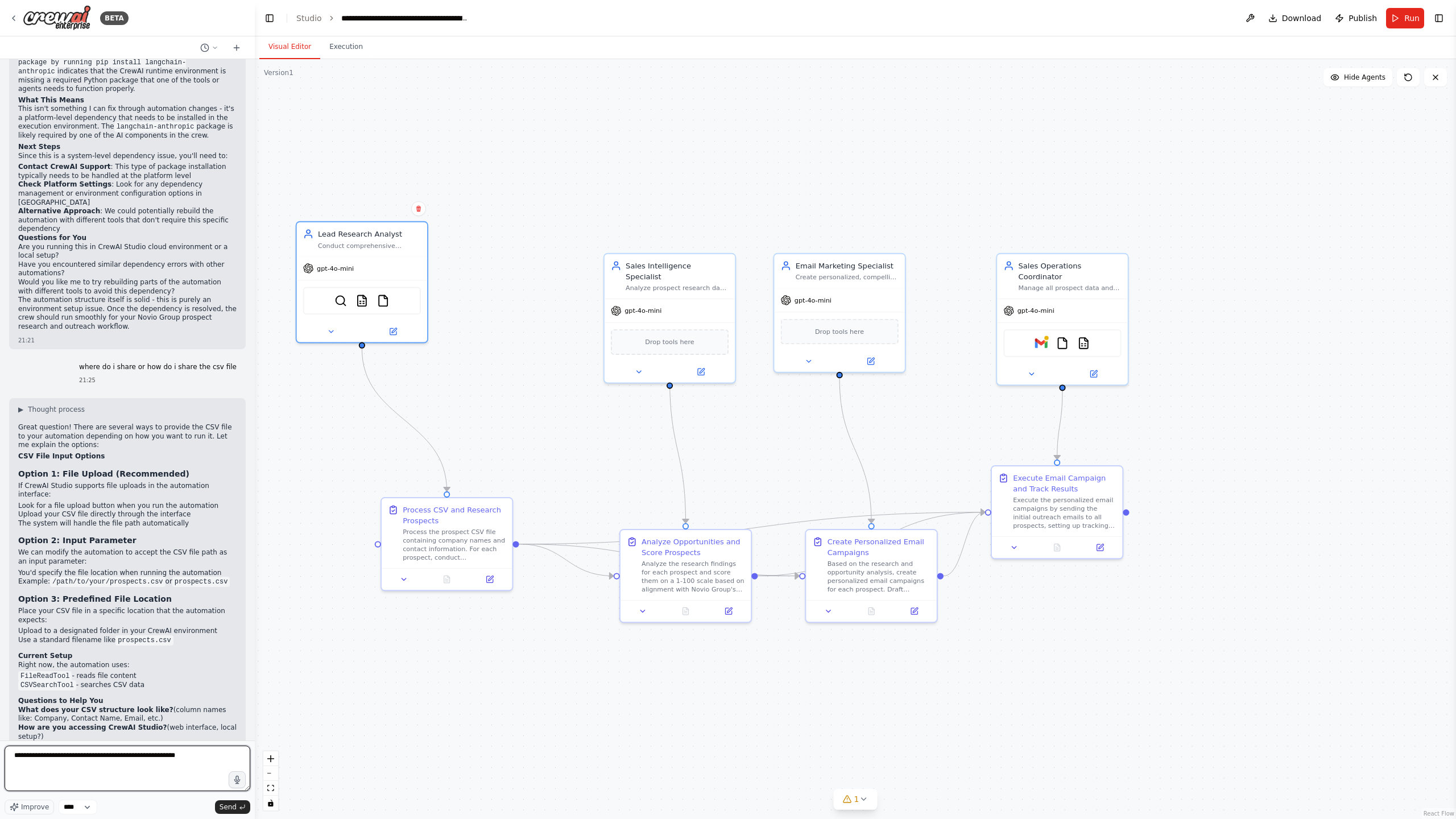
click at [193, 773] on textarea "**********" at bounding box center [127, 768] width 246 height 46
type textarea "**********"
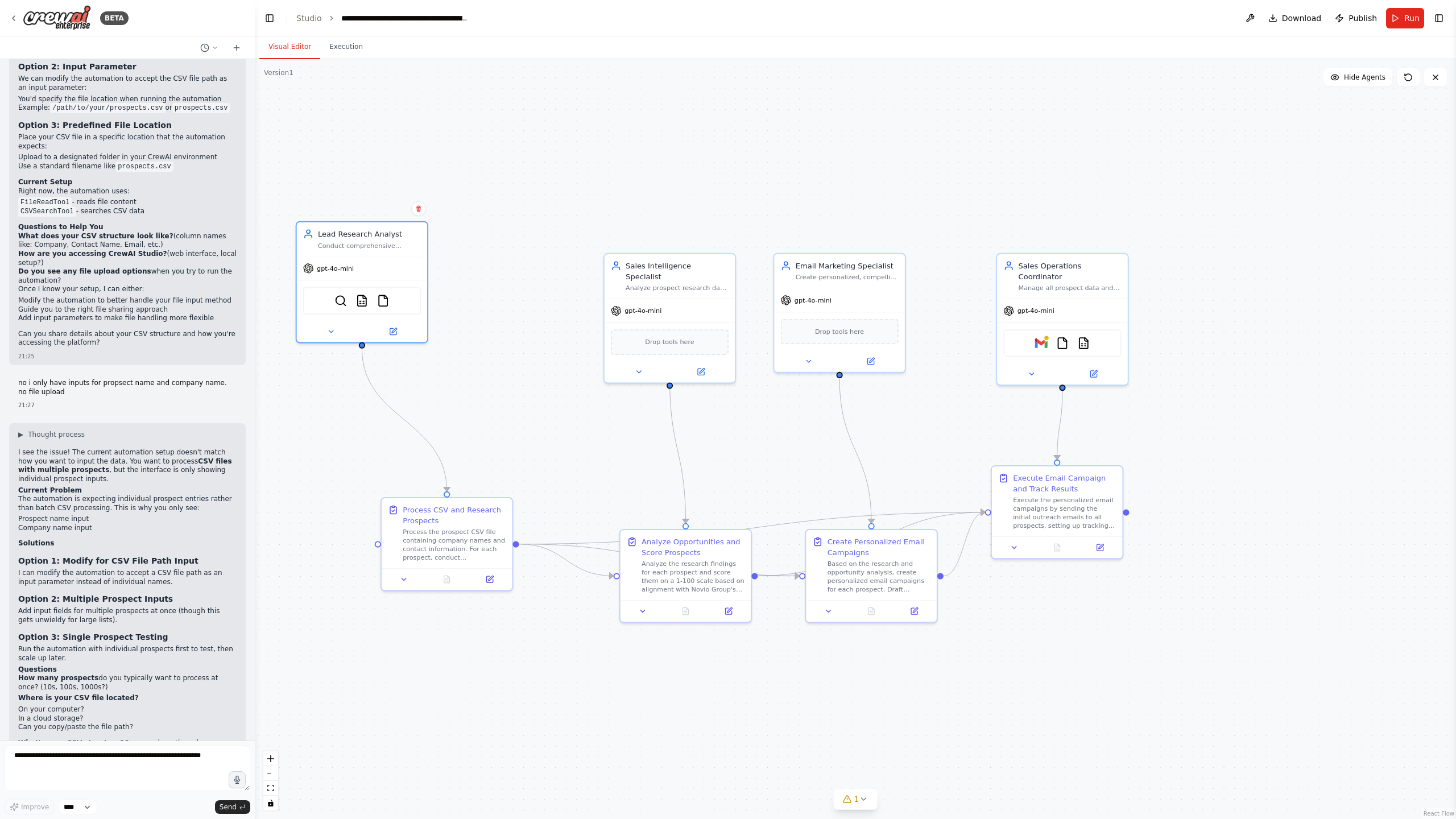
scroll to position [3388, 0]
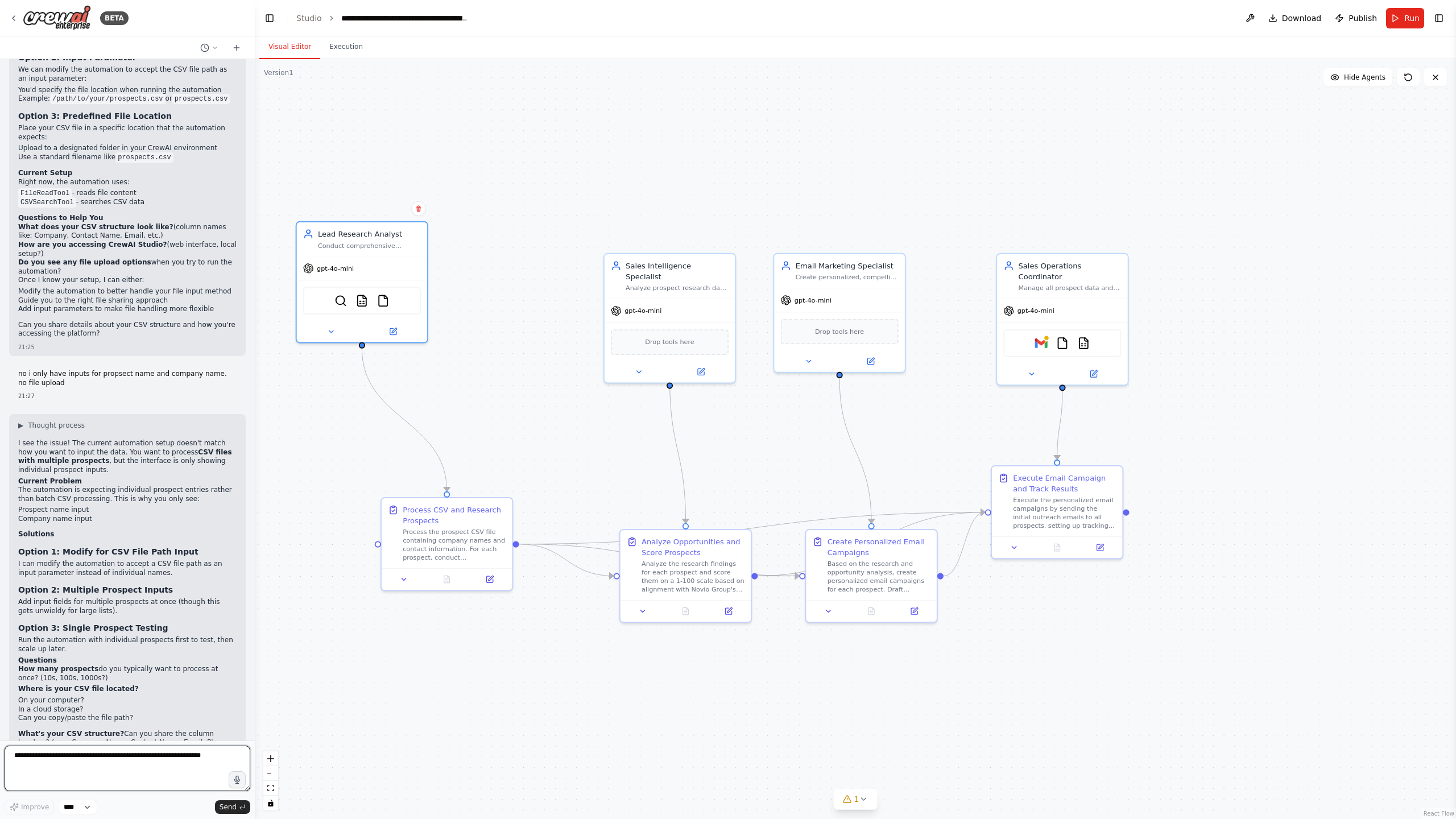
click at [27, 754] on textarea at bounding box center [127, 768] width 246 height 46
type textarea "**********"
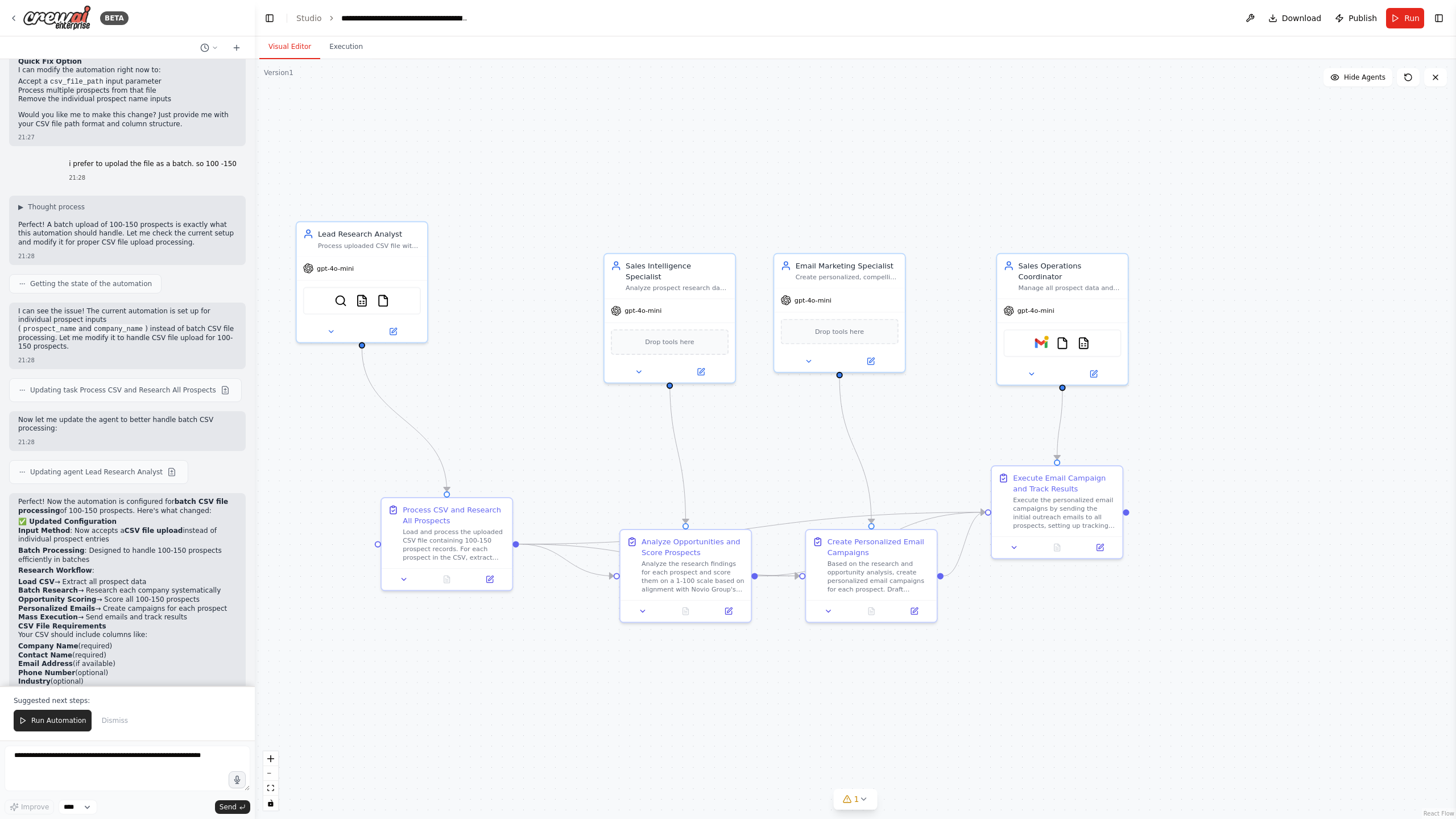
scroll to position [4098, 0]
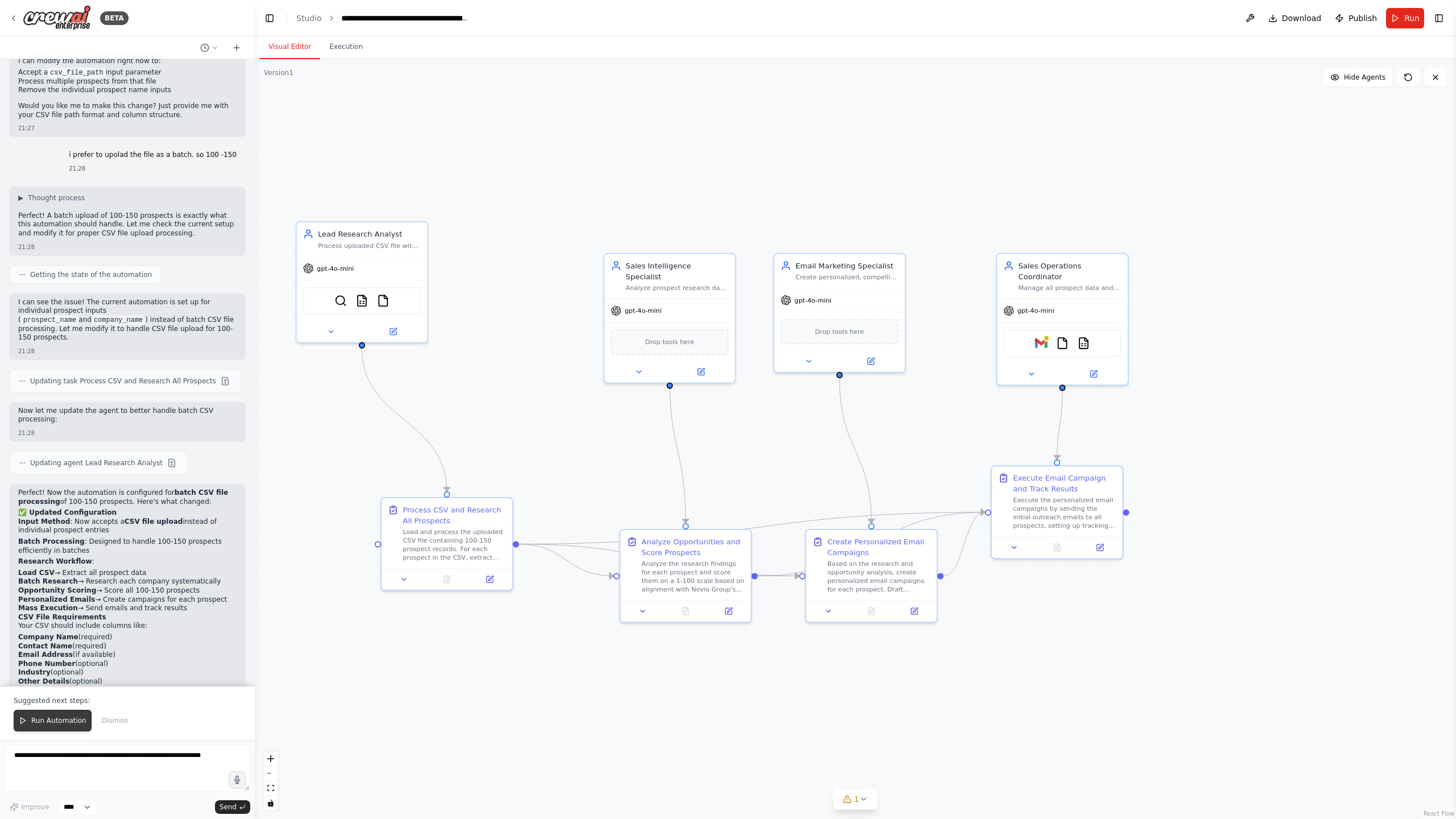
click at [53, 719] on span "Run Automation" at bounding box center [59, 721] width 55 height 9
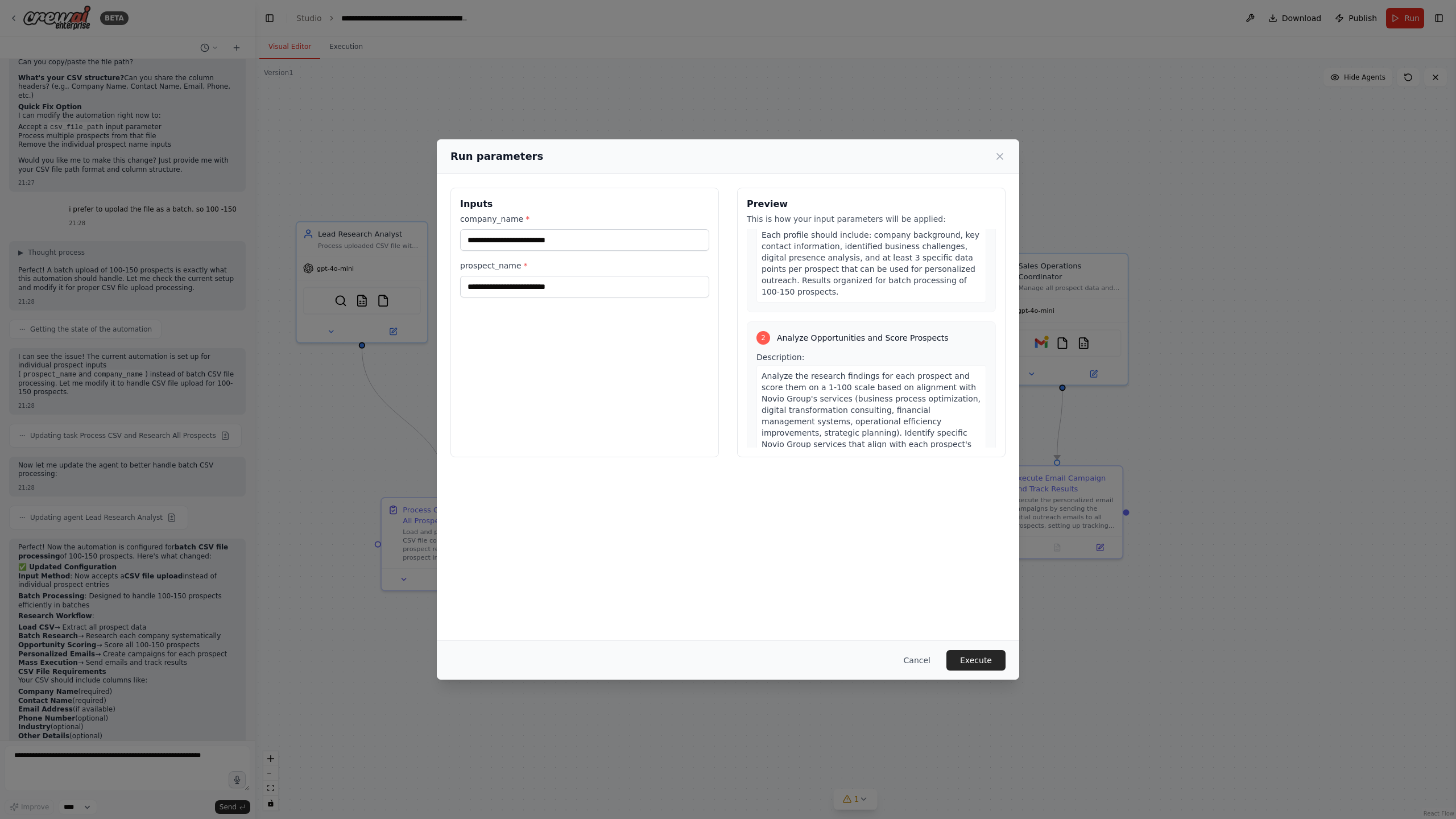
scroll to position [0, 0]
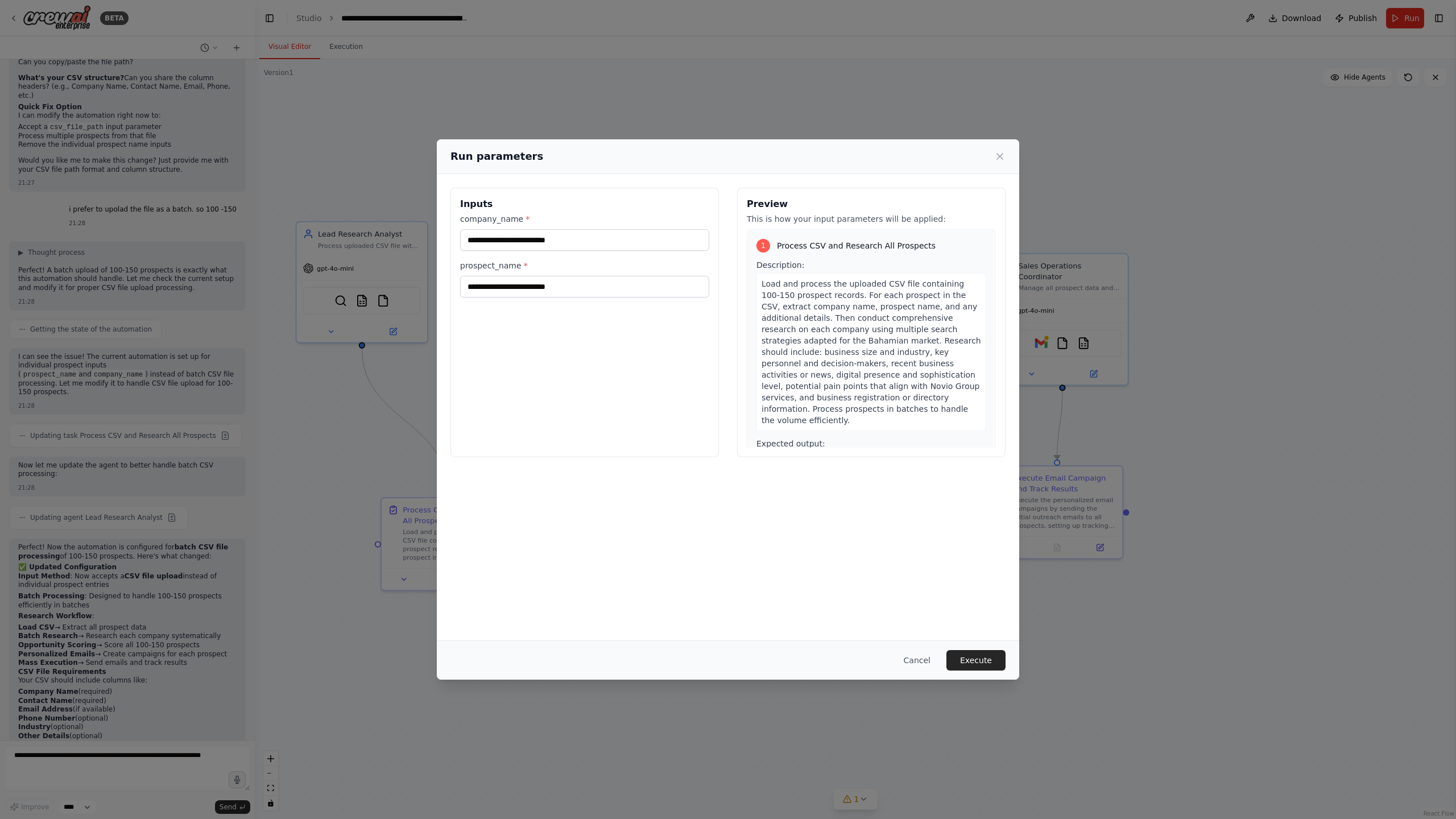
click at [997, 157] on icon at bounding box center [1000, 157] width 11 height 11
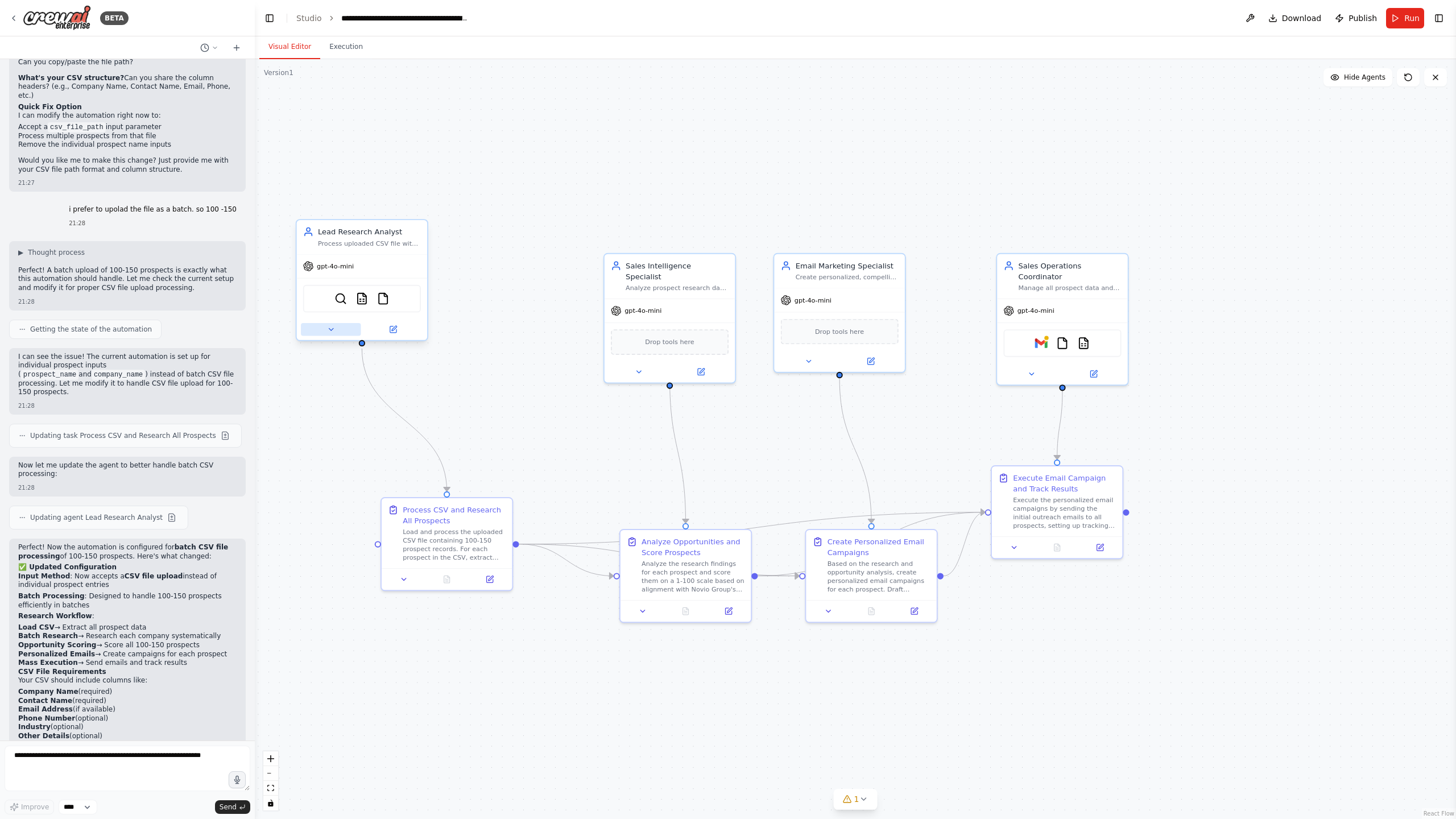
click at [325, 328] on button at bounding box center [330, 330] width 60 height 13
click at [356, 625] on button "LLM setting" at bounding box center [402, 624] width 194 height 20
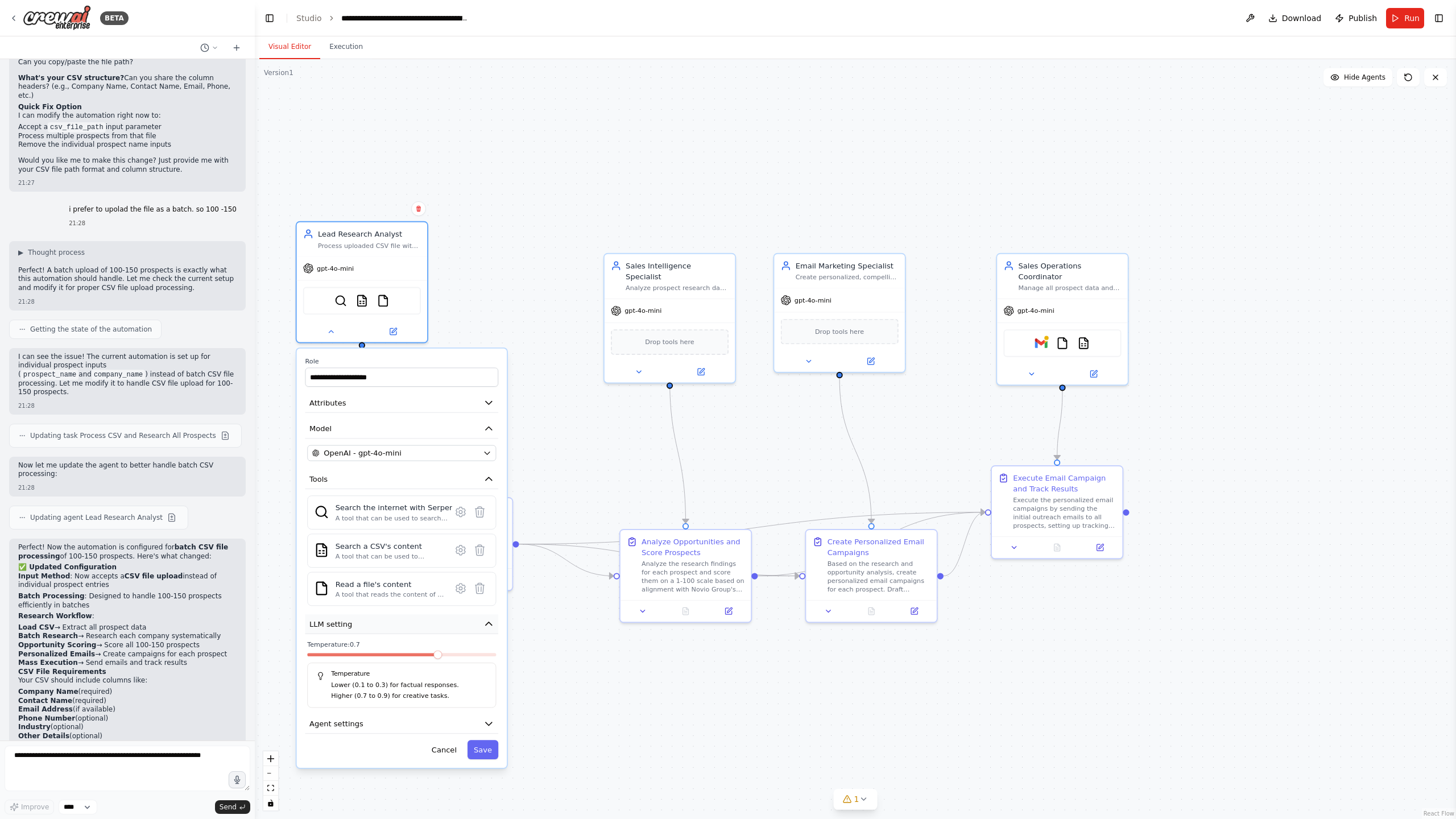
click at [356, 625] on button "LLM setting" at bounding box center [402, 624] width 194 height 20
click at [351, 654] on span "Agent settings" at bounding box center [336, 649] width 54 height 11
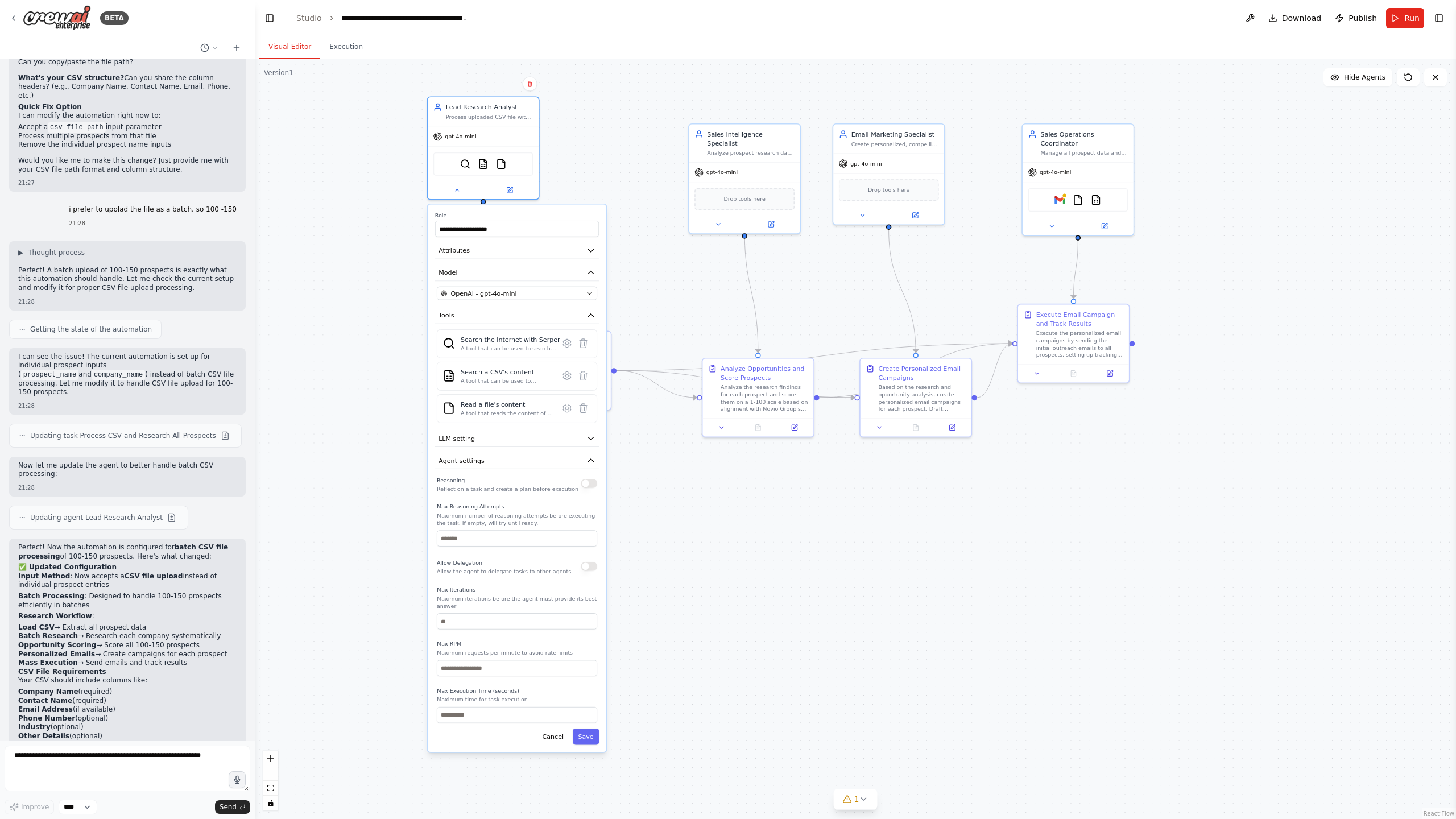
drag, startPoint x: 547, startPoint y: 483, endPoint x: 652, endPoint y: 300, distance: 211.0
click at [653, 299] on div ".deletable-edge-delete-btn { width: 20px; height: 20px; border: 0px solid #ffff…" at bounding box center [855, 439] width 1201 height 760
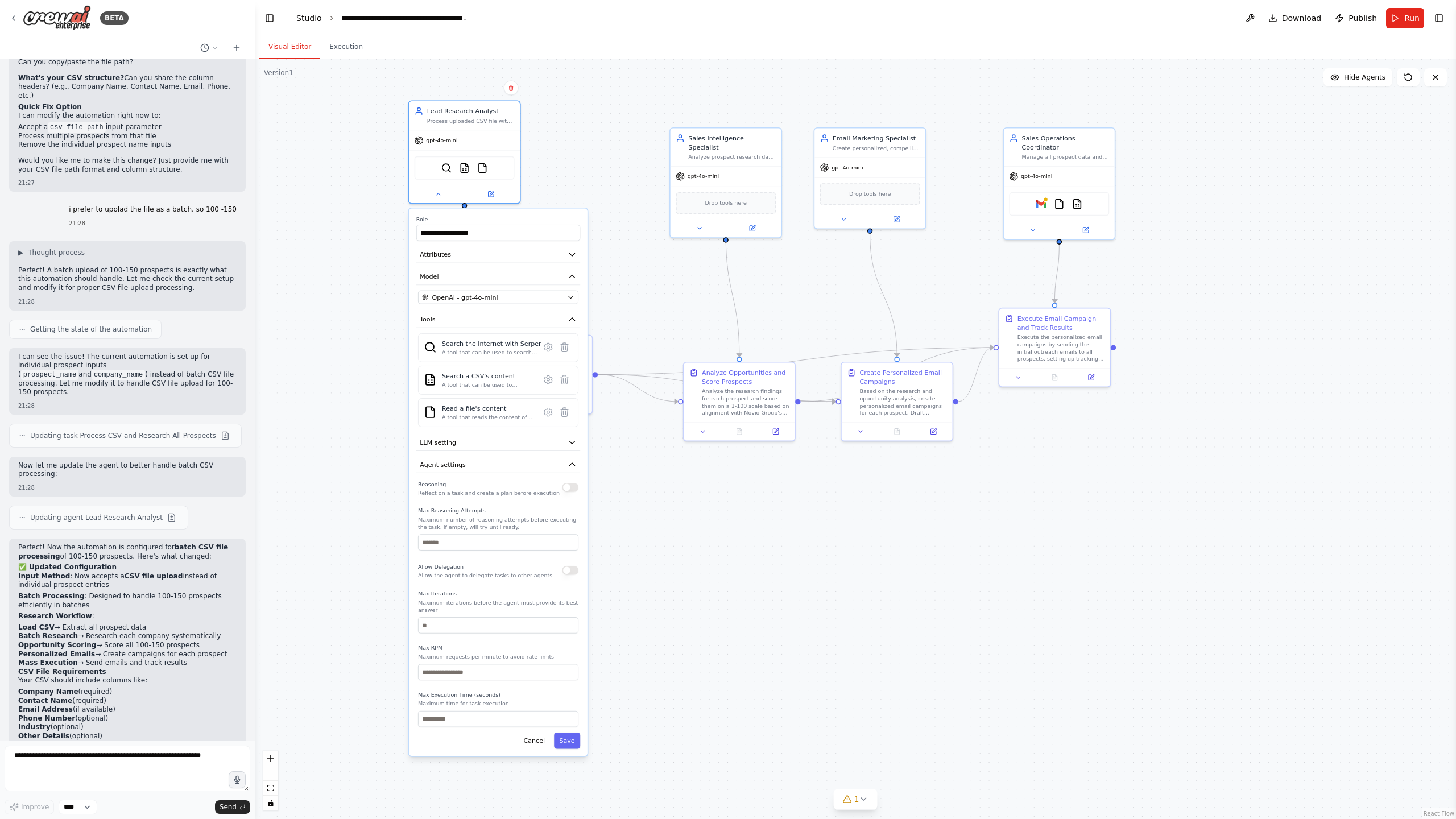
click at [316, 19] on link "Studio" at bounding box center [309, 18] width 26 height 9
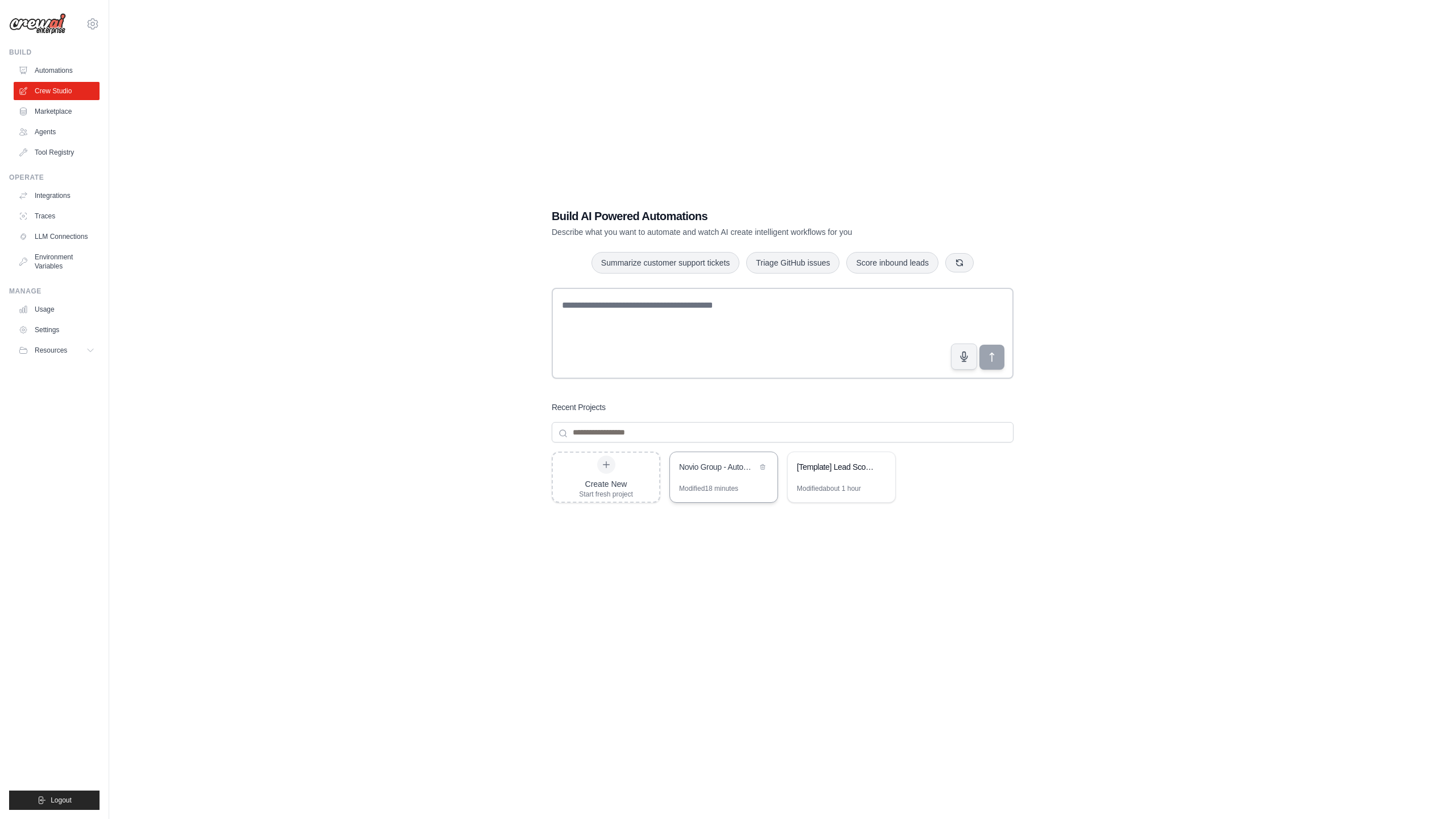
click at [709, 486] on div "Modified 18 minutes" at bounding box center [709, 488] width 59 height 9
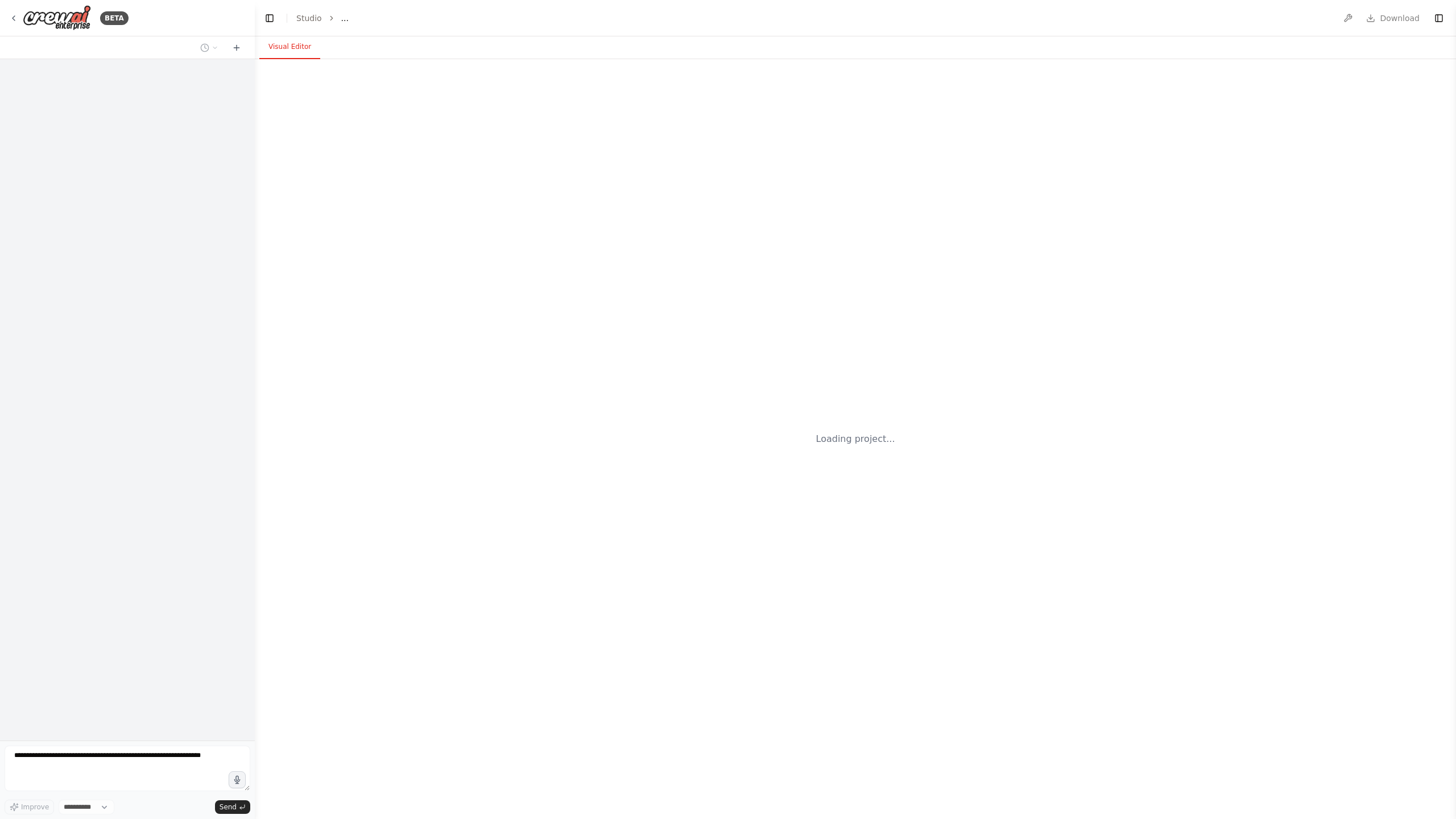
select select "****"
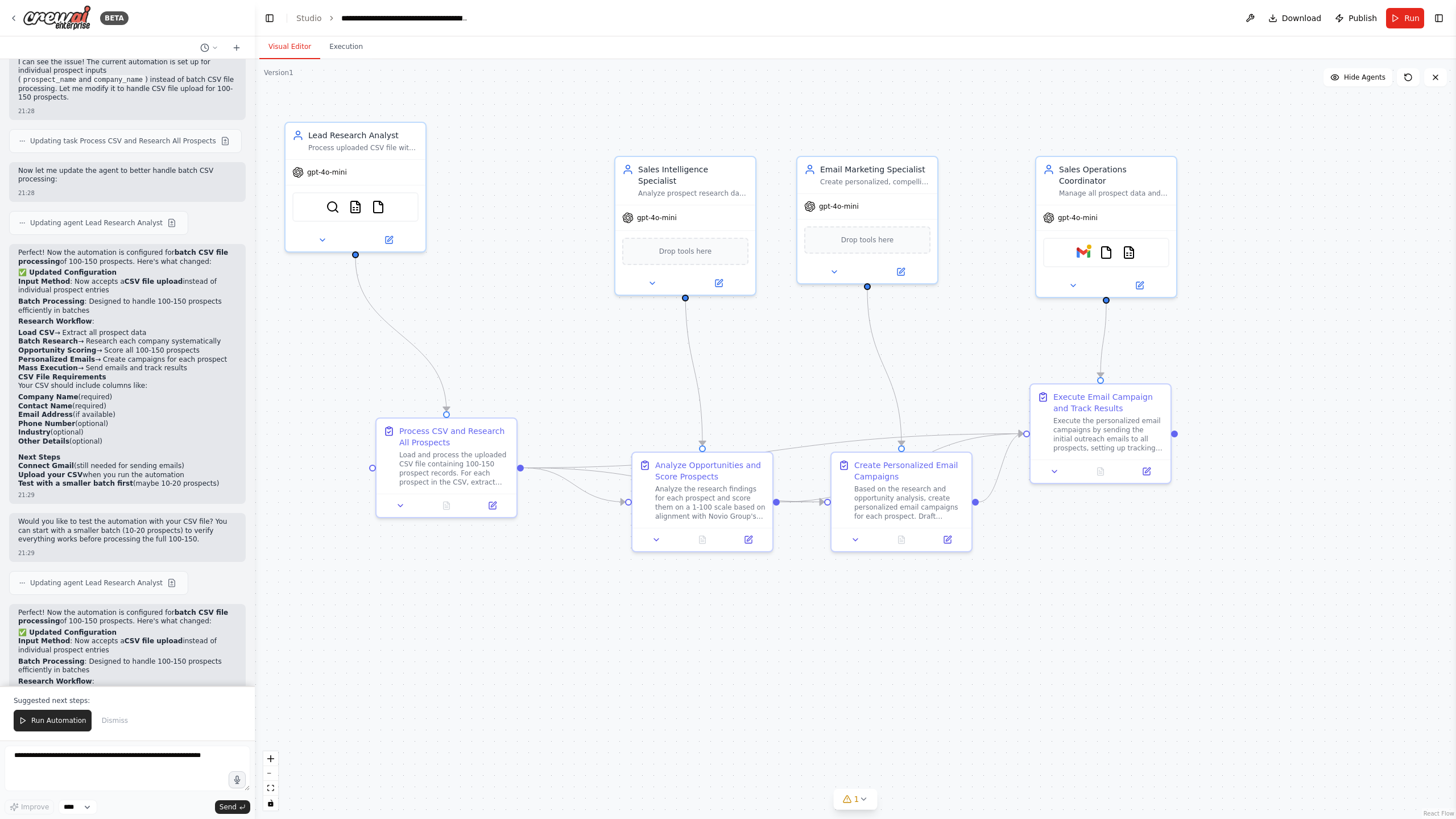
drag, startPoint x: 411, startPoint y: 317, endPoint x: 528, endPoint y: 359, distance: 124.3
click at [528, 359] on div ".deletable-edge-delete-btn { width: 20px; height: 20px; border: 0px solid #ffff…" at bounding box center [855, 439] width 1201 height 760
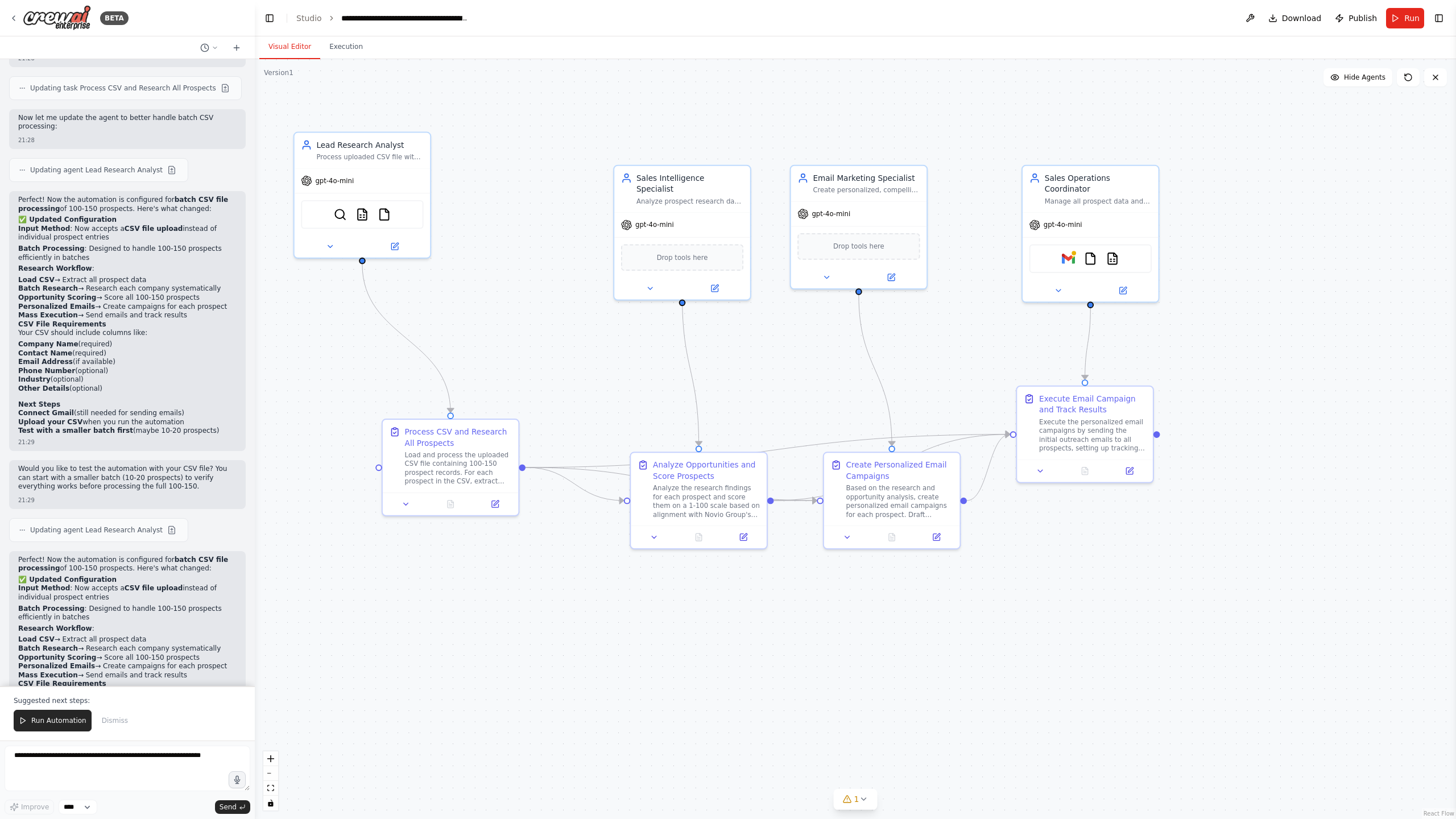
scroll to position [4400, 0]
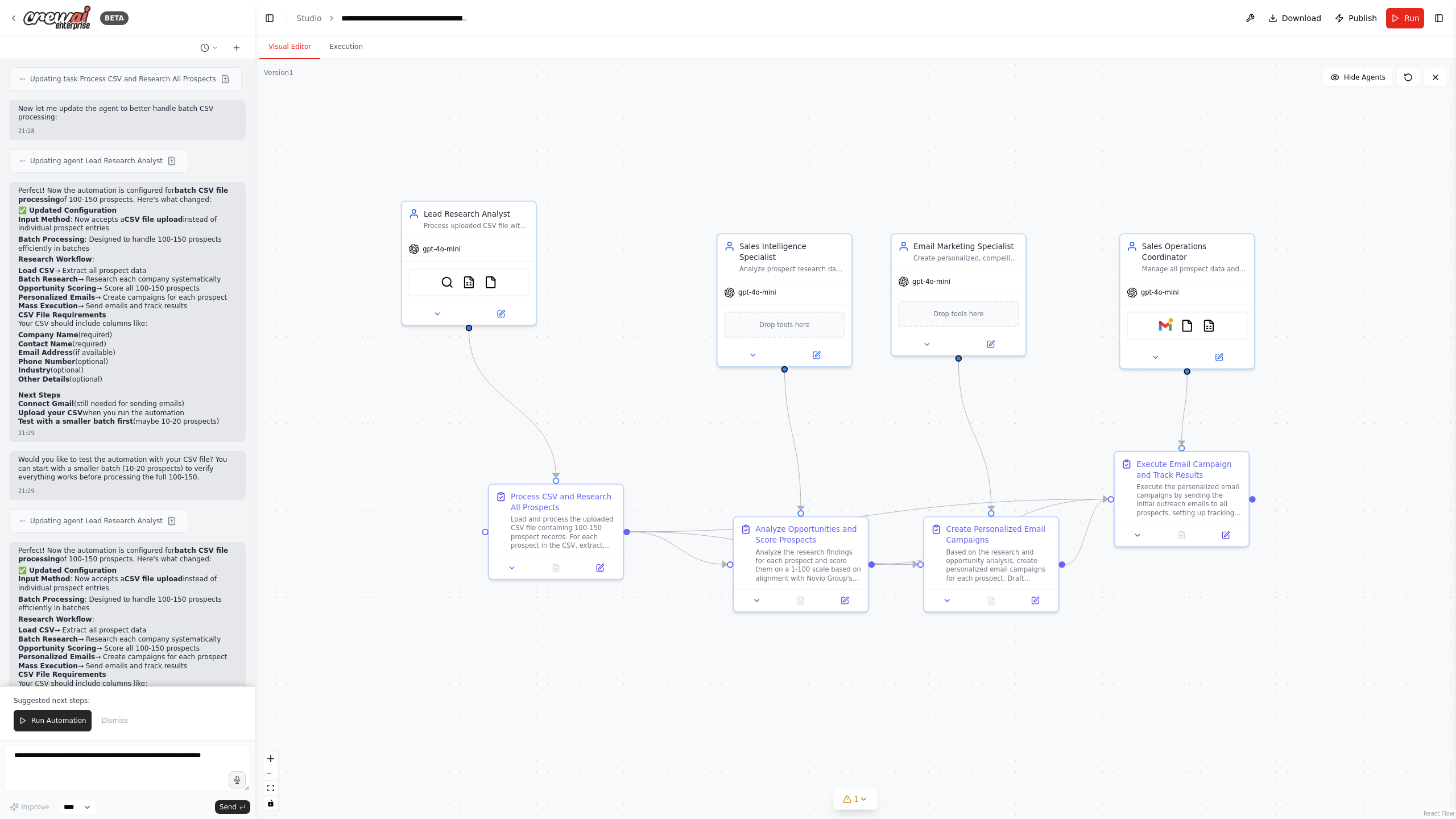
drag, startPoint x: 476, startPoint y: 318, endPoint x: 539, endPoint y: 388, distance: 94.2
click at [584, 390] on div ".deletable-edge-delete-btn { width: 20px; height: 20px; border: 0px solid #ffff…" at bounding box center [855, 439] width 1201 height 760
click at [268, 16] on button "Toggle Left Sidebar" at bounding box center [269, 18] width 16 height 16
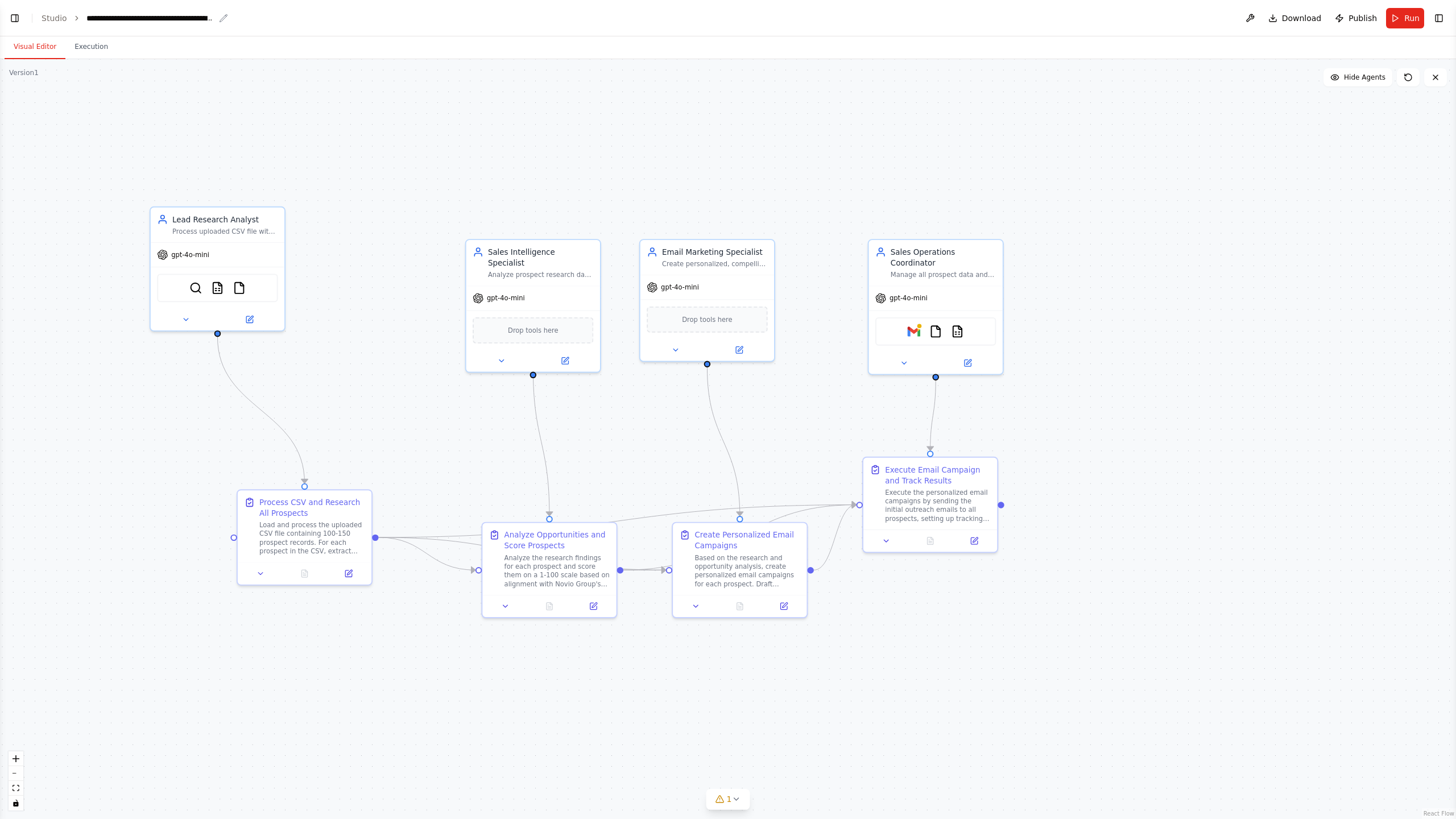
click at [150, 18] on div "**********" at bounding box center [150, 18] width 128 height 11
click at [96, 40] on button "Execution" at bounding box center [91, 47] width 52 height 24
click at [39, 44] on button "Visual Editor" at bounding box center [34, 47] width 61 height 24
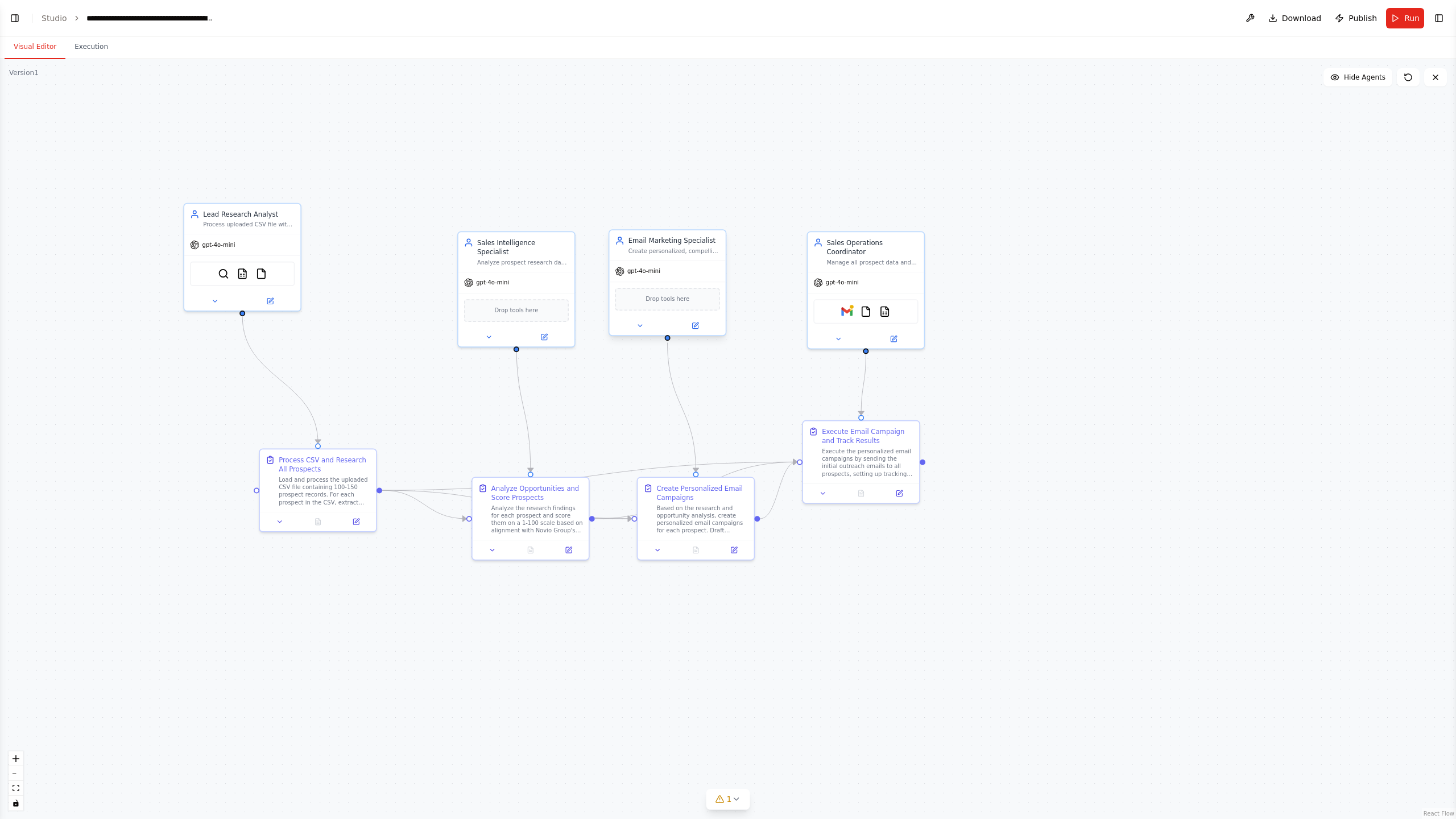
click at [643, 248] on div "Create personalized, compelling cold emails for {prospect_name} at {company_nam…" at bounding box center [674, 251] width 91 height 8
click at [854, 251] on div "Sales Operations Coordinator" at bounding box center [872, 246] width 91 height 19
click at [835, 340] on icon at bounding box center [838, 337] width 8 height 8
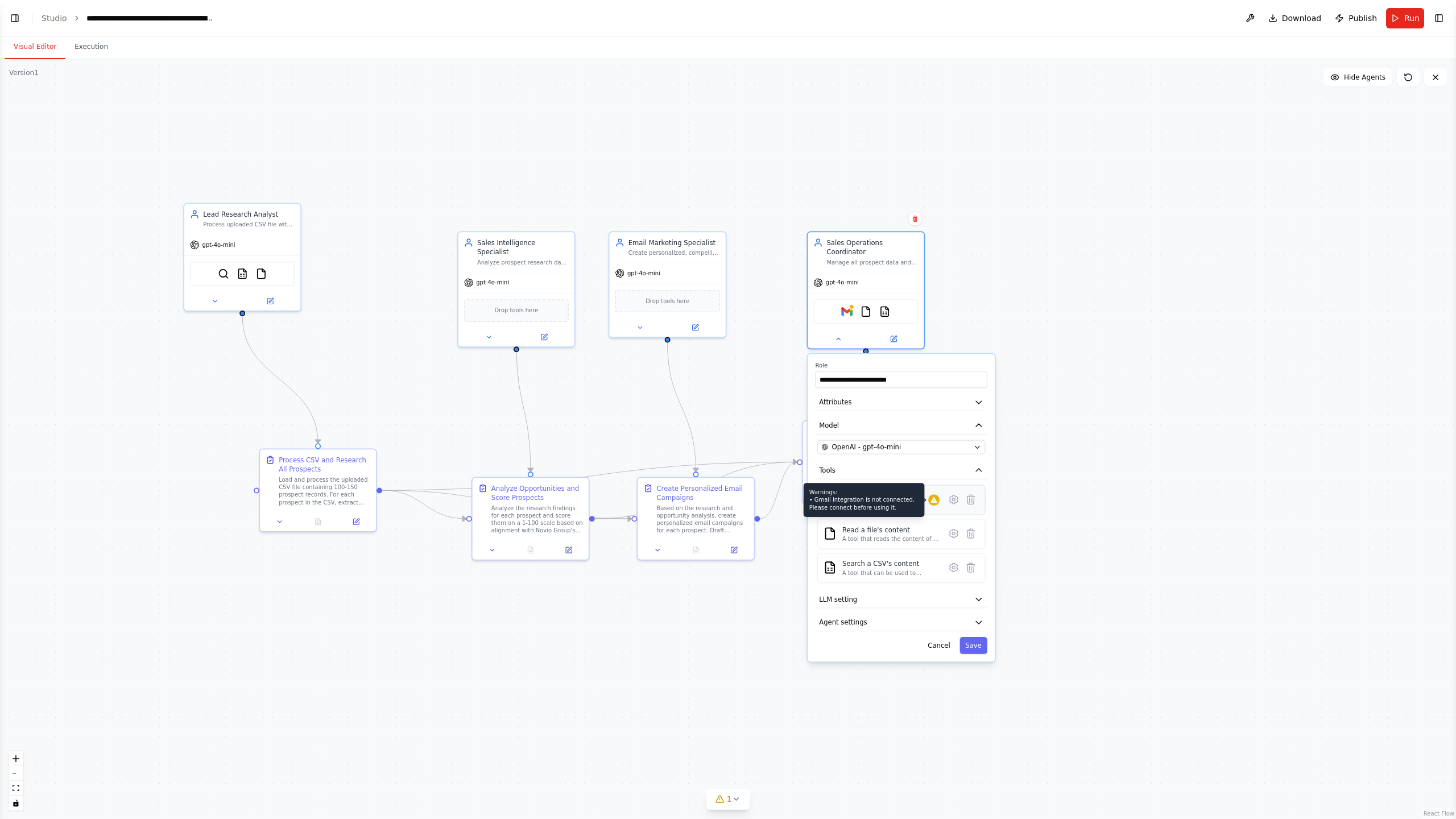
click at [932, 504] on div at bounding box center [933, 500] width 11 height 11
click at [918, 504] on div "Gmail Integrate with you Gmail" at bounding box center [890, 499] width 97 height 18
click at [950, 502] on icon at bounding box center [954, 500] width 8 height 9
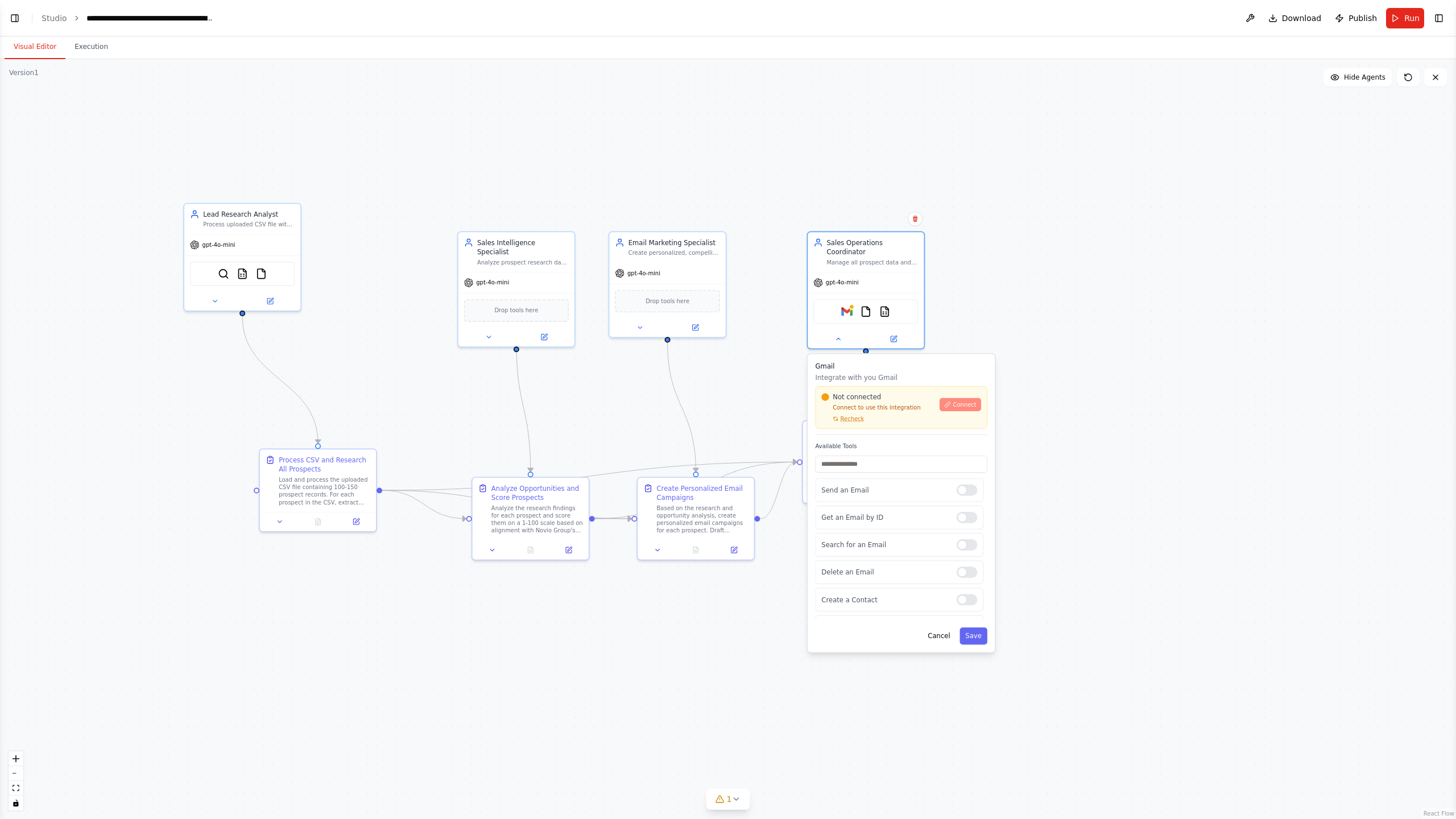
click at [957, 408] on span "Connect" at bounding box center [964, 405] width 23 height 8
click at [858, 422] on div "Not connected Connect to use this integration Recheck Connect" at bounding box center [902, 407] width 172 height 43
click at [1014, 303] on div ".deletable-edge-delete-btn { width: 20px; height: 20px; border: 0px solid #ffff…" at bounding box center [728, 439] width 1456 height 760
click at [1443, 22] on button "Toggle Right Sidebar" at bounding box center [1438, 18] width 16 height 16
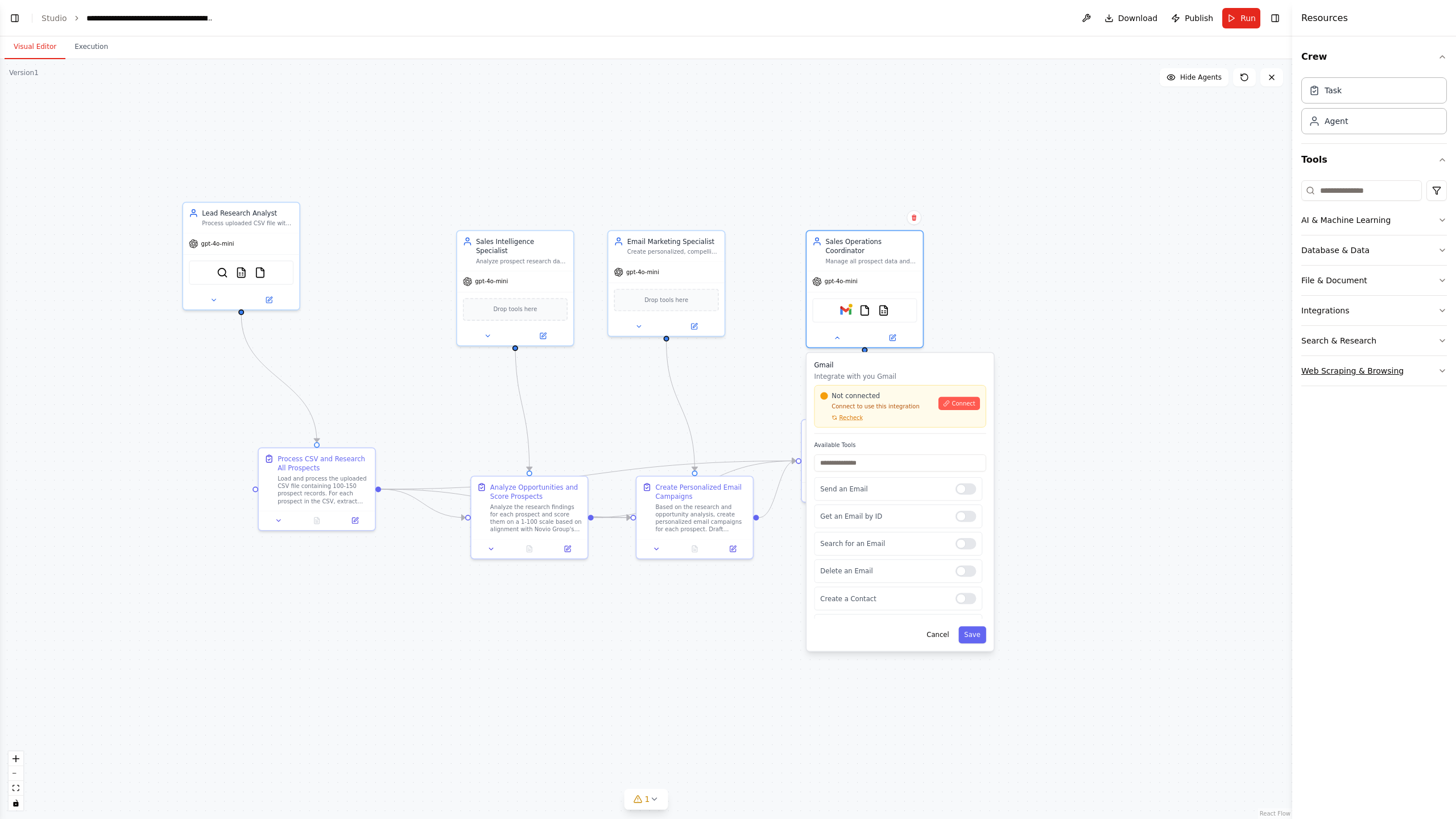
click at [1349, 369] on div "Web Scraping & Browsing" at bounding box center [1352, 371] width 102 height 11
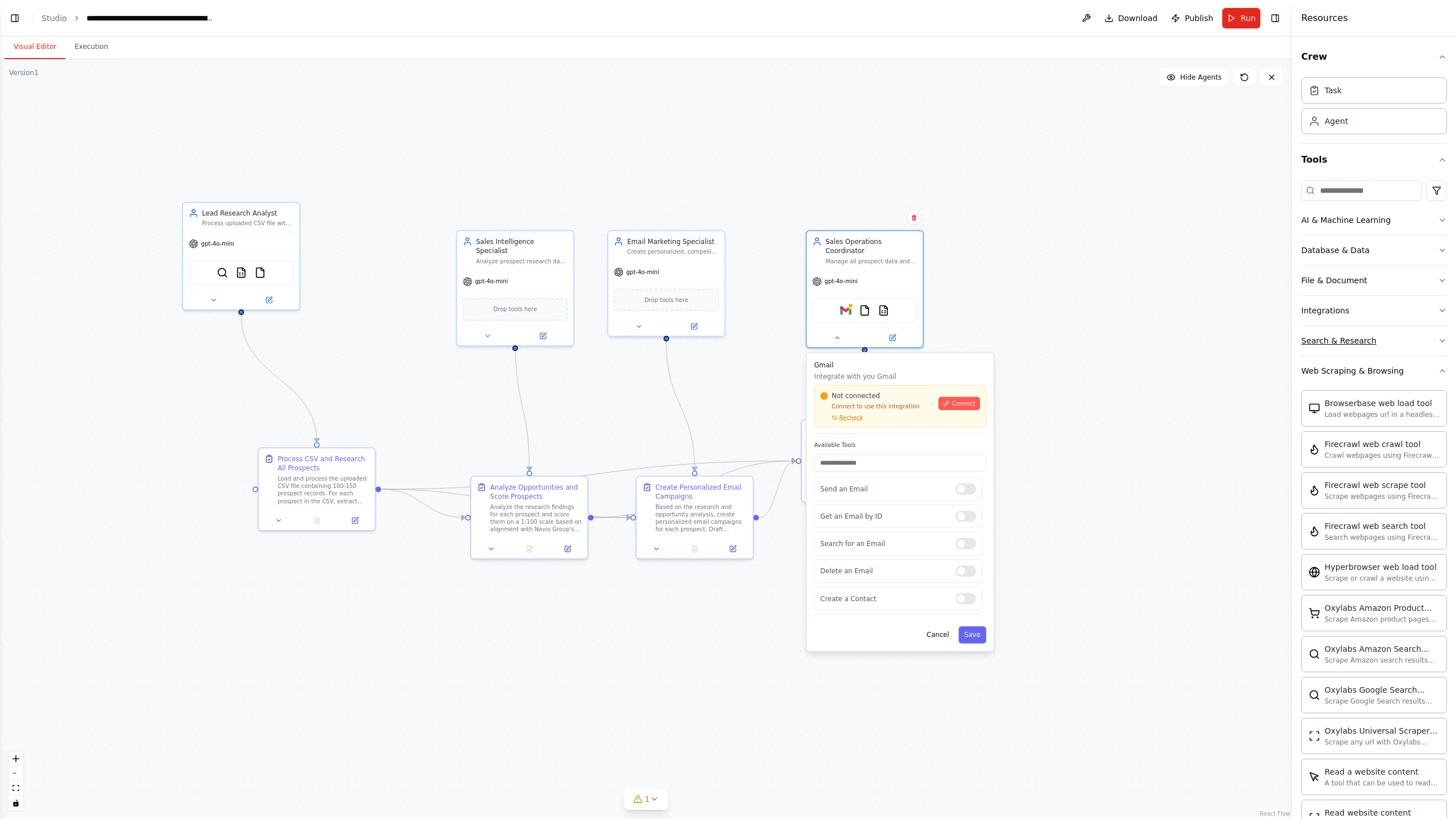
click at [1351, 338] on div "Search & Research" at bounding box center [1339, 341] width 75 height 11
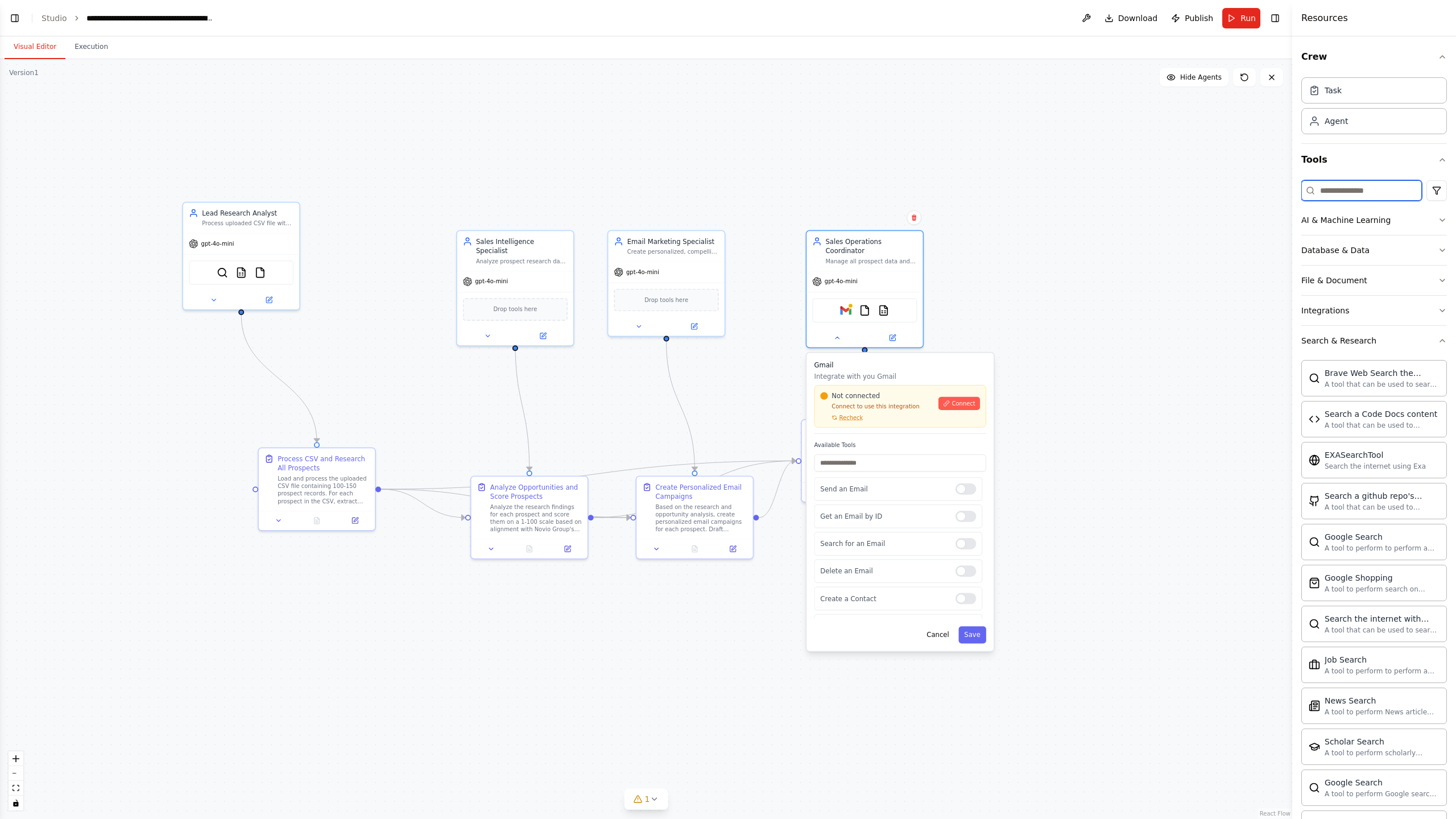
click at [1352, 198] on input at bounding box center [1361, 190] width 120 height 21
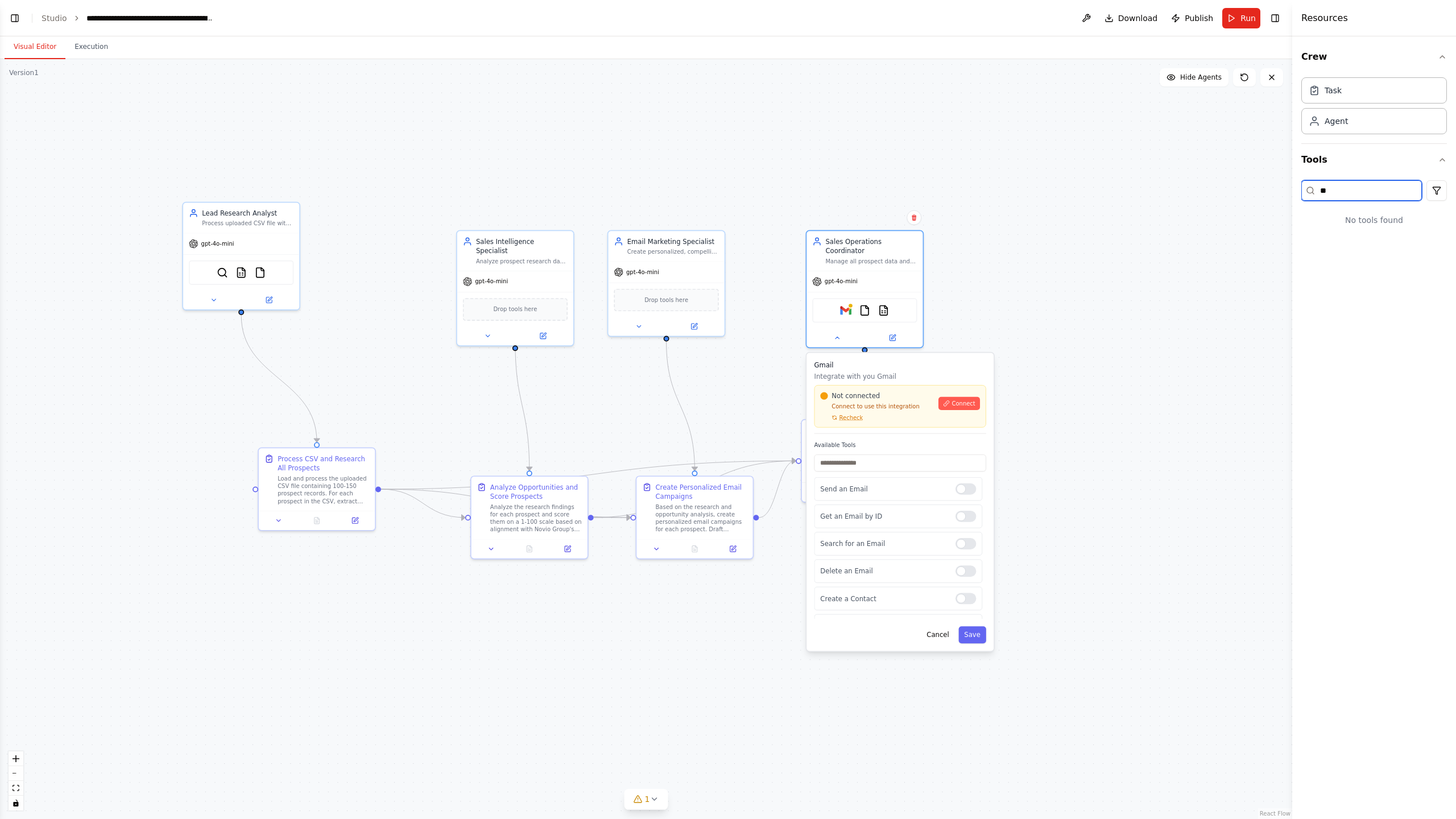
type input "*"
click at [1442, 277] on icon "button" at bounding box center [1442, 280] width 9 height 9
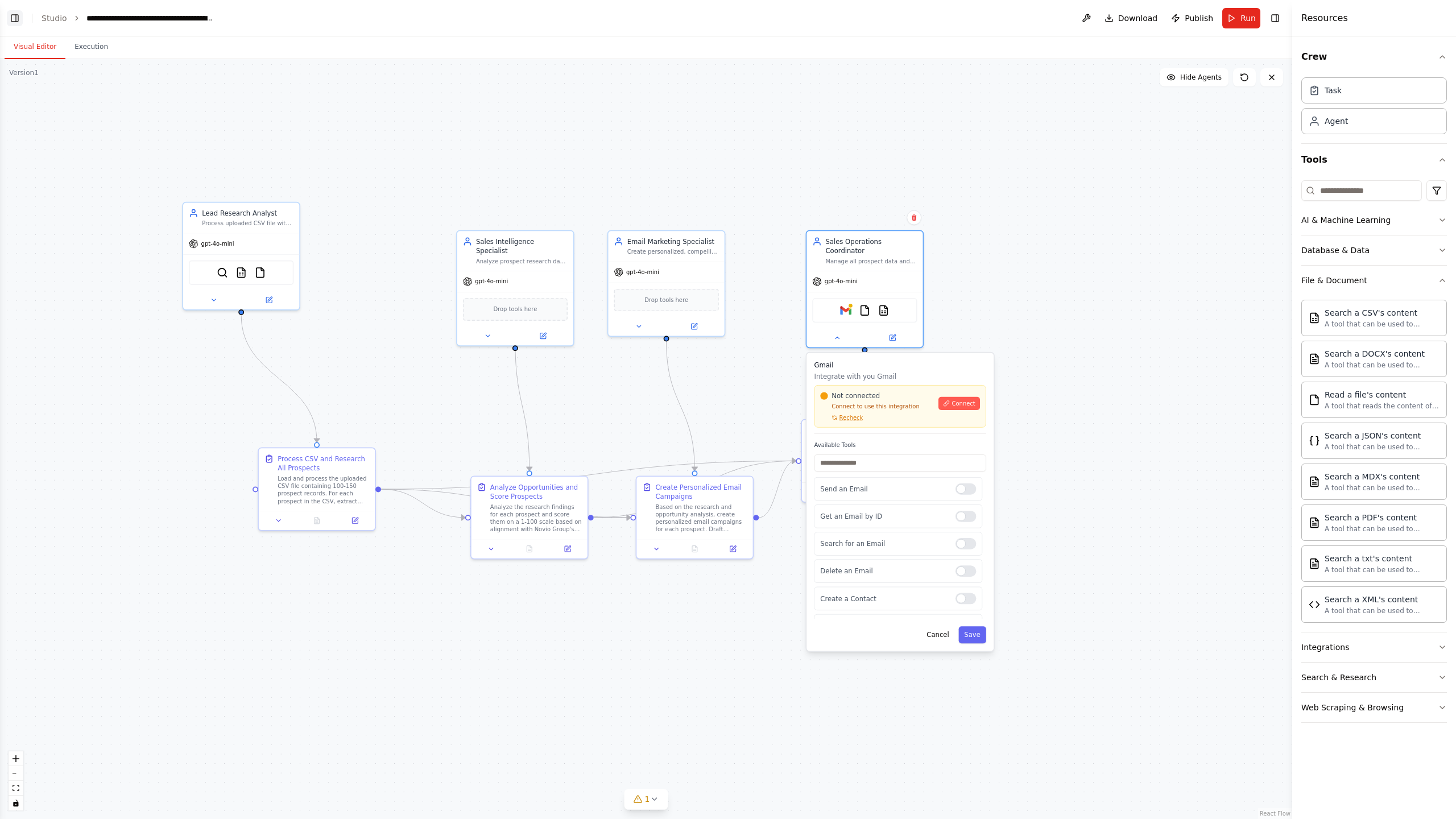
click at [16, 20] on button "Toggle Left Sidebar" at bounding box center [14, 18] width 16 height 16
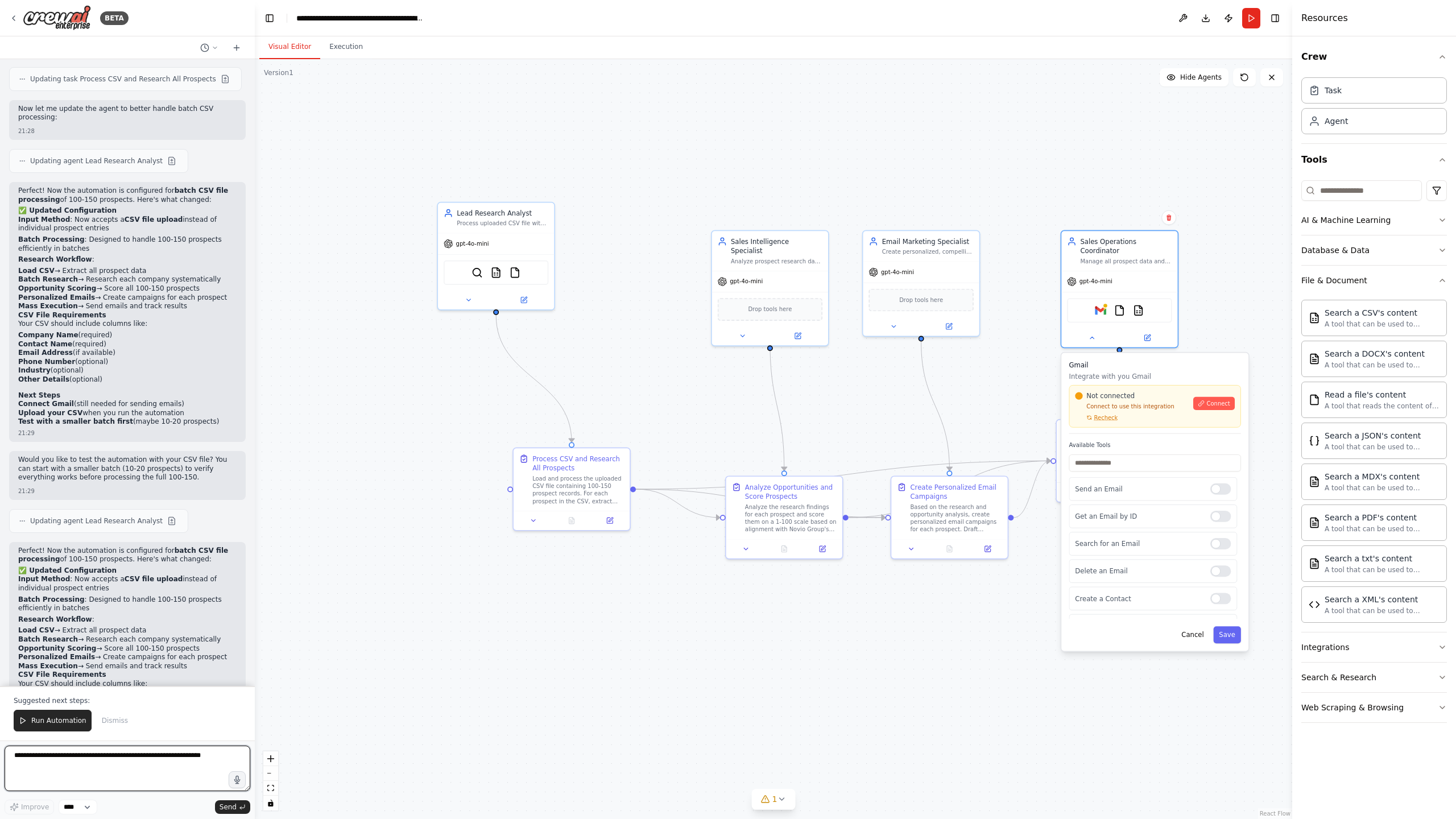
click at [41, 759] on textarea at bounding box center [127, 768] width 246 height 46
click at [85, 807] on select "****" at bounding box center [78, 807] width 39 height 15
click at [38, 757] on textarea at bounding box center [127, 768] width 246 height 46
type textarea "**********"
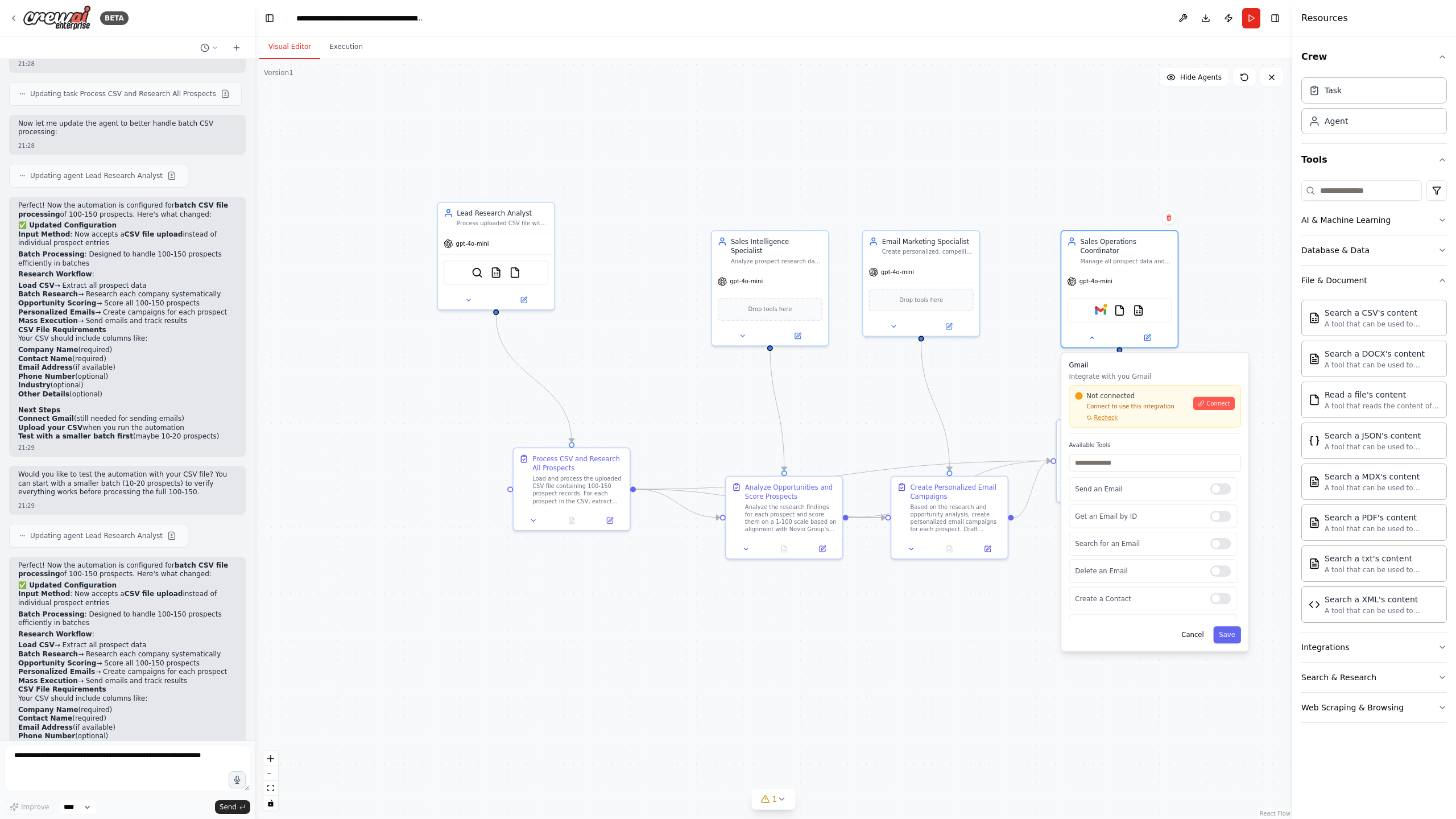
scroll to position [4415, 0]
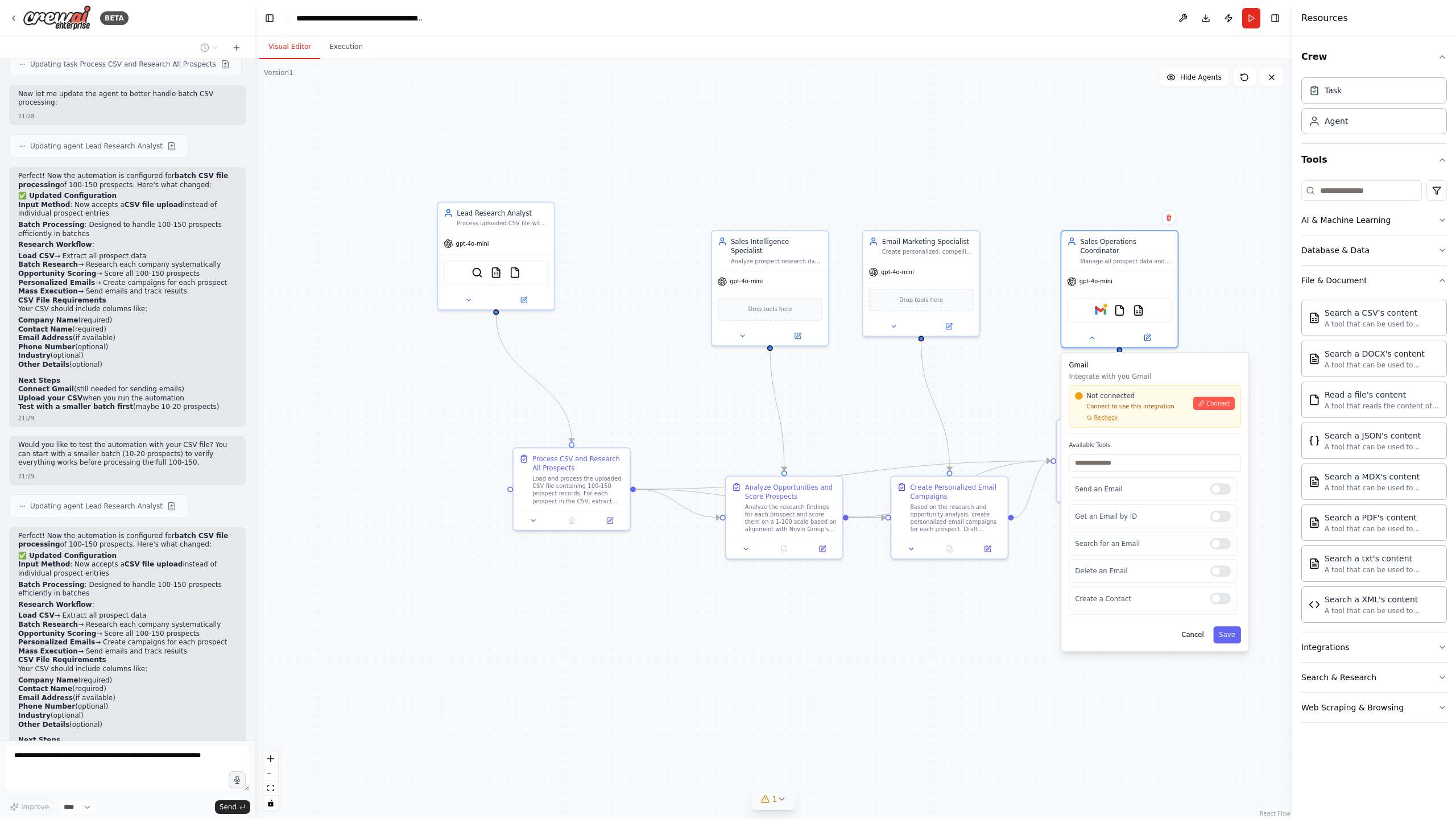
click at [778, 800] on icon at bounding box center [781, 799] width 9 height 9
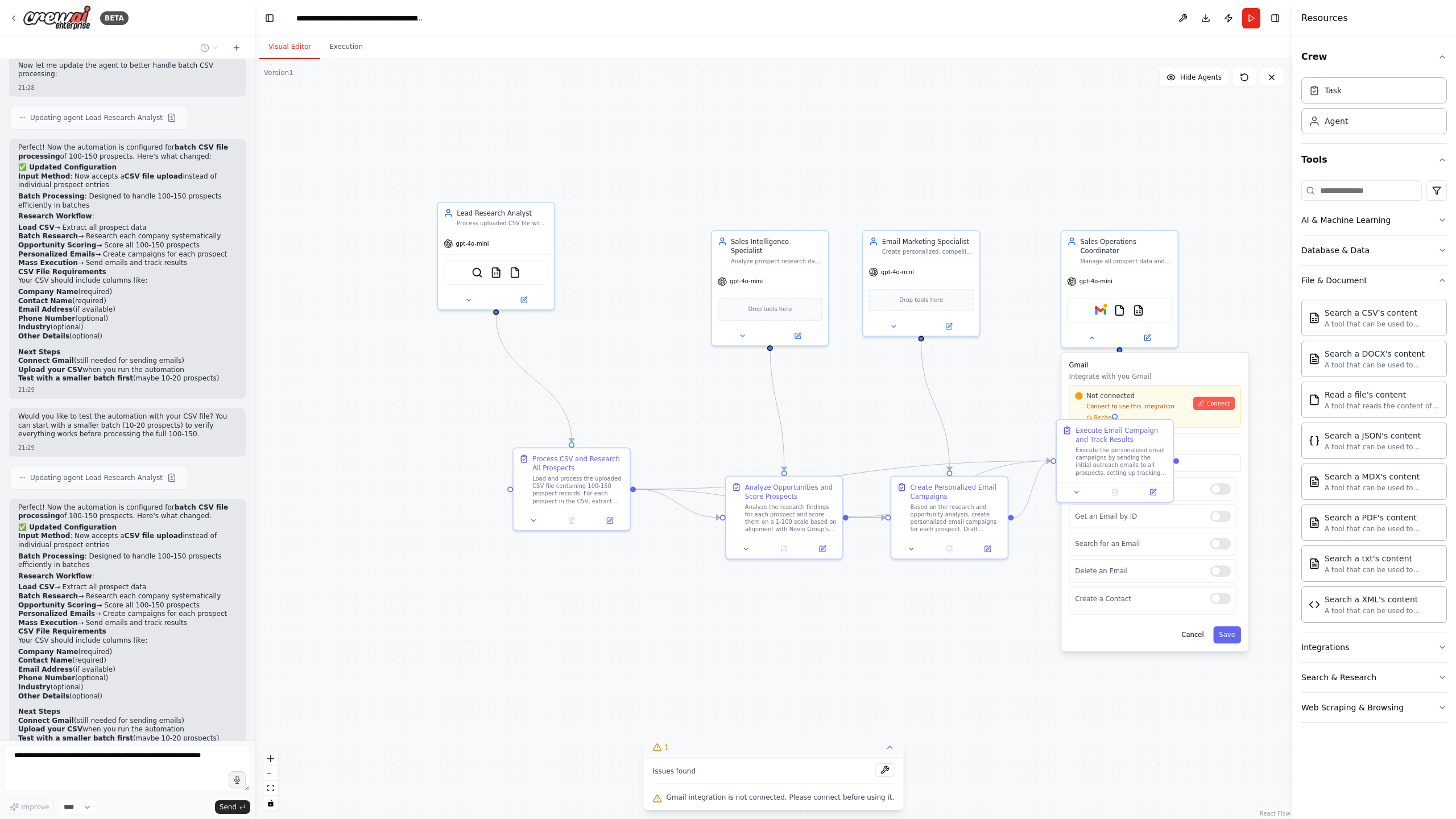
click at [587, 757] on div ".deletable-edge-delete-btn { width: 20px; height: 20px; border: 0px solid #ffff…" at bounding box center [774, 439] width 1037 height 760
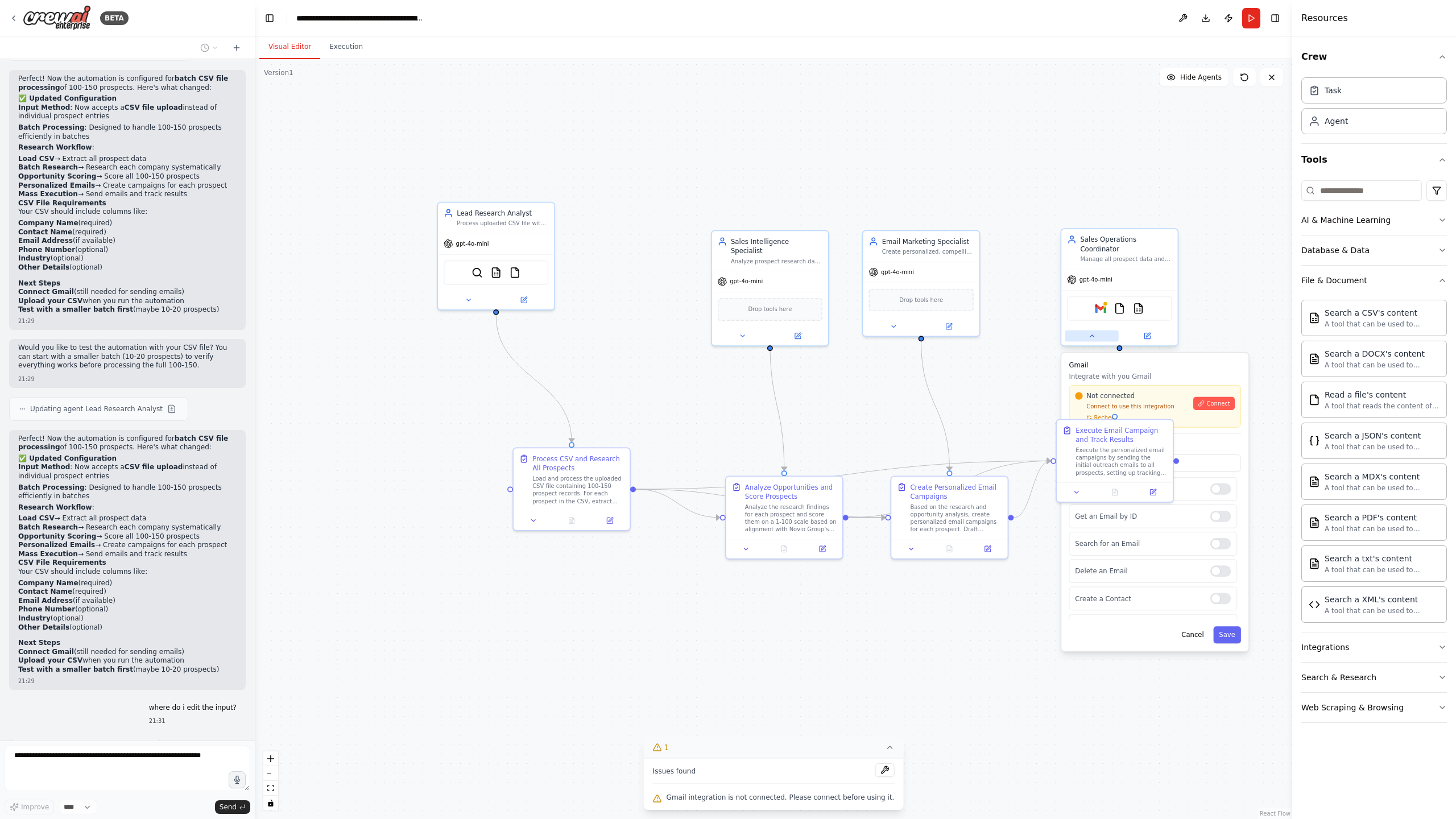
click at [1089, 335] on icon at bounding box center [1091, 336] width 8 height 8
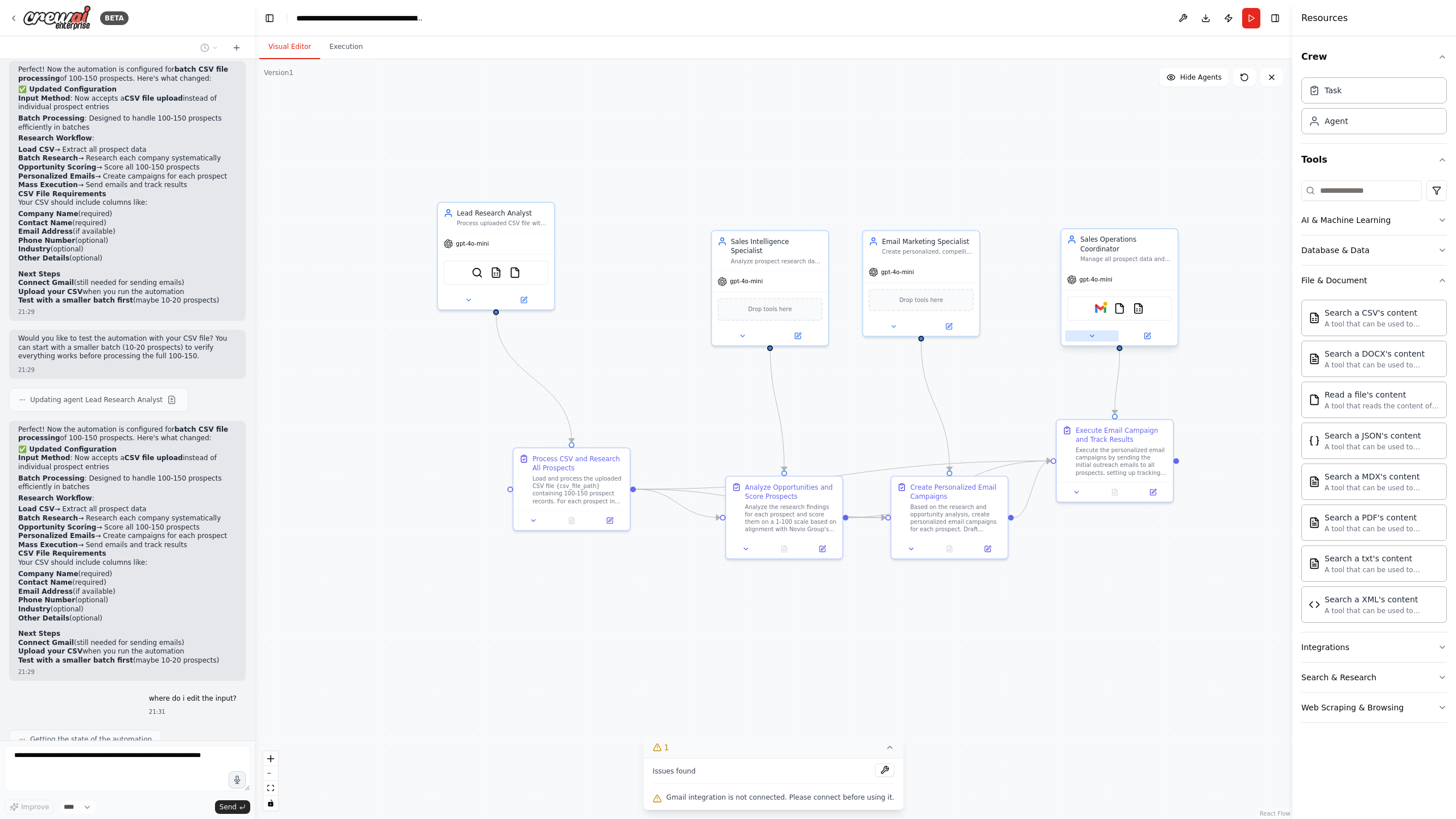
scroll to position [4530, 0]
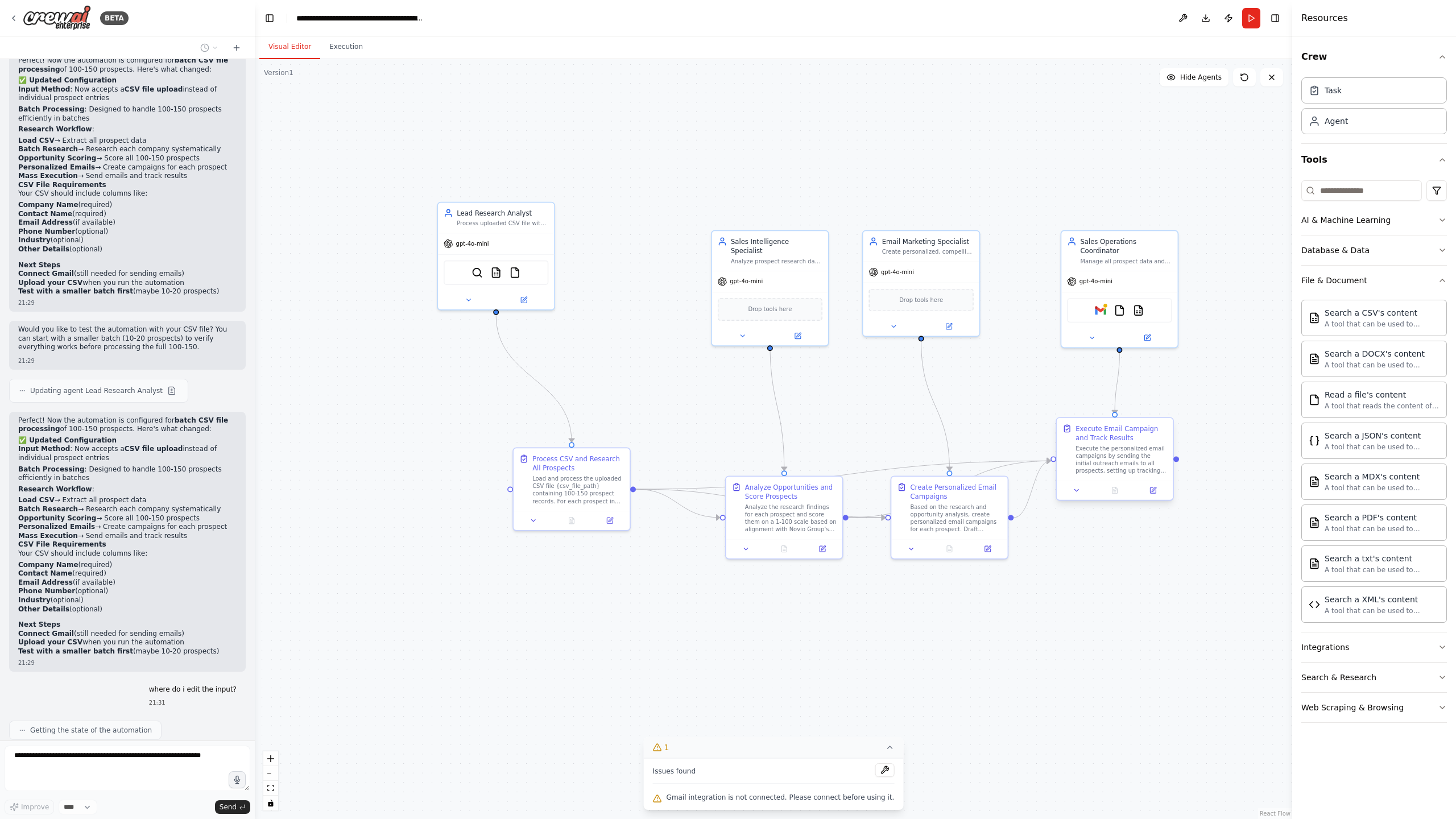
click at [1136, 434] on div "Execute Email Campaign and Track Results" at bounding box center [1121, 433] width 91 height 19
click at [1081, 493] on button at bounding box center [1077, 490] width 33 height 11
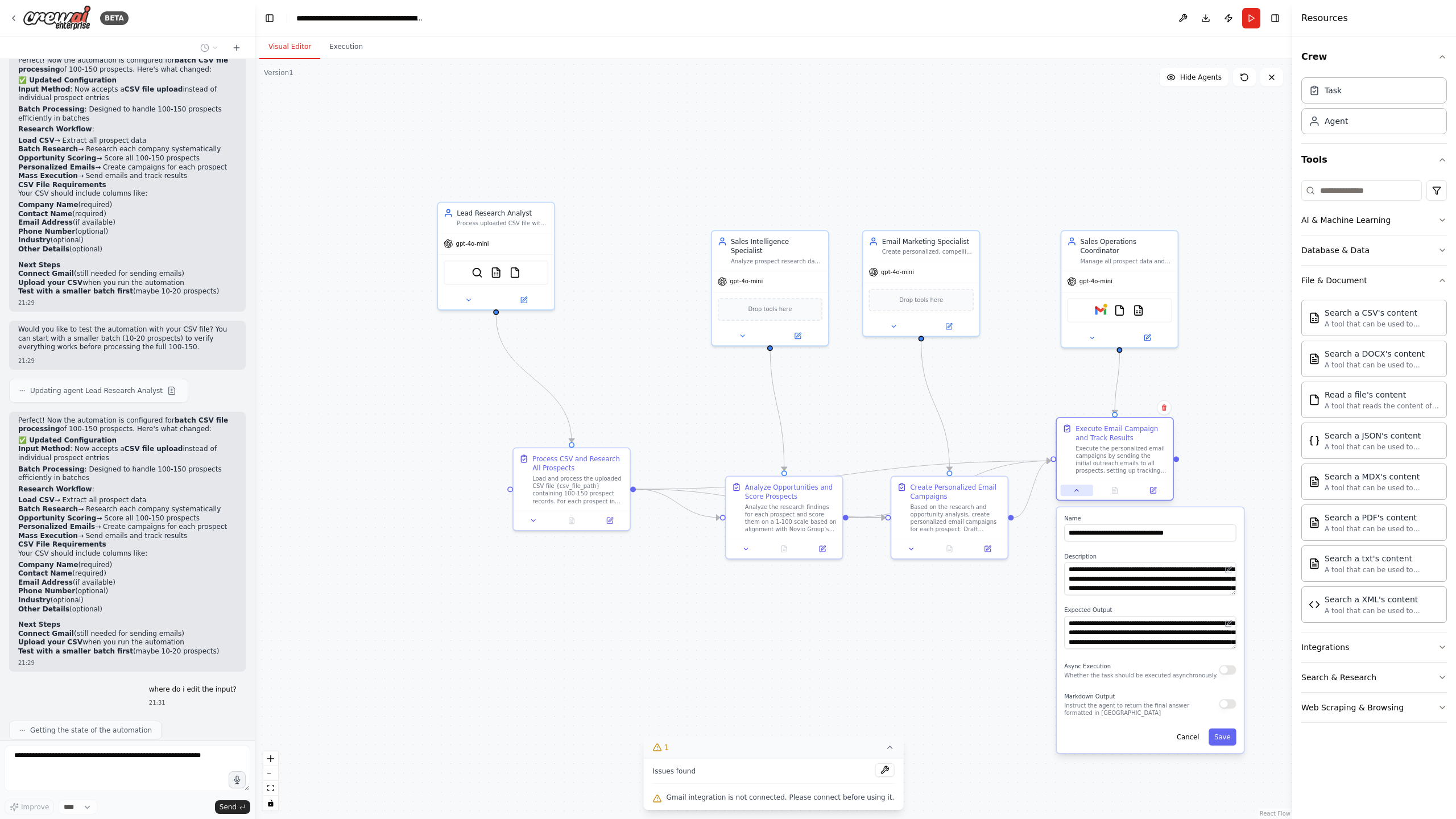
scroll to position [4563, 0]
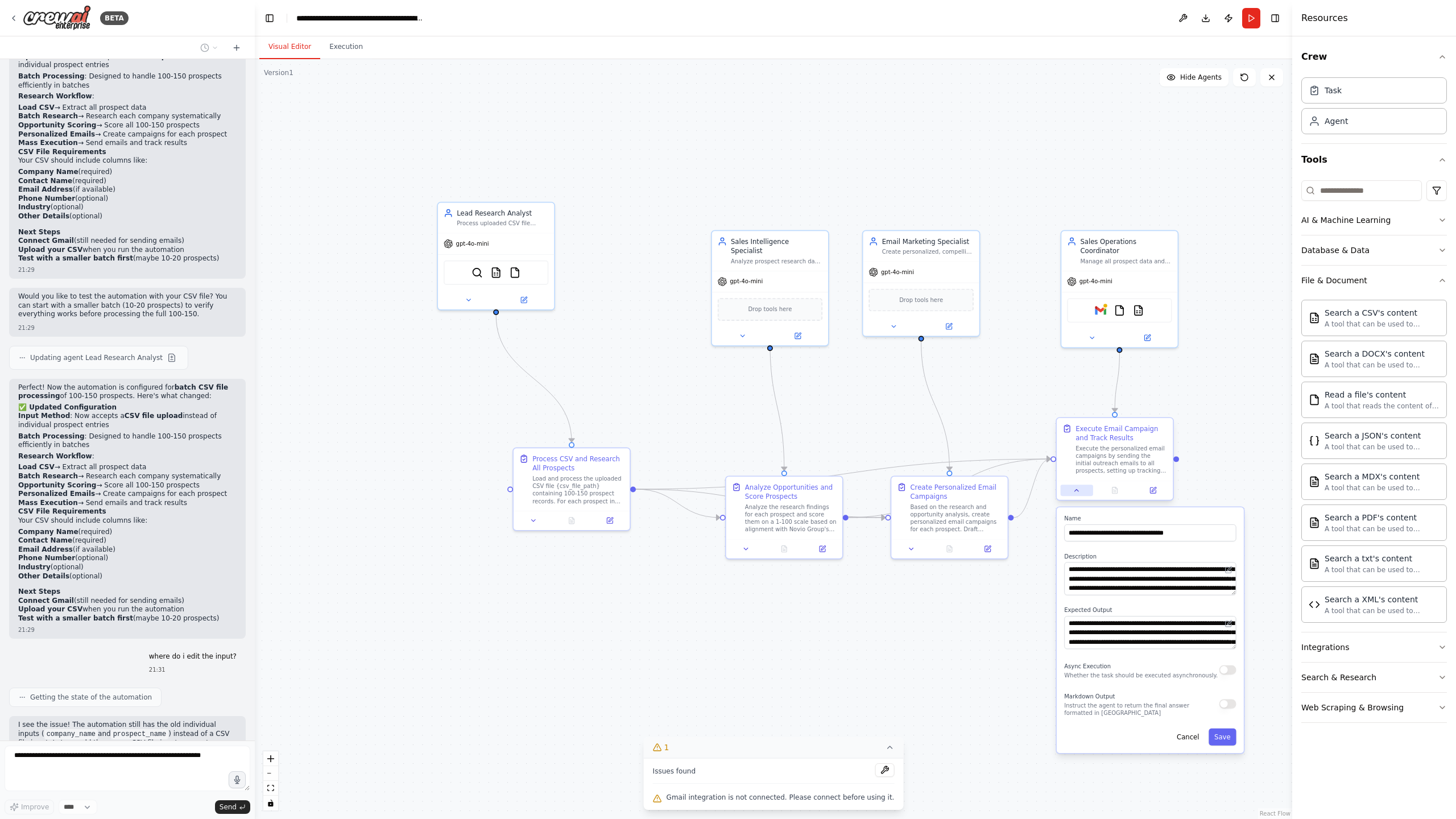
click at [1081, 493] on button at bounding box center [1077, 490] width 33 height 11
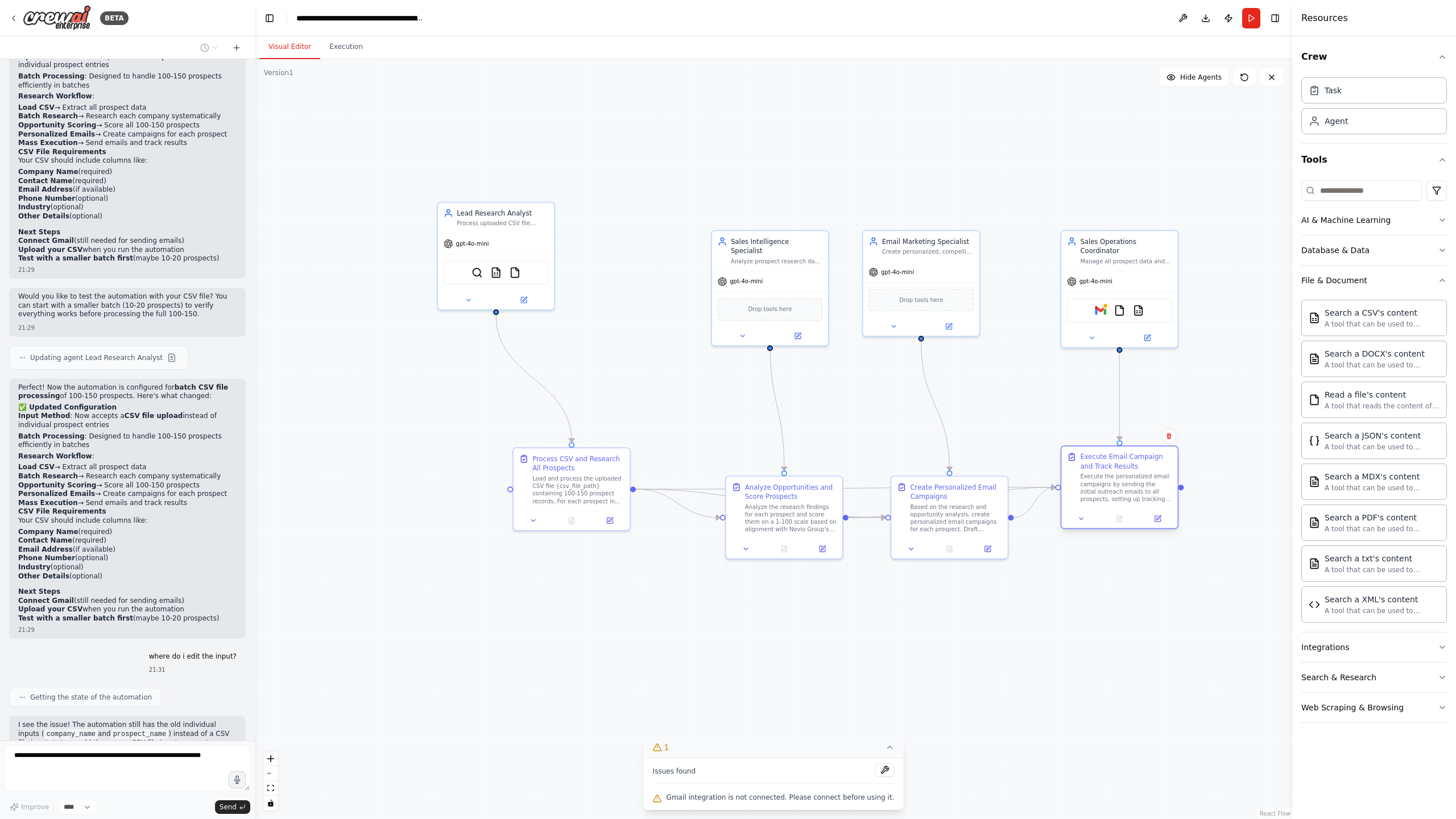
drag, startPoint x: 1118, startPoint y: 455, endPoint x: 1123, endPoint y: 485, distance: 30.4
click at [1123, 485] on div "Execute the personalized email campaigns by sending the initial outreach emails…" at bounding box center [1126, 488] width 91 height 30
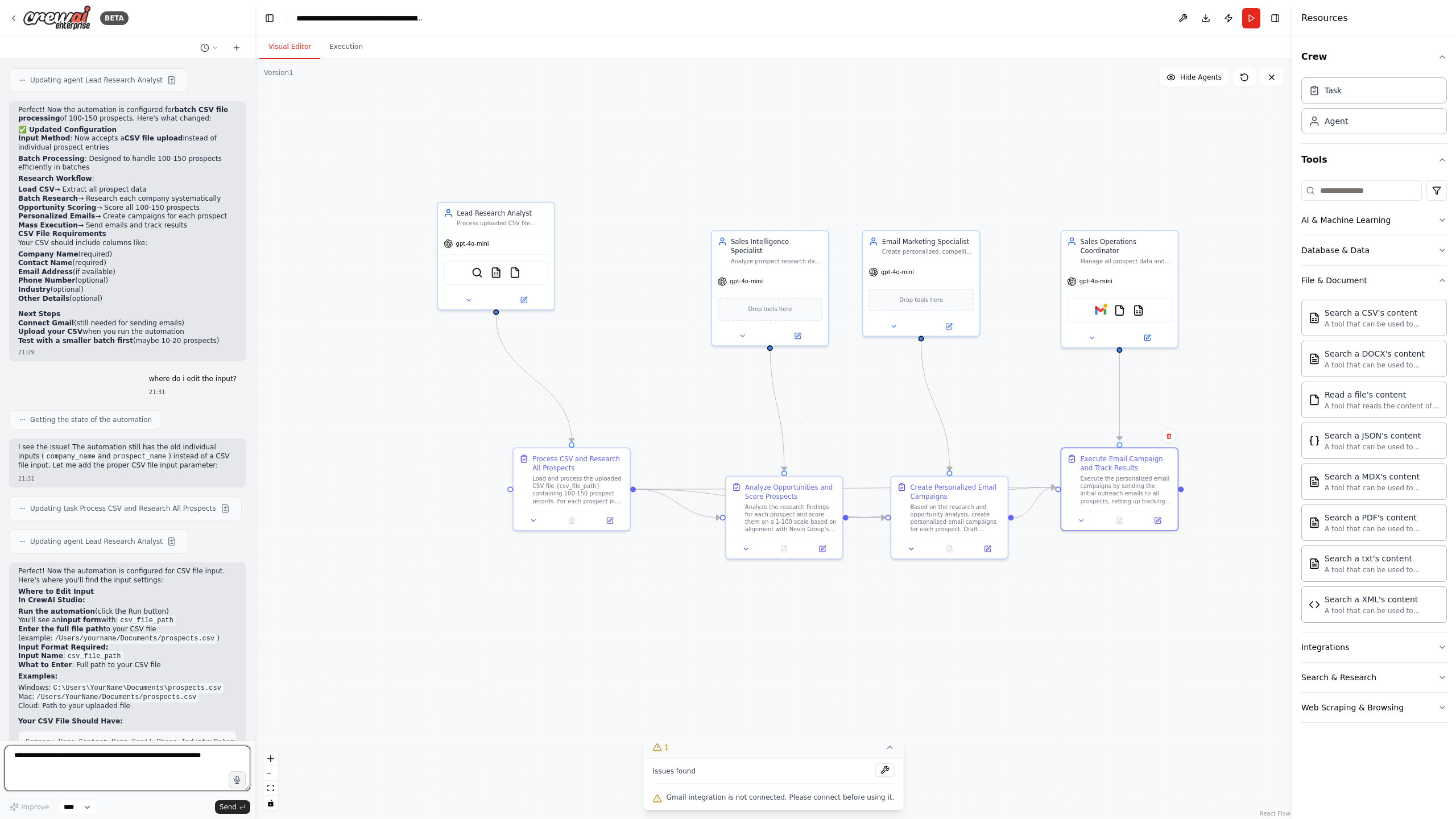
scroll to position [4852, 0]
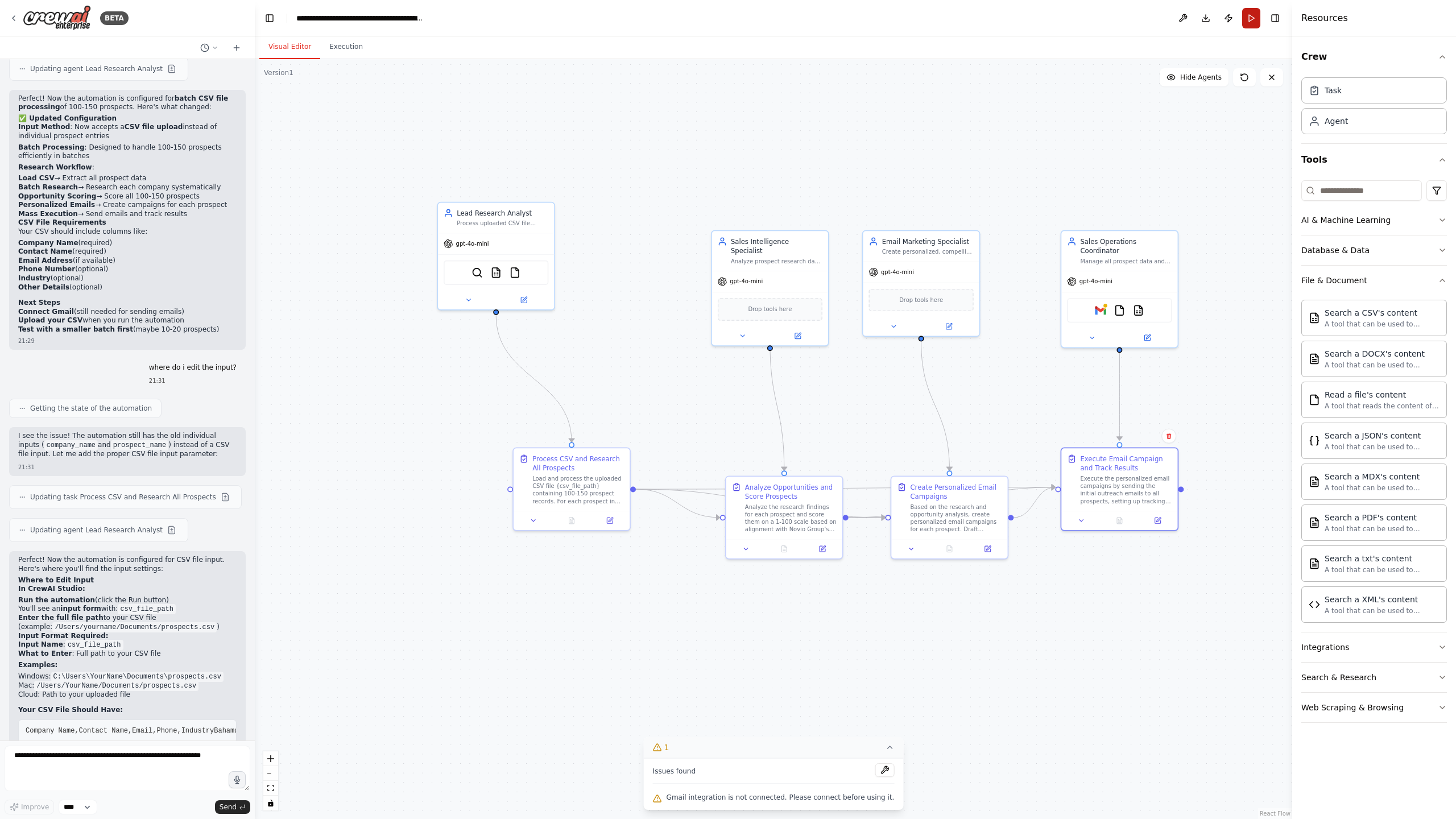
click at [1251, 24] on button "Run" at bounding box center [1251, 18] width 18 height 21
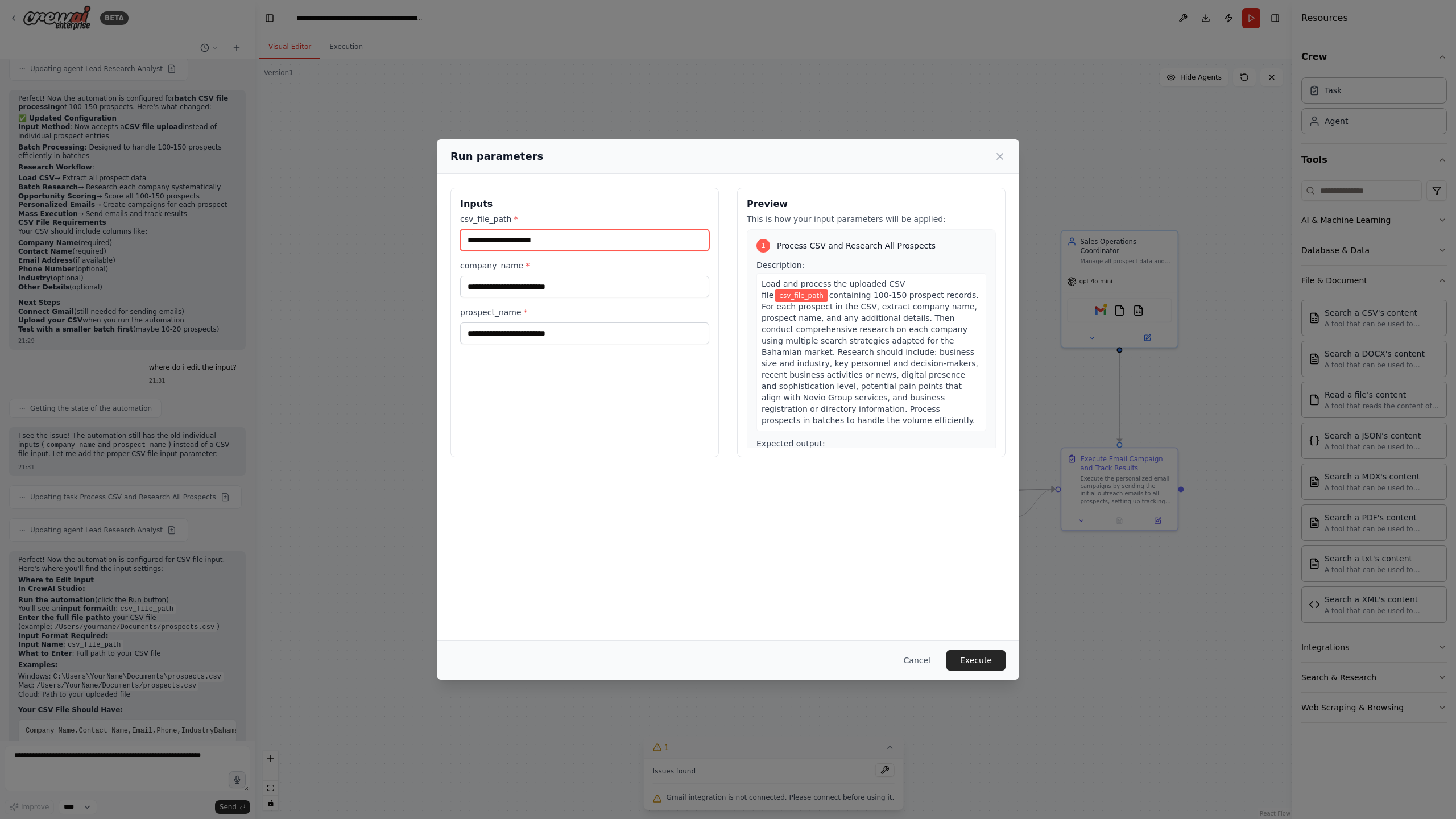
click at [505, 243] on input "csv_file_path *" at bounding box center [585, 240] width 249 height 21
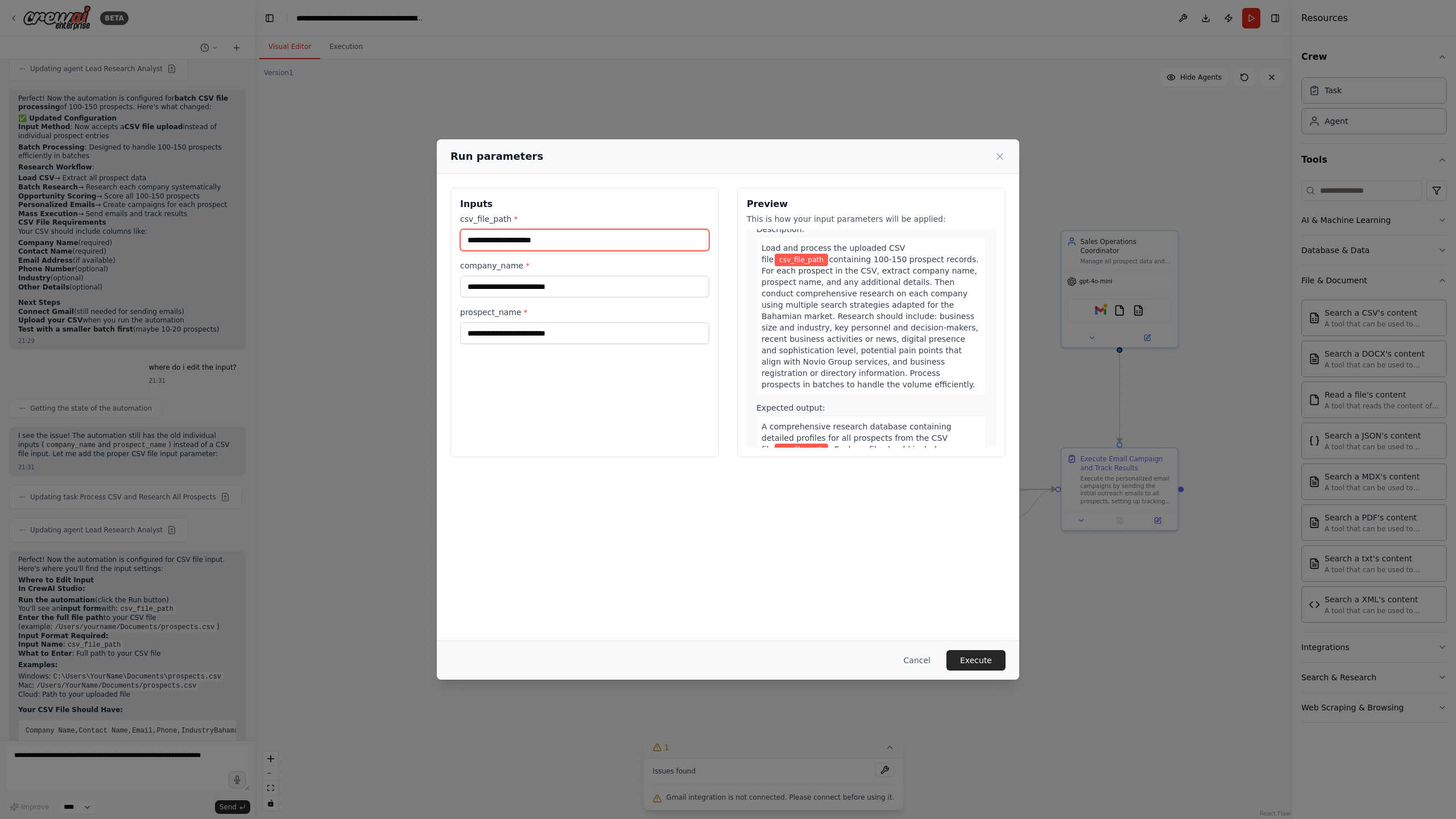
scroll to position [0, 0]
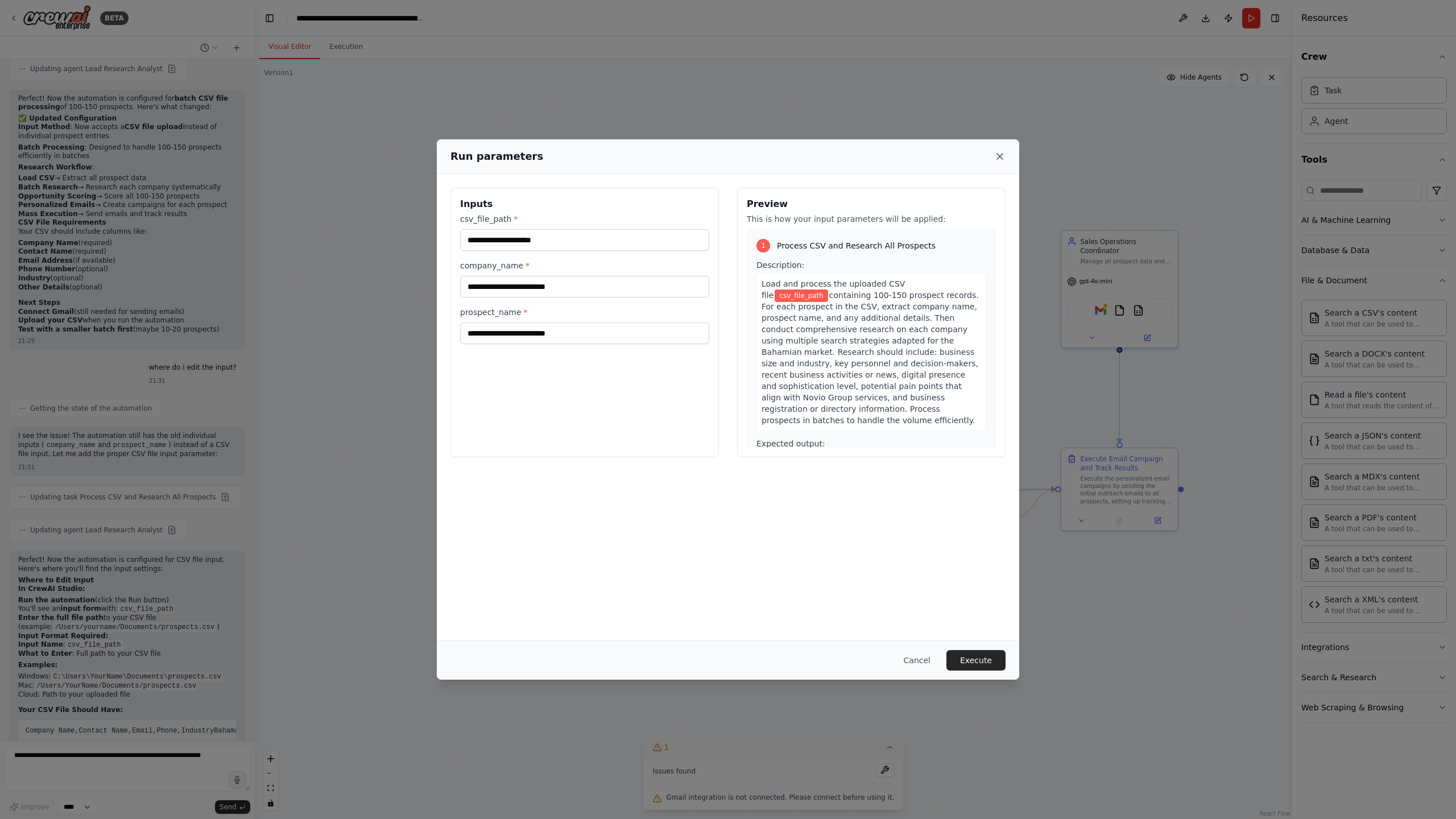
click at [999, 157] on icon at bounding box center [1000, 157] width 11 height 11
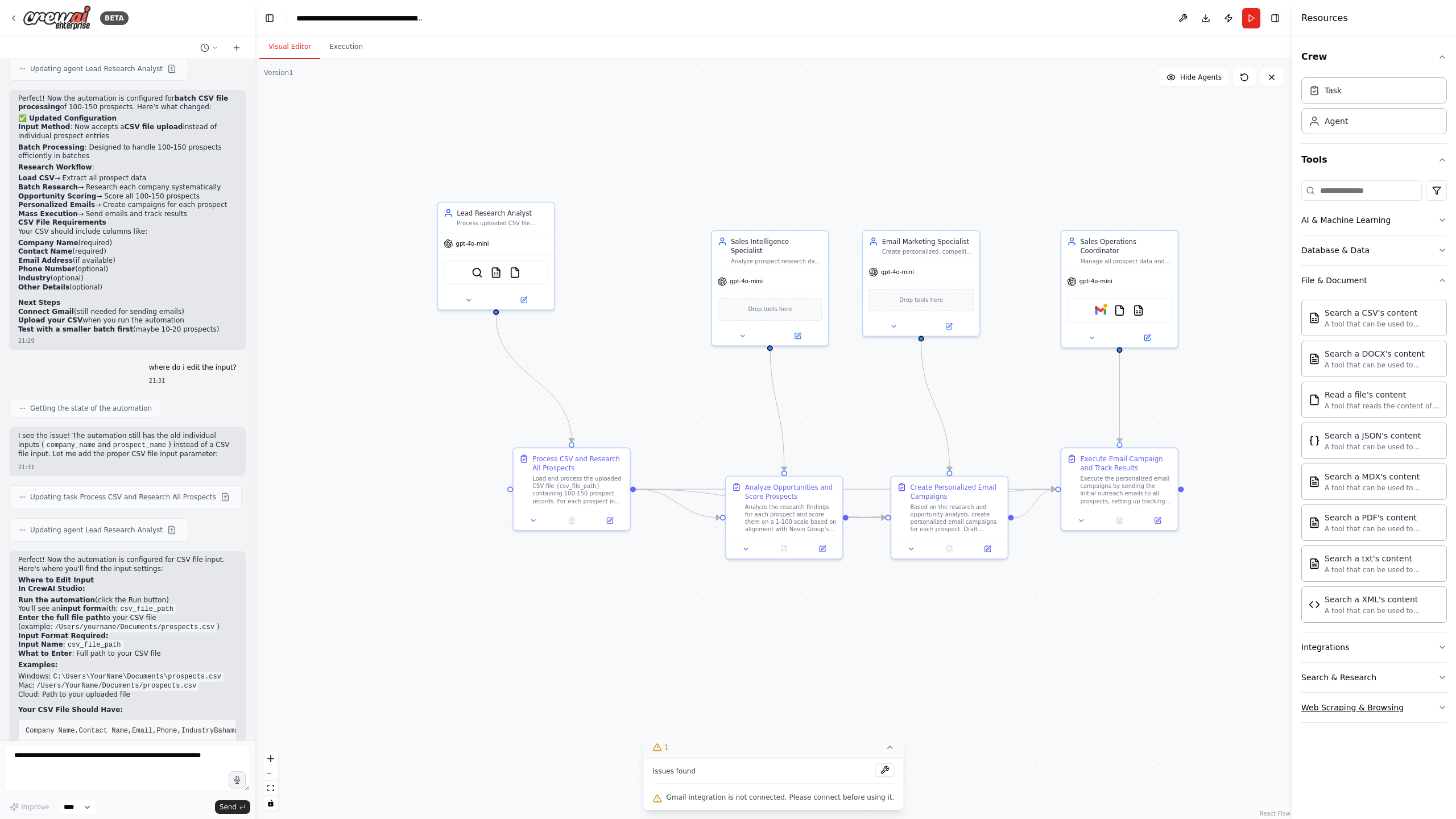
click at [1413, 707] on button "Web Scraping & Browsing" at bounding box center [1374, 707] width 145 height 29
click at [1207, 555] on div ".deletable-edge-delete-btn { width: 20px; height: 20px; border: 0px solid #ffff…" at bounding box center [774, 439] width 1037 height 760
click at [47, 760] on textarea at bounding box center [127, 768] width 246 height 46
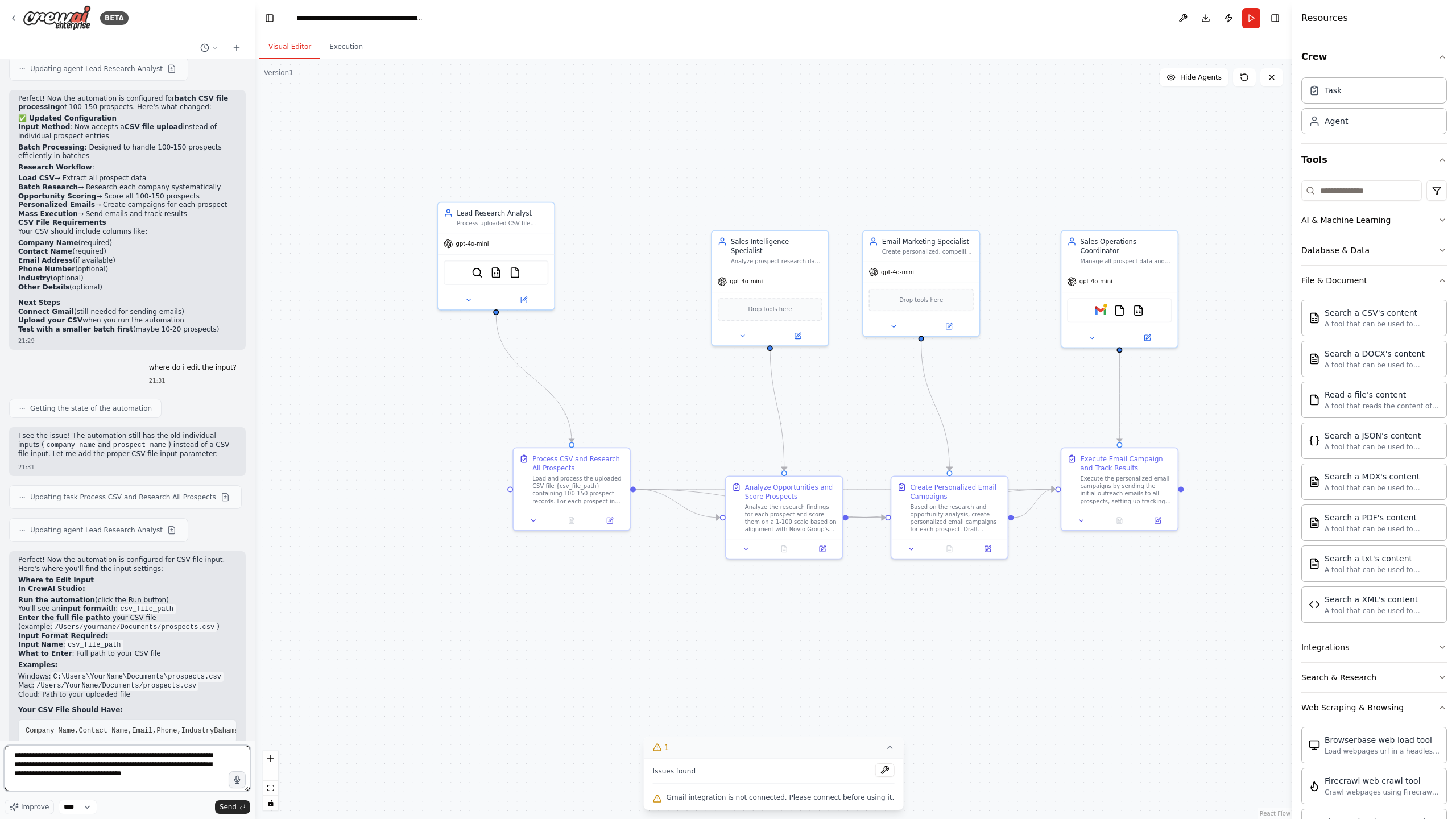
paste textarea "**********"
type textarea "**********"
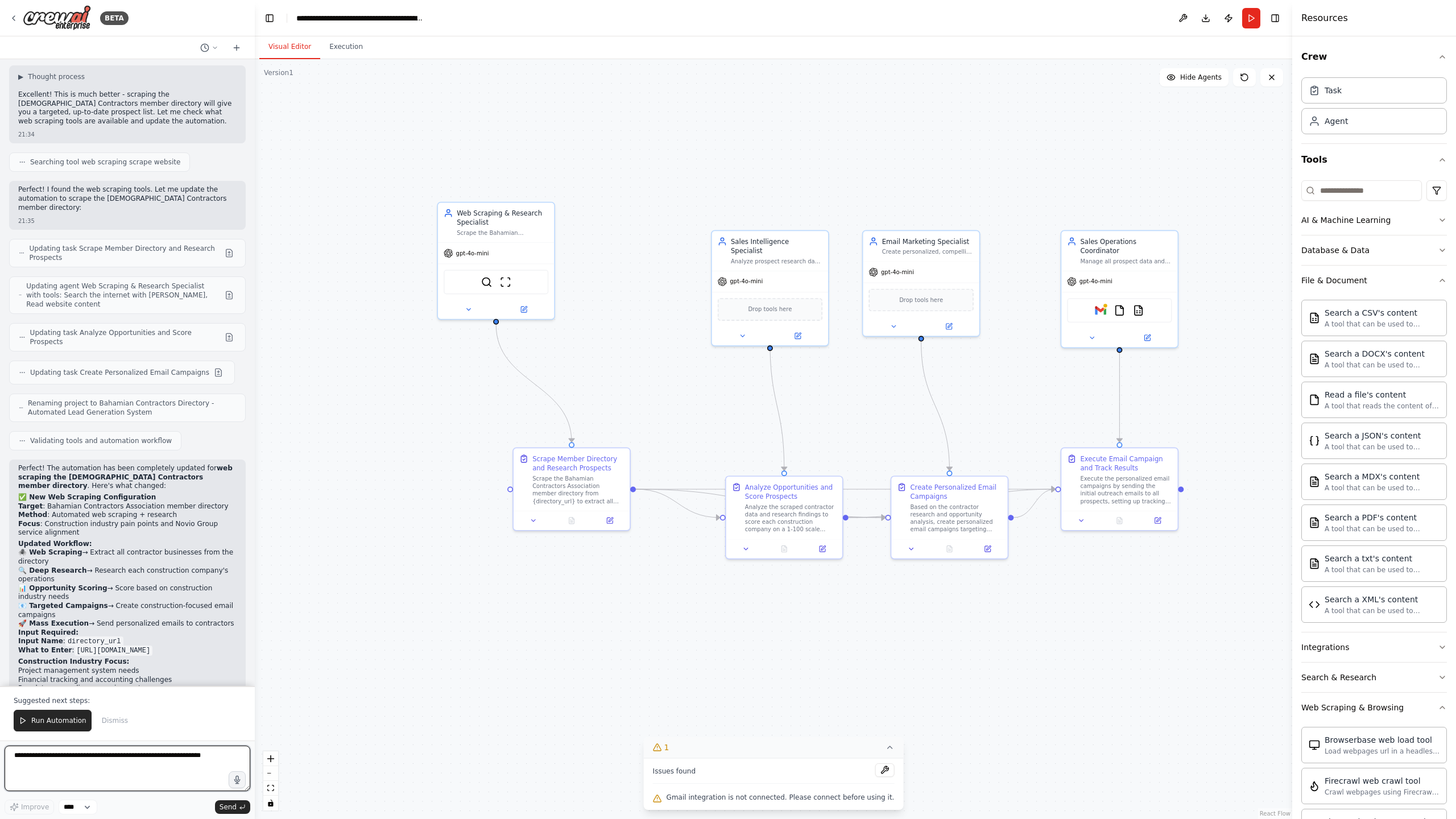
scroll to position [5721, 0]
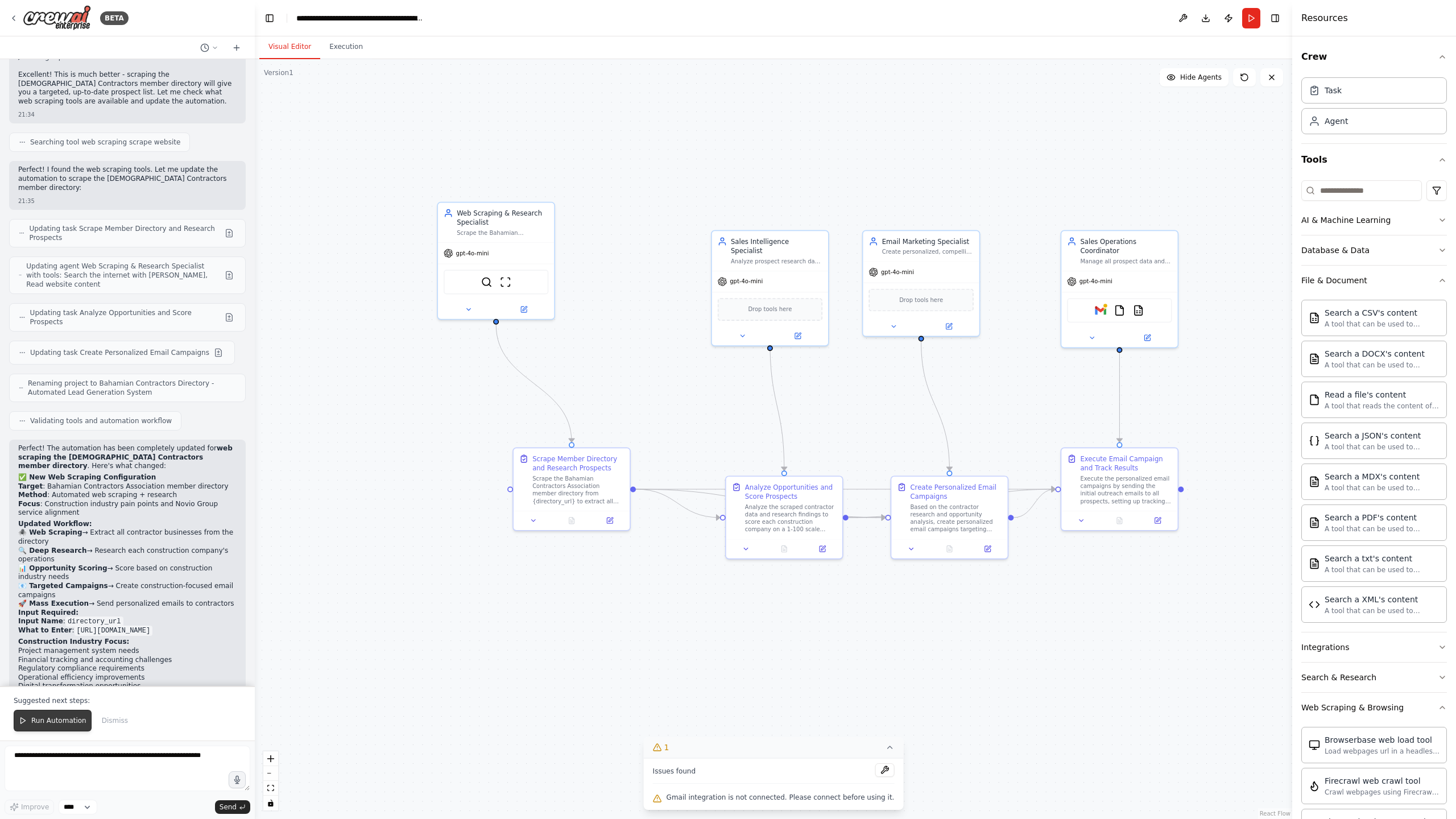
click at [45, 722] on span "Run Automation" at bounding box center [59, 721] width 55 height 9
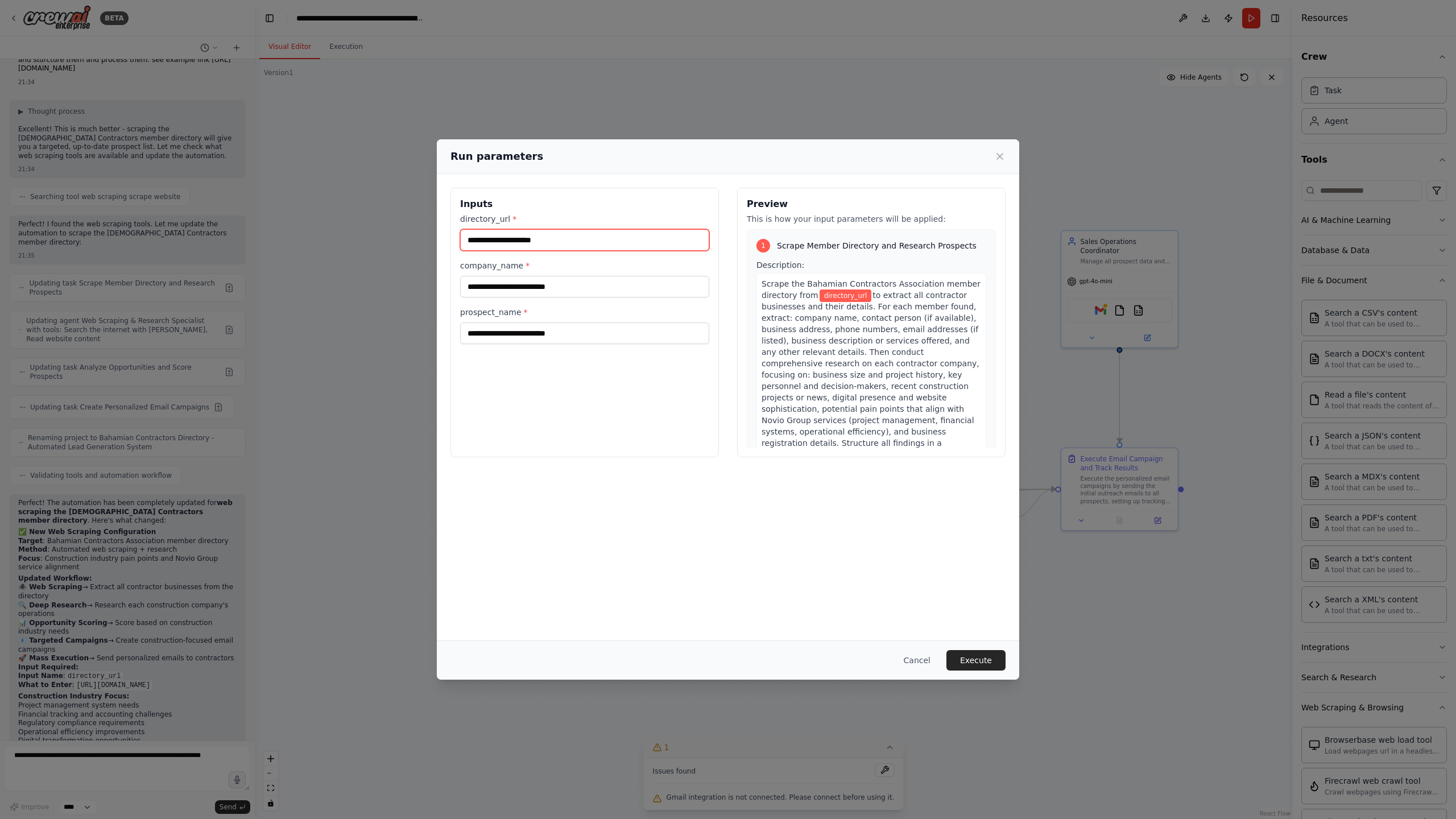
click at [516, 236] on input "directory_url *" at bounding box center [585, 240] width 249 height 21
paste input "**********"
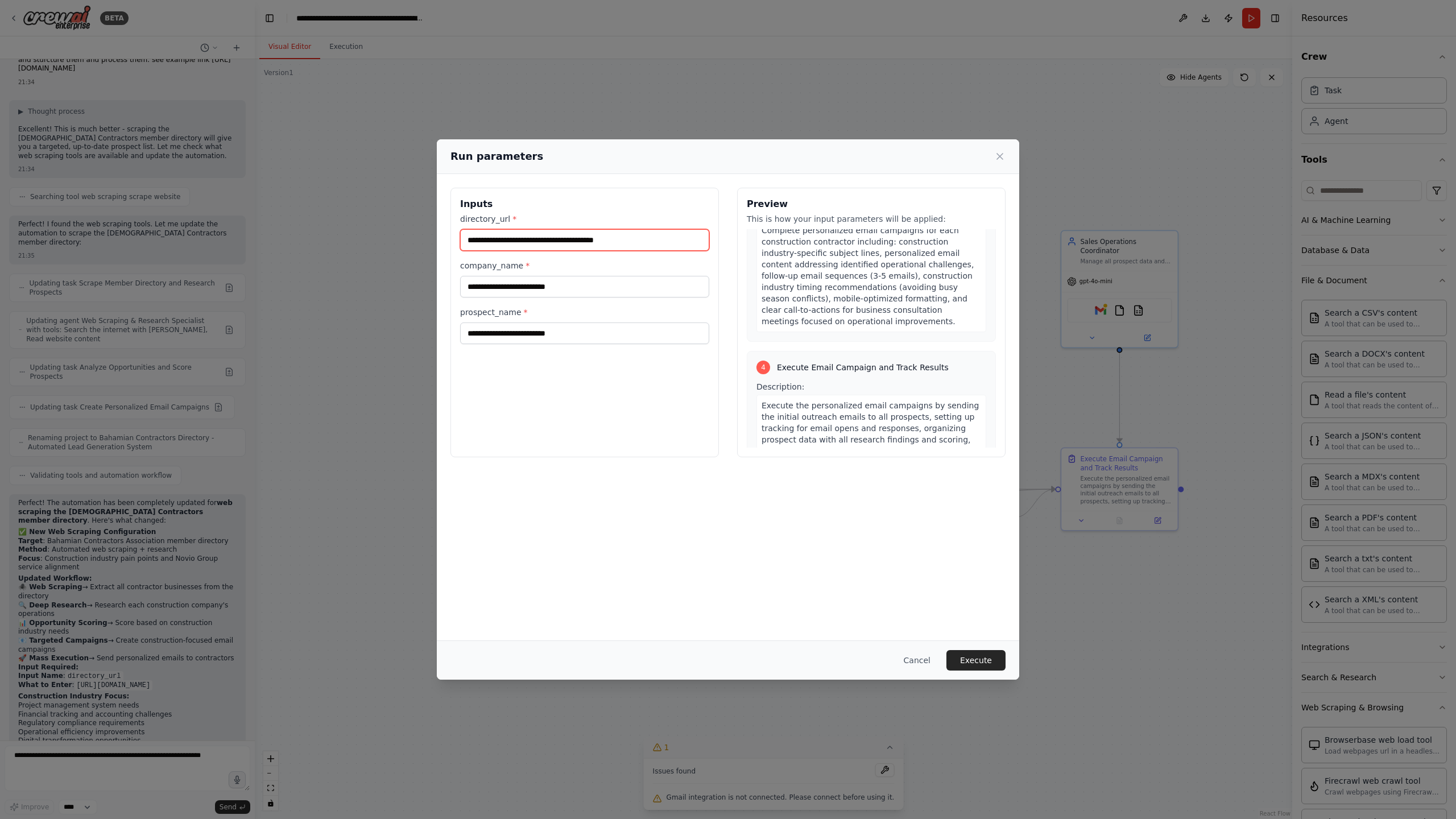
scroll to position [1119, 0]
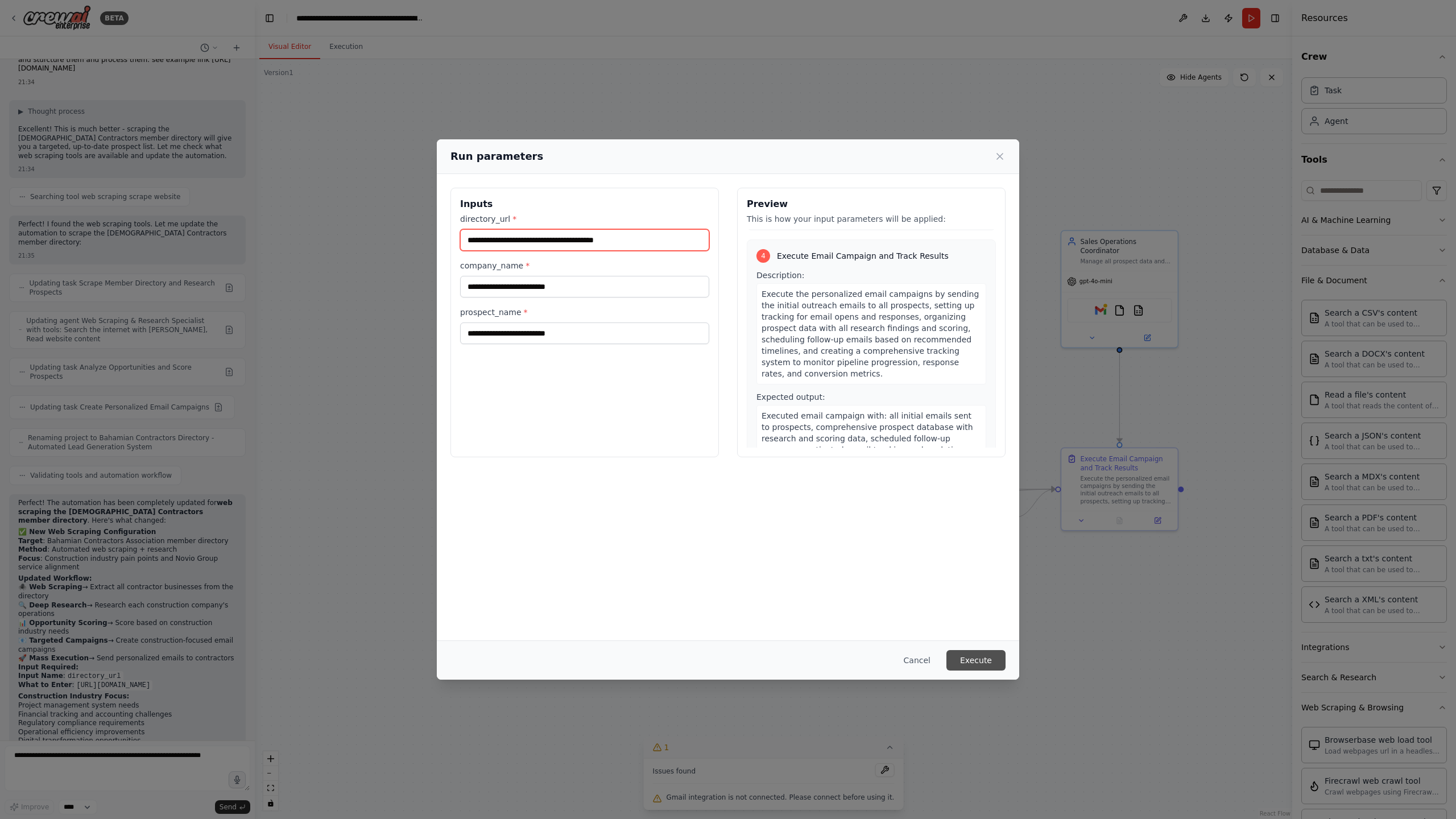
type input "**********"
click at [977, 660] on button "Execute" at bounding box center [975, 660] width 59 height 21
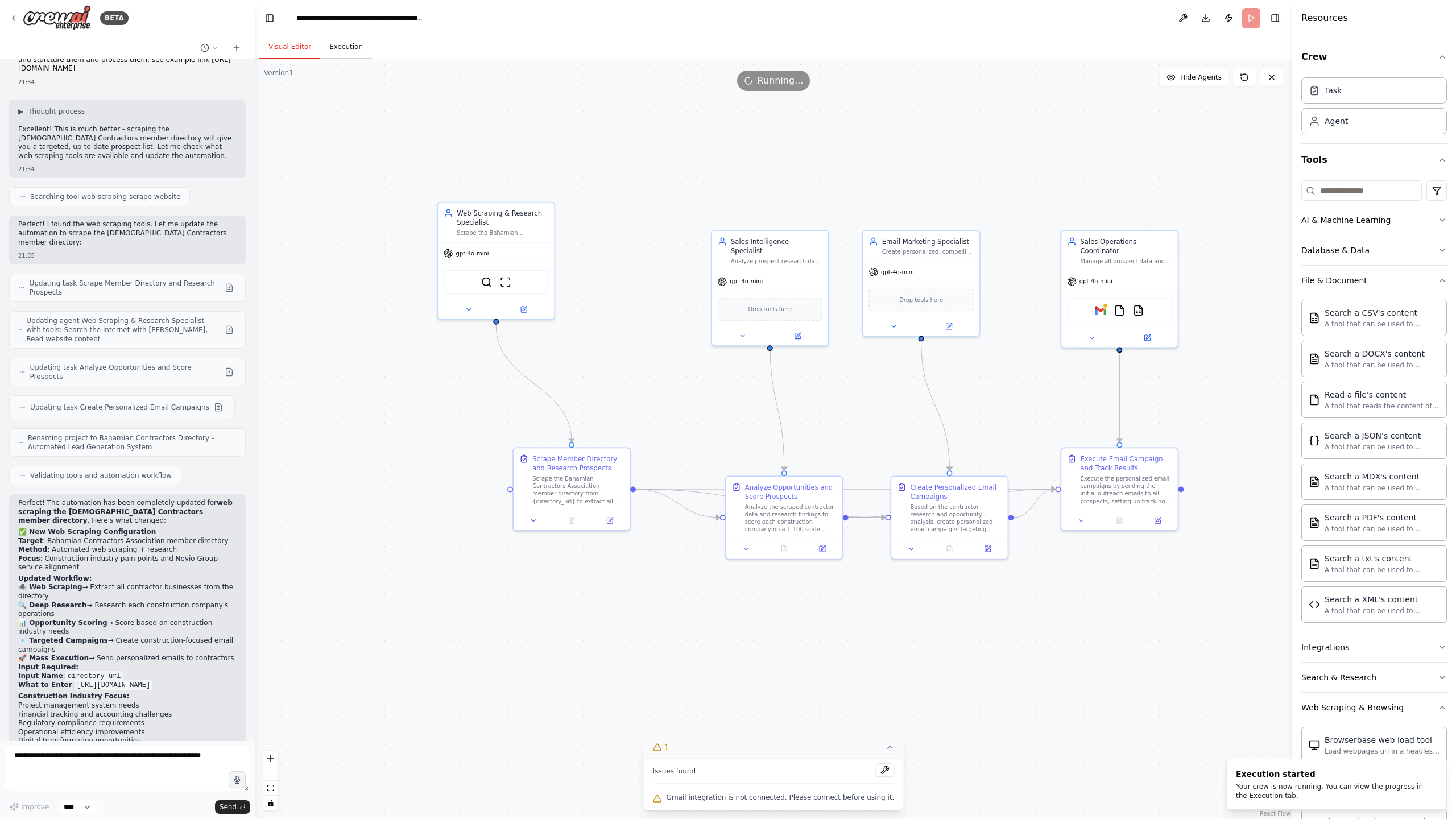
click at [340, 45] on button "Execution" at bounding box center [346, 47] width 52 height 24
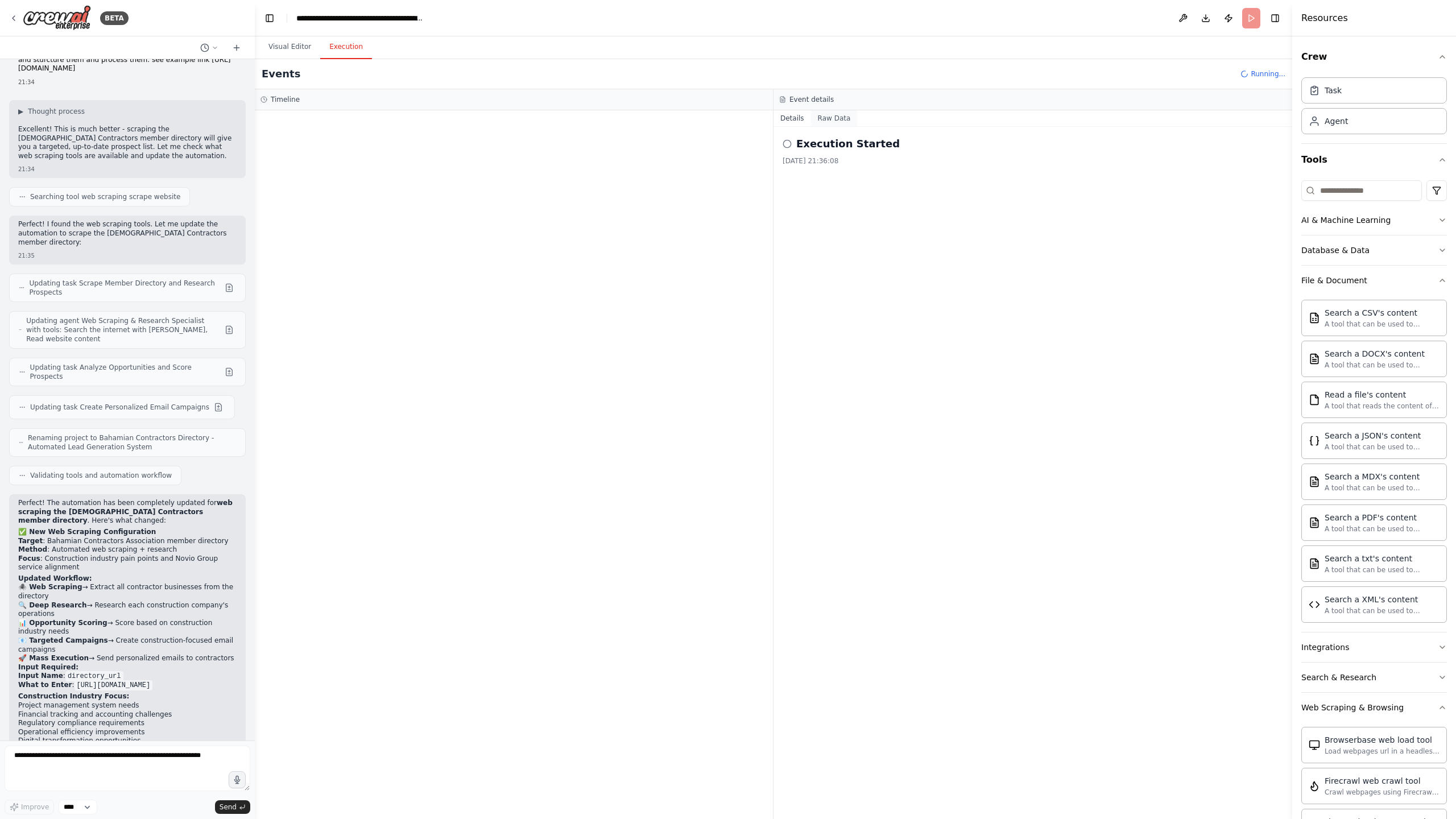
click at [832, 123] on button "Raw Data" at bounding box center [834, 118] width 46 height 16
click at [797, 120] on button "Details" at bounding box center [792, 118] width 38 height 16
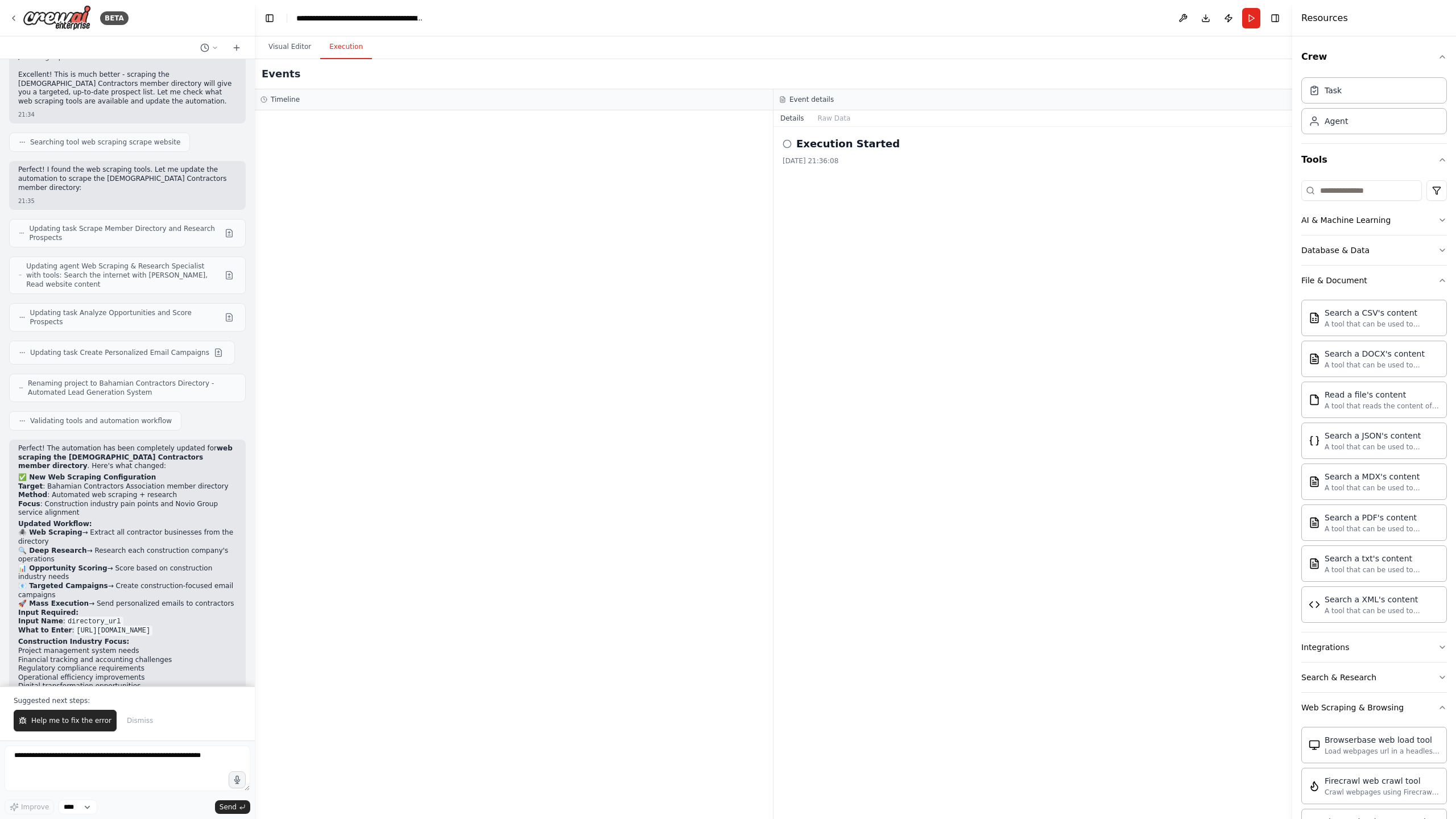
scroll to position [5720, 0]
click at [49, 717] on span "Help me to fix the error" at bounding box center [71, 721] width 80 height 9
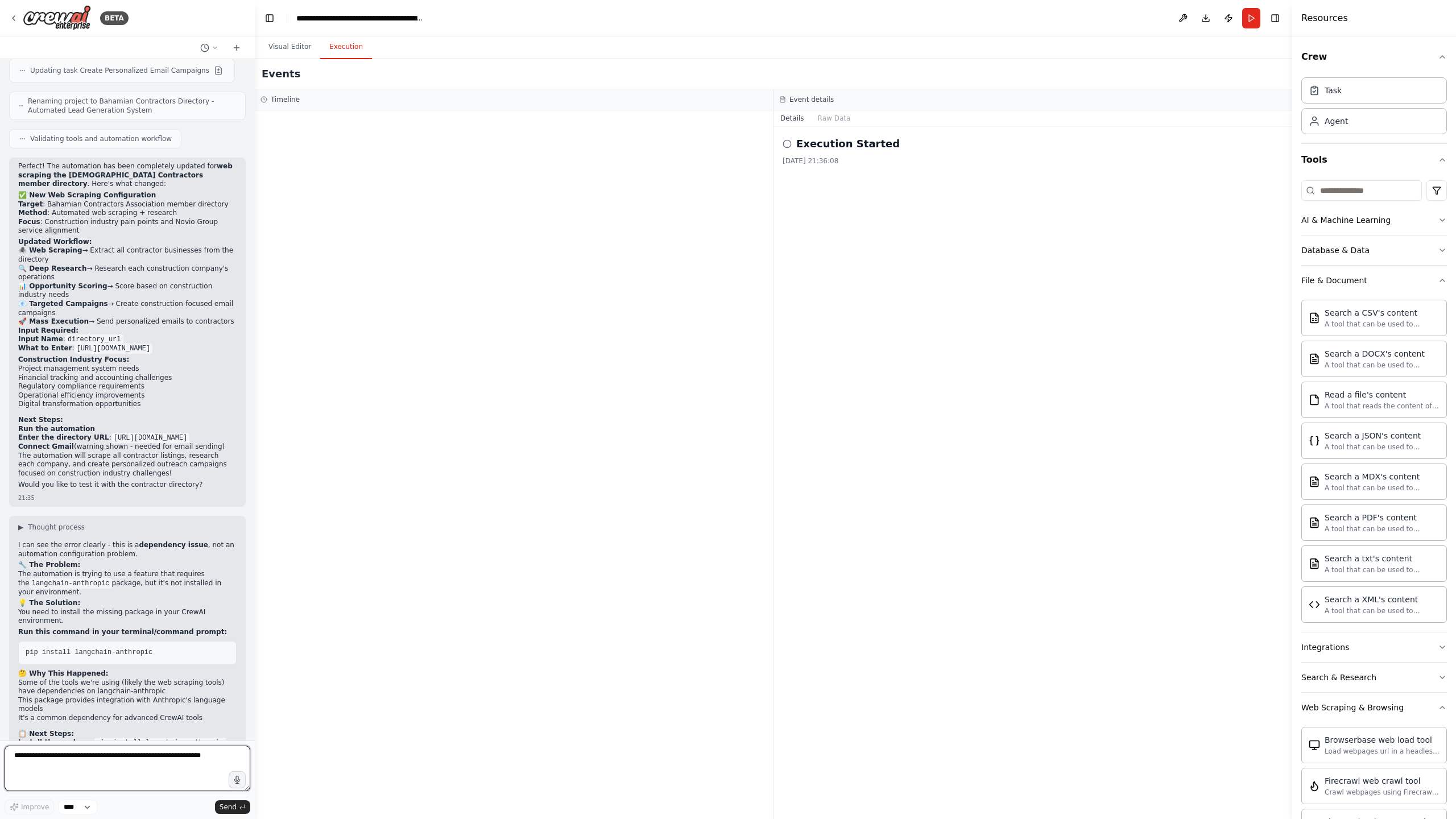
scroll to position [6012, 0]
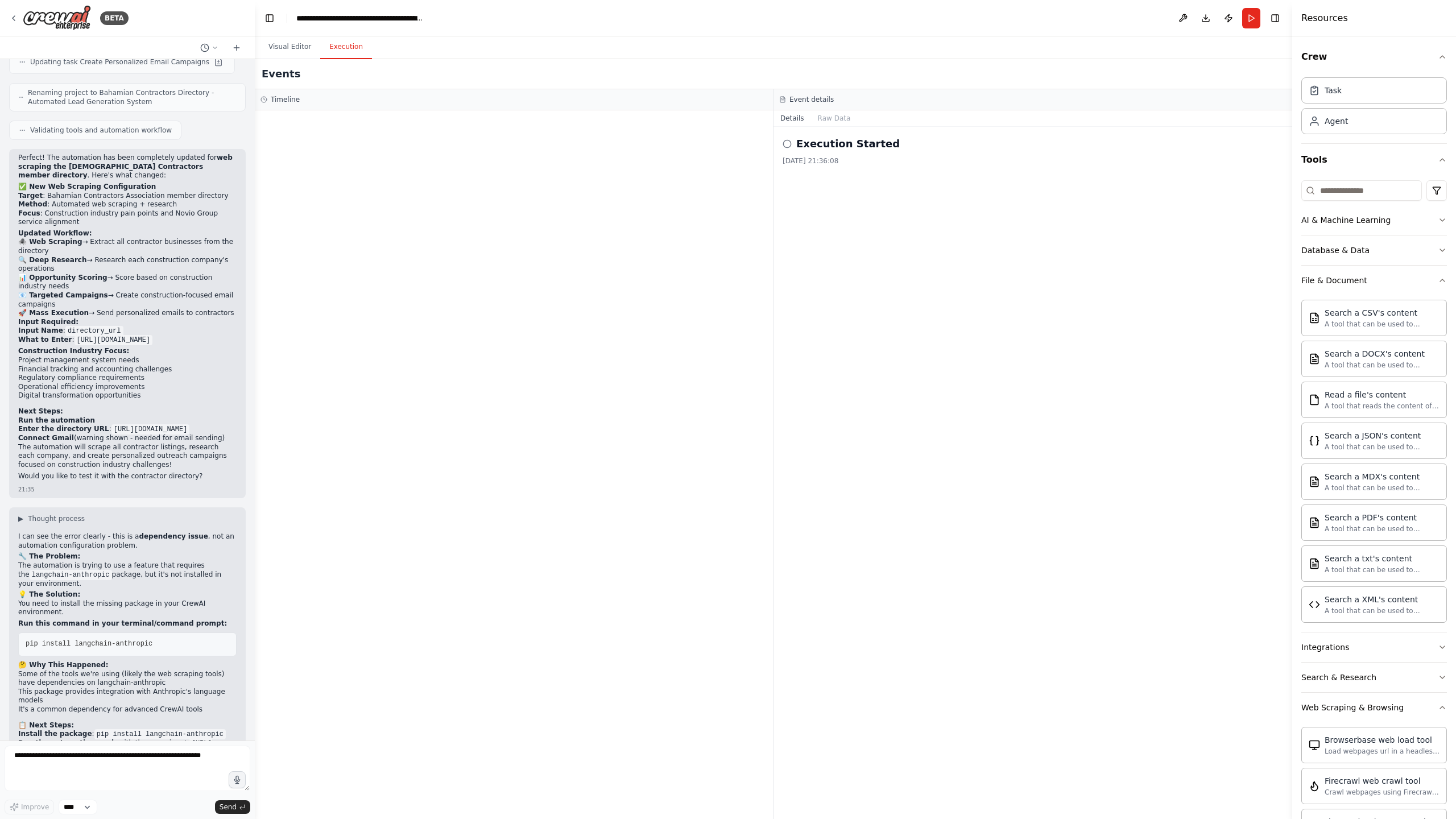
click at [53, 640] on span "pip install langchain-anthropic" at bounding box center [89, 644] width 127 height 8
copy div "pip install langchain-anthropic"
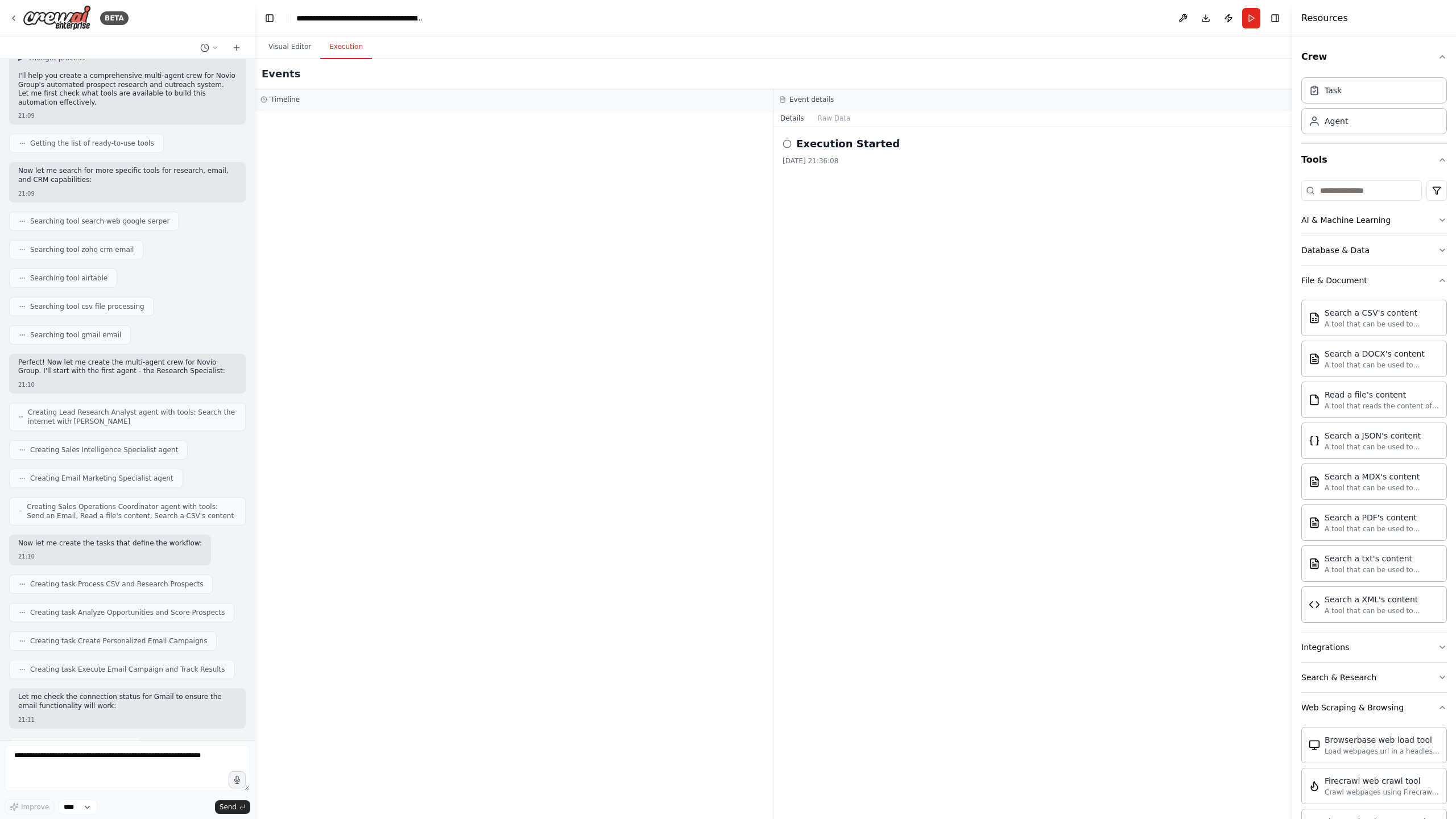
scroll to position [1296, 0]
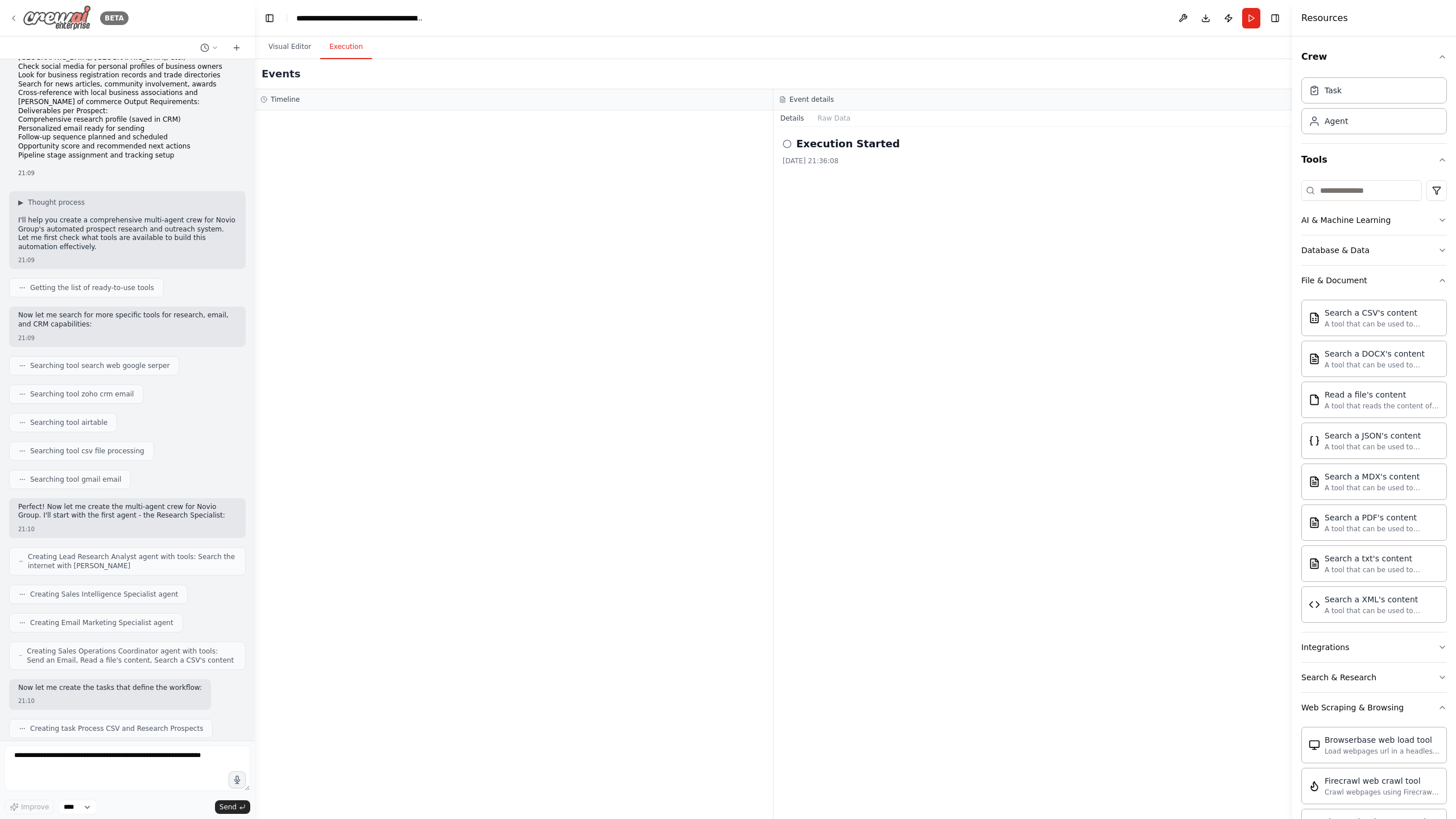
click at [17, 20] on icon at bounding box center [14, 18] width 9 height 9
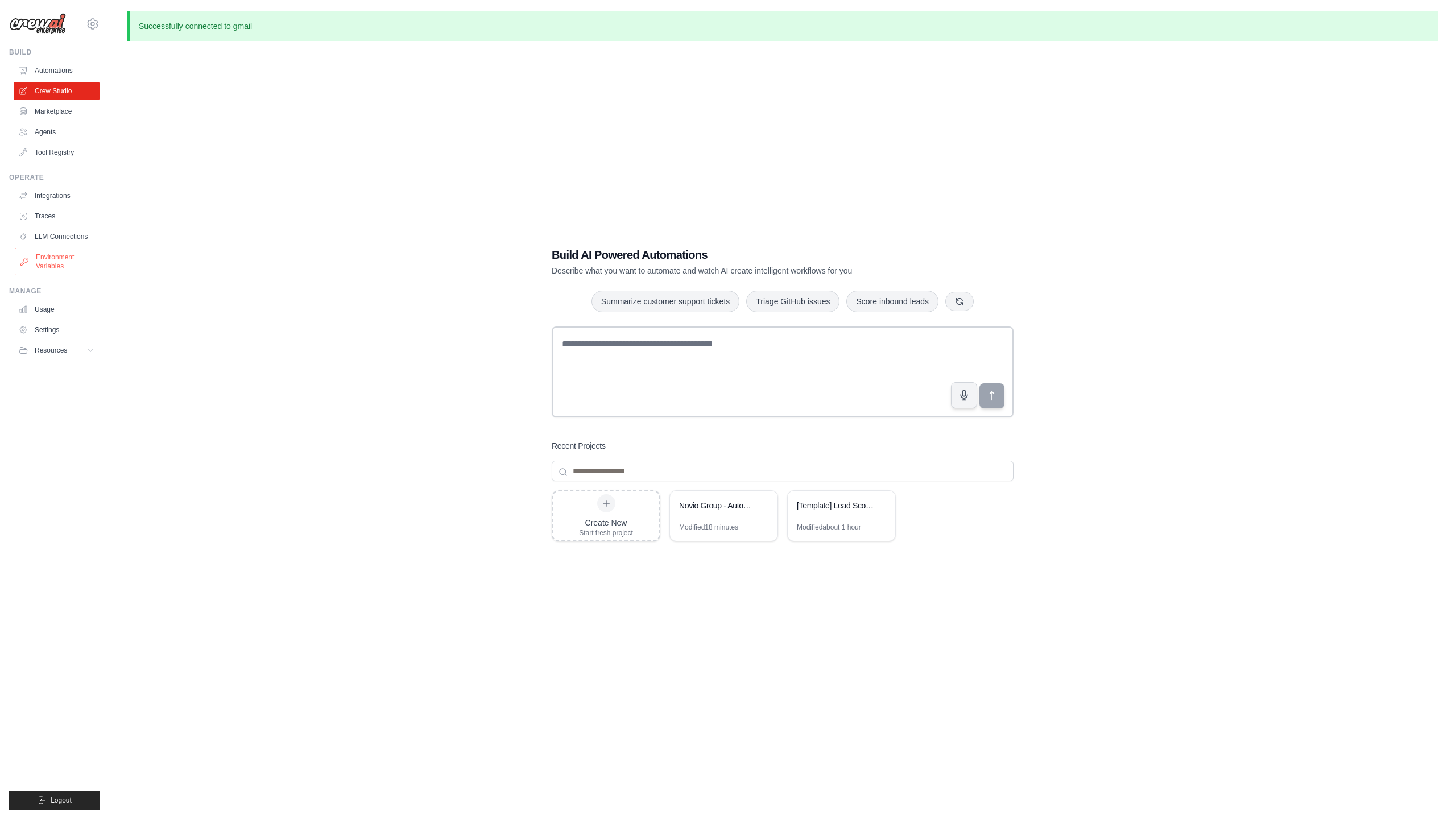
click at [53, 264] on link "Environment Variables" at bounding box center [58, 262] width 86 height 28
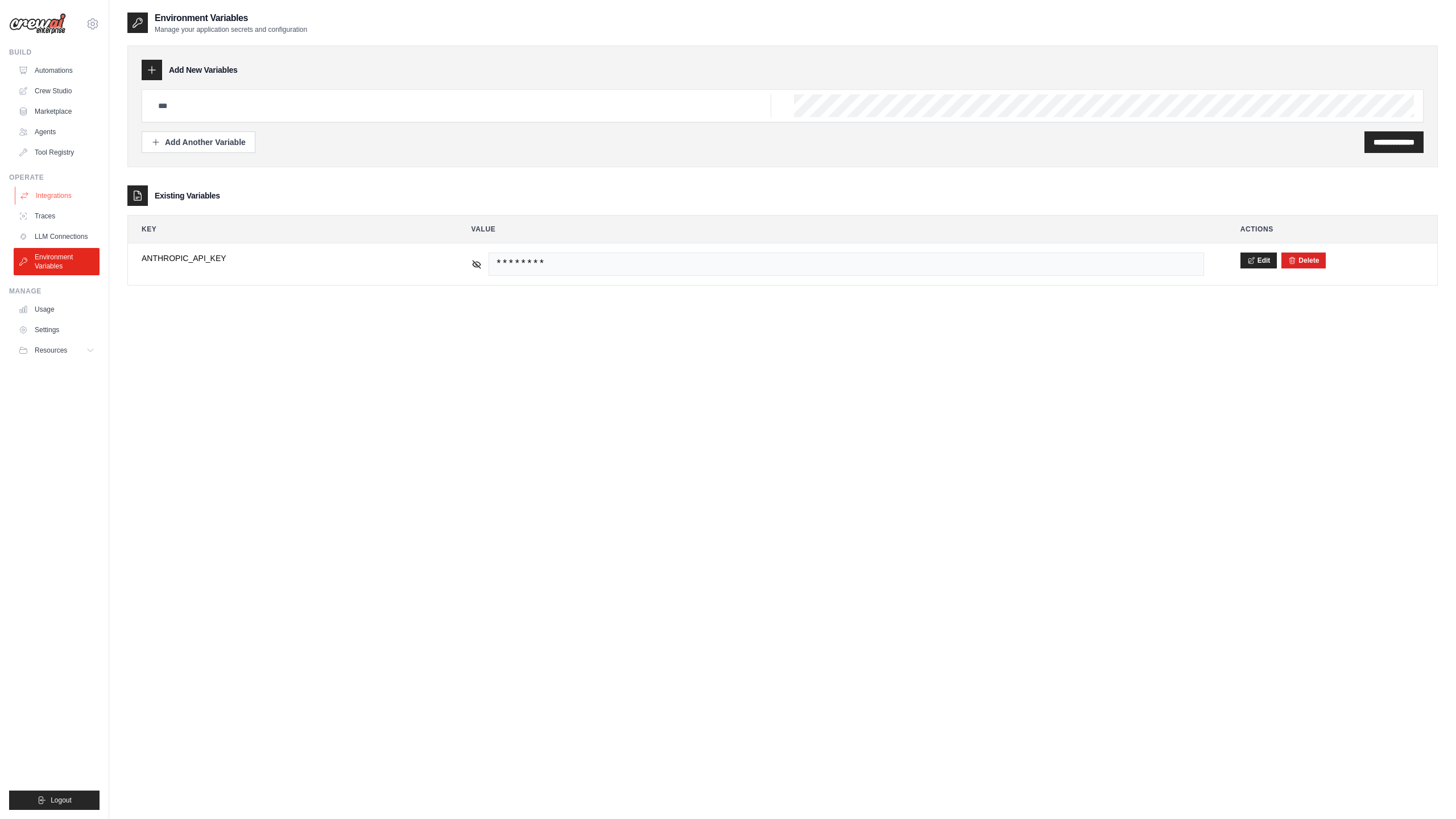
click at [49, 189] on link "Integrations" at bounding box center [58, 196] width 86 height 18
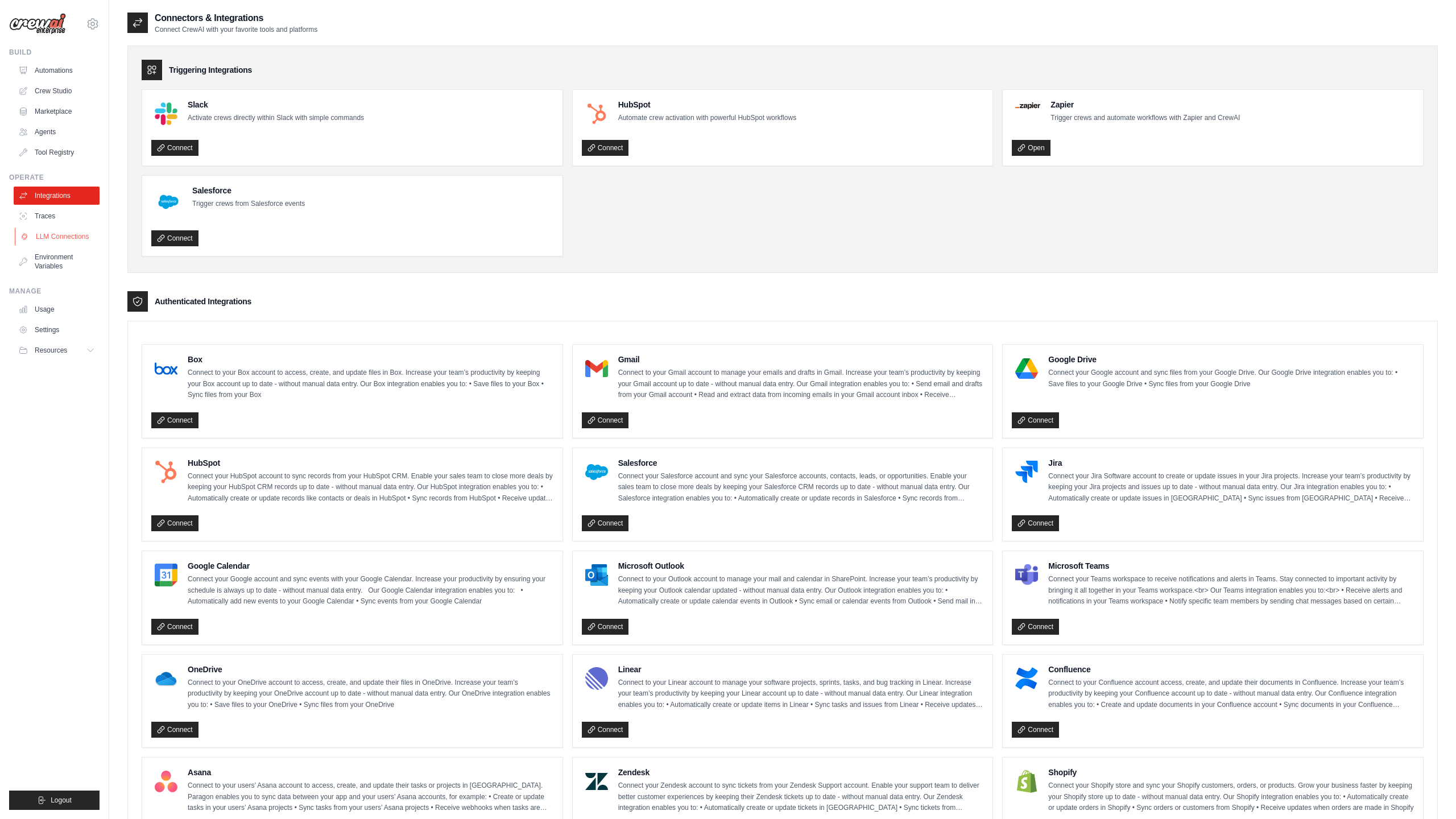
click at [53, 243] on link "LLM Connections" at bounding box center [58, 236] width 86 height 18
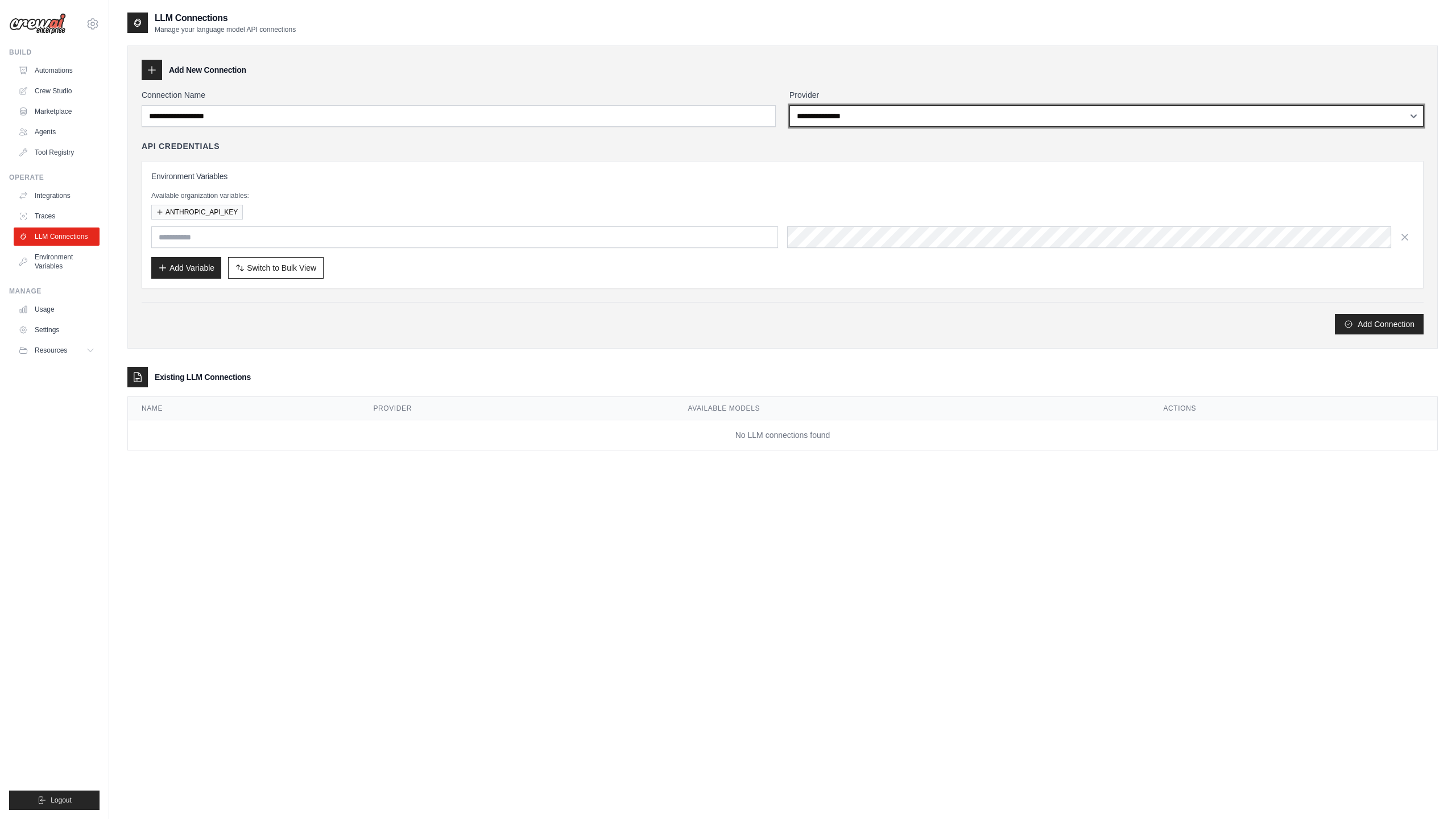
click at [881, 111] on select "**********" at bounding box center [1106, 116] width 634 height 21
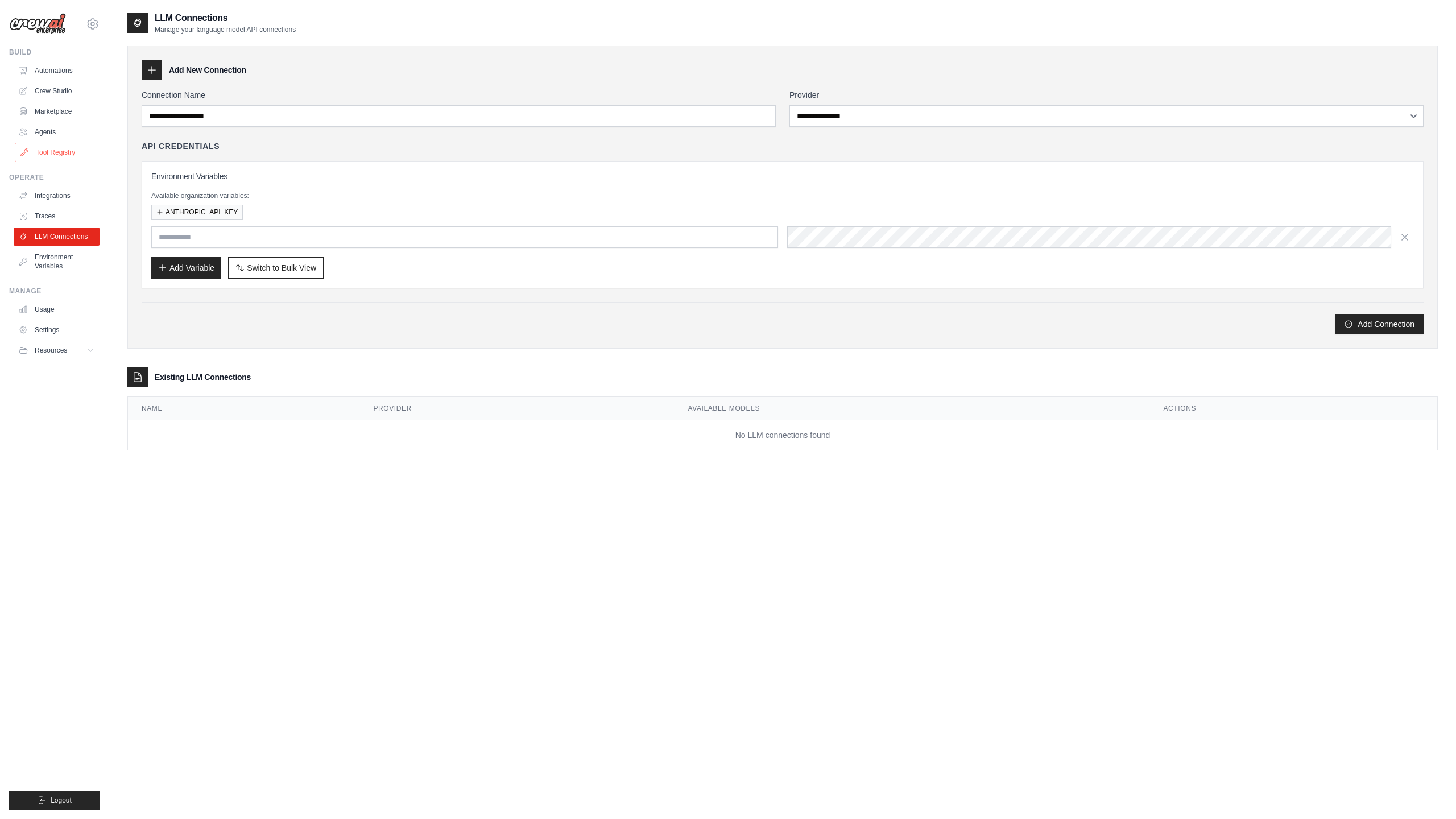
click at [47, 150] on link "Tool Registry" at bounding box center [58, 152] width 86 height 18
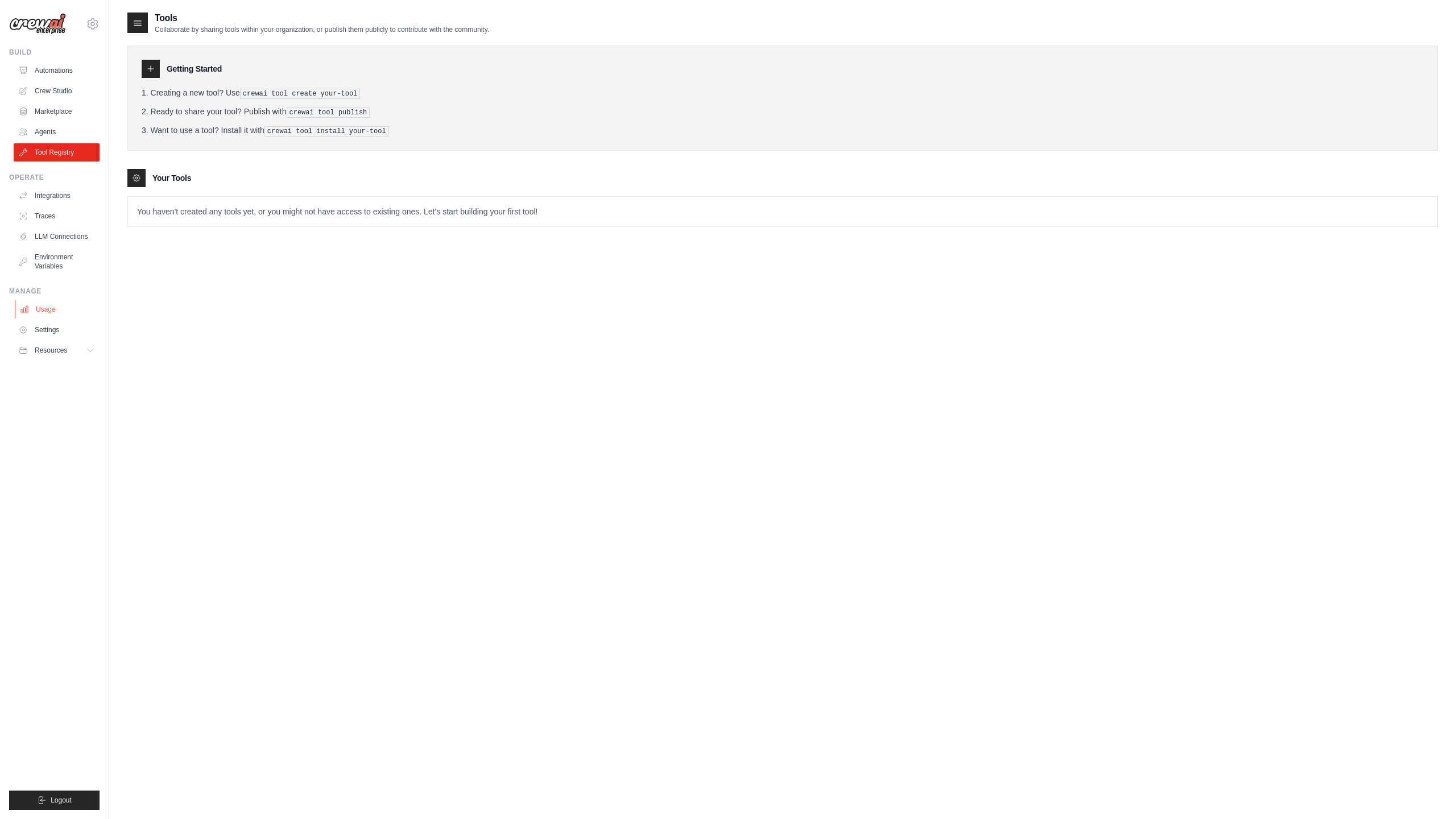
click at [50, 314] on link "Usage" at bounding box center [58, 309] width 86 height 18
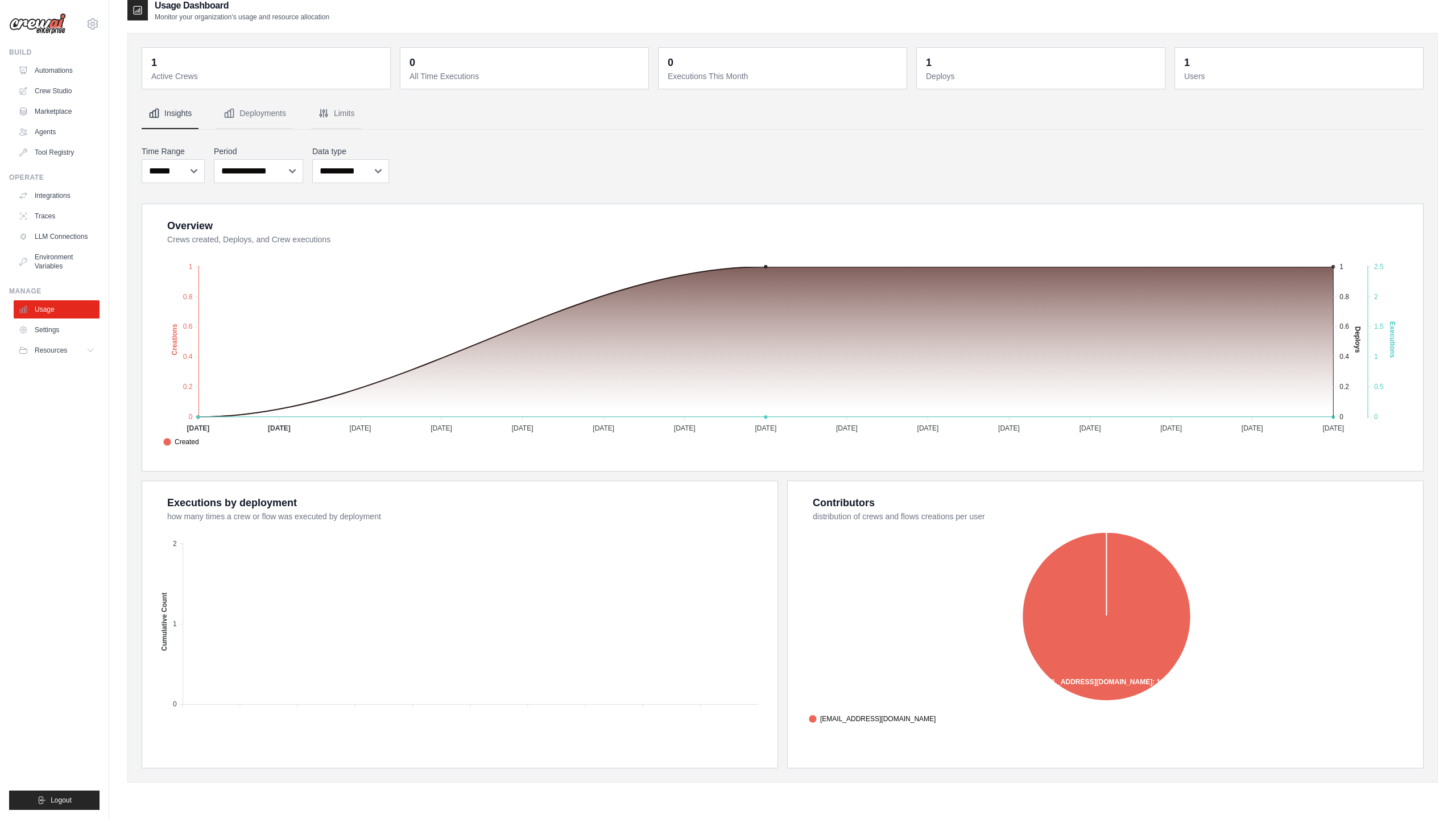
scroll to position [15, 0]
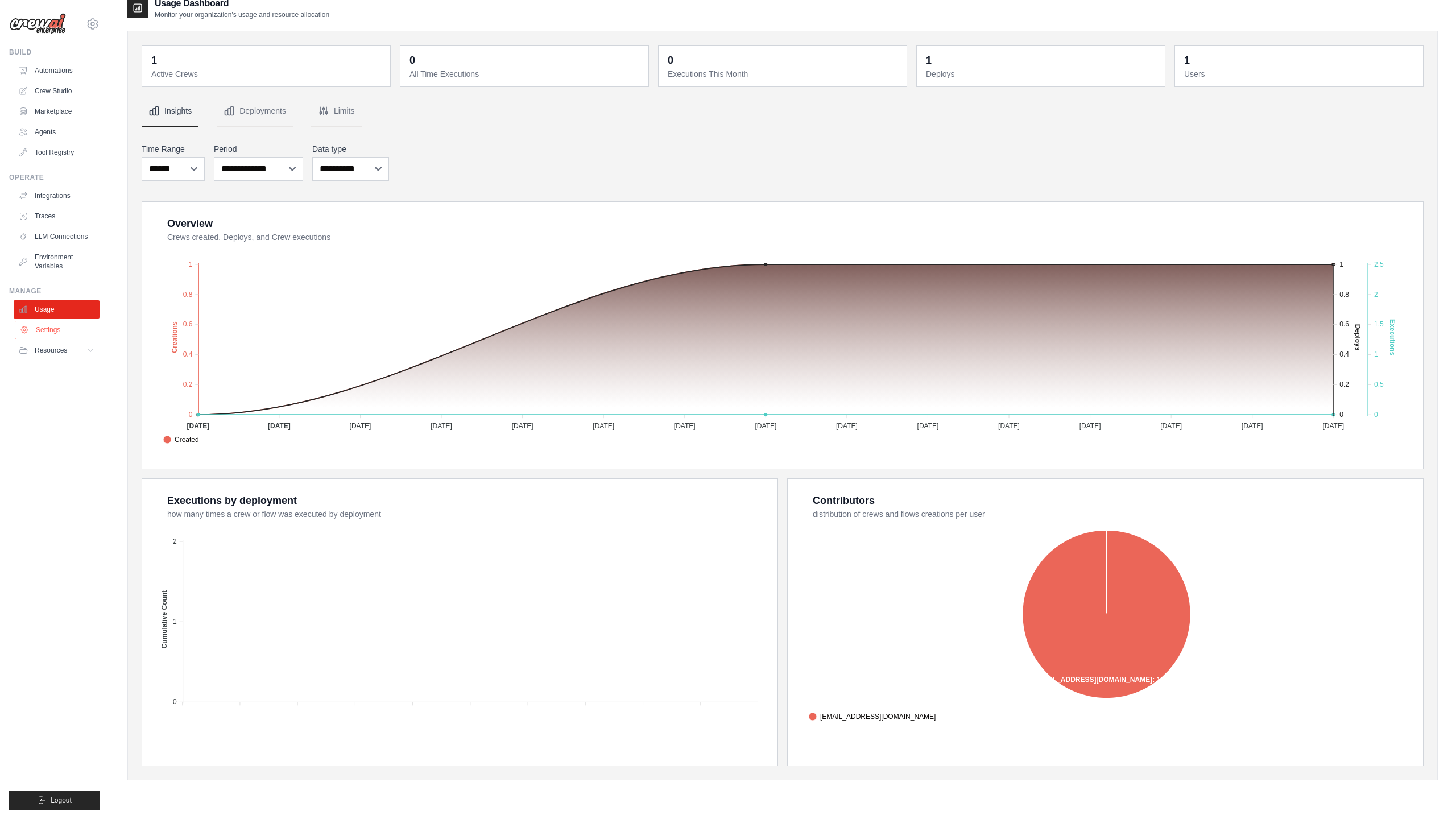
click at [49, 323] on link "Settings" at bounding box center [58, 330] width 86 height 18
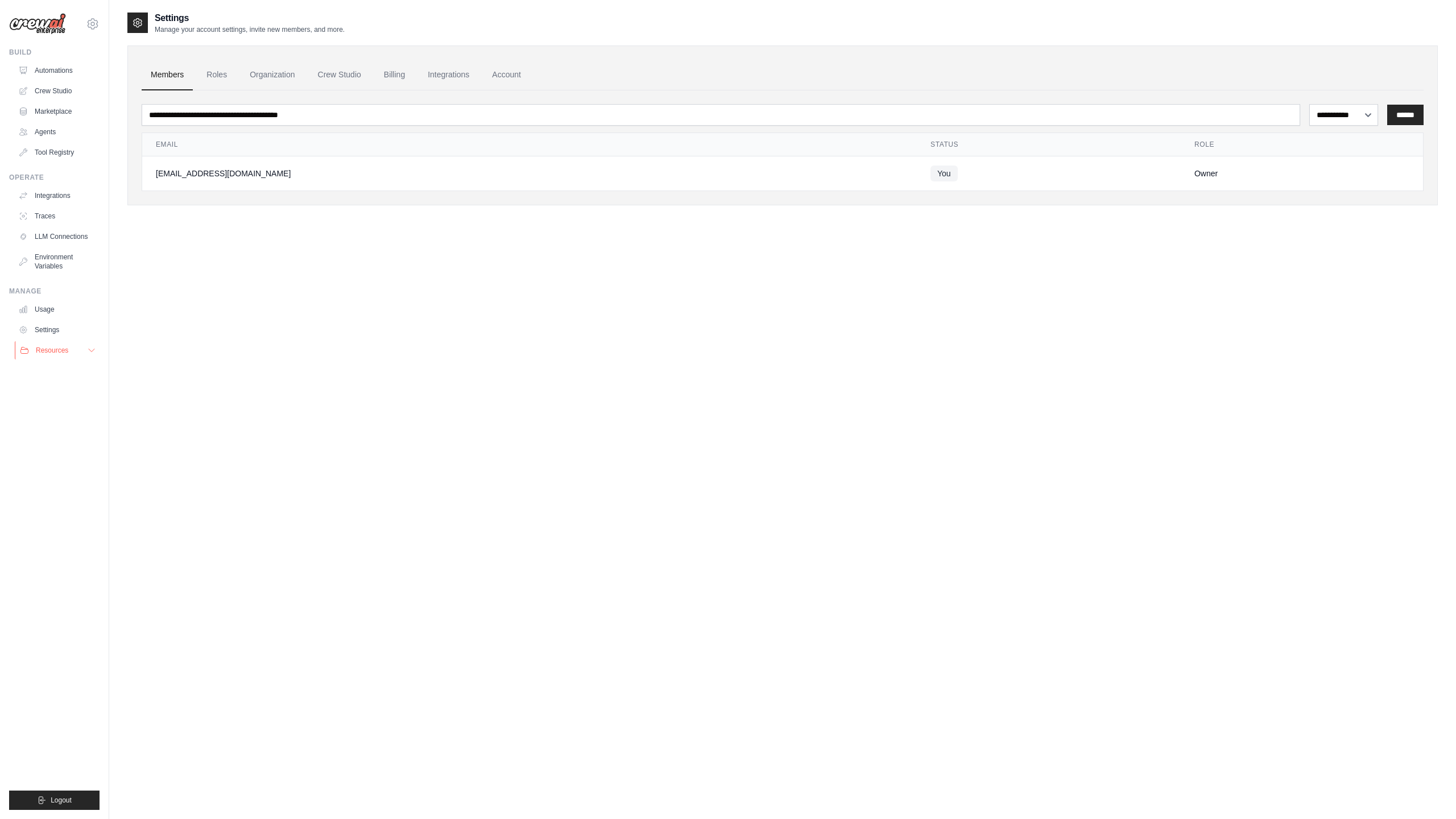
click at [42, 350] on span "Resources" at bounding box center [52, 350] width 33 height 9
click at [397, 68] on link "Billing" at bounding box center [394, 75] width 39 height 31
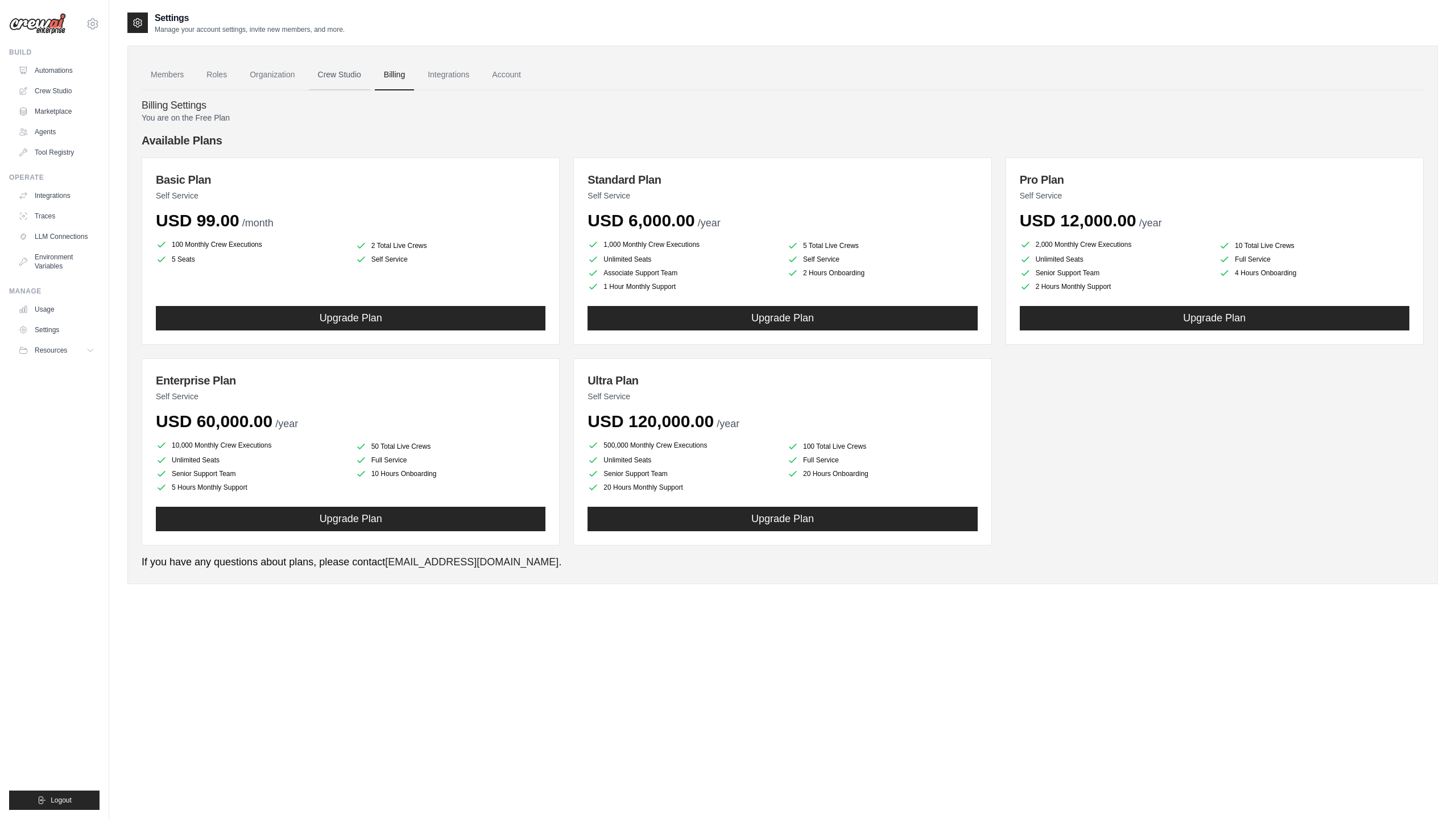
click at [338, 72] on link "Crew Studio" at bounding box center [340, 75] width 61 height 31
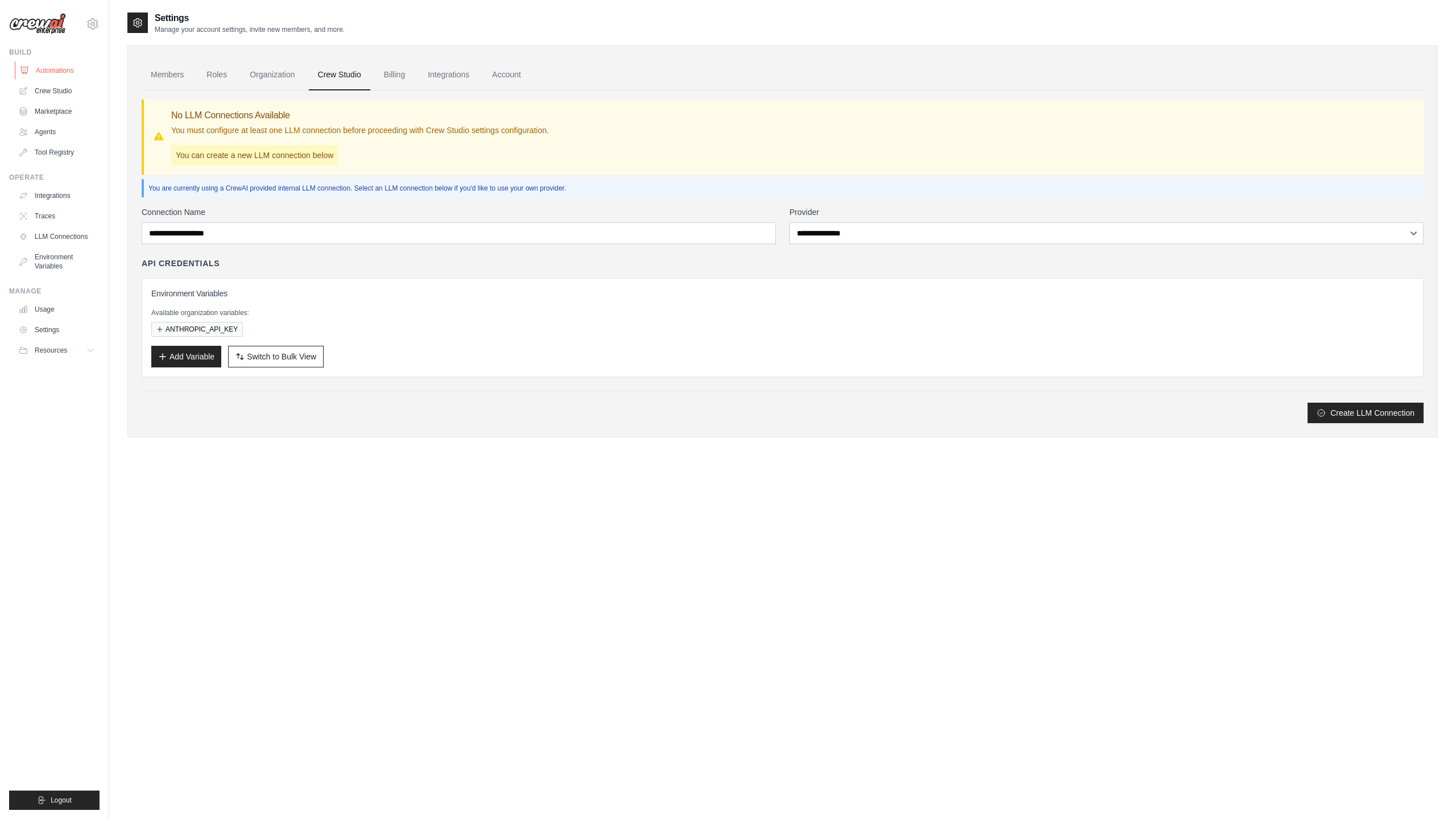
click at [46, 63] on link "Automations" at bounding box center [58, 70] width 86 height 18
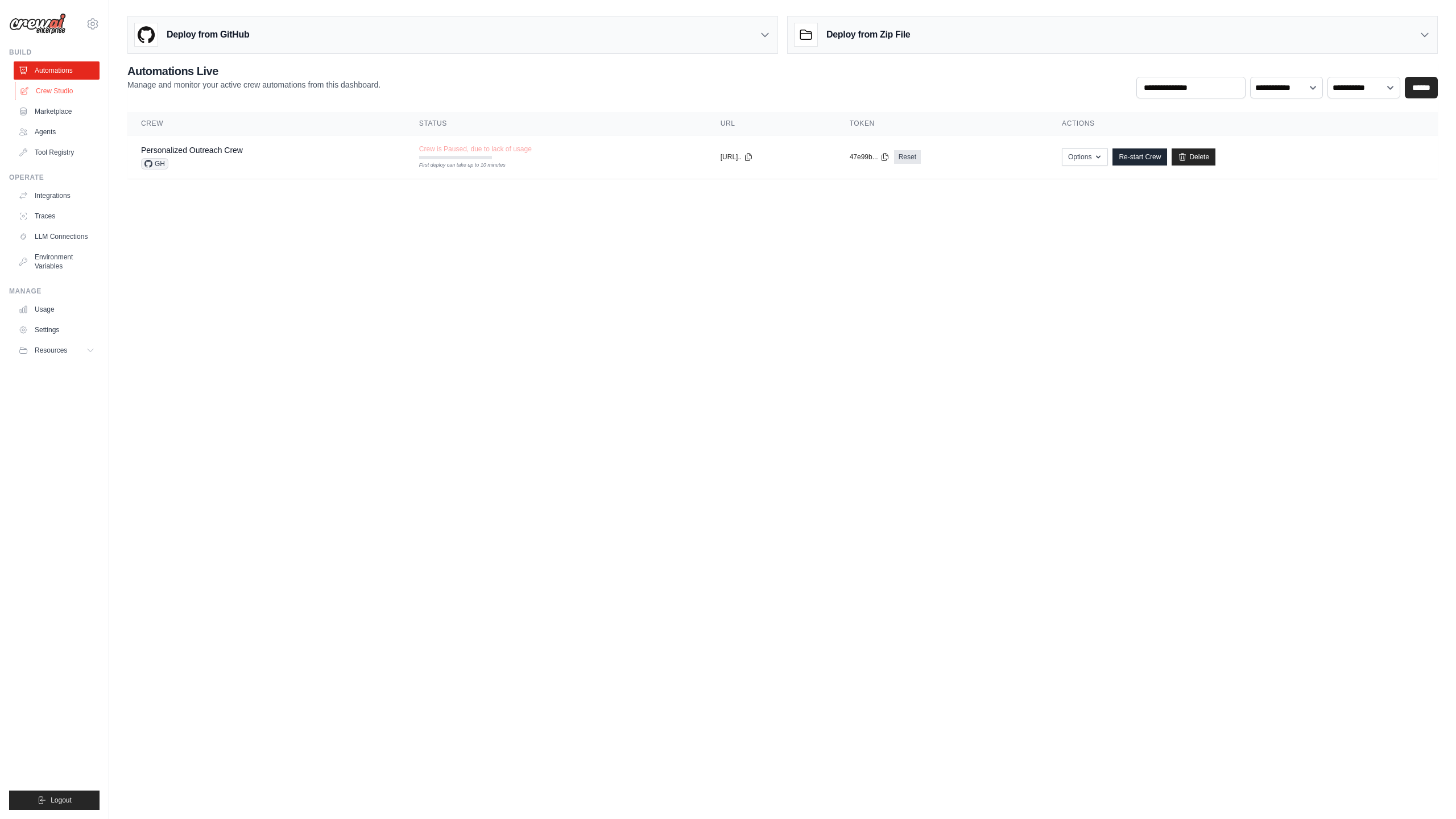
click at [53, 93] on link "Crew Studio" at bounding box center [58, 91] width 86 height 18
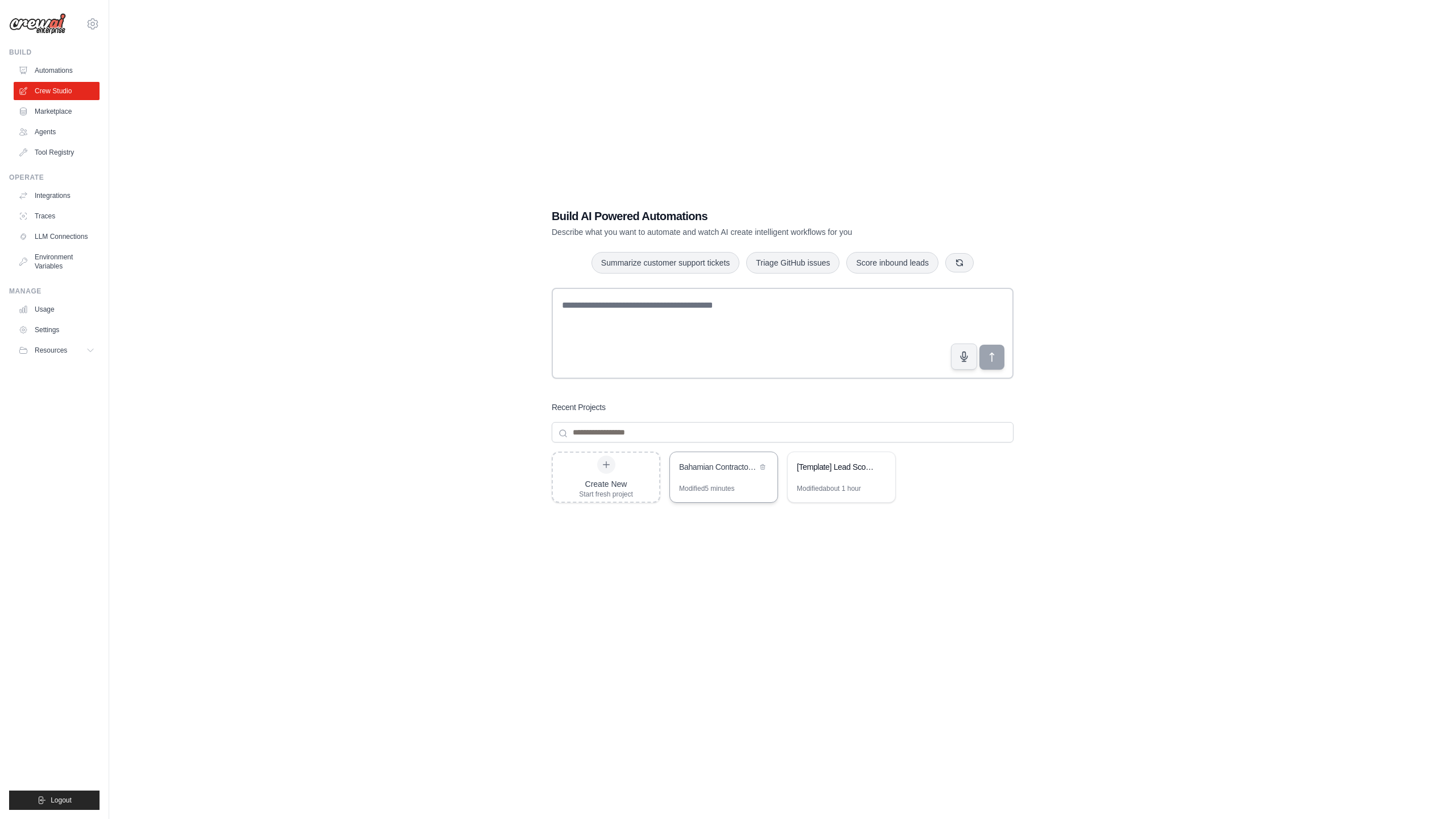
click at [731, 477] on div "Bahamian Contractors Directory - Automated Lead Generation System" at bounding box center [724, 468] width 108 height 32
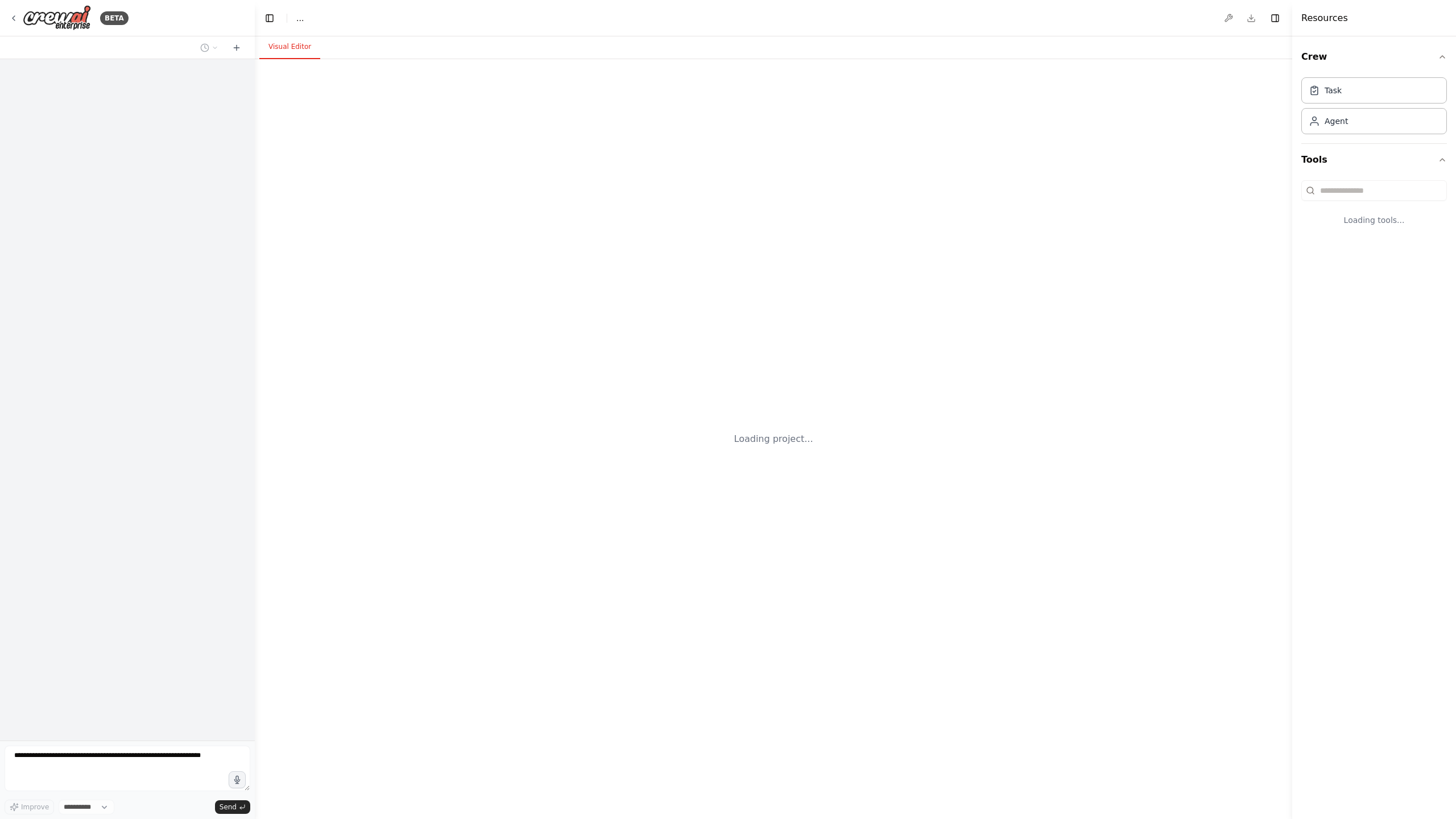
select select "****"
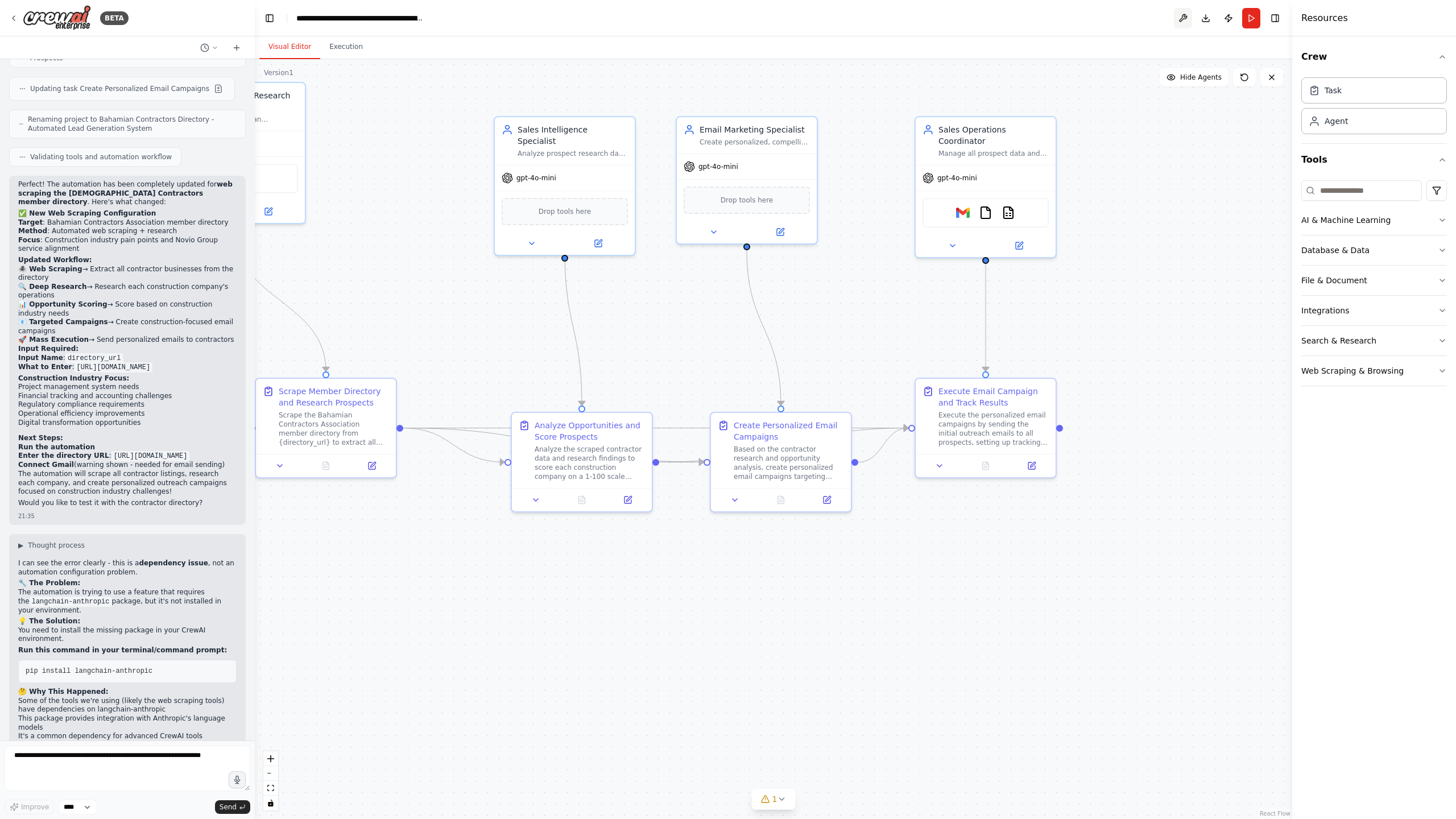
scroll to position [5710, 0]
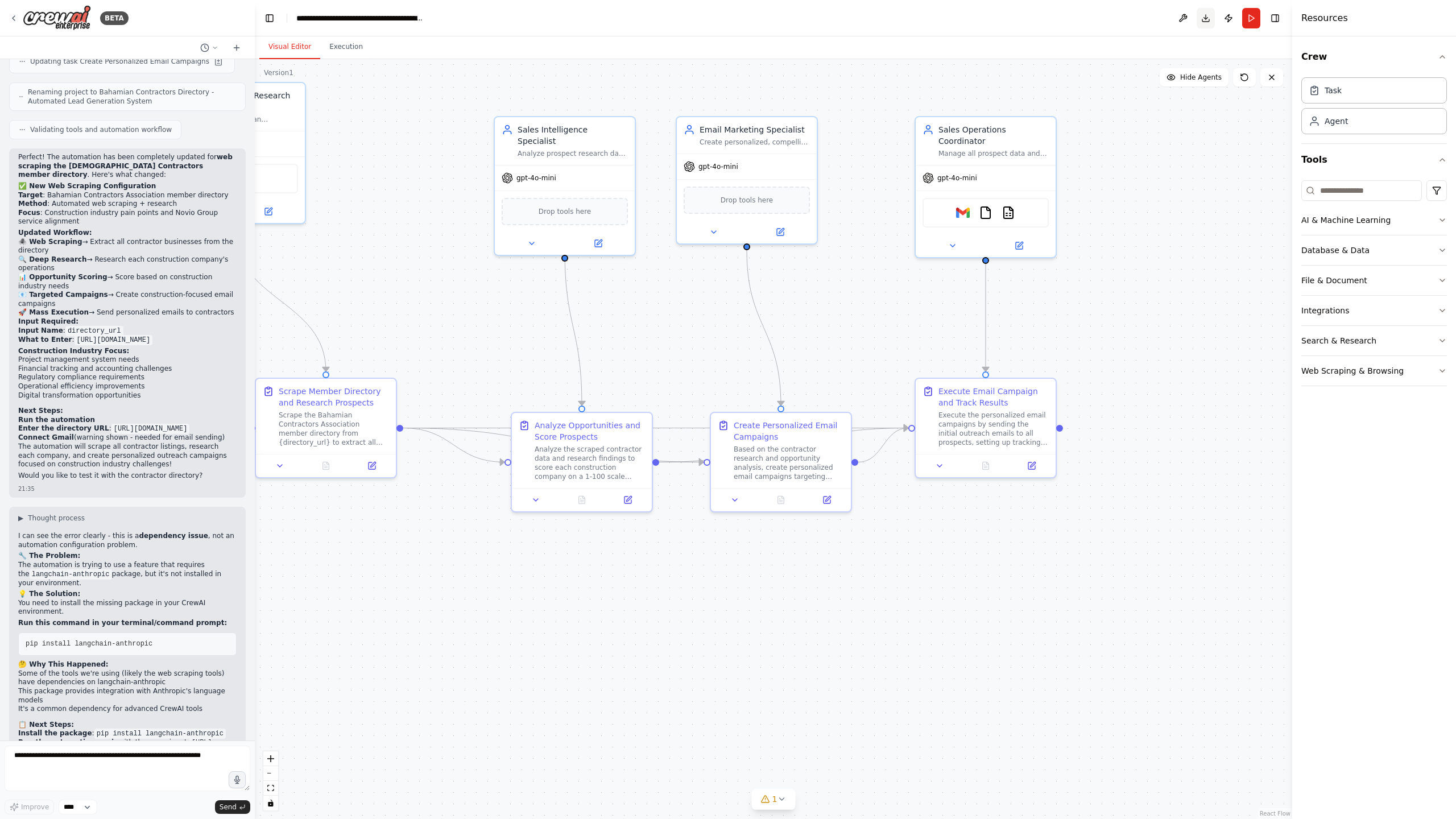
click at [1210, 17] on button "Download" at bounding box center [1205, 18] width 18 height 21
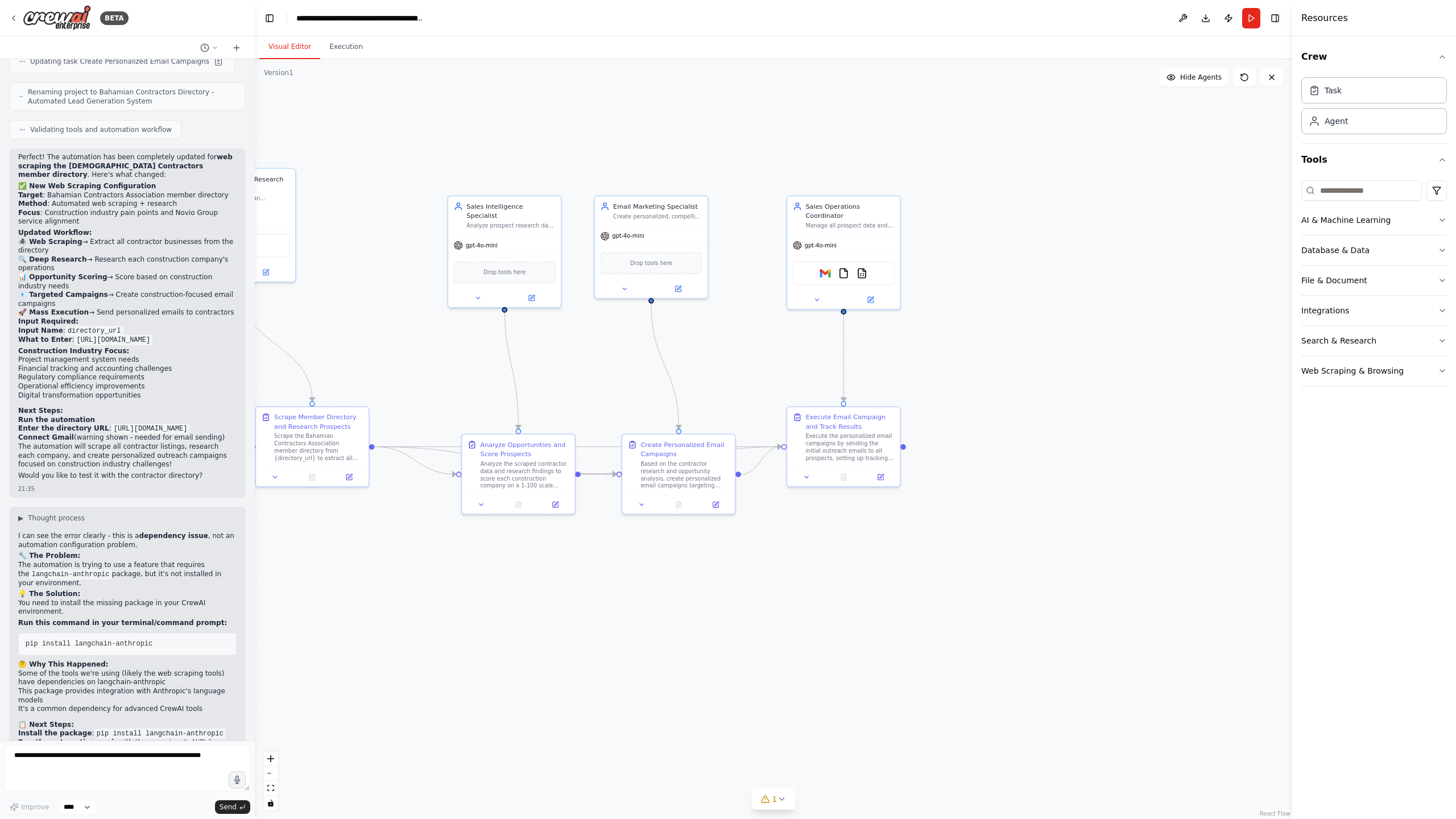
scroll to position [4891, 0]
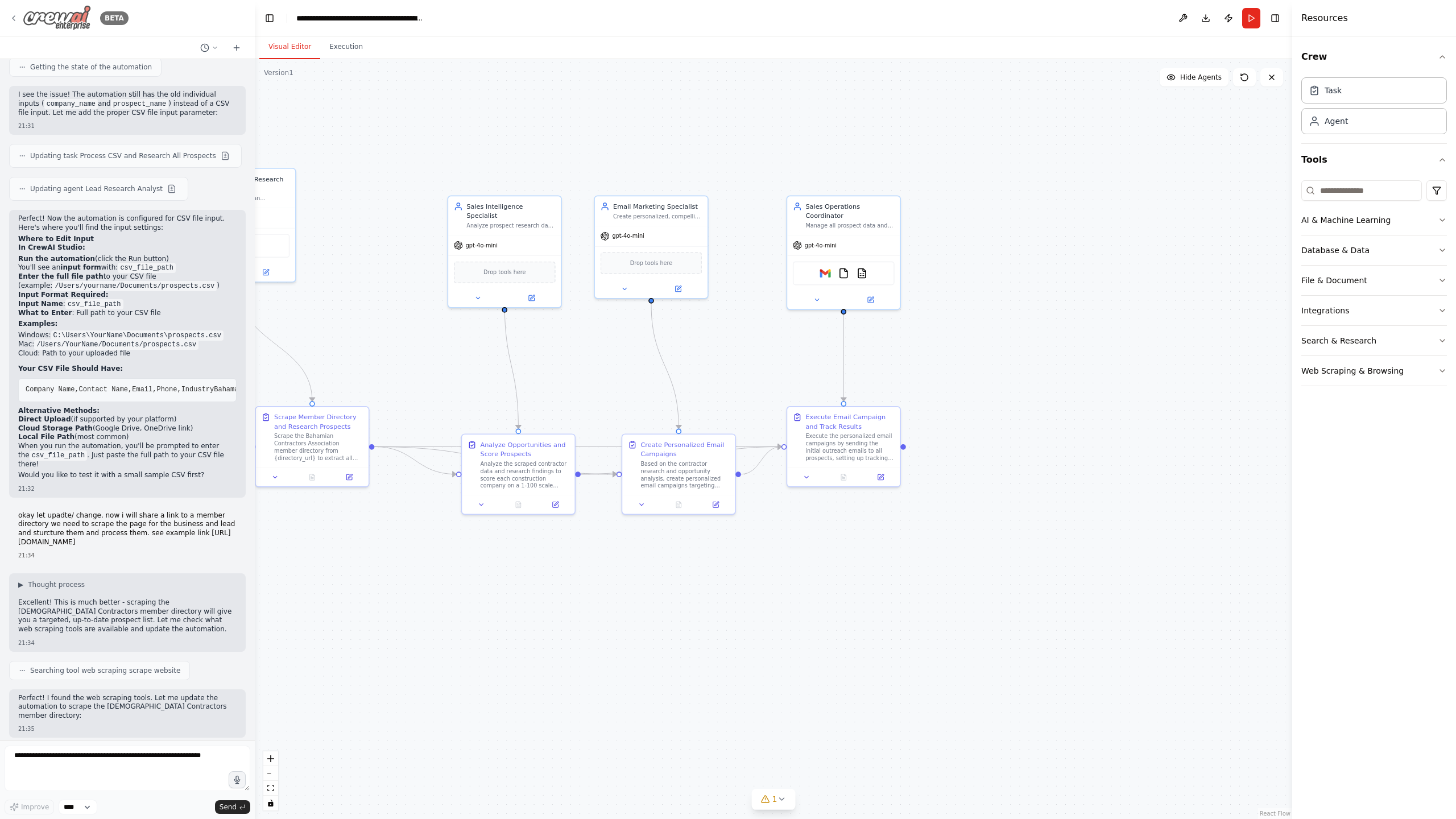
click at [13, 18] on icon at bounding box center [14, 18] width 3 height 4
